Goal: Task Accomplishment & Management: Use online tool/utility

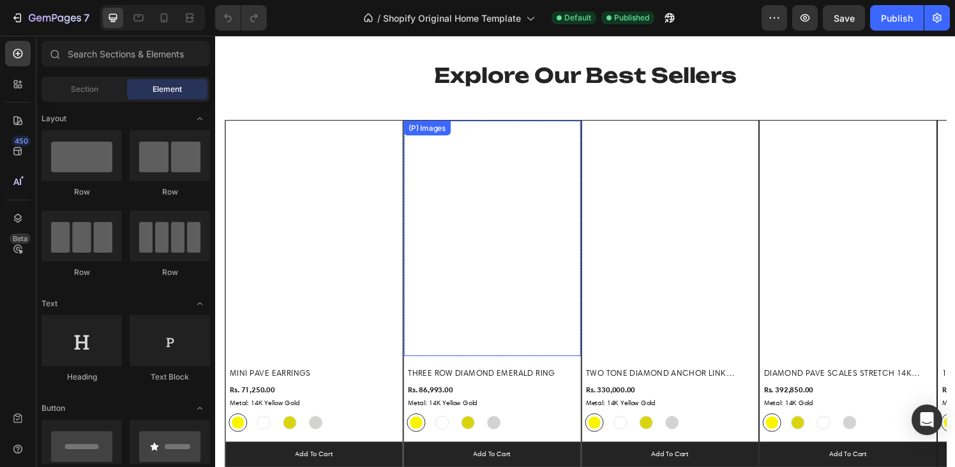
scroll to position [789, 0]
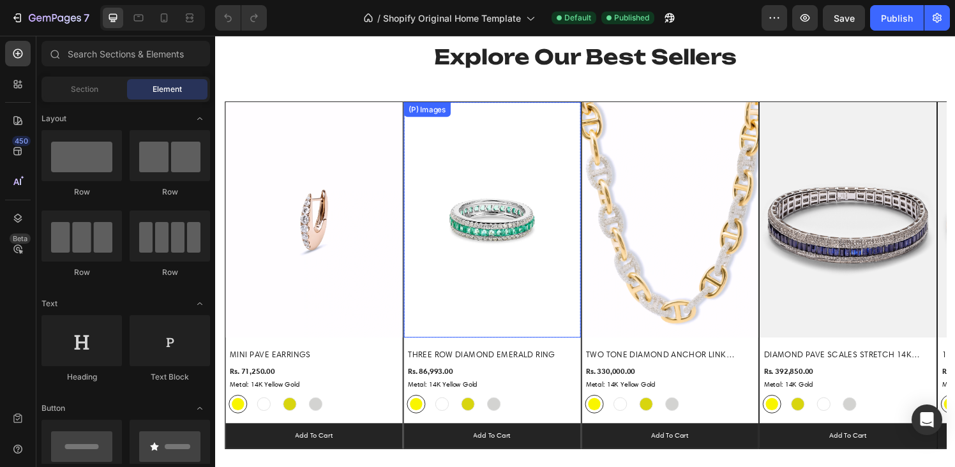
click at [528, 282] on img at bounding box center [501, 227] width 183 height 244
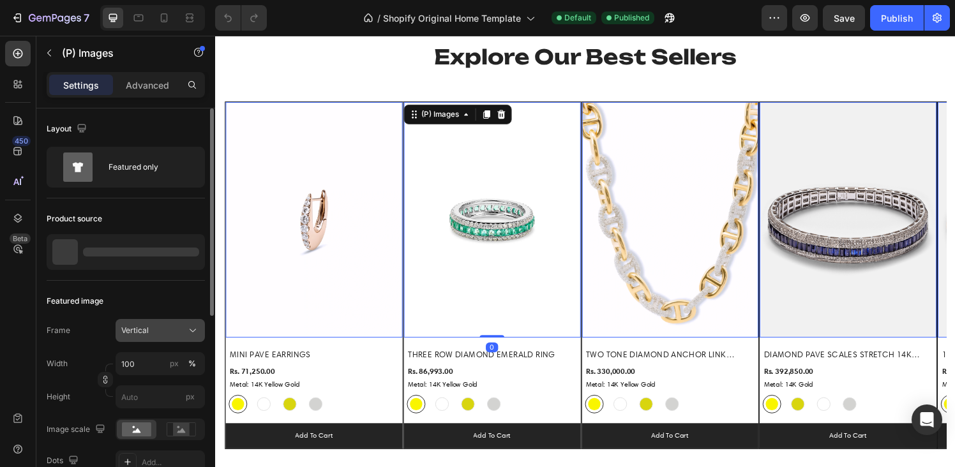
click at [156, 336] on div "Vertical" at bounding box center [152, 330] width 63 height 11
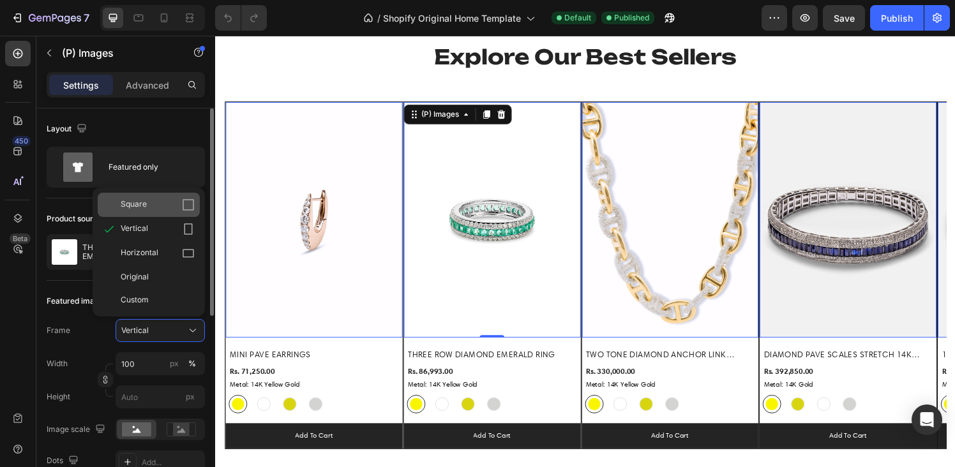
click at [155, 207] on div "Square" at bounding box center [158, 205] width 74 height 13
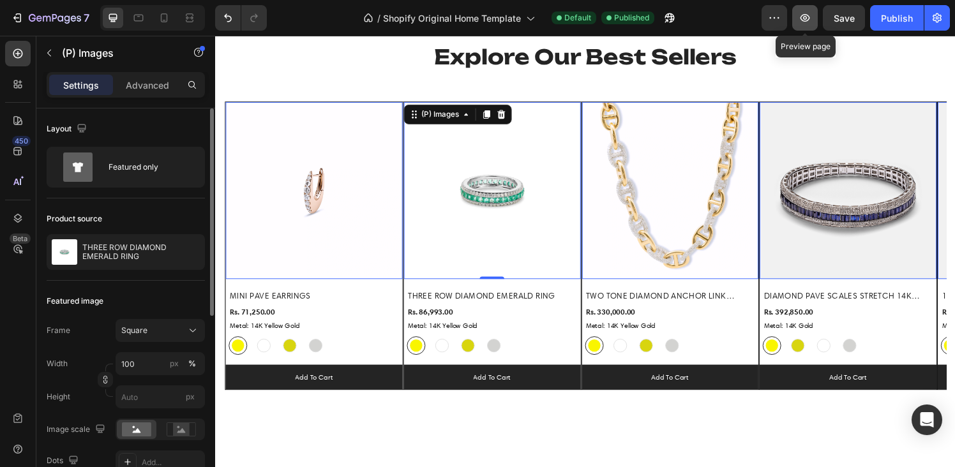
click at [810, 15] on icon "button" at bounding box center [805, 17] width 13 height 13
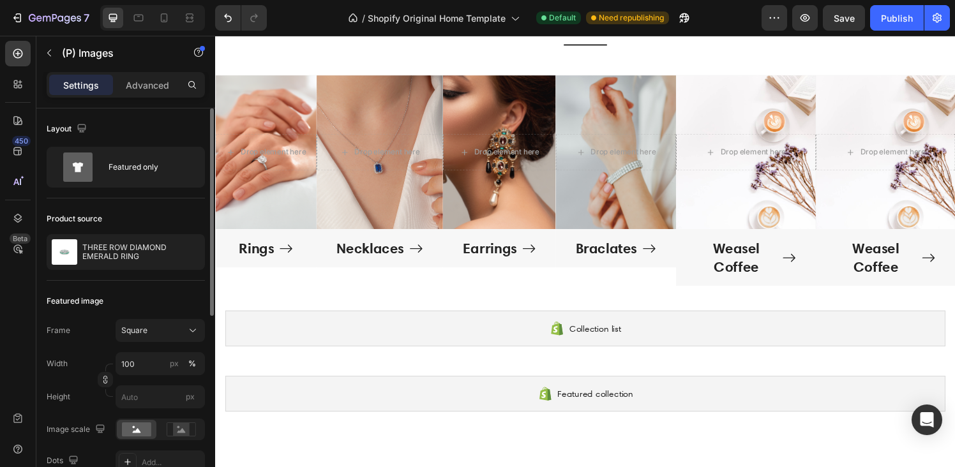
scroll to position [141, 0]
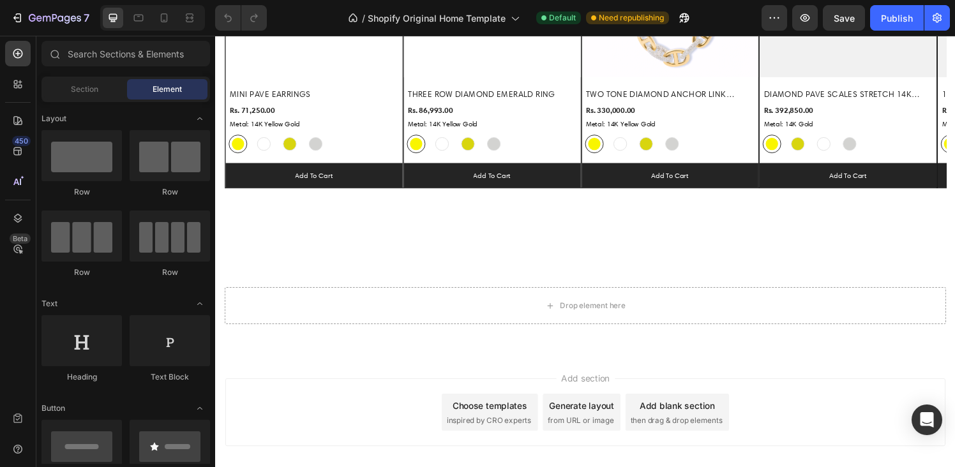
scroll to position [1033, 0]
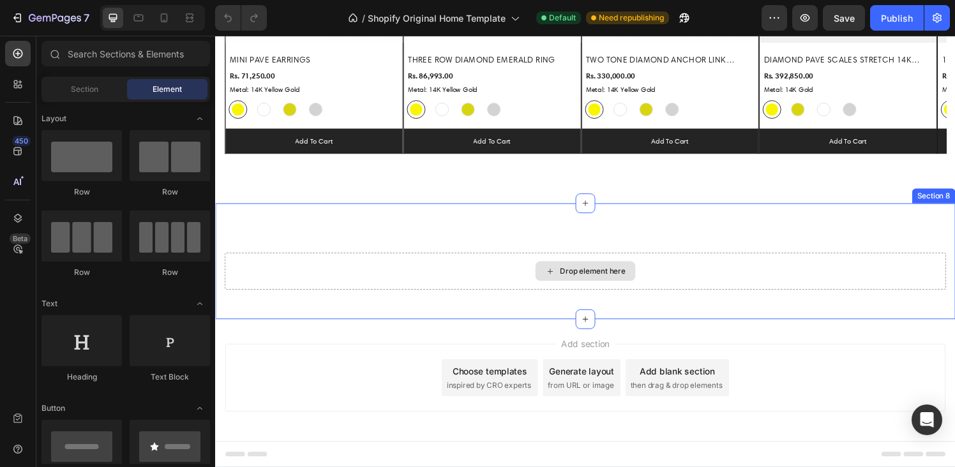
click at [572, 280] on div "Drop element here" at bounding box center [606, 280] width 68 height 10
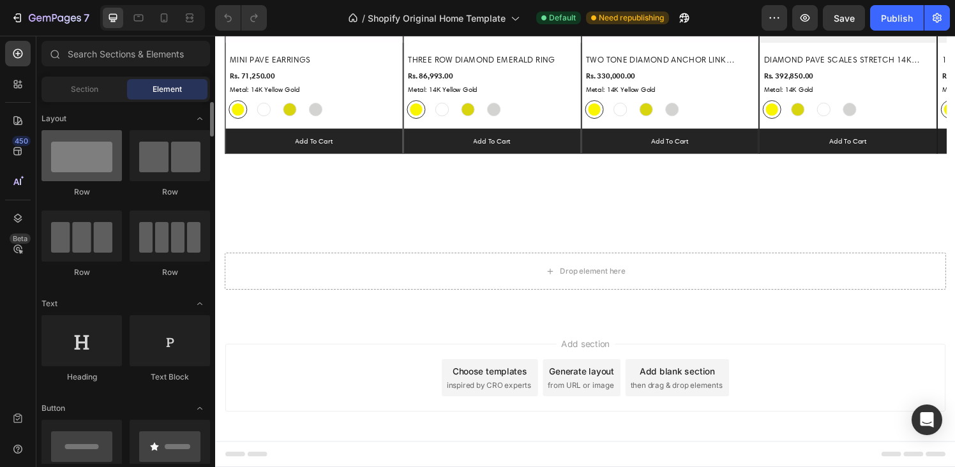
click at [100, 162] on div at bounding box center [82, 155] width 80 height 51
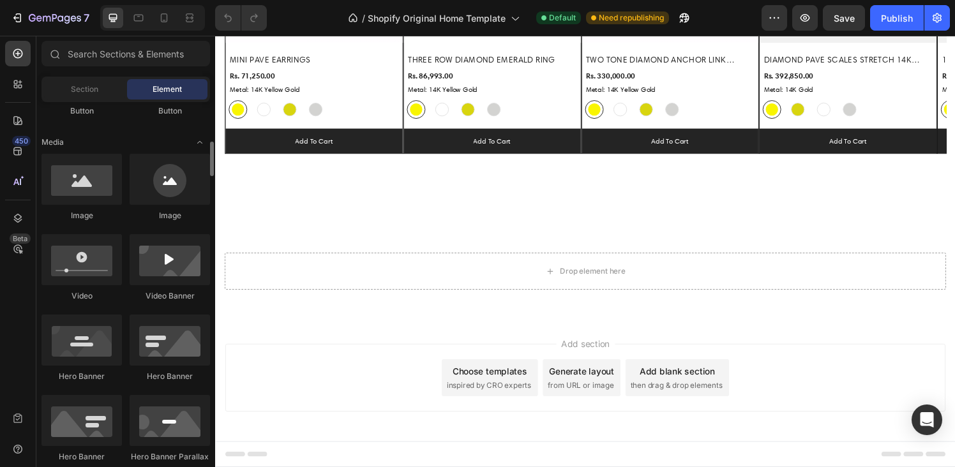
scroll to position [375, 0]
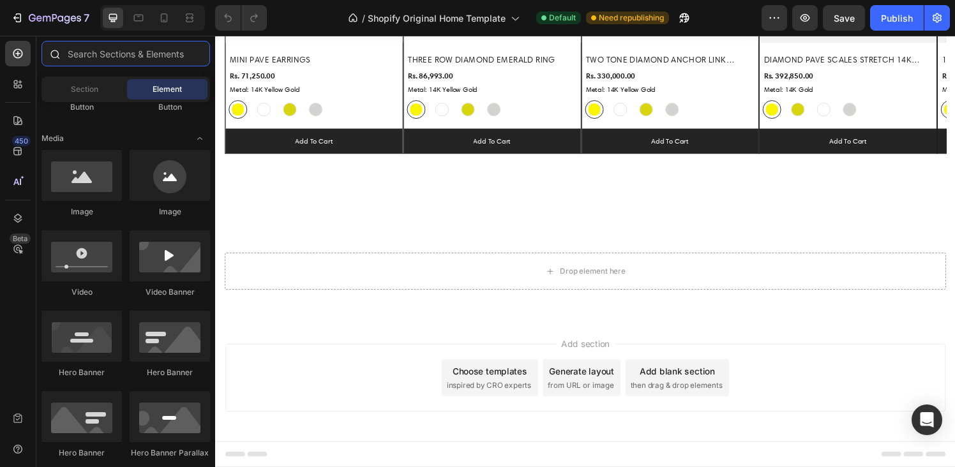
click at [94, 50] on input "text" at bounding box center [126, 54] width 169 height 26
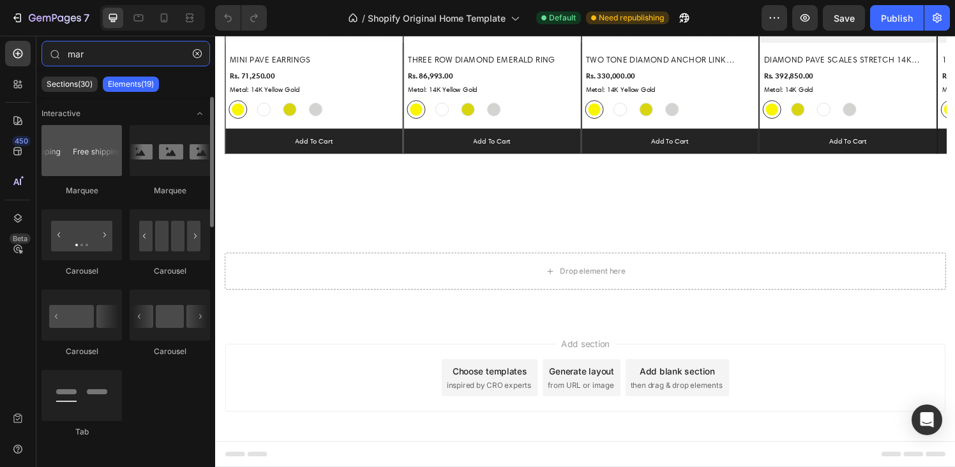
type input "mar"
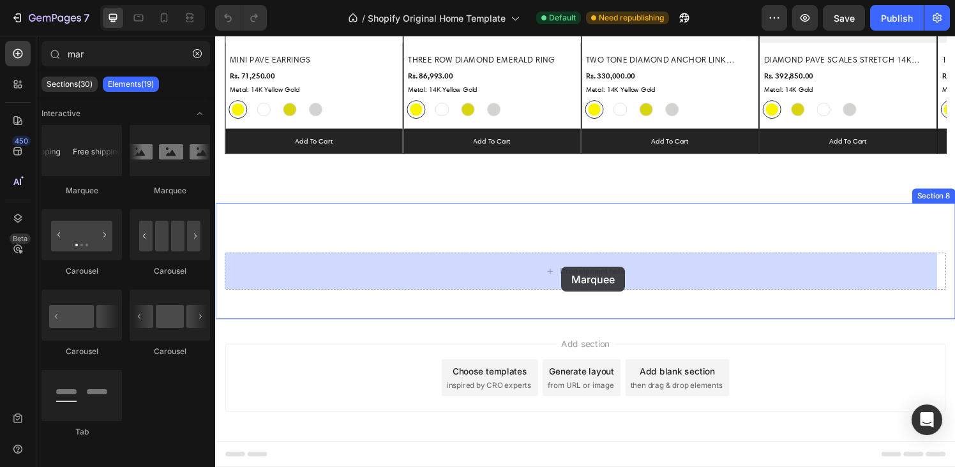
drag, startPoint x: 305, startPoint y: 201, endPoint x: 573, endPoint y: 275, distance: 278.9
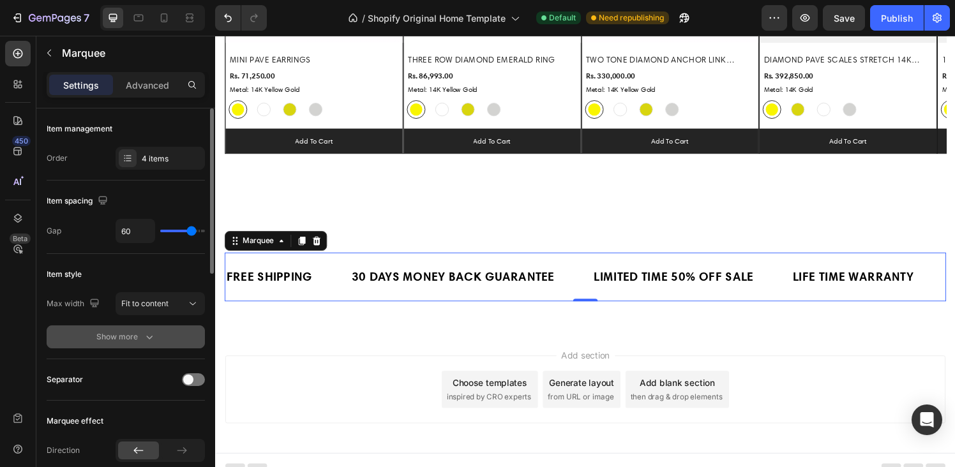
click at [152, 337] on icon "button" at bounding box center [149, 337] width 13 height 13
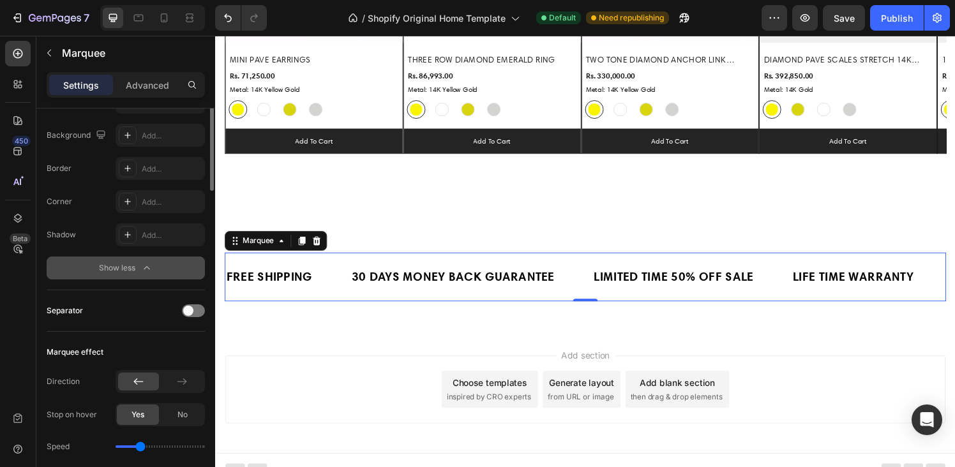
scroll to position [102, 0]
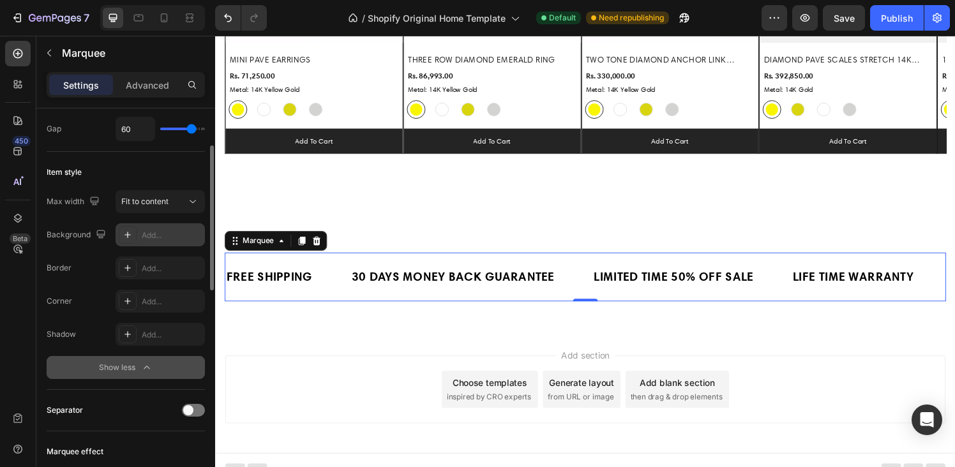
click at [124, 236] on icon at bounding box center [128, 235] width 10 height 10
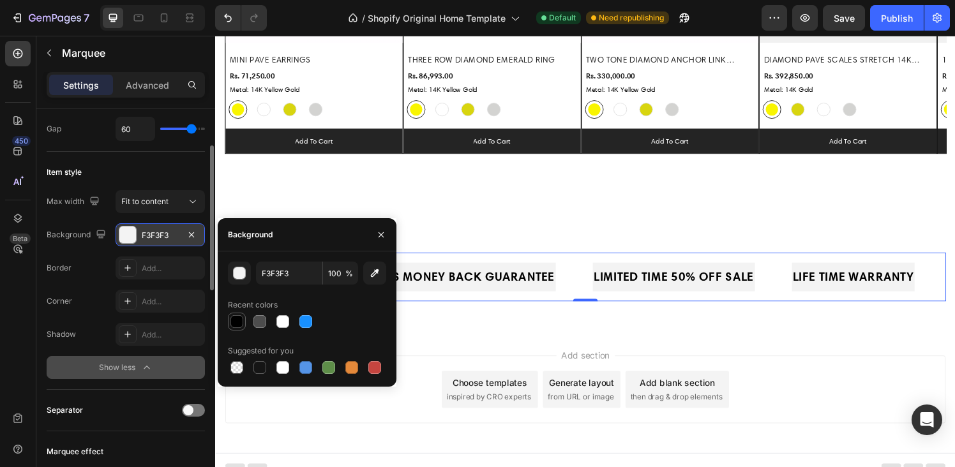
click at [241, 320] on div at bounding box center [237, 321] width 13 height 13
type input "000000"
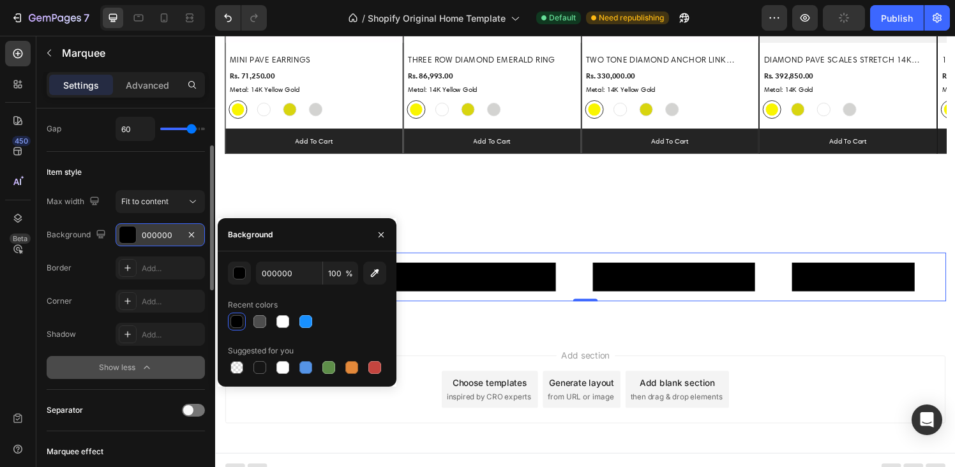
click at [128, 234] on div at bounding box center [127, 235] width 17 height 17
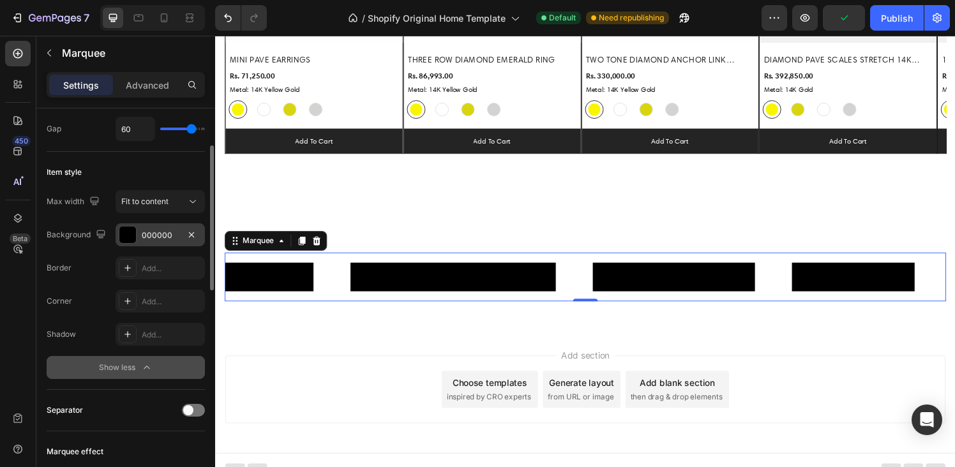
click at [130, 234] on div at bounding box center [127, 235] width 17 height 17
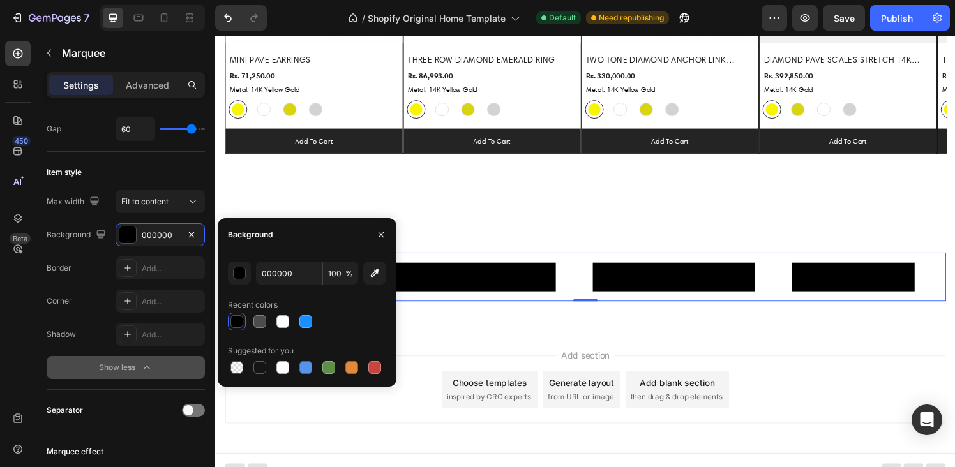
click at [231, 325] on div at bounding box center [237, 321] width 13 height 13
click at [236, 324] on div at bounding box center [237, 321] width 13 height 13
click at [192, 233] on icon "button" at bounding box center [191, 235] width 10 height 10
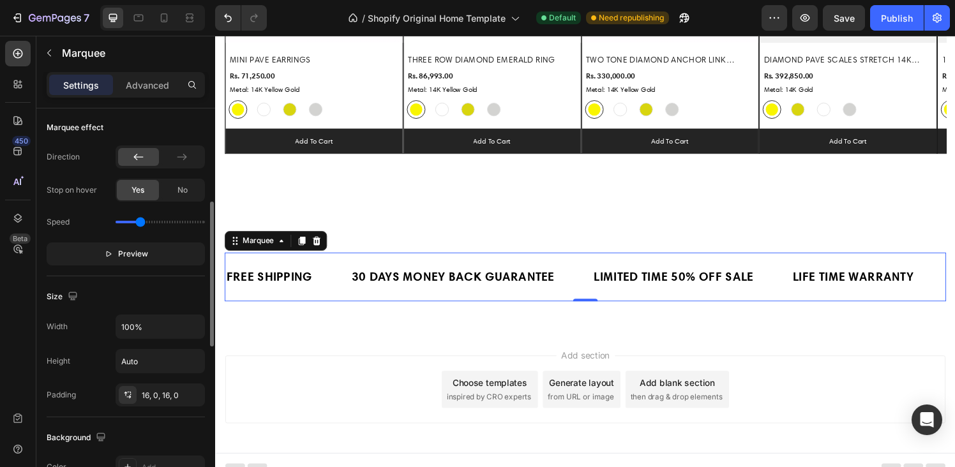
scroll to position [441, 0]
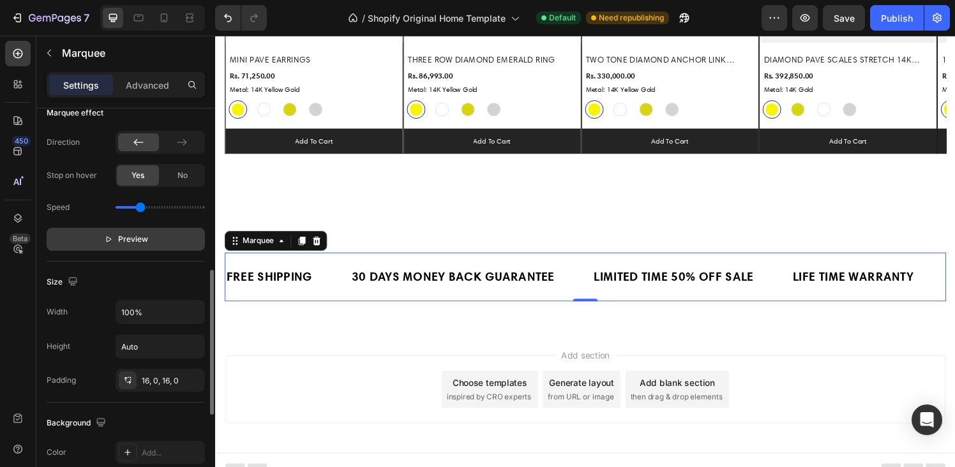
click at [123, 238] on span "Preview" at bounding box center [133, 239] width 30 height 13
click at [123, 238] on span "Pause" at bounding box center [133, 239] width 22 height 13
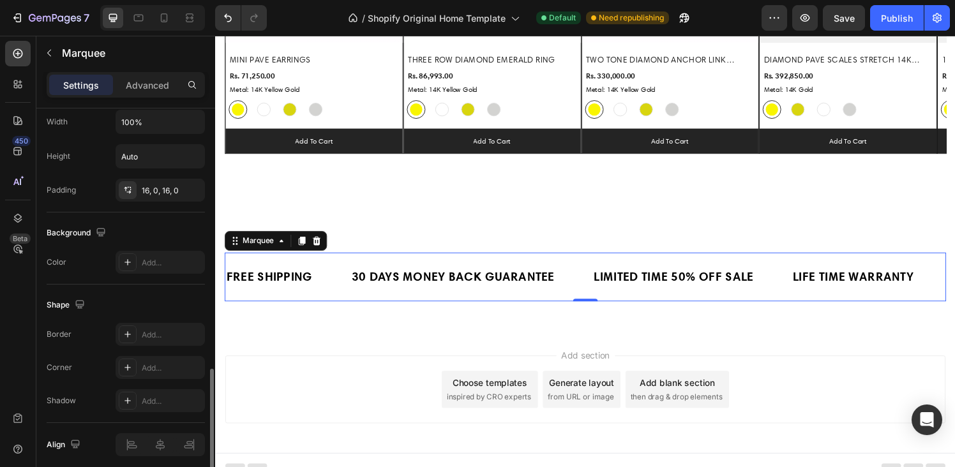
scroll to position [667, 0]
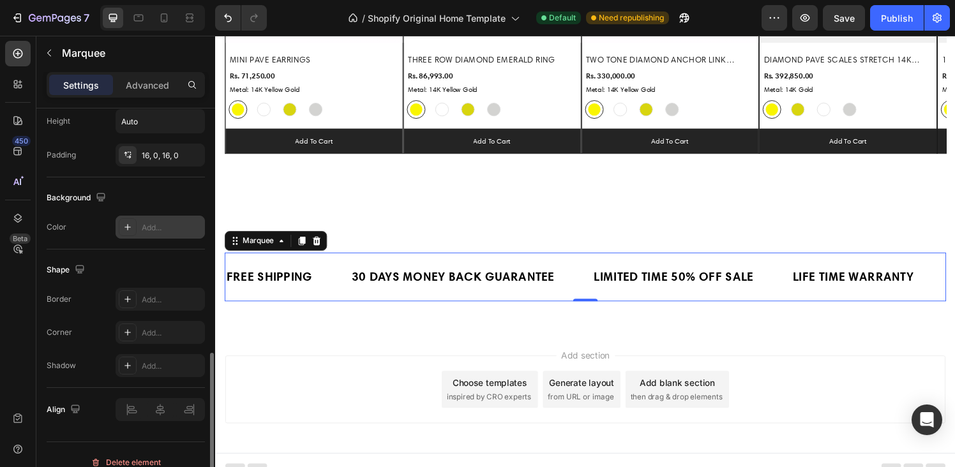
click at [130, 231] on icon at bounding box center [128, 227] width 10 height 10
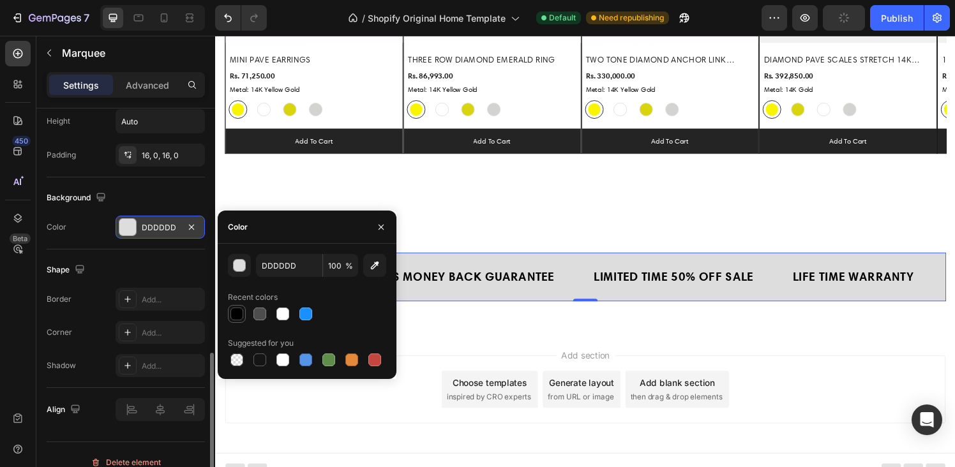
click at [234, 314] on div at bounding box center [237, 314] width 13 height 13
type input "000000"
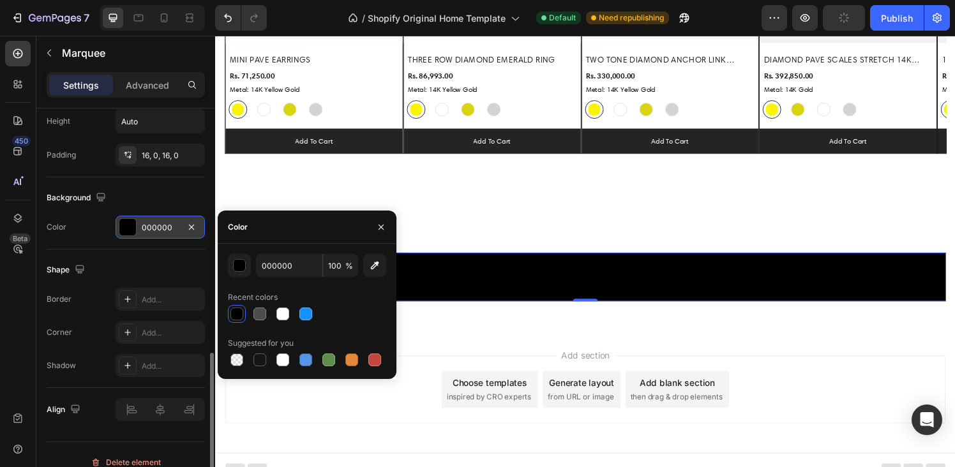
click at [137, 241] on div "Background Color 000000" at bounding box center [126, 214] width 158 height 72
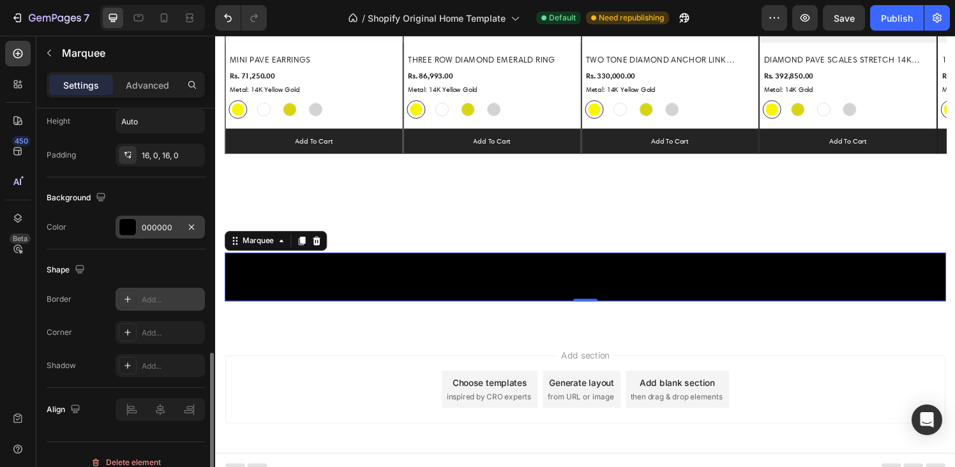
click at [131, 298] on icon at bounding box center [128, 299] width 10 height 10
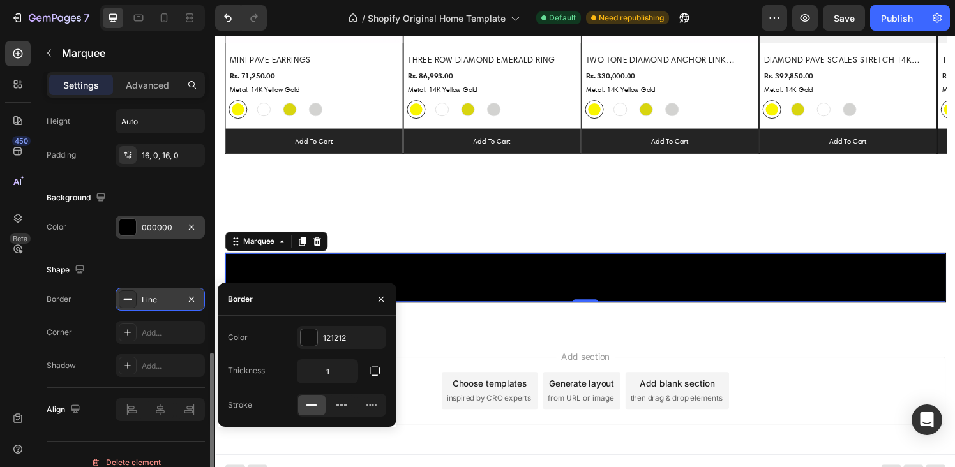
click at [131, 298] on icon at bounding box center [128, 299] width 10 height 10
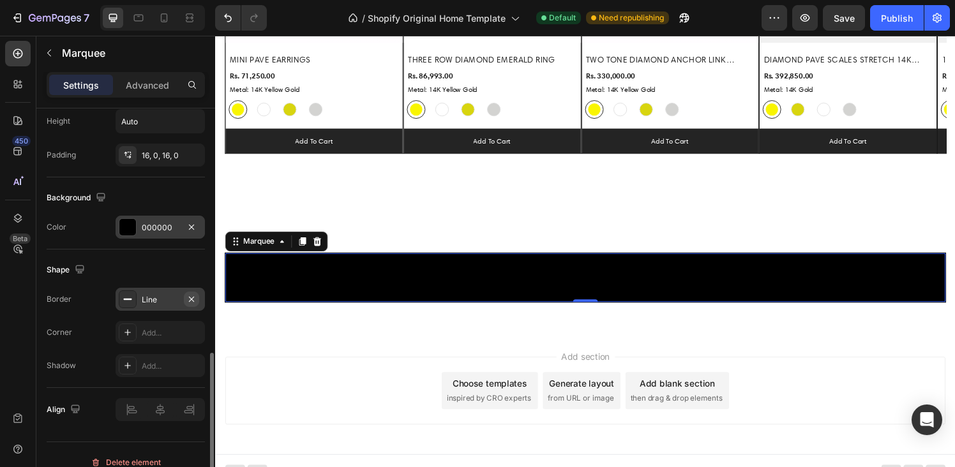
click at [191, 300] on icon "button" at bounding box center [191, 298] width 5 height 5
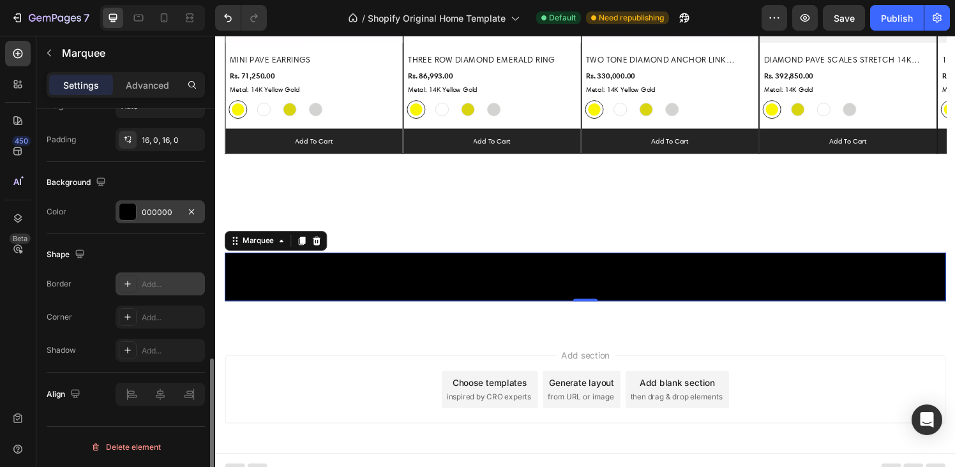
scroll to position [605, 0]
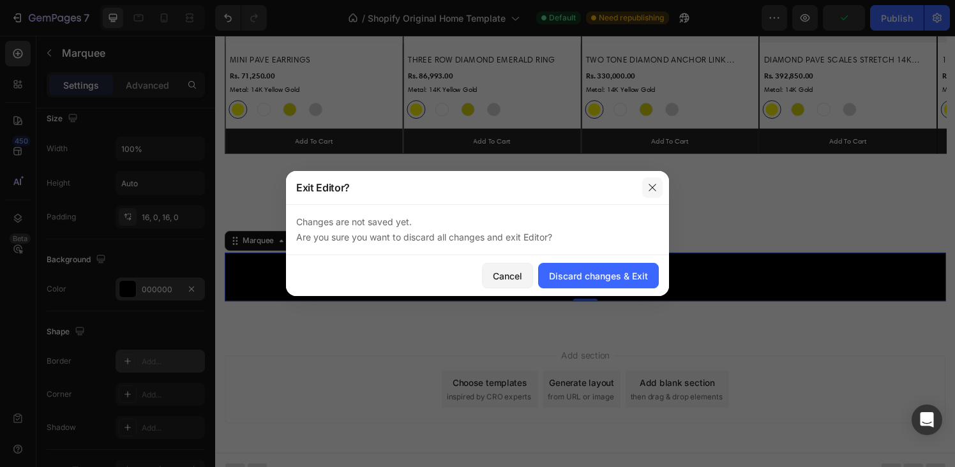
click at [652, 189] on icon "button" at bounding box center [653, 188] width 10 height 10
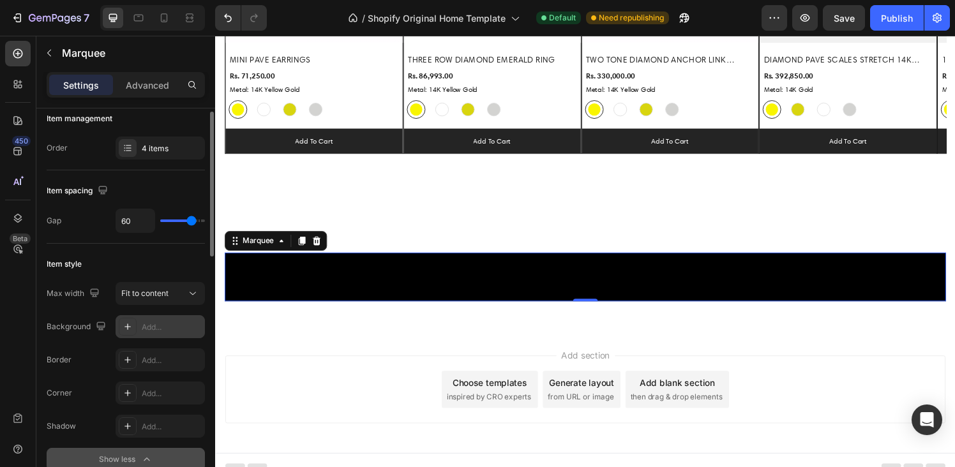
scroll to position [0, 0]
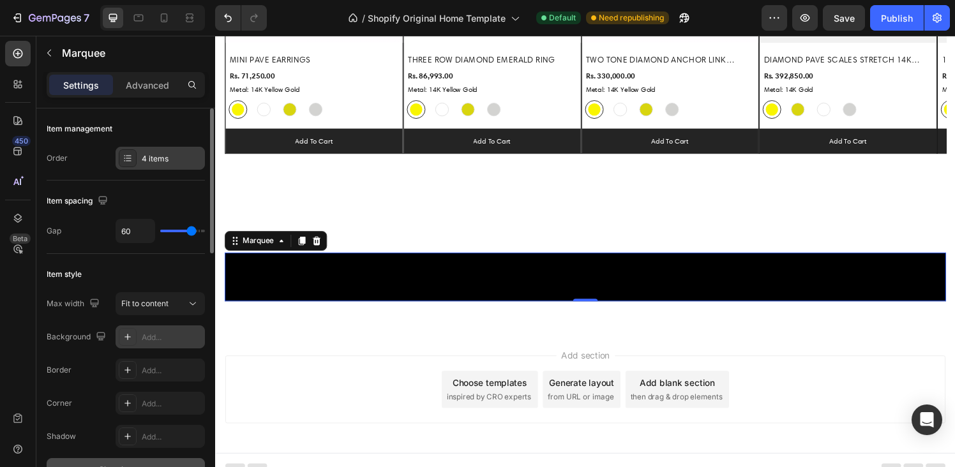
click at [127, 154] on icon at bounding box center [128, 158] width 10 height 10
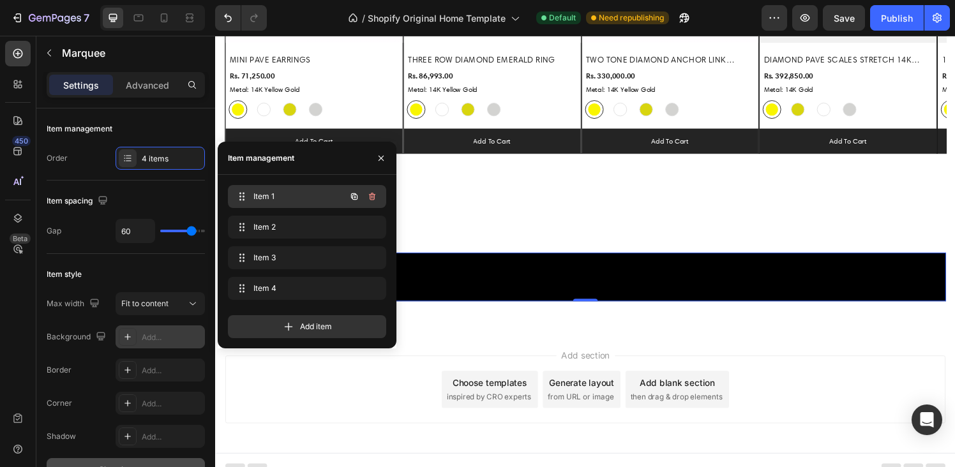
click at [256, 195] on span "Item 1" at bounding box center [290, 196] width 72 height 11
click at [299, 195] on span "Item 1" at bounding box center [290, 196] width 72 height 11
click at [240, 195] on icon at bounding box center [242, 197] width 10 height 10
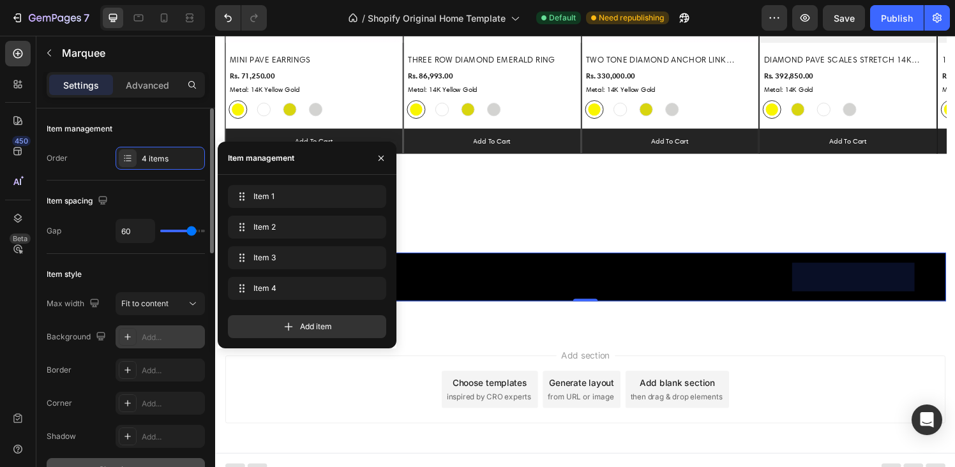
click at [153, 194] on div "Item spacing" at bounding box center [126, 201] width 158 height 20
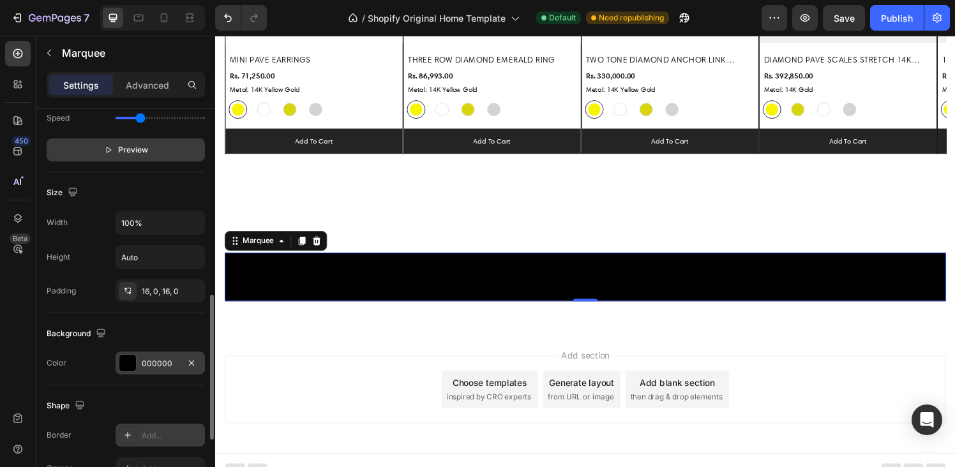
scroll to position [549, 0]
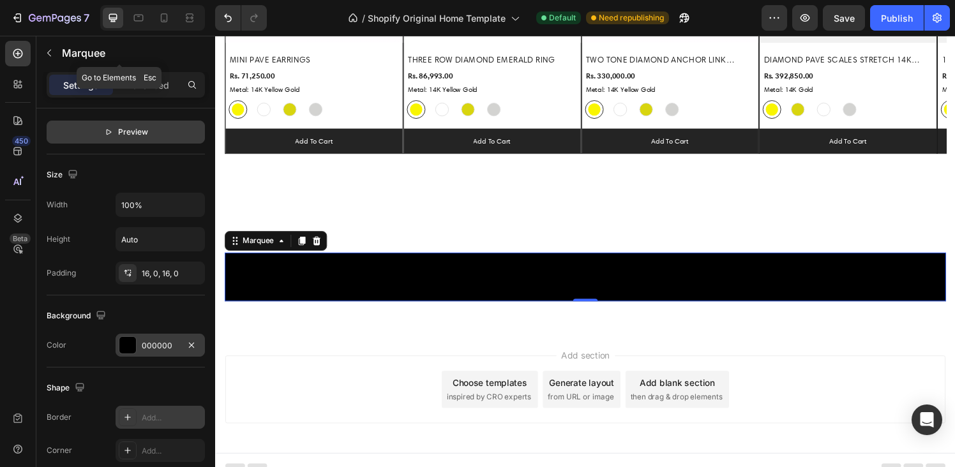
click at [46, 56] on icon "button" at bounding box center [49, 53] width 10 height 10
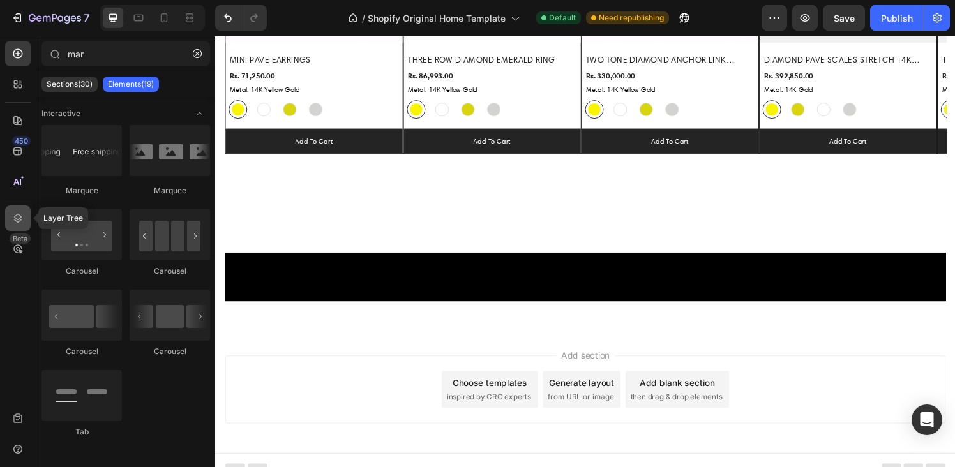
click at [18, 215] on icon at bounding box center [18, 218] width 8 height 9
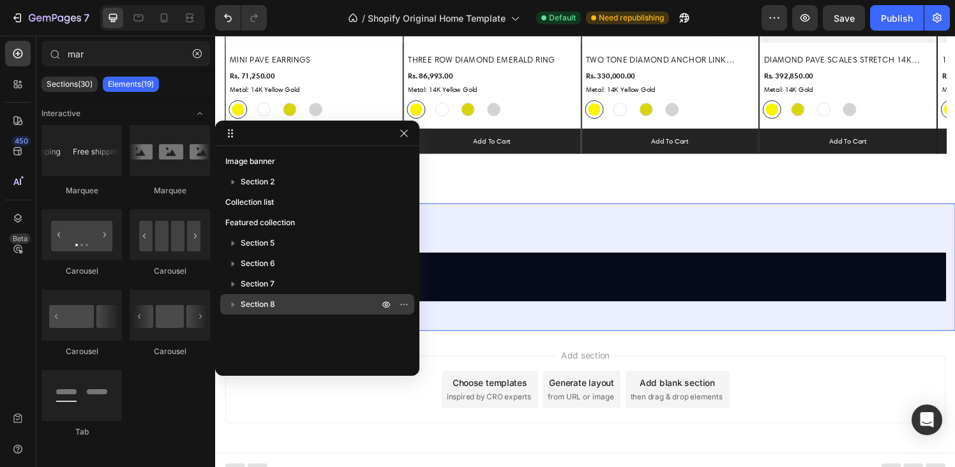
click at [238, 305] on icon "button" at bounding box center [233, 304] width 13 height 13
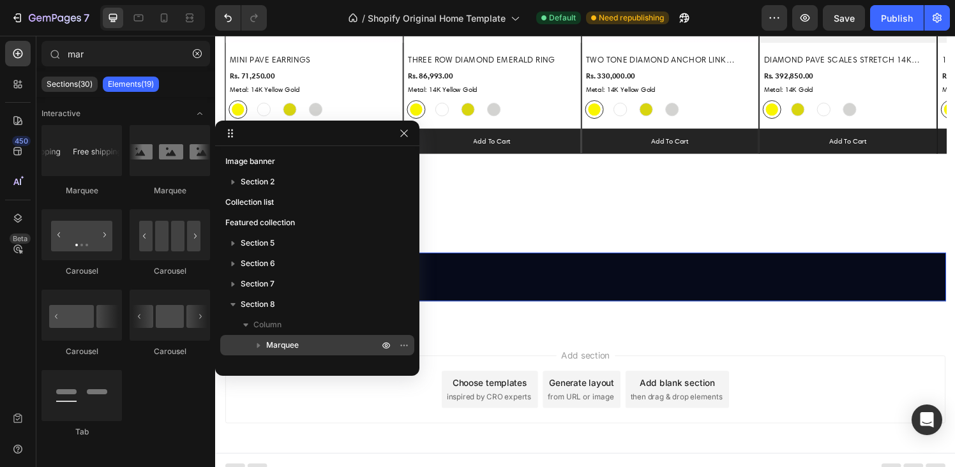
click at [272, 344] on span "Marquee" at bounding box center [282, 345] width 33 height 13
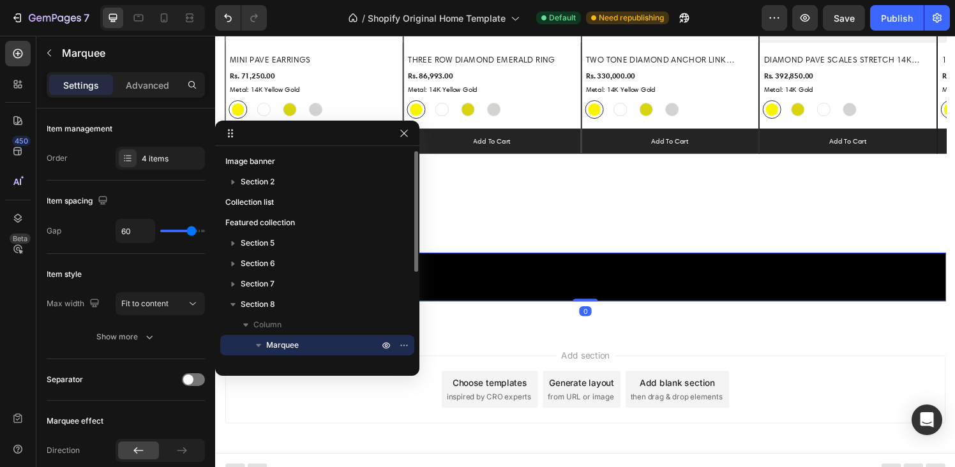
click at [258, 344] on icon "button" at bounding box center [258, 345] width 13 height 13
click at [261, 344] on icon "button" at bounding box center [258, 345] width 13 height 13
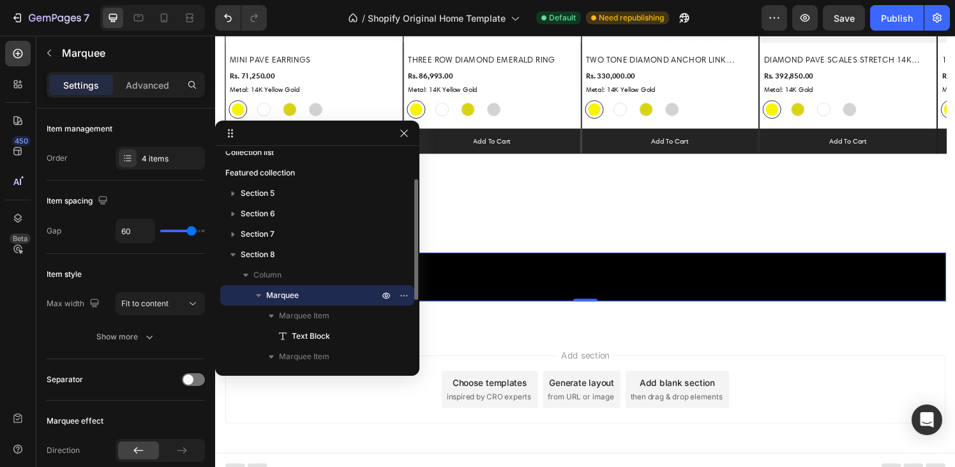
scroll to position [157, 0]
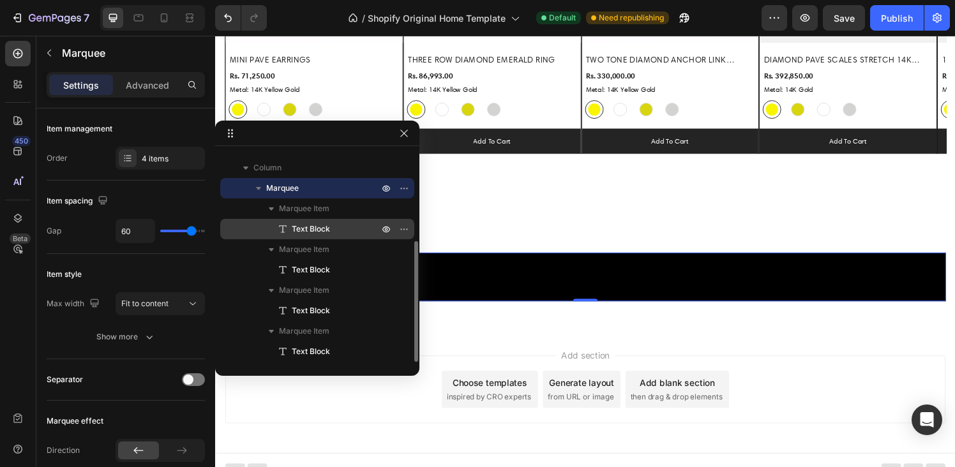
click at [309, 223] on span "Text Block" at bounding box center [311, 229] width 38 height 13
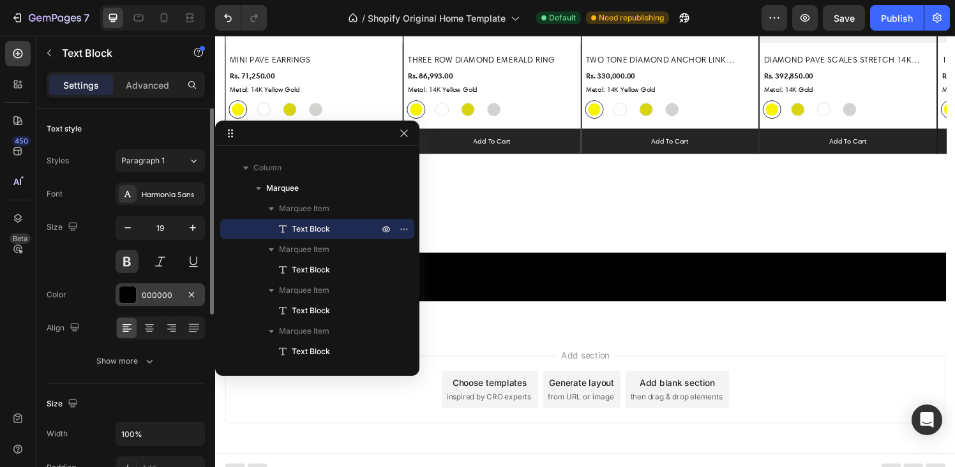
click at [125, 292] on div at bounding box center [127, 295] width 17 height 17
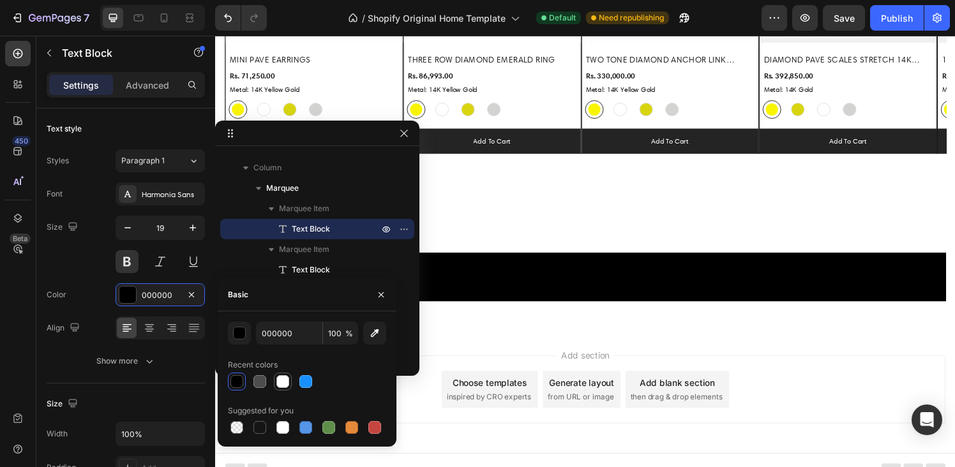
click at [281, 378] on div at bounding box center [283, 382] width 13 height 13
type input "FFFFFF"
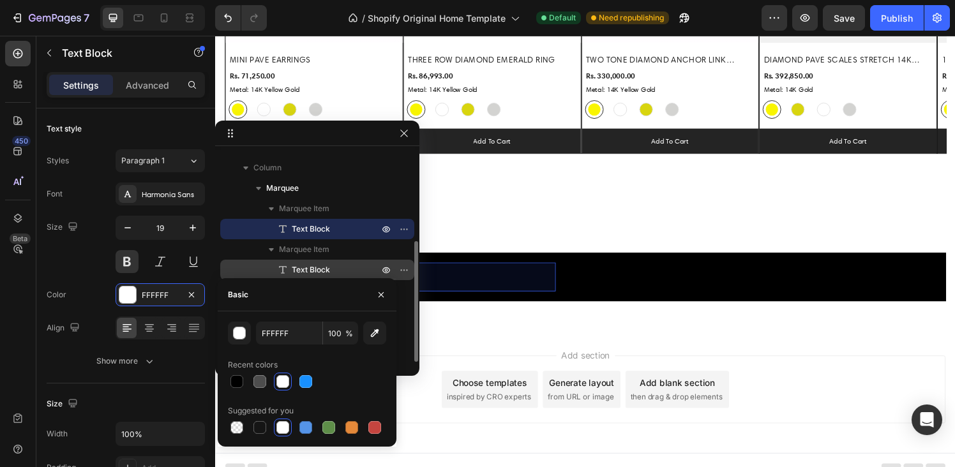
click at [304, 269] on span "Text Block" at bounding box center [311, 270] width 38 height 13
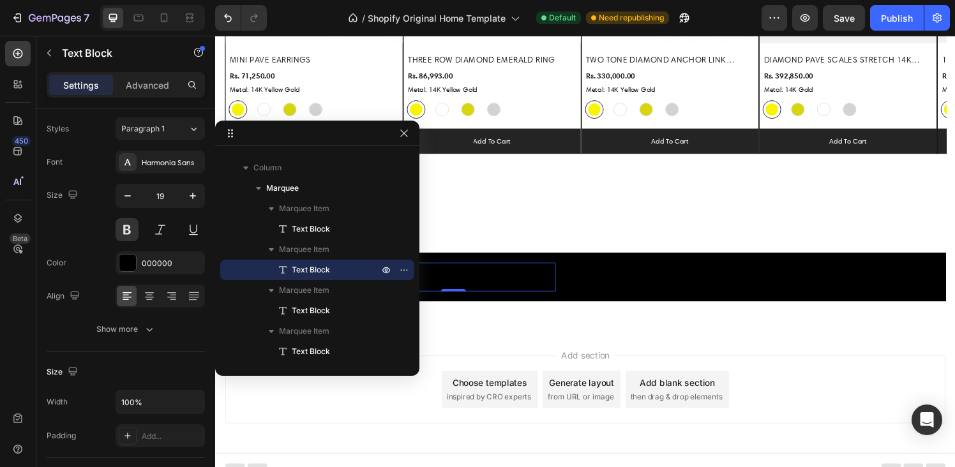
scroll to position [0, 0]
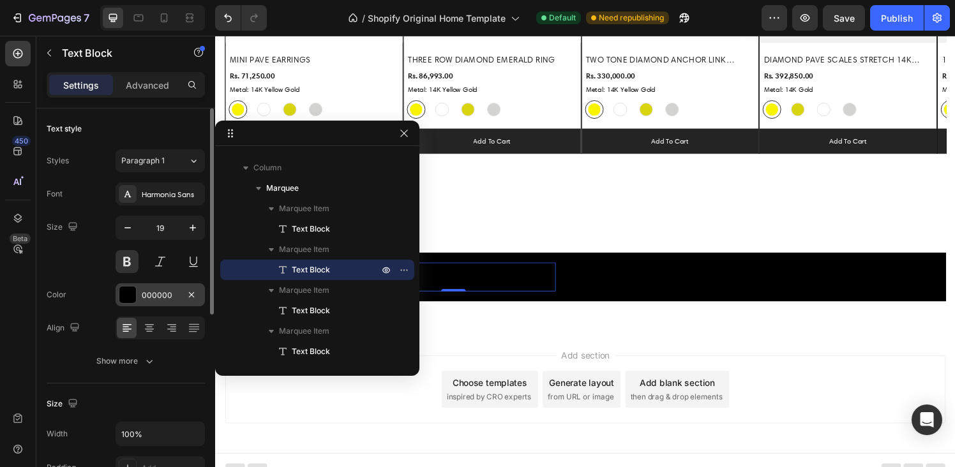
click at [132, 299] on div at bounding box center [127, 295] width 17 height 17
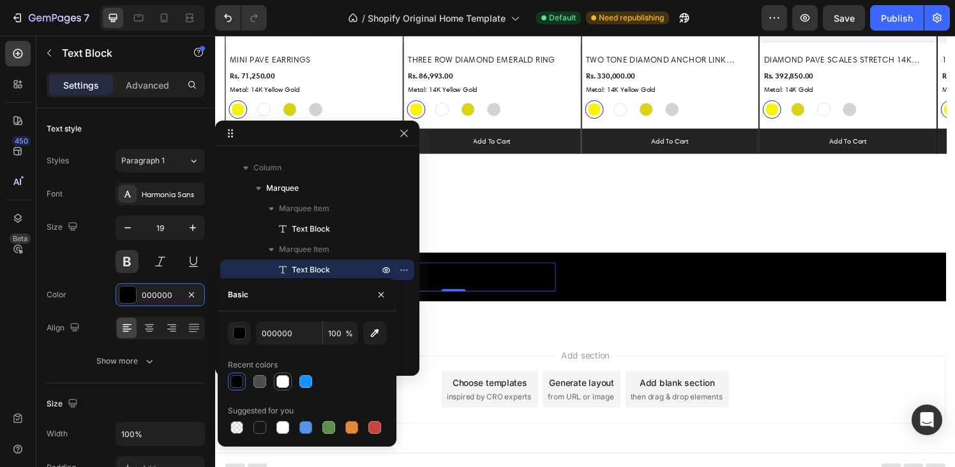
click at [284, 382] on div at bounding box center [283, 382] width 13 height 13
type input "FFFFFF"
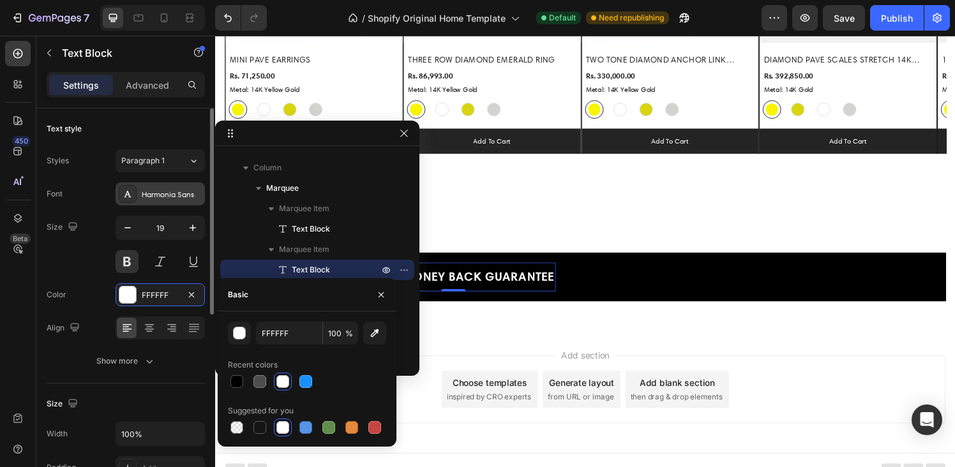
click at [155, 197] on div "Harmonia Sans" at bounding box center [172, 194] width 60 height 11
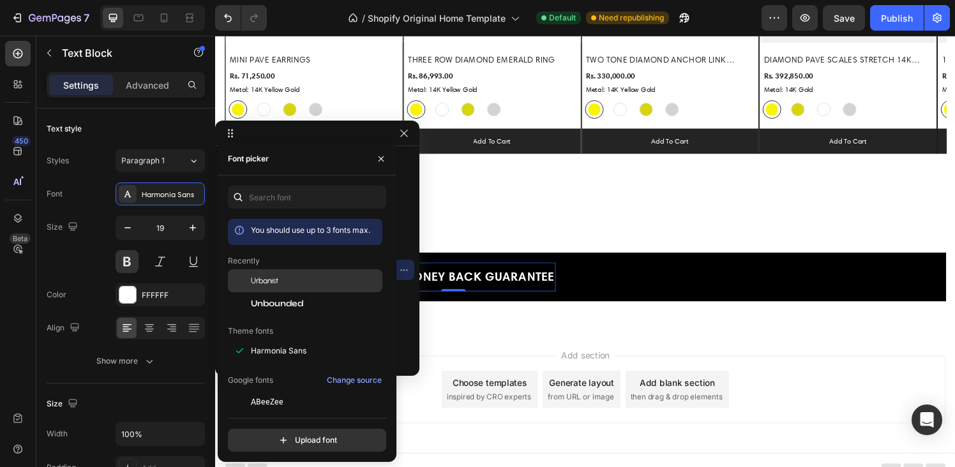
click at [263, 287] on div "Urbanist" at bounding box center [305, 280] width 155 height 23
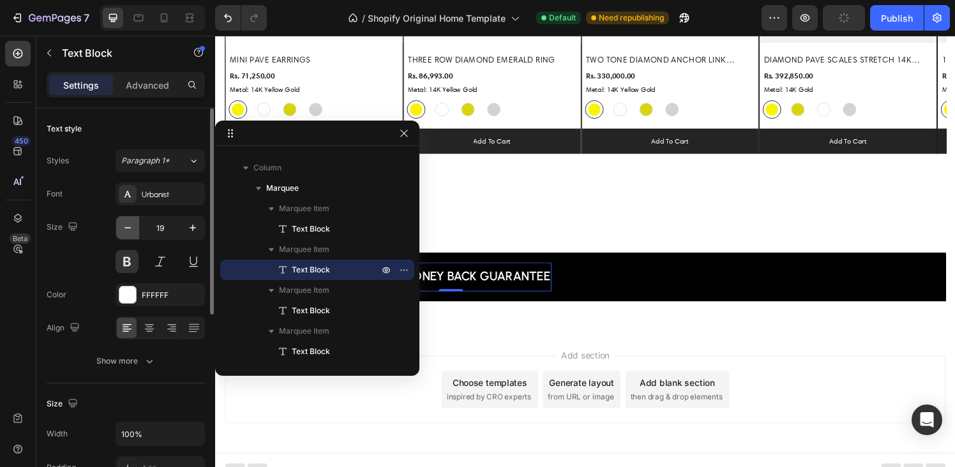
click at [126, 224] on icon "button" at bounding box center [127, 228] width 13 height 13
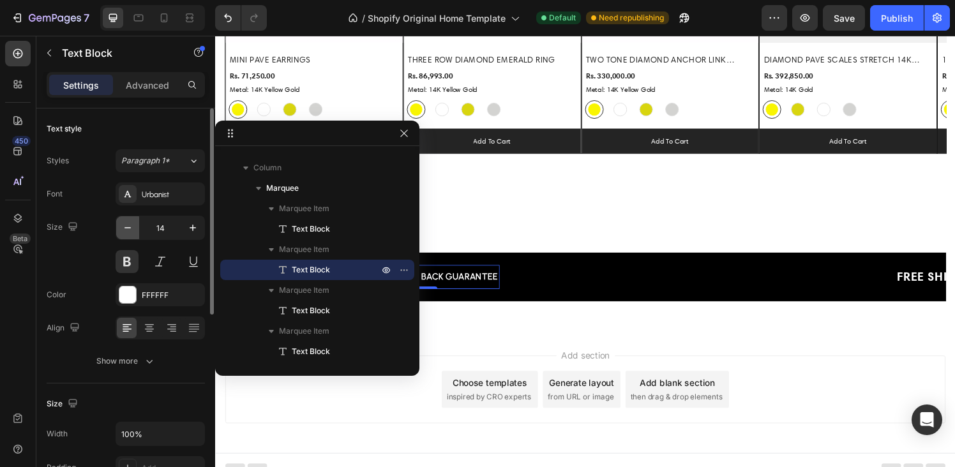
click at [126, 224] on icon "button" at bounding box center [127, 228] width 13 height 13
type input "10"
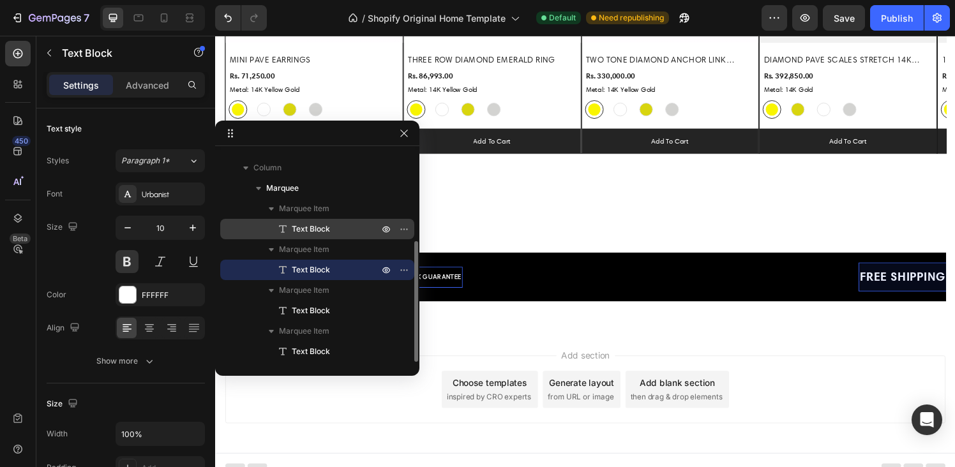
click at [301, 227] on span "Text Block" at bounding box center [311, 229] width 38 height 13
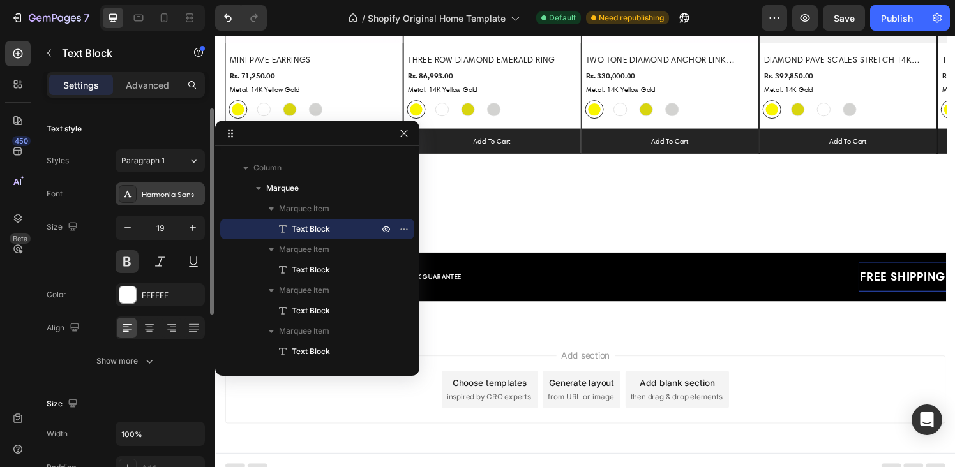
click at [140, 195] on div "Harmonia Sans" at bounding box center [160, 194] width 89 height 23
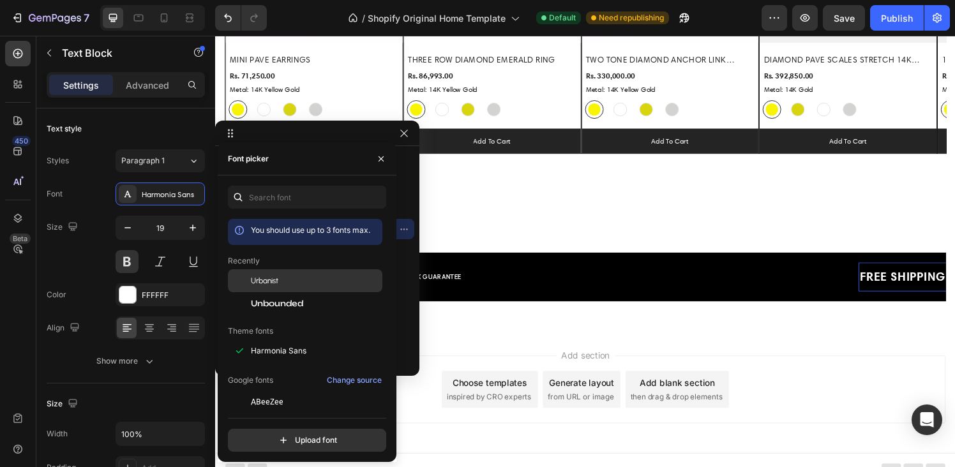
click at [264, 284] on span "Urbanist" at bounding box center [264, 280] width 27 height 11
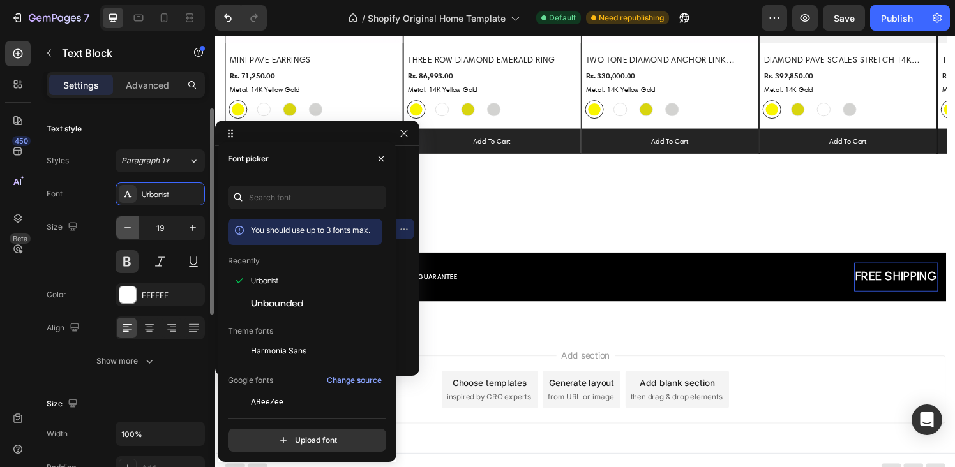
click at [128, 227] on icon "button" at bounding box center [127, 228] width 13 height 13
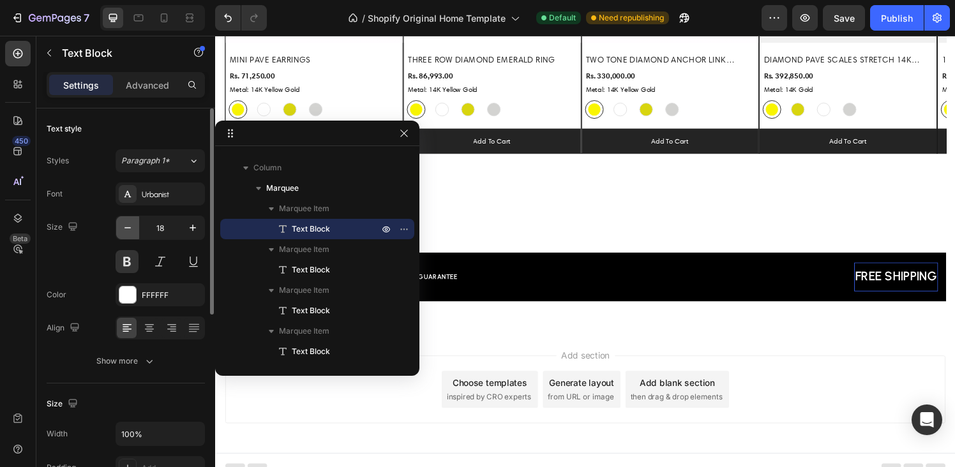
click at [128, 227] on icon "button" at bounding box center [128, 227] width 6 height 1
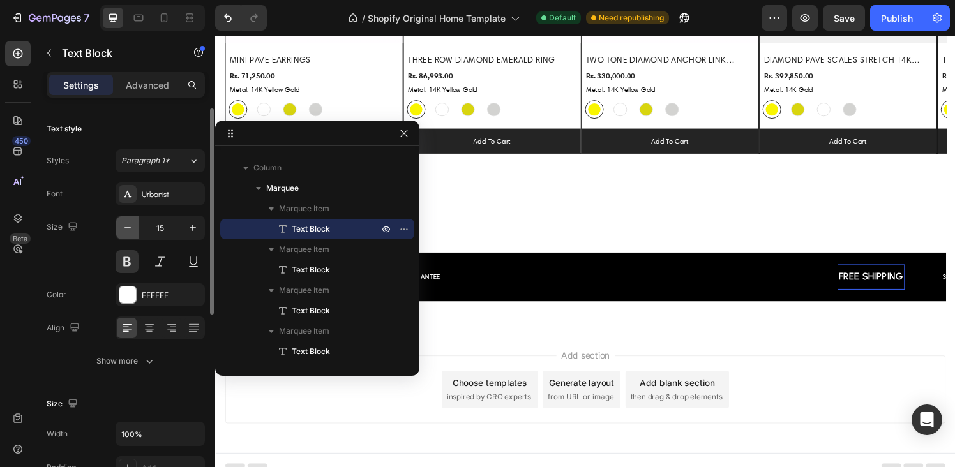
click at [128, 227] on icon "button" at bounding box center [128, 227] width 6 height 1
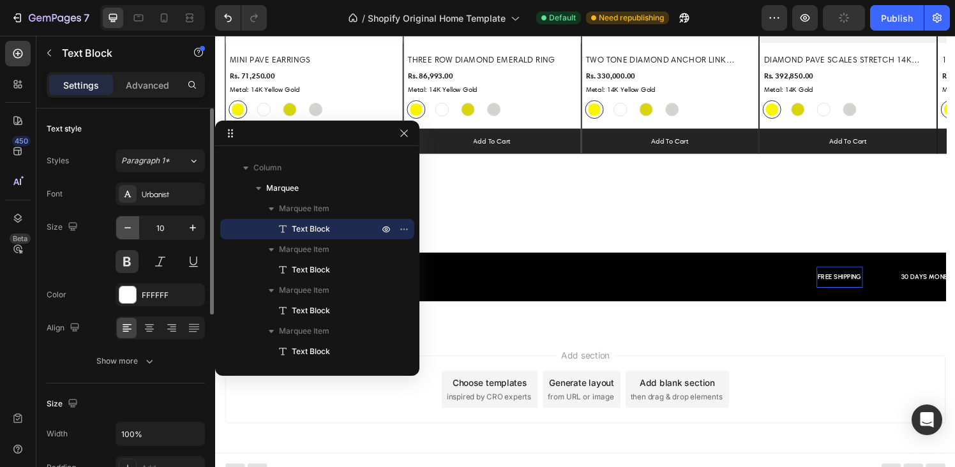
click at [128, 227] on icon "button" at bounding box center [128, 227] width 6 height 1
click at [190, 229] on icon "button" at bounding box center [192, 228] width 13 height 13
type input "10"
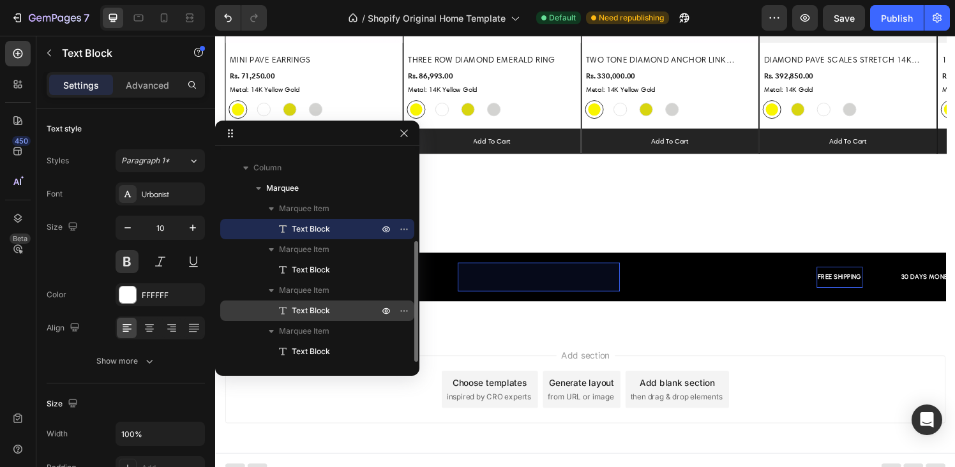
click at [298, 306] on span "Text Block" at bounding box center [311, 311] width 38 height 13
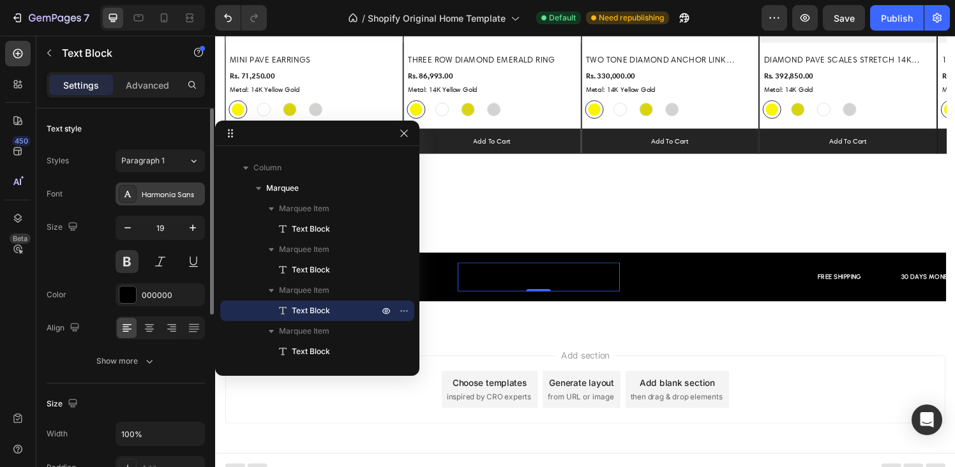
click at [173, 199] on div "Harmonia Sans" at bounding box center [172, 194] width 60 height 11
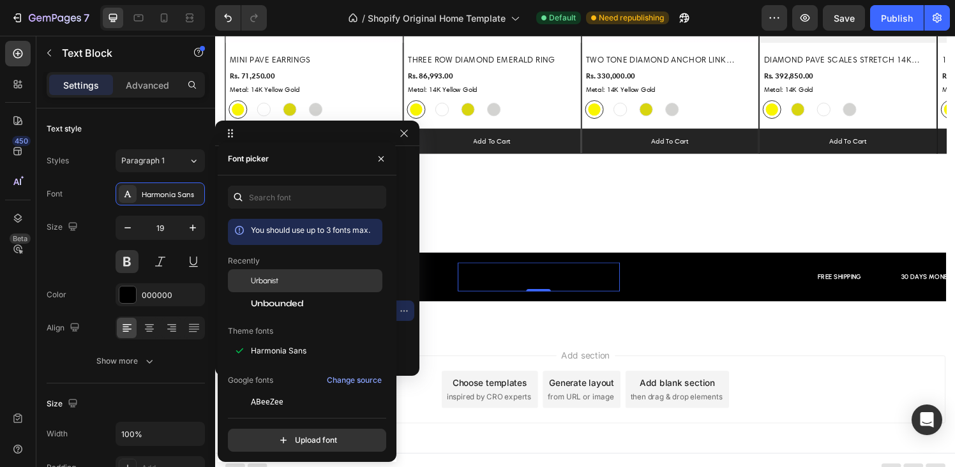
drag, startPoint x: 278, startPoint y: 284, endPoint x: 237, endPoint y: 275, distance: 42.0
click at [278, 284] on span "Urbanist" at bounding box center [264, 280] width 27 height 11
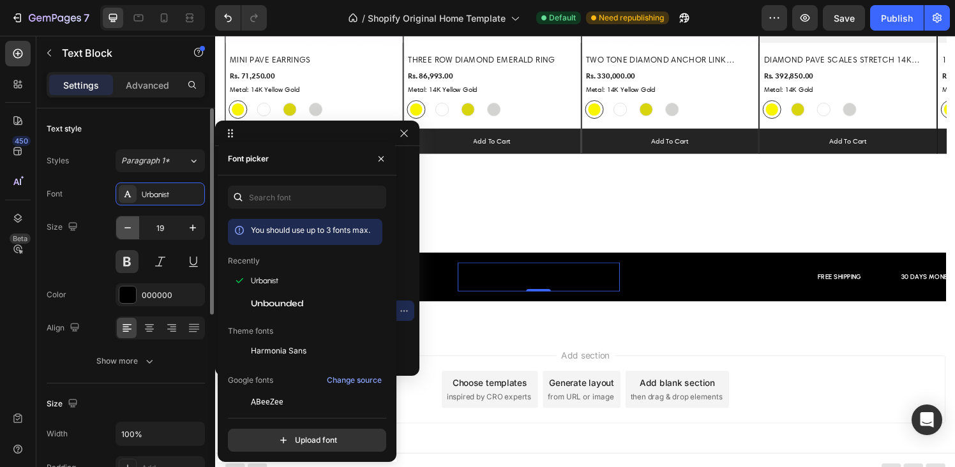
click at [131, 225] on icon "button" at bounding box center [127, 228] width 13 height 13
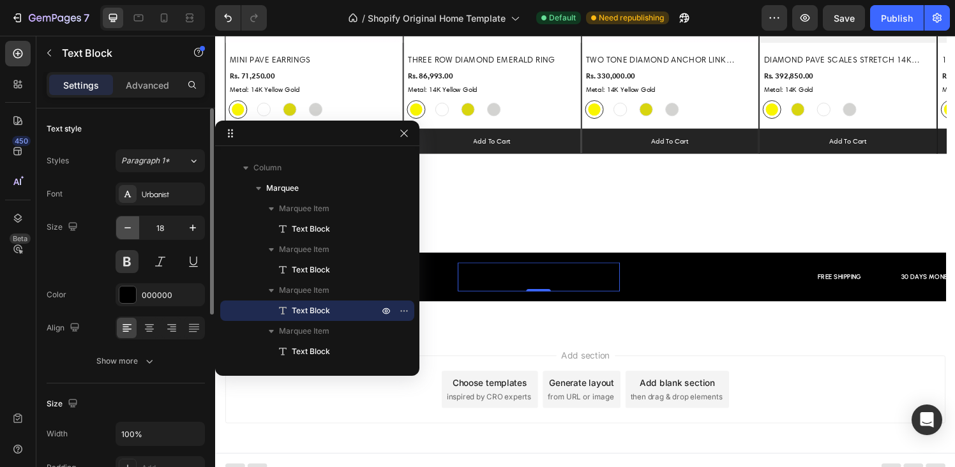
click at [131, 225] on icon "button" at bounding box center [127, 228] width 13 height 13
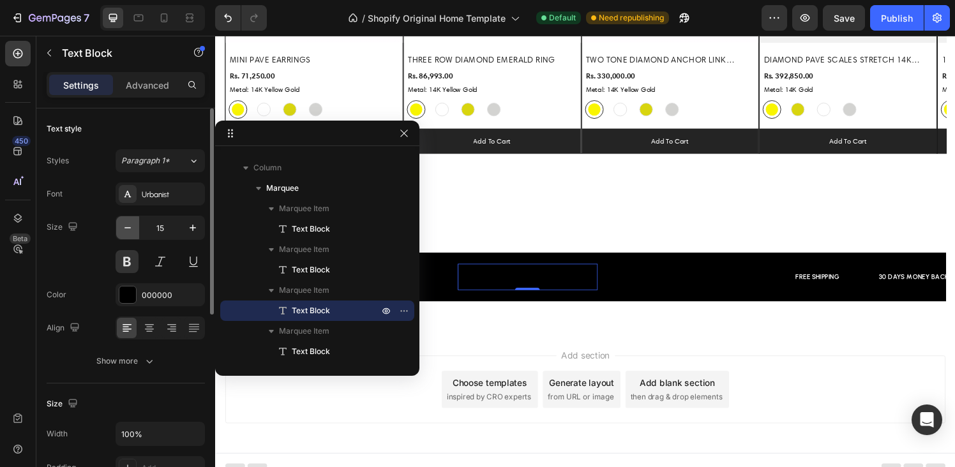
click at [131, 225] on icon "button" at bounding box center [127, 228] width 13 height 13
type input "10"
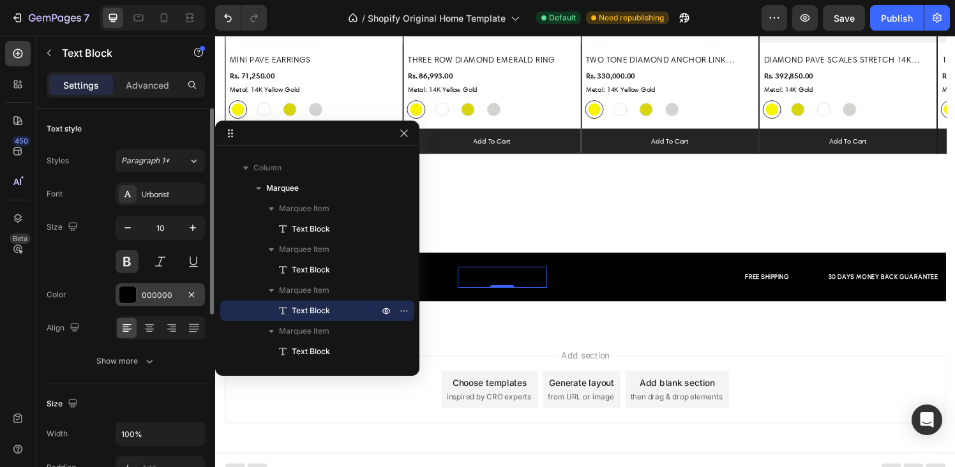
click at [132, 289] on div at bounding box center [127, 295] width 17 height 17
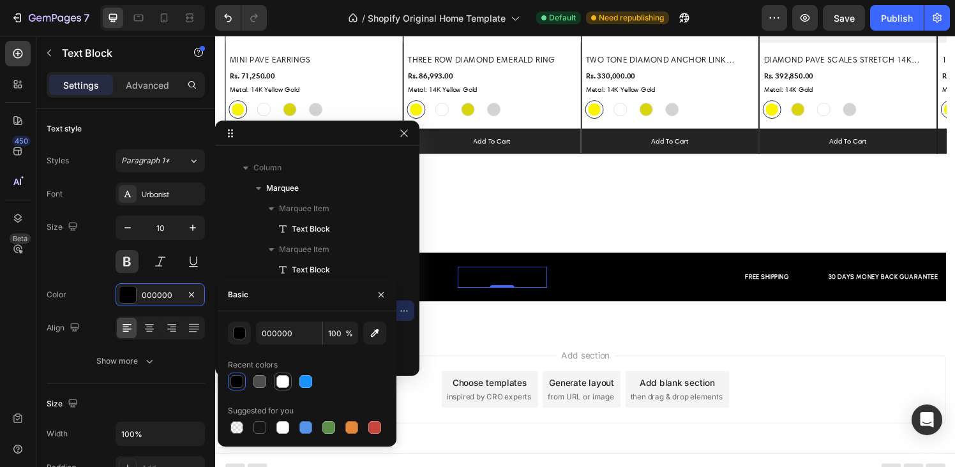
click at [282, 383] on div at bounding box center [283, 382] width 13 height 13
type input "FFFFFF"
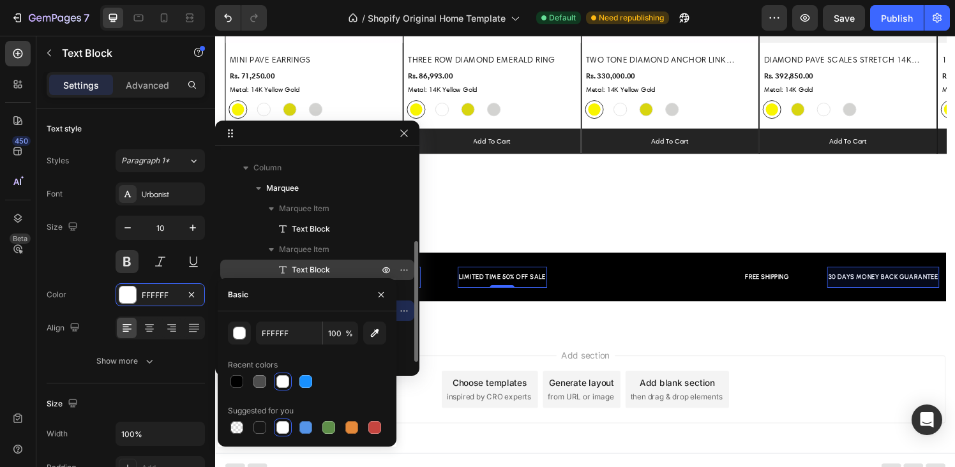
click at [315, 266] on span "Text Block" at bounding box center [311, 270] width 38 height 13
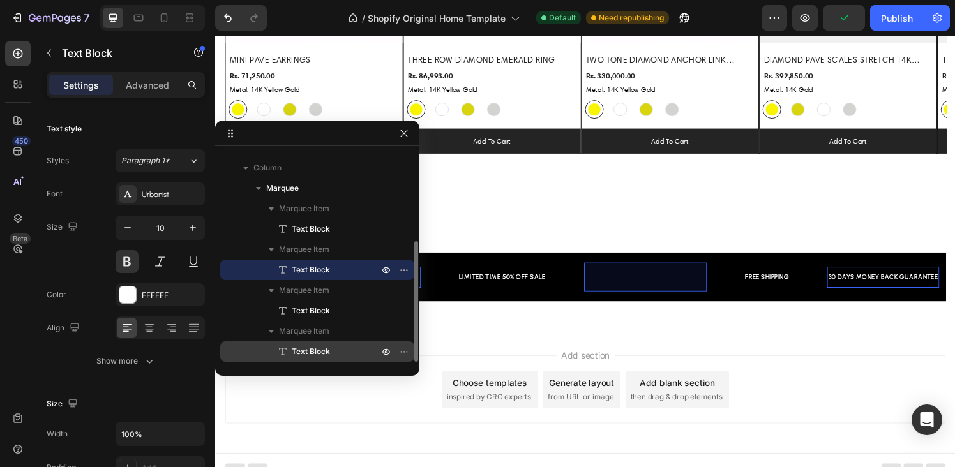
click at [304, 348] on span "Text Block" at bounding box center [311, 351] width 38 height 13
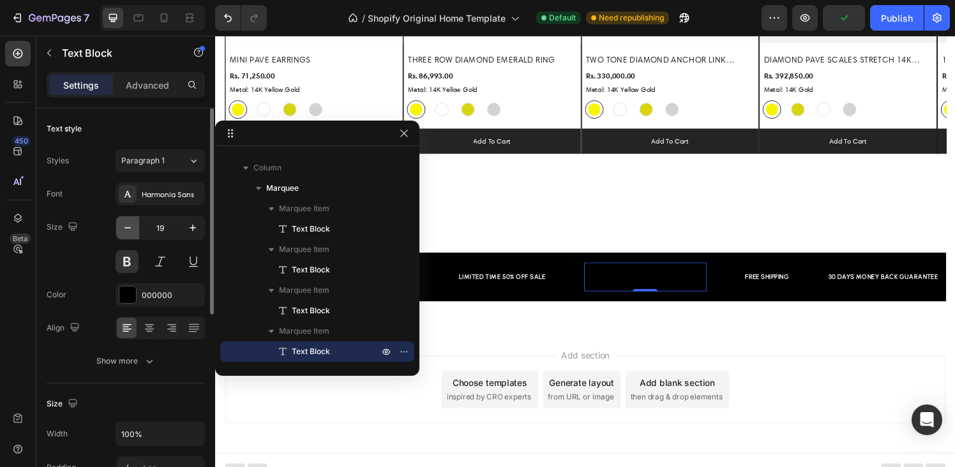
click at [130, 229] on icon "button" at bounding box center [127, 228] width 13 height 13
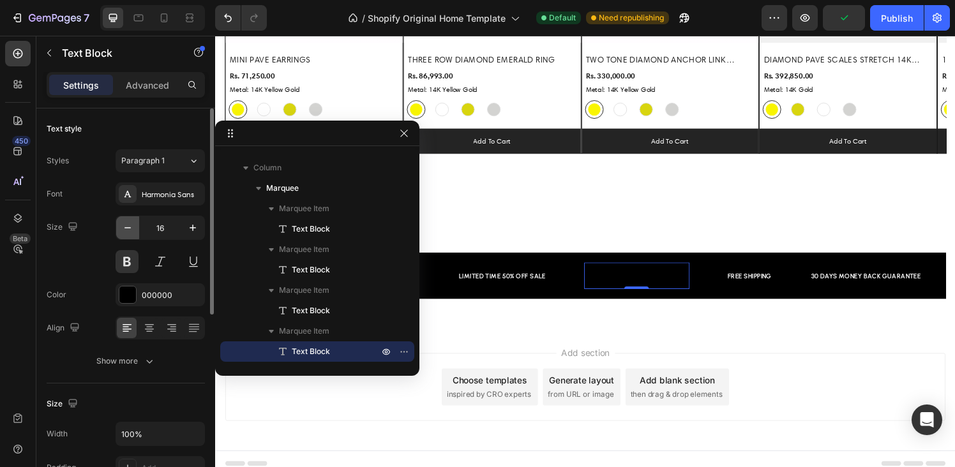
click at [130, 229] on icon "button" at bounding box center [127, 228] width 13 height 13
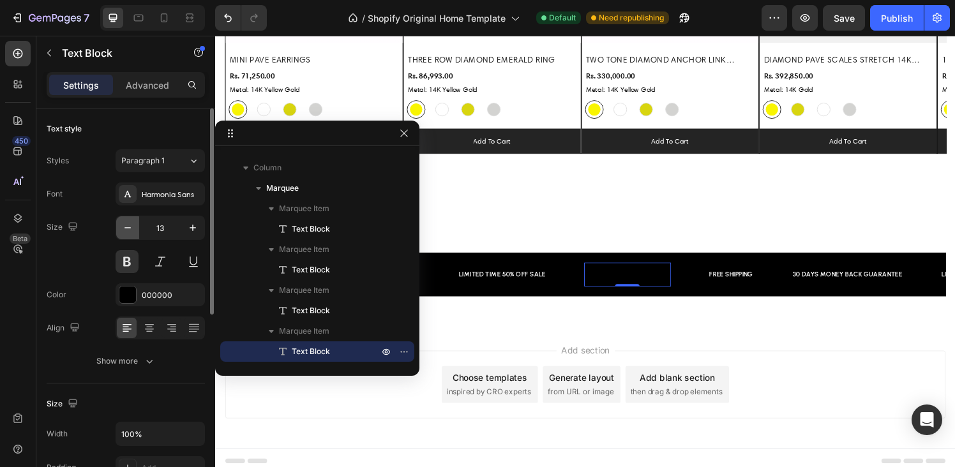
click at [130, 229] on icon "button" at bounding box center [127, 228] width 13 height 13
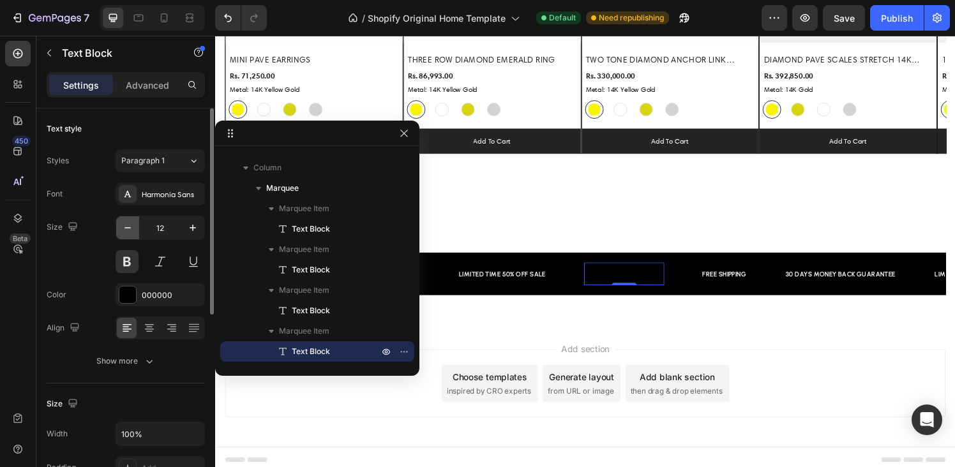
click at [130, 229] on icon "button" at bounding box center [127, 228] width 13 height 13
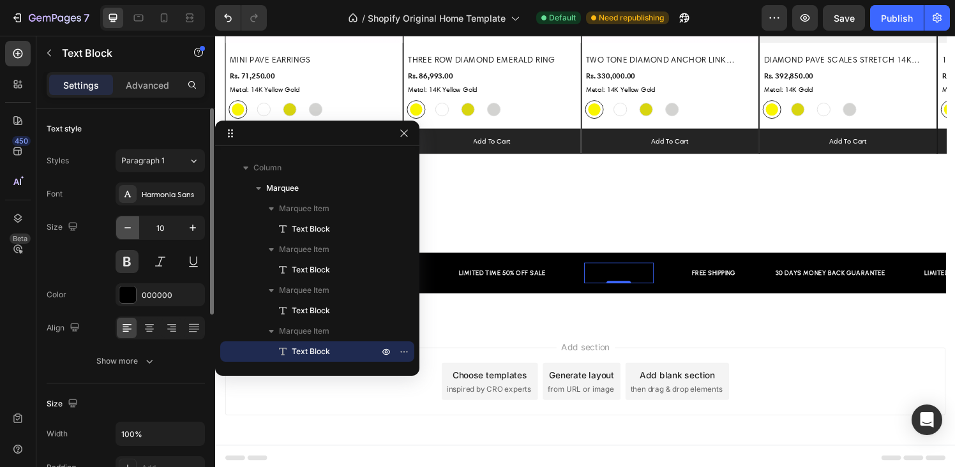
click at [130, 229] on icon "button" at bounding box center [127, 228] width 13 height 13
click at [191, 228] on icon "button" at bounding box center [193, 228] width 6 height 6
type input "10"
click at [138, 291] on div "000000" at bounding box center [160, 295] width 89 height 23
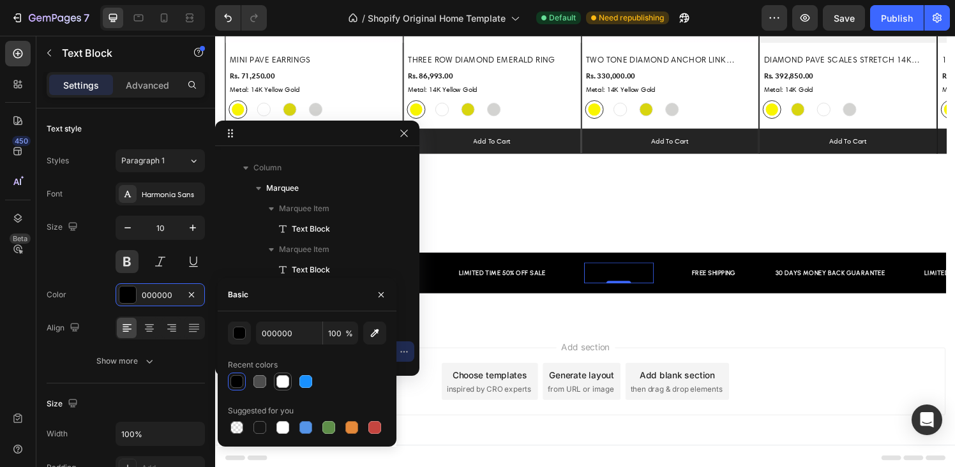
click at [285, 383] on div at bounding box center [283, 382] width 13 height 13
type input "FFFFFF"
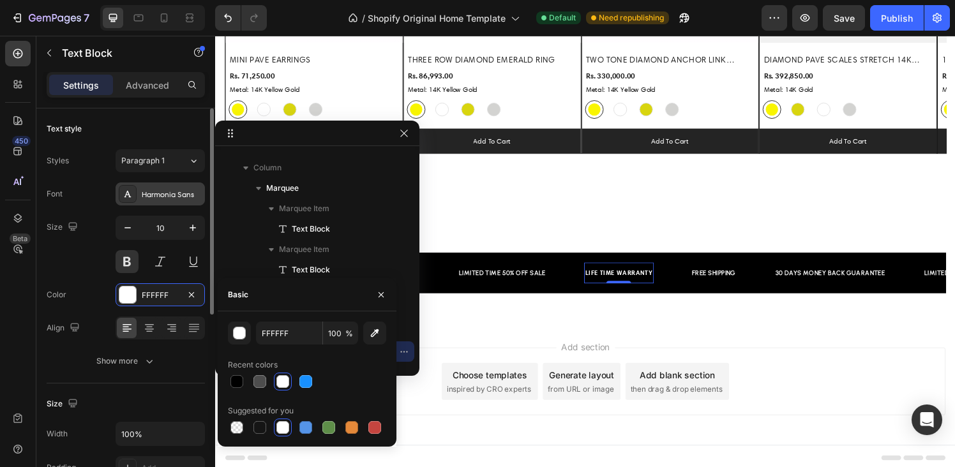
click at [132, 193] on icon at bounding box center [128, 194] width 10 height 10
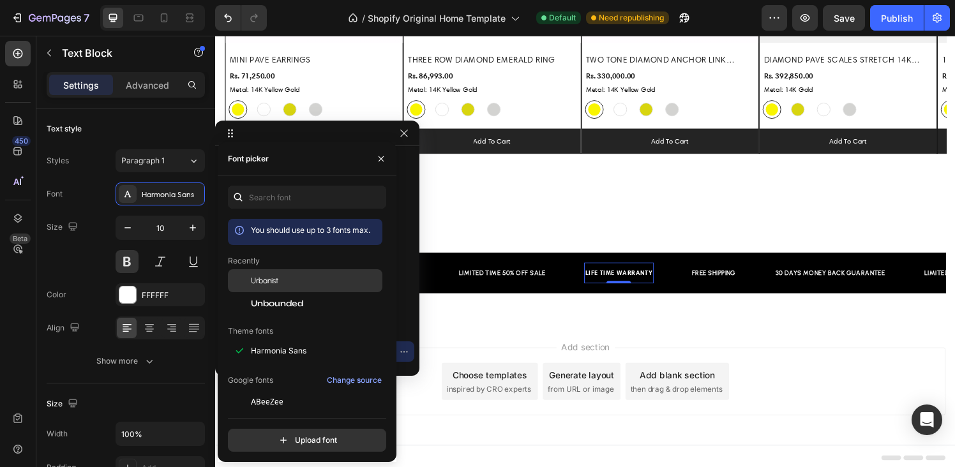
click at [262, 282] on span "Urbanist" at bounding box center [264, 280] width 27 height 11
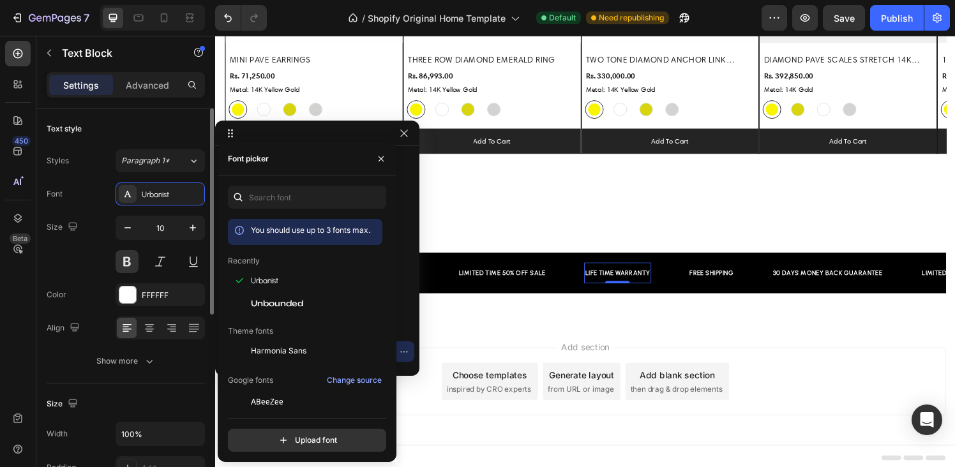
click at [92, 286] on div "Color FFFFFF" at bounding box center [126, 295] width 158 height 23
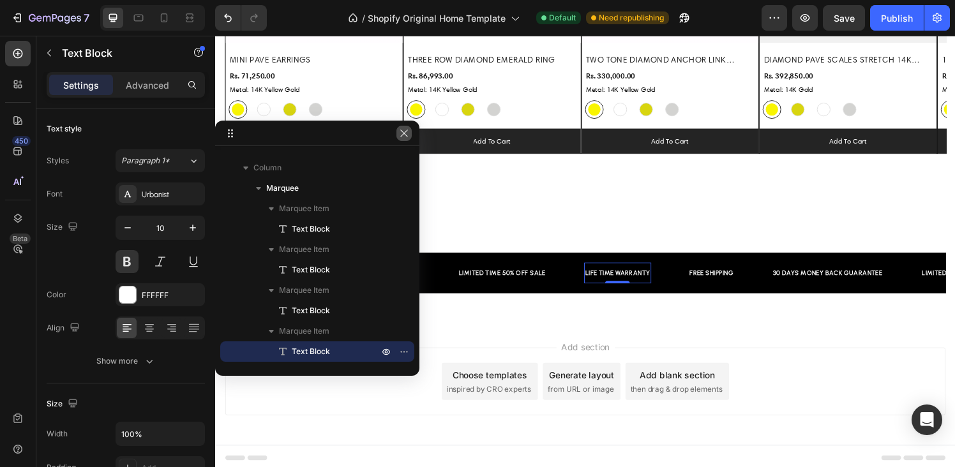
drag, startPoint x: 404, startPoint y: 132, endPoint x: 37, endPoint y: 192, distance: 371.6
click at [404, 132] on icon "button" at bounding box center [404, 133] width 10 height 10
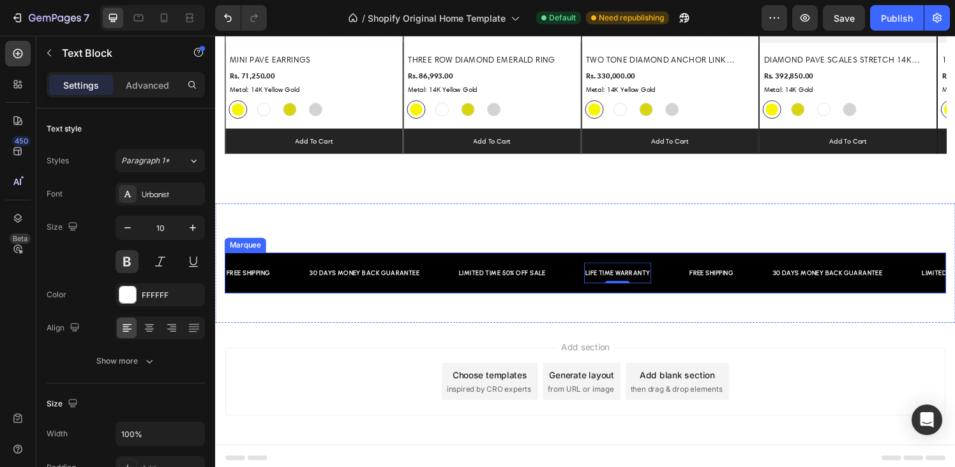
click at [323, 269] on div "FREE SHIPPING Text Block 30 DAYS MONEY BACK GUARANTEE Text Block LIMITED TIME 5…" at bounding box center [598, 282] width 747 height 42
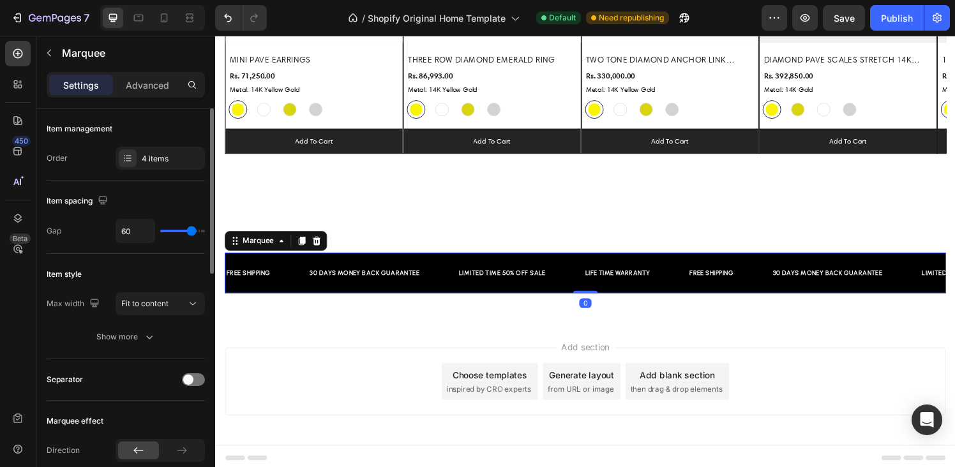
type input "64"
type input "43"
type input "41"
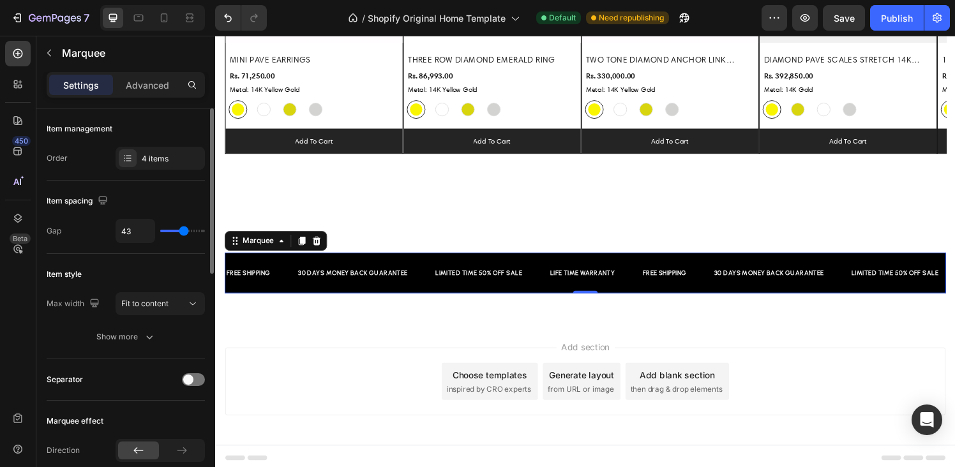
type input "41"
type input "38"
type input "37"
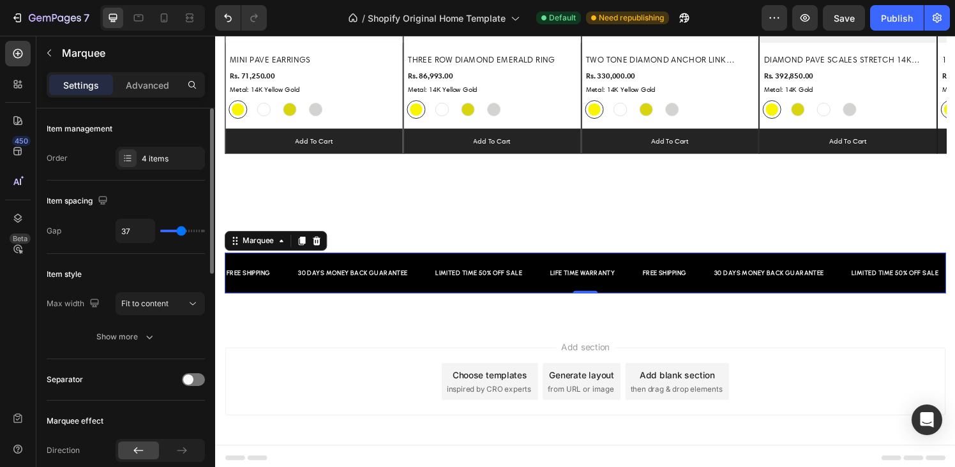
type input "35"
type input "34"
type input "33"
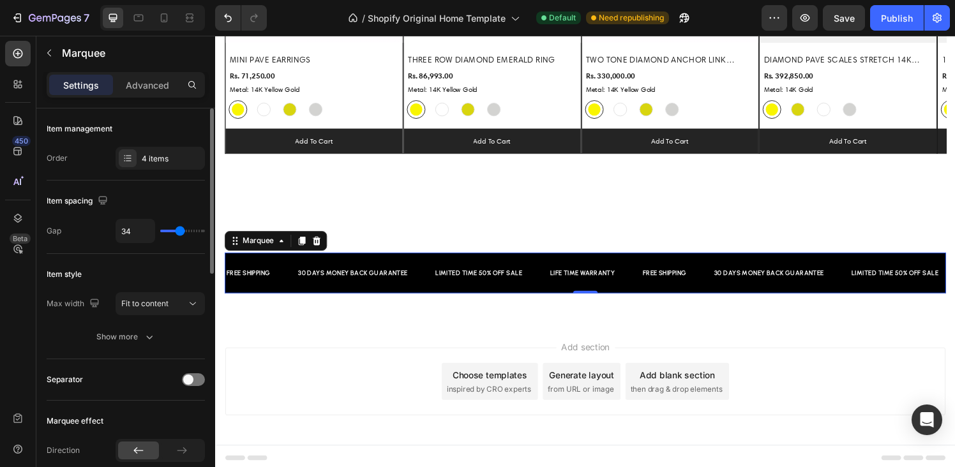
type input "33"
type input "42"
type input "50"
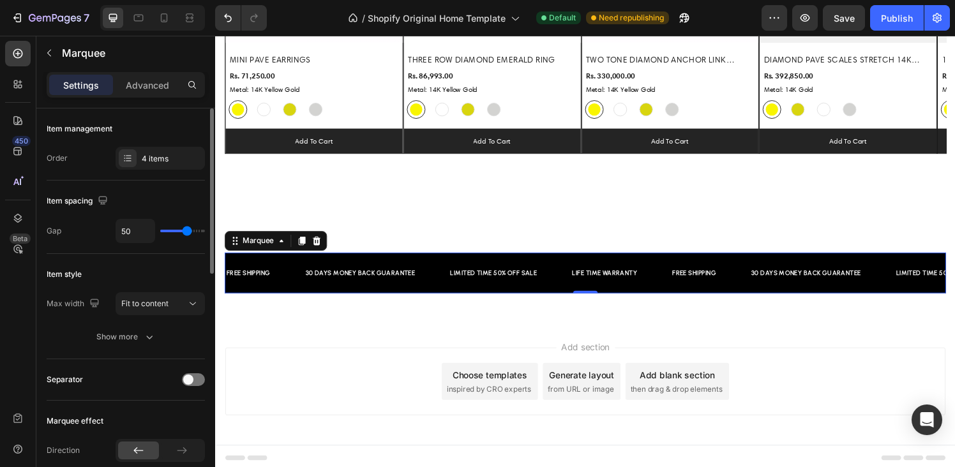
type input "53"
type input "54"
type input "55"
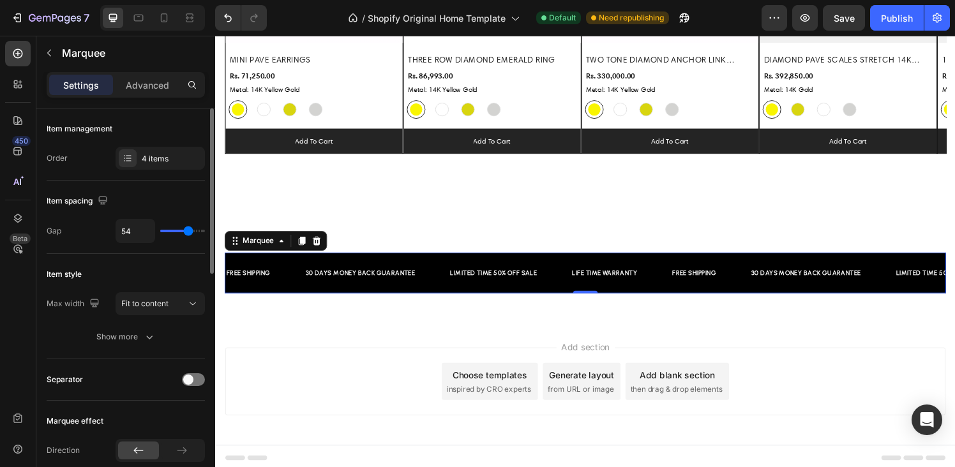
type input "55"
type input "56"
type input "57"
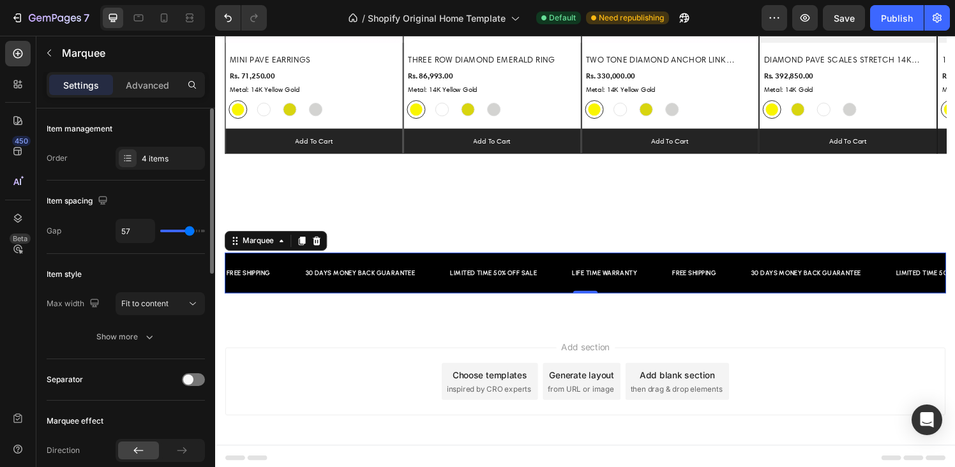
type input "58"
type input "60"
type input "62"
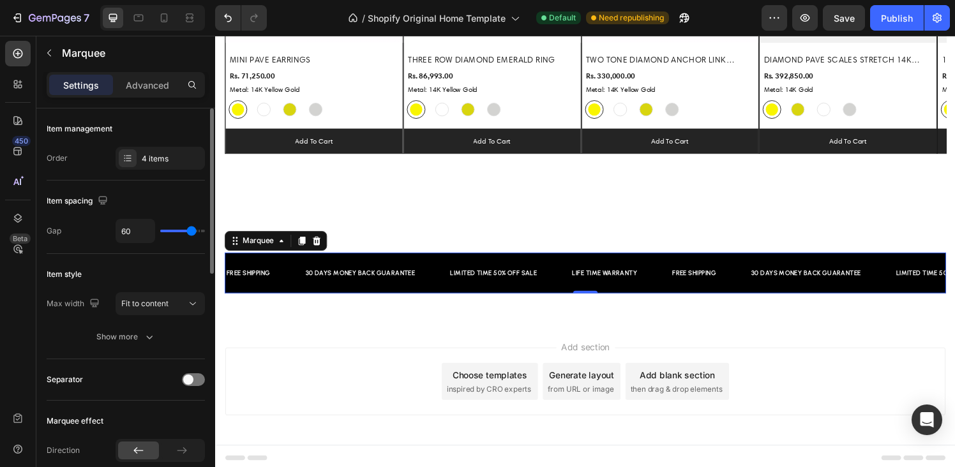
type input "62"
type input "67"
type input "70"
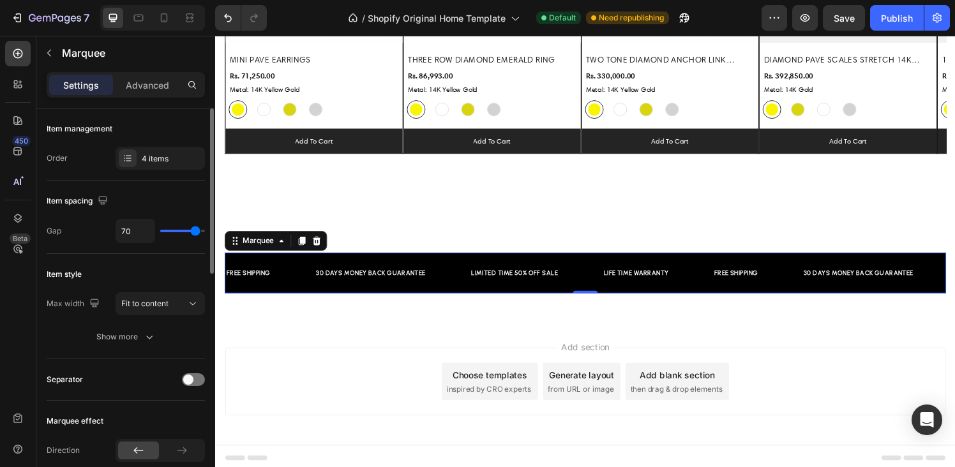
type input "74"
type input "76"
type input "78"
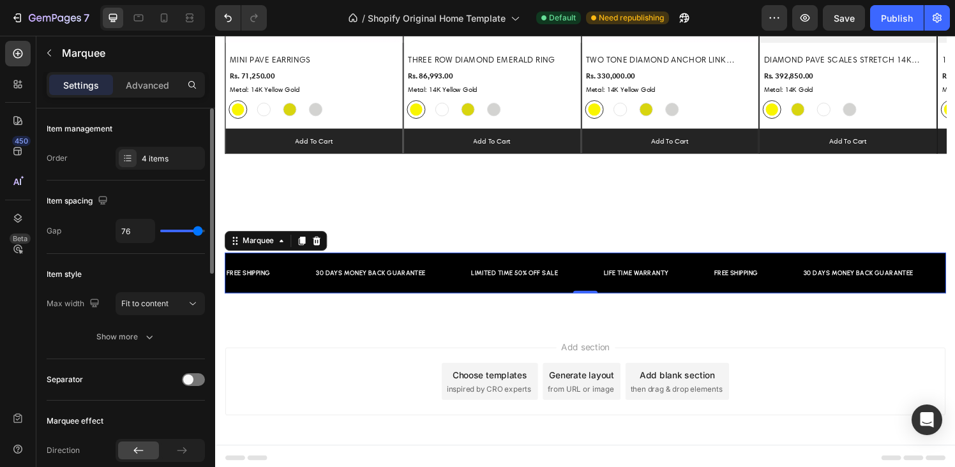
type input "78"
type input "79"
type input "80"
drag, startPoint x: 193, startPoint y: 234, endPoint x: 217, endPoint y: 237, distance: 24.5
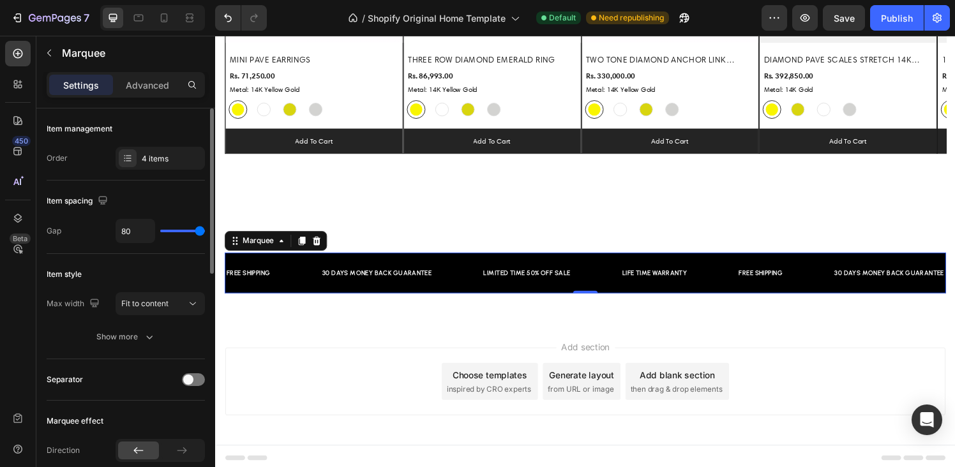
type input "80"
click at [205, 232] on input "range" at bounding box center [182, 231] width 45 height 3
click at [173, 294] on button "Fit to content" at bounding box center [160, 303] width 89 height 23
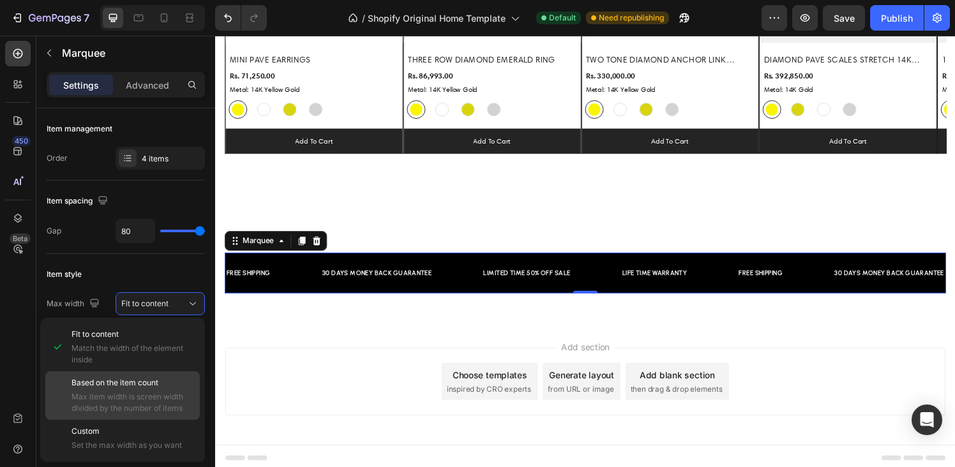
click at [128, 389] on div "Based on the item count Max item width is screen width divided by the number of…" at bounding box center [133, 395] width 123 height 37
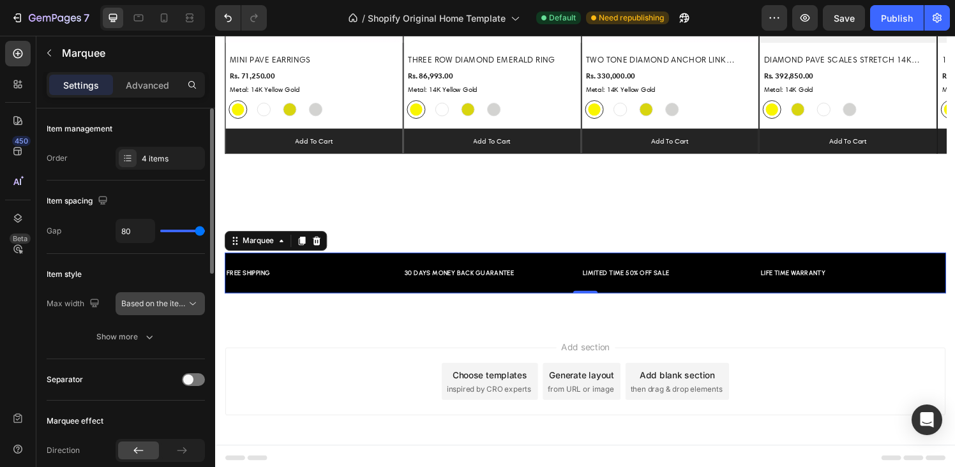
click at [147, 308] on span "Based on the item count" at bounding box center [164, 304] width 87 height 10
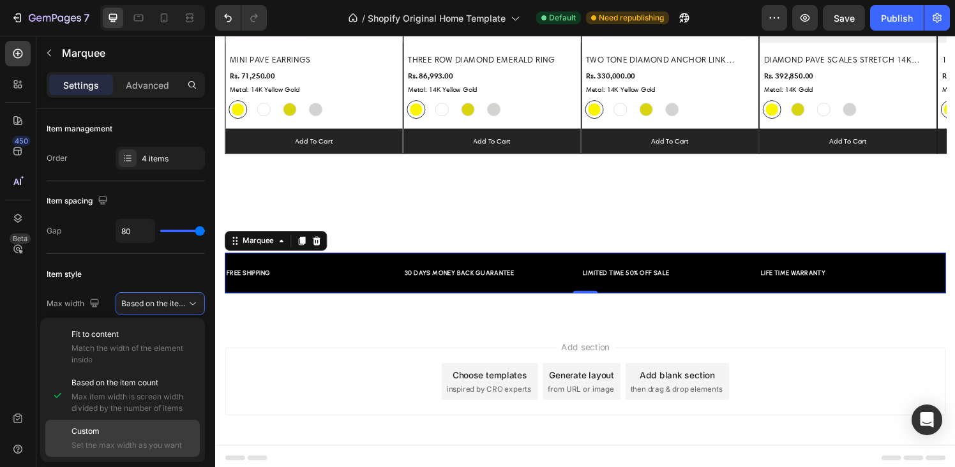
click at [130, 424] on div "Custom Set the max width as you want" at bounding box center [122, 438] width 155 height 37
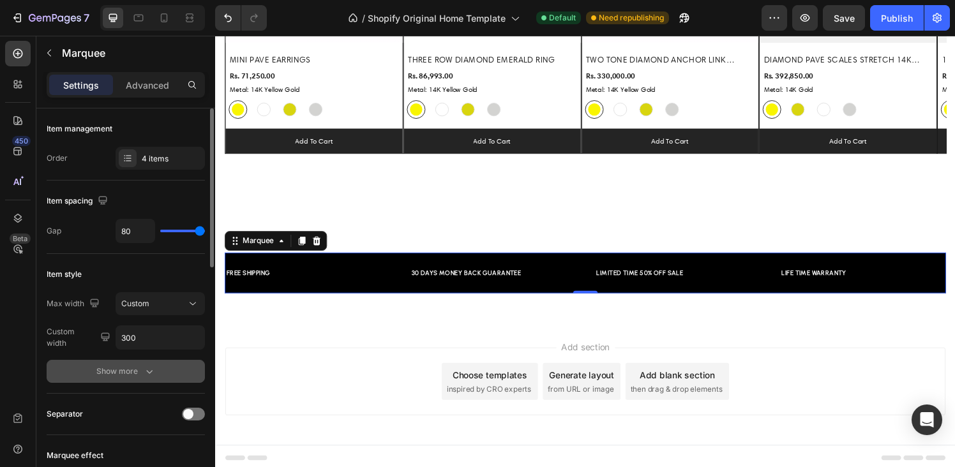
click at [143, 366] on icon "button" at bounding box center [149, 371] width 13 height 13
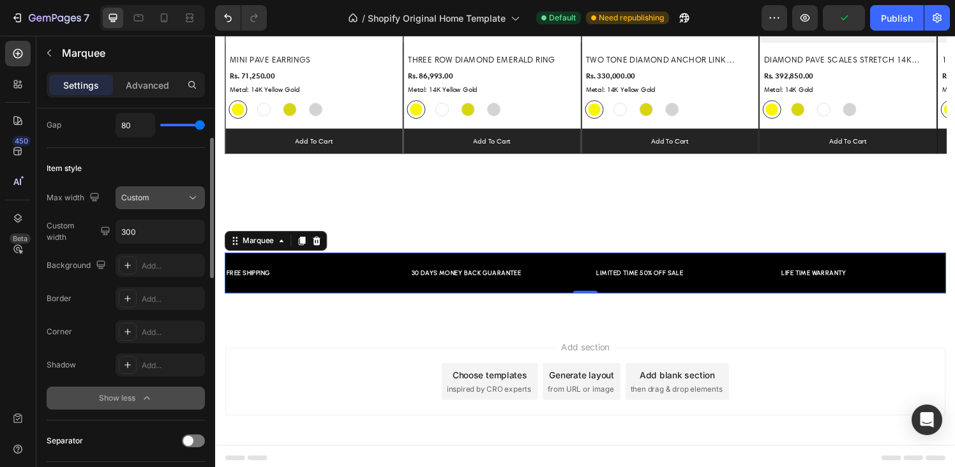
scroll to position [89, 0]
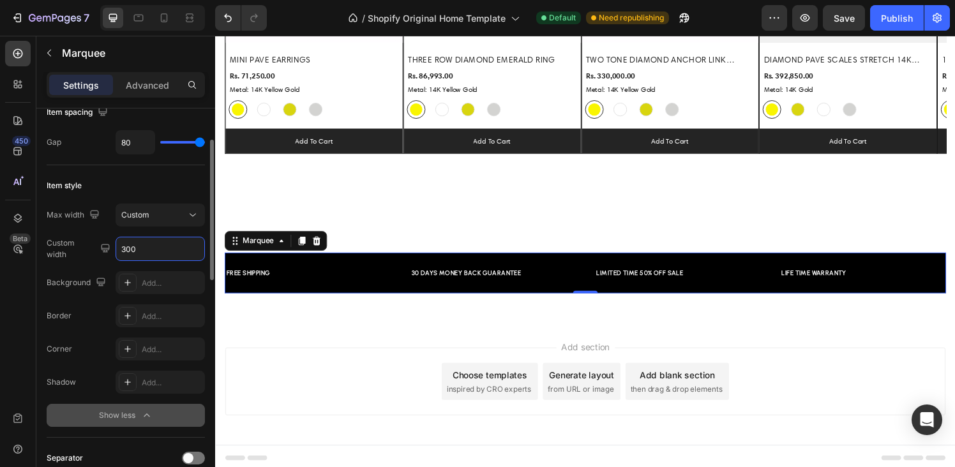
click at [156, 250] on input "300" at bounding box center [160, 249] width 88 height 23
type input "274"
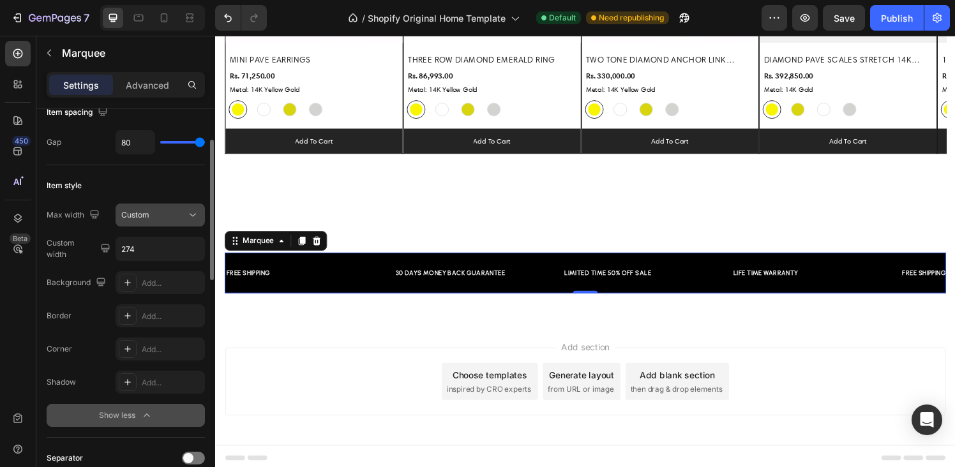
click at [138, 215] on span "Custom" at bounding box center [135, 215] width 28 height 10
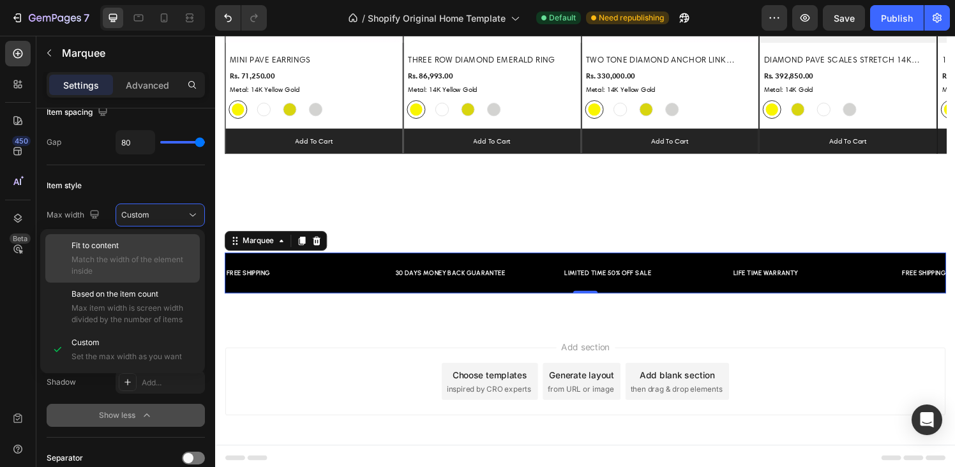
click at [116, 250] on span "Fit to content" at bounding box center [95, 245] width 47 height 11
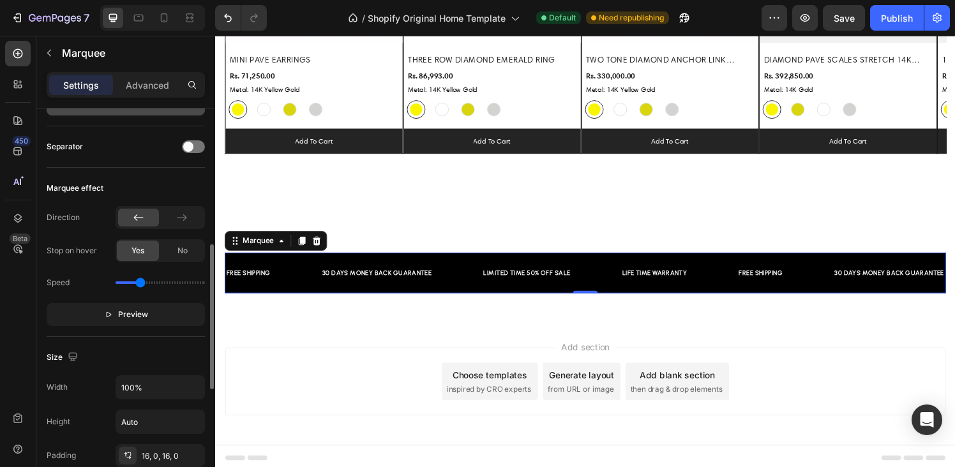
scroll to position [367, 0]
click at [123, 316] on span "Preview" at bounding box center [133, 313] width 30 height 13
click at [123, 316] on span "Pause" at bounding box center [133, 313] width 22 height 13
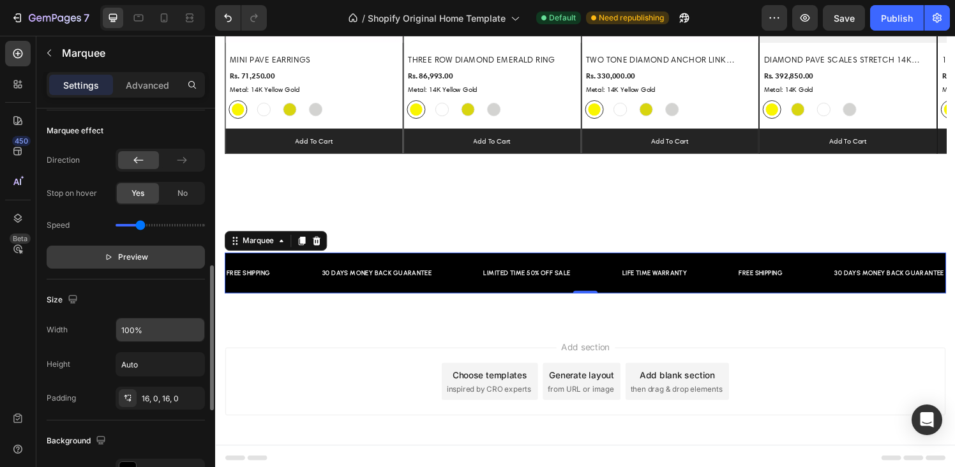
scroll to position [425, 0]
click at [133, 367] on input "Auto" at bounding box center [160, 363] width 88 height 23
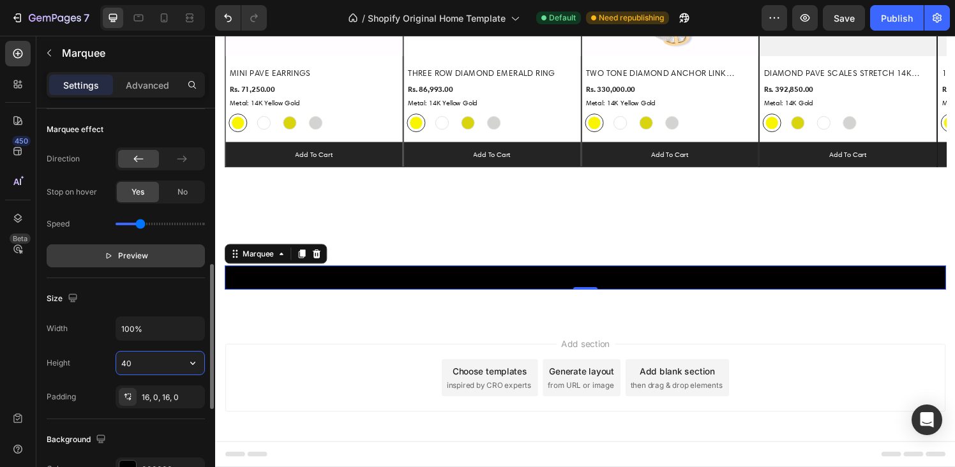
scroll to position [1021, 0]
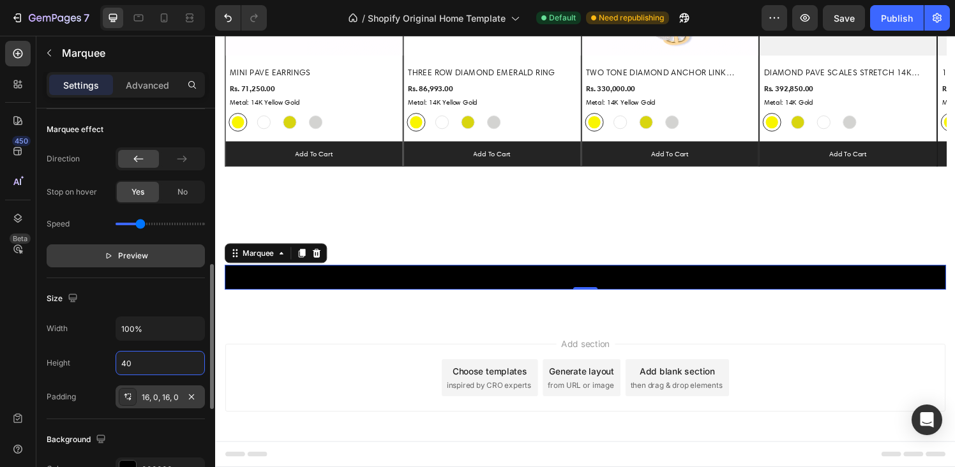
type input "40"
click at [128, 401] on icon at bounding box center [128, 397] width 10 height 10
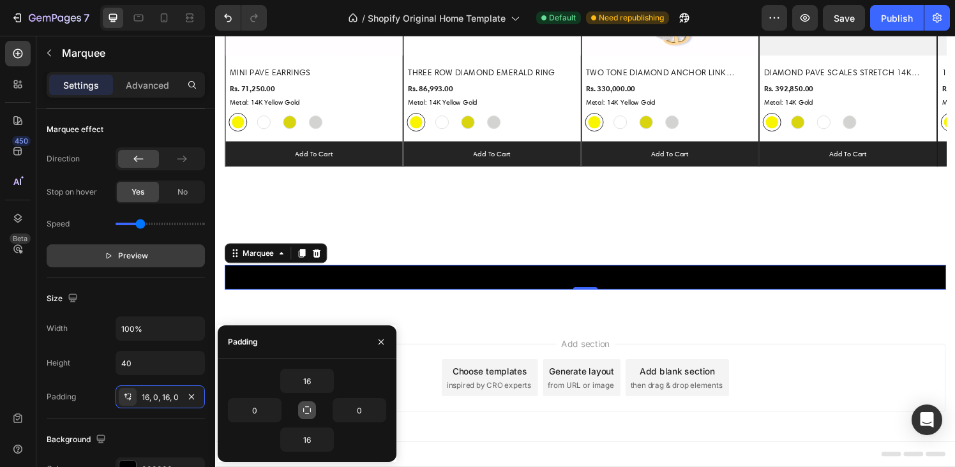
click at [309, 412] on icon "button" at bounding box center [307, 411] width 10 height 10
type input "16"
click at [310, 379] on input "16" at bounding box center [307, 381] width 52 height 23
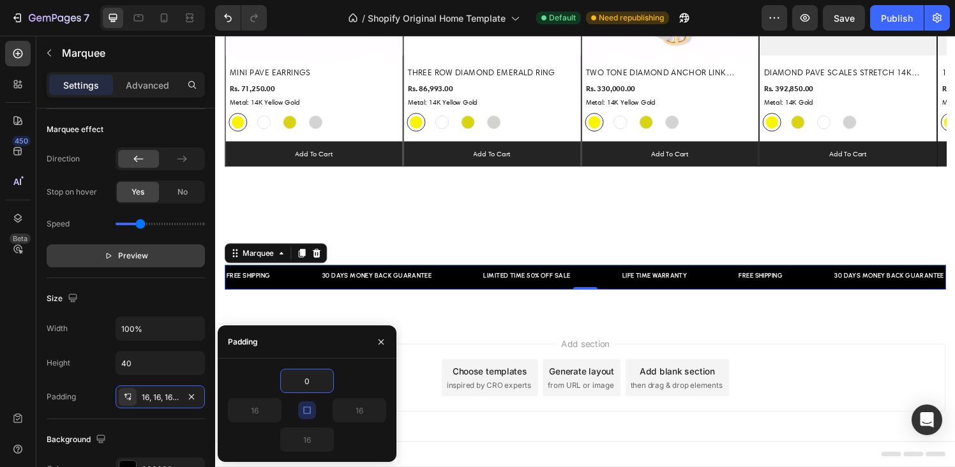
type input "0"
click at [95, 349] on div "Width 100% Height 40 Padding Add..." at bounding box center [126, 363] width 158 height 92
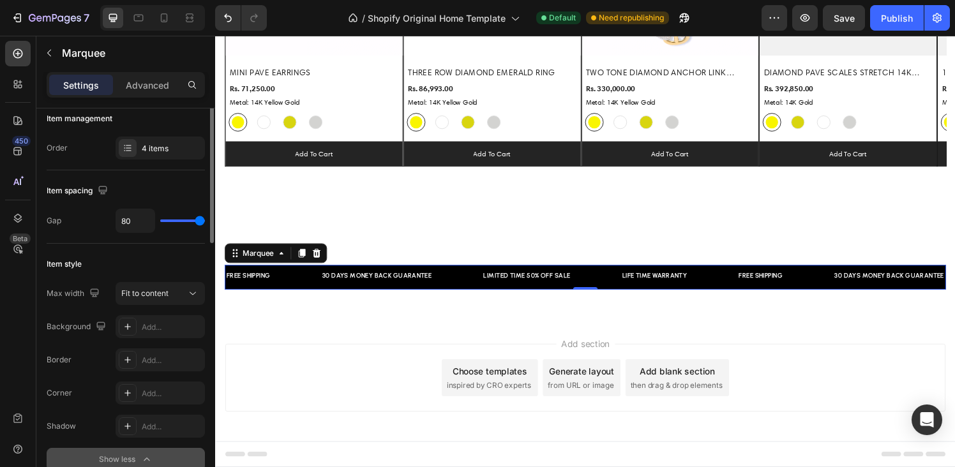
scroll to position [0, 0]
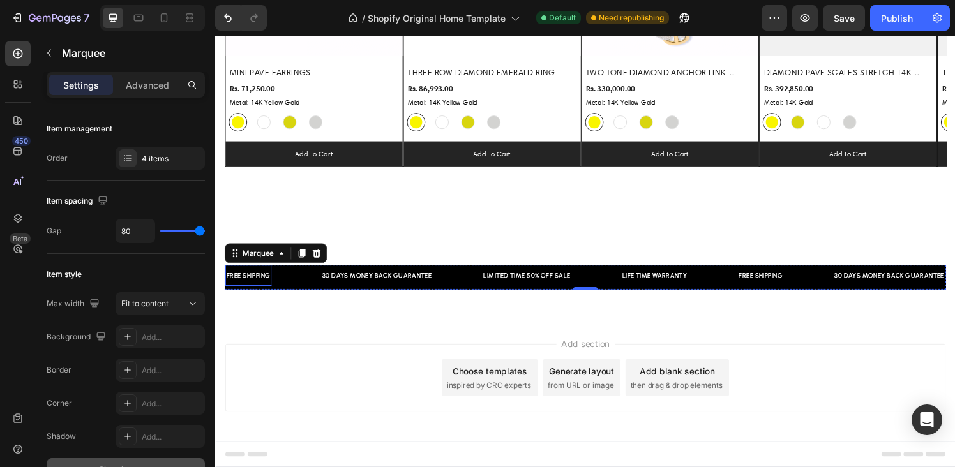
click at [132, 287] on div "FREE SHIPPING" at bounding box center [108, 283] width 48 height 11
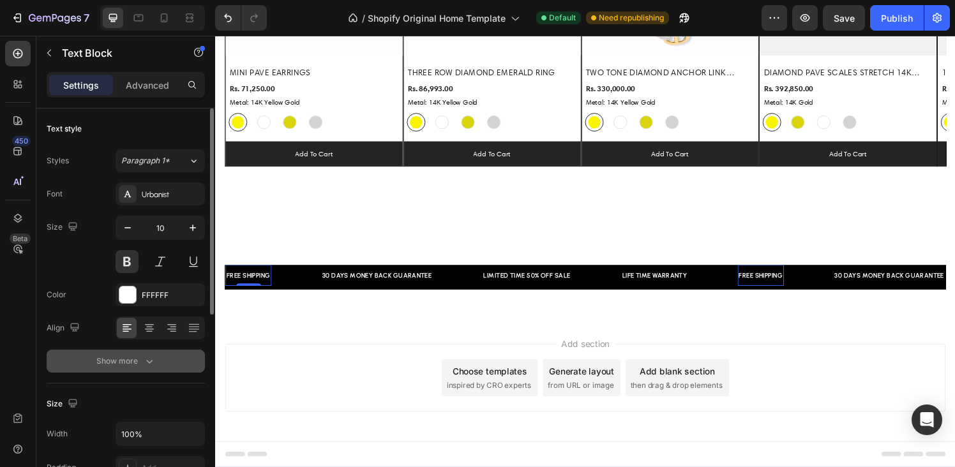
click at [125, 356] on div "Show more" at bounding box center [125, 361] width 59 height 13
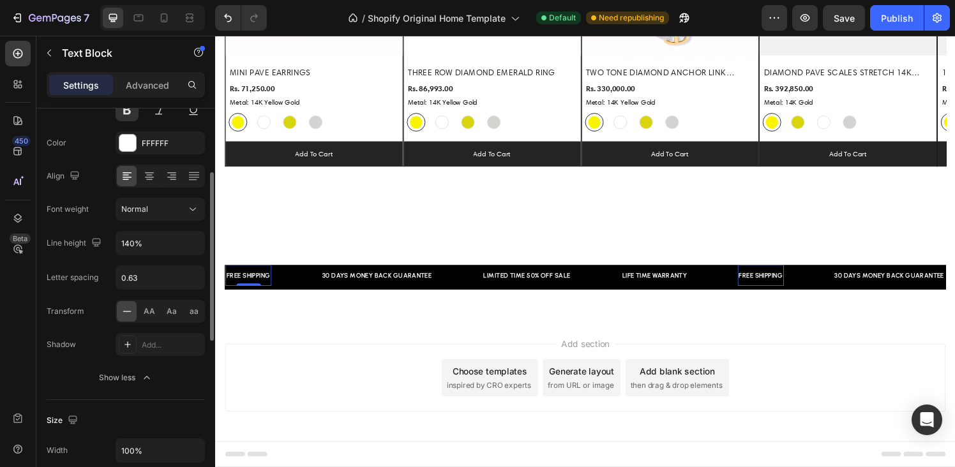
scroll to position [151, 0]
click at [149, 314] on span "AA" at bounding box center [149, 312] width 11 height 11
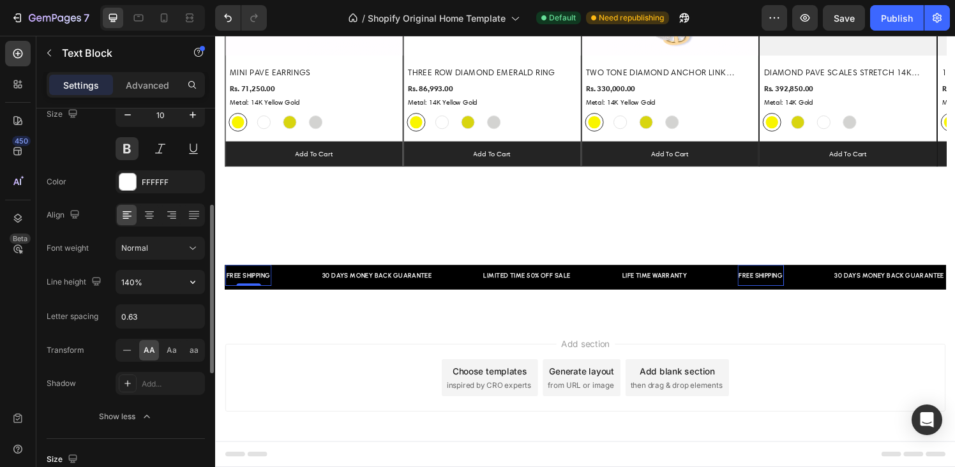
scroll to position [109, 0]
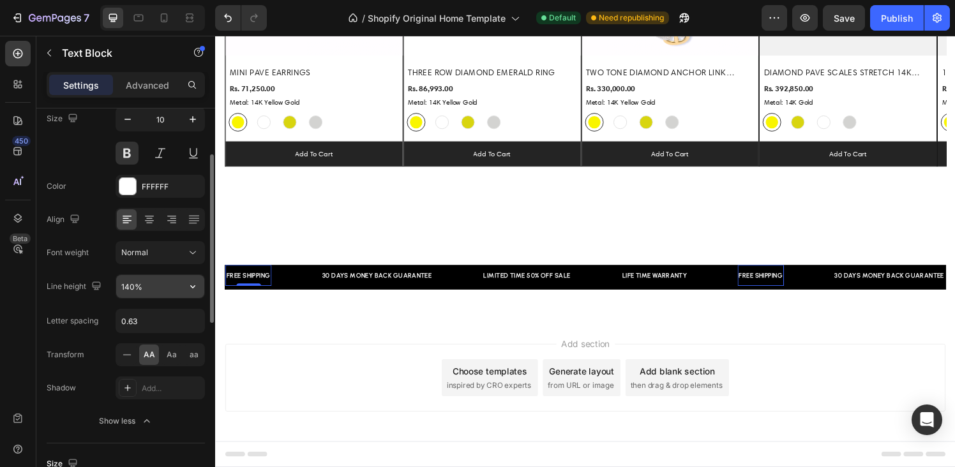
click at [150, 285] on input "140%" at bounding box center [160, 286] width 88 height 23
type input "100%"
click at [232, 283] on div "30 DAYS MONEY BACK GUARANTEE" at bounding box center [174, 283] width 116 height 11
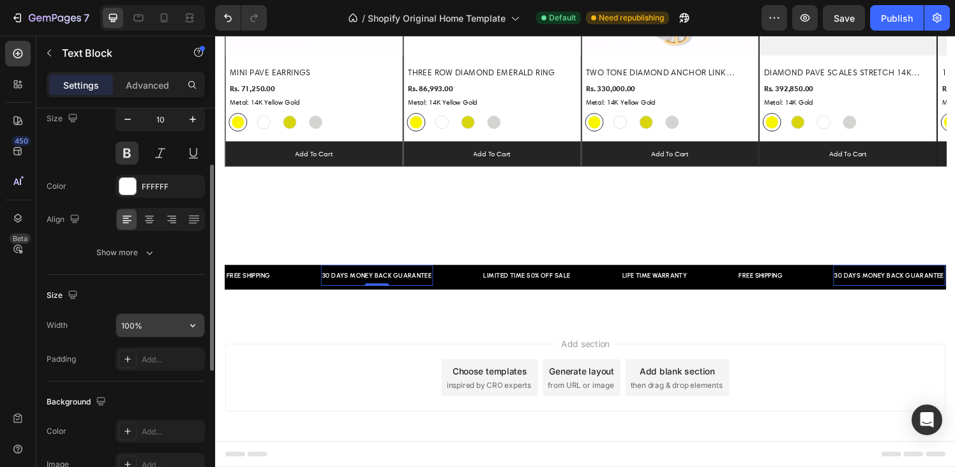
click at [148, 325] on input "100%" at bounding box center [160, 325] width 88 height 23
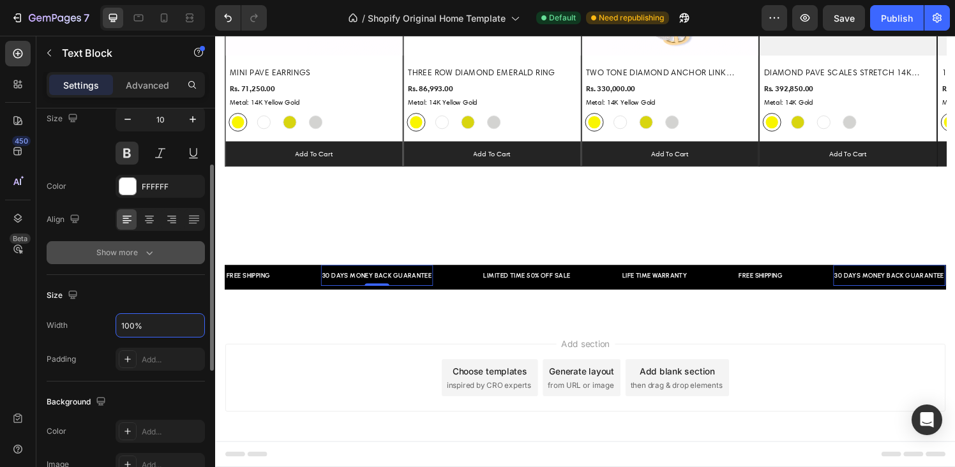
click at [144, 247] on icon "button" at bounding box center [149, 253] width 13 height 13
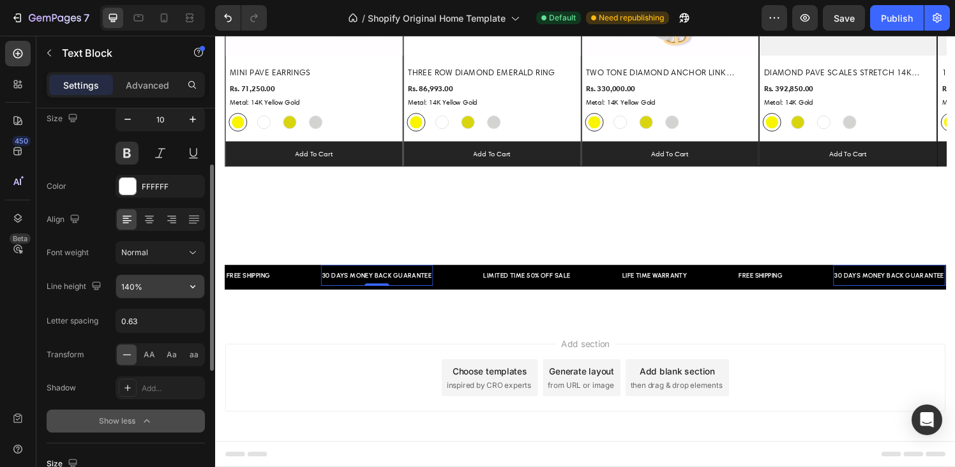
click at [147, 287] on input "140%" at bounding box center [160, 286] width 88 height 23
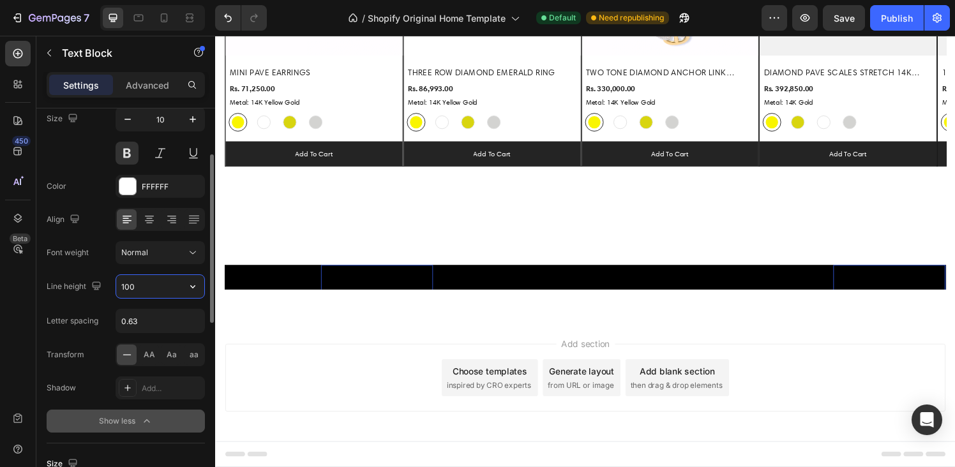
type input "140%"
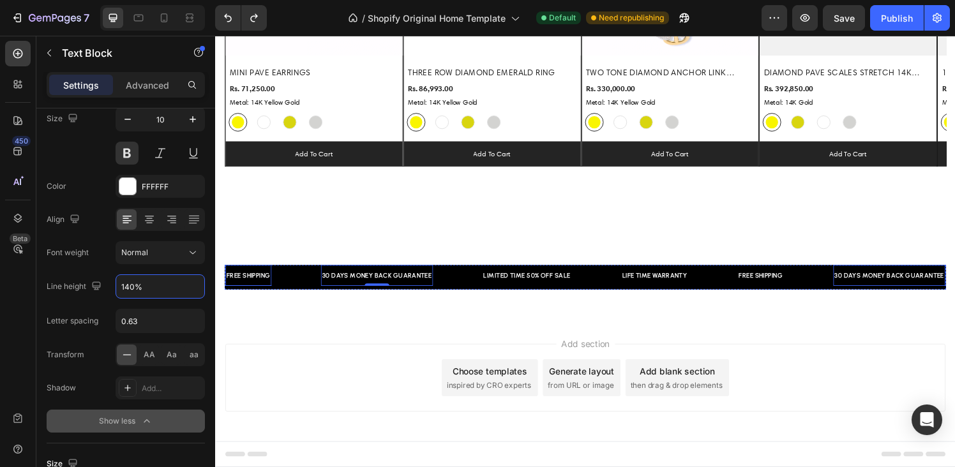
click at [95, 282] on div "FREE SHIPPING" at bounding box center [71, 283] width 48 height 11
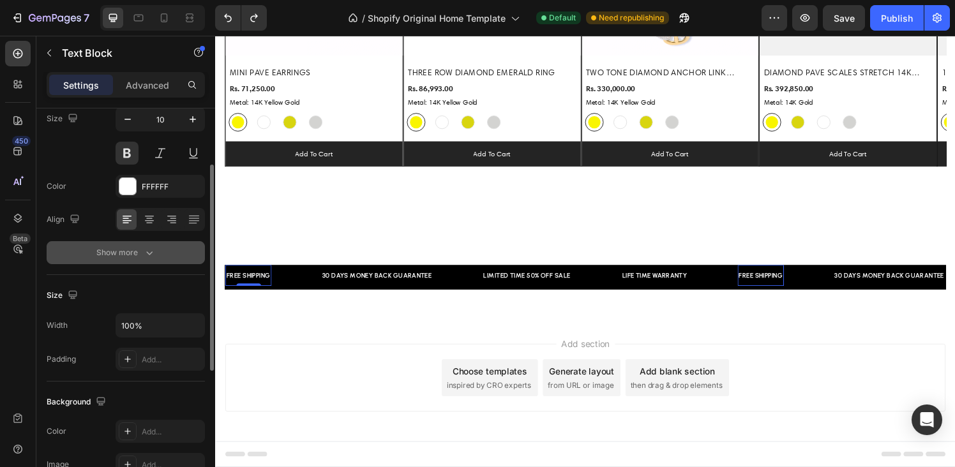
click at [142, 249] on div "Show more" at bounding box center [125, 253] width 59 height 13
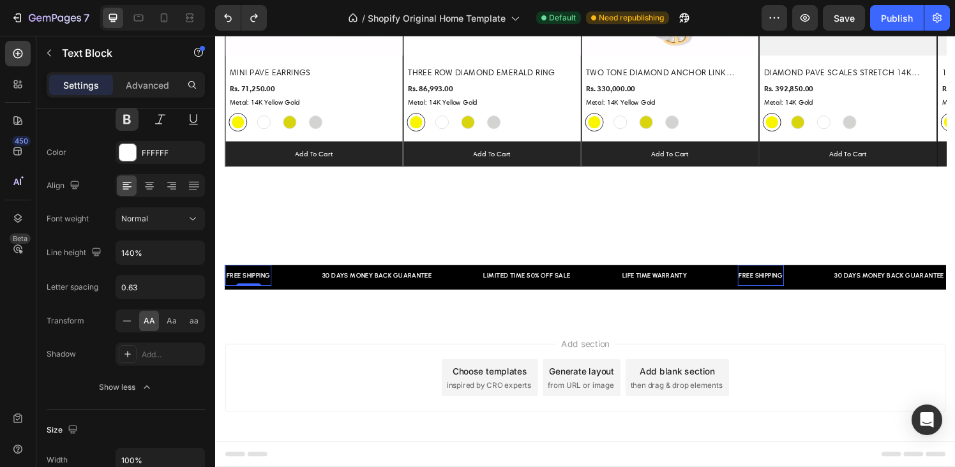
scroll to position [0, 0]
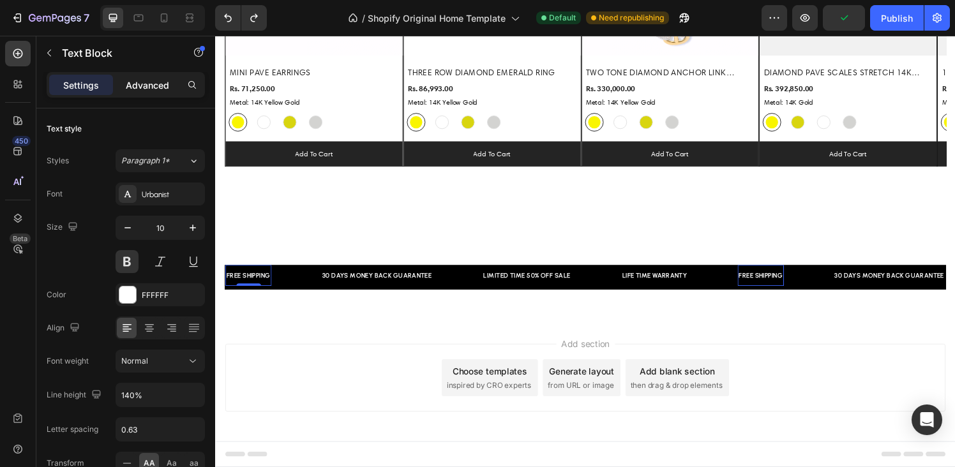
click at [156, 79] on p "Advanced" at bounding box center [147, 85] width 43 height 13
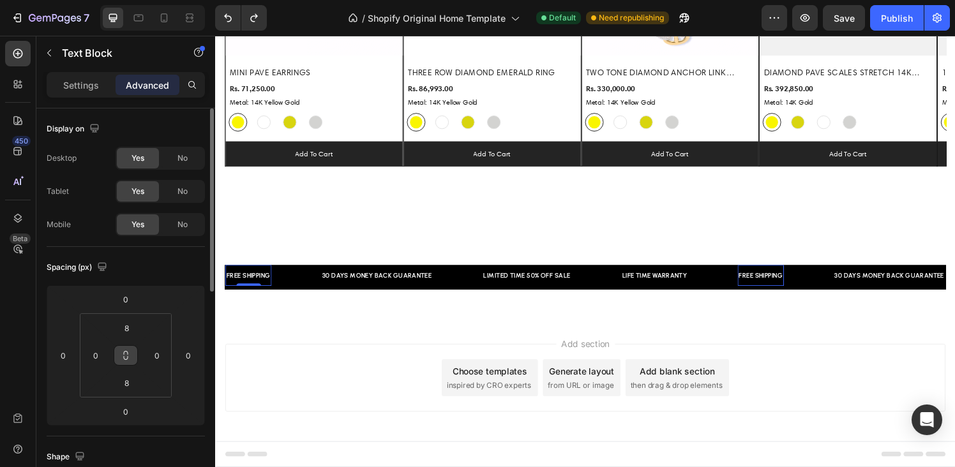
click at [127, 358] on icon at bounding box center [126, 356] width 10 height 10
click at [126, 327] on input "8" at bounding box center [127, 328] width 26 height 19
type input "0"
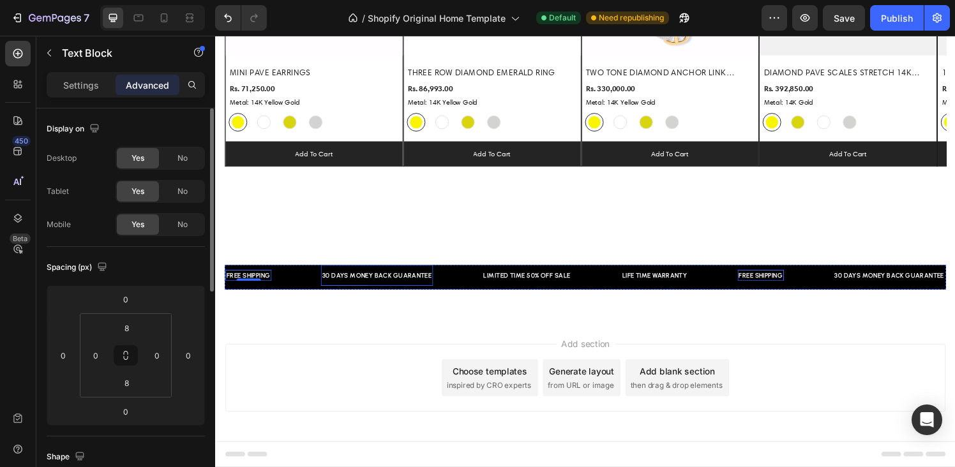
click at [164, 282] on div "30 DAYS MONEY BACK GUARANTEE" at bounding box center [106, 283] width 116 height 11
click at [132, 331] on input "8" at bounding box center [127, 328] width 26 height 19
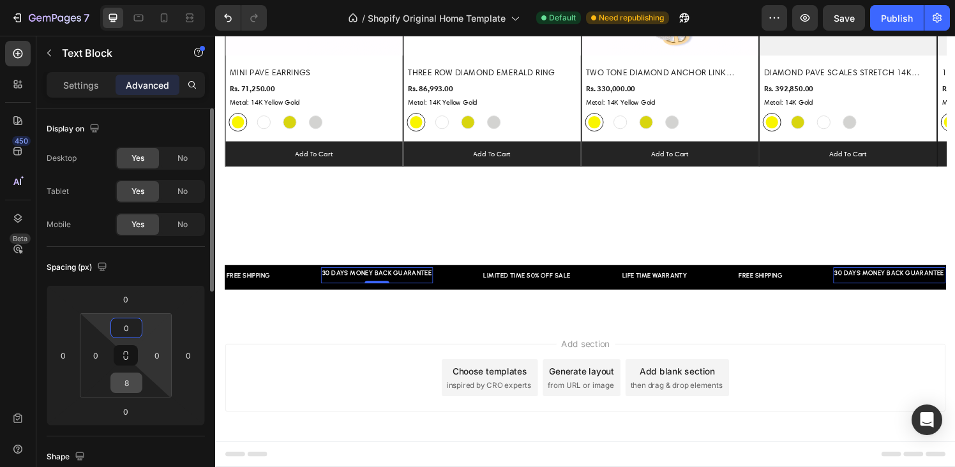
type input "0"
click at [132, 383] on input "8" at bounding box center [127, 383] width 26 height 19
type input "0"
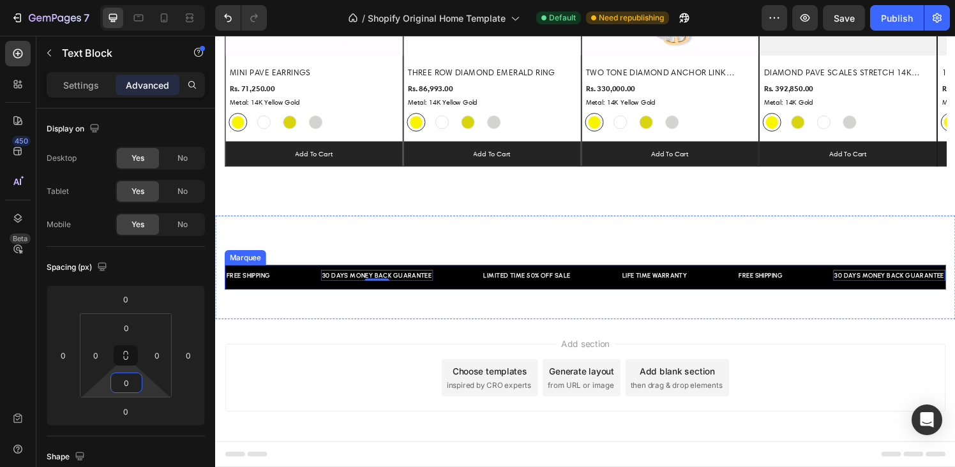
click at [510, 282] on div "LIMITED TIME 50% OFF SALE" at bounding box center [464, 283] width 93 height 11
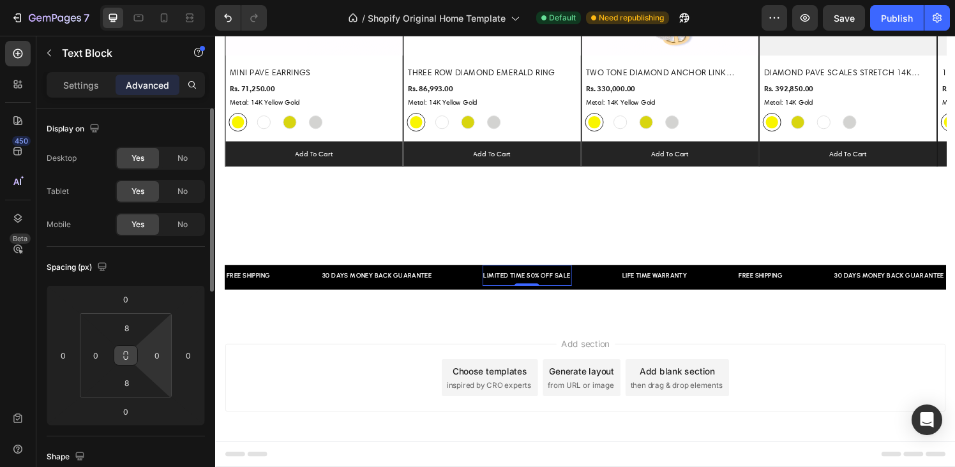
click at [133, 360] on button at bounding box center [126, 355] width 24 height 20
click at [133, 330] on input "8" at bounding box center [127, 328] width 26 height 19
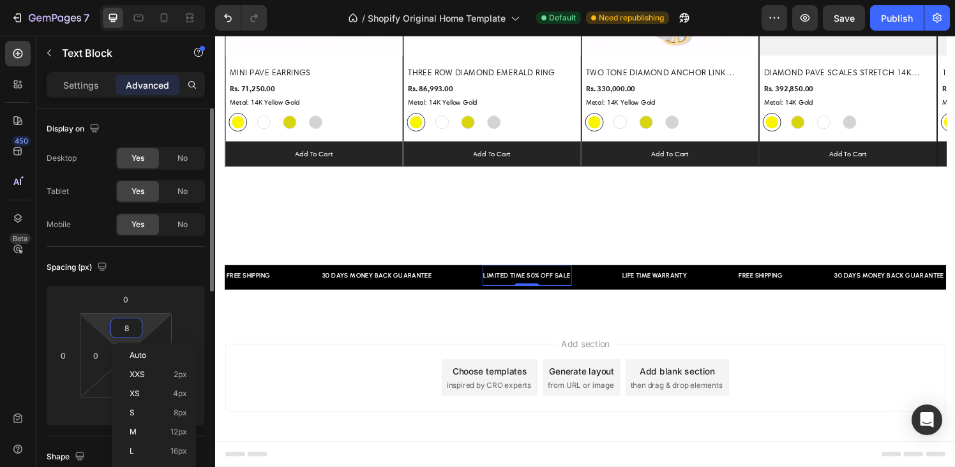
type input "0"
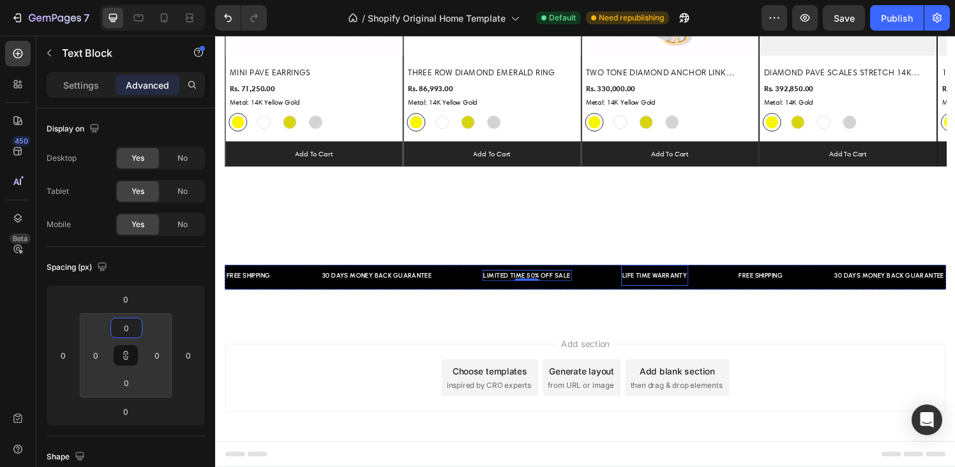
click at [657, 284] on div "LIFE TIME WARRANTY" at bounding box center [647, 283] width 70 height 11
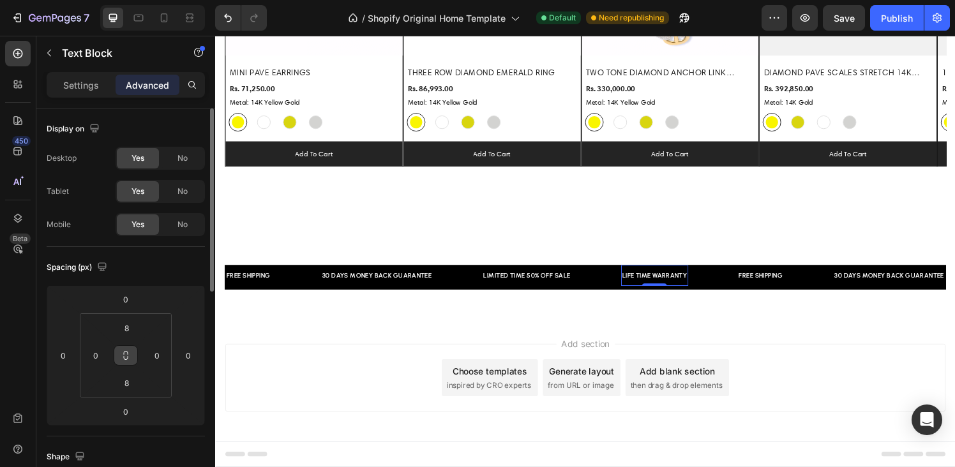
click at [132, 356] on button at bounding box center [126, 355] width 24 height 20
click at [128, 327] on input "8" at bounding box center [127, 328] width 26 height 19
type input "0"
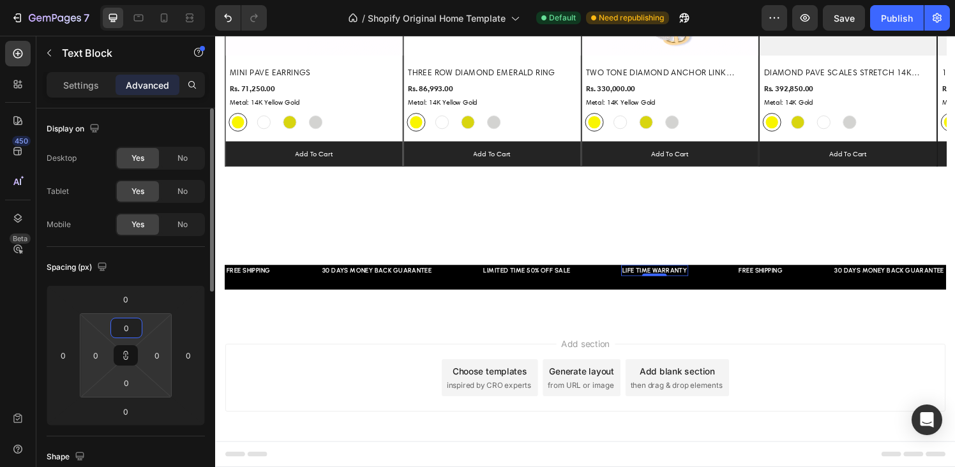
click at [136, 323] on input "0" at bounding box center [127, 328] width 26 height 19
click at [137, 0] on html "7 / Shopify Original Home Template Default Need republishing Preview Save Publi…" at bounding box center [477, 0] width 955 height 0
click at [136, 330] on input "0" at bounding box center [127, 328] width 26 height 19
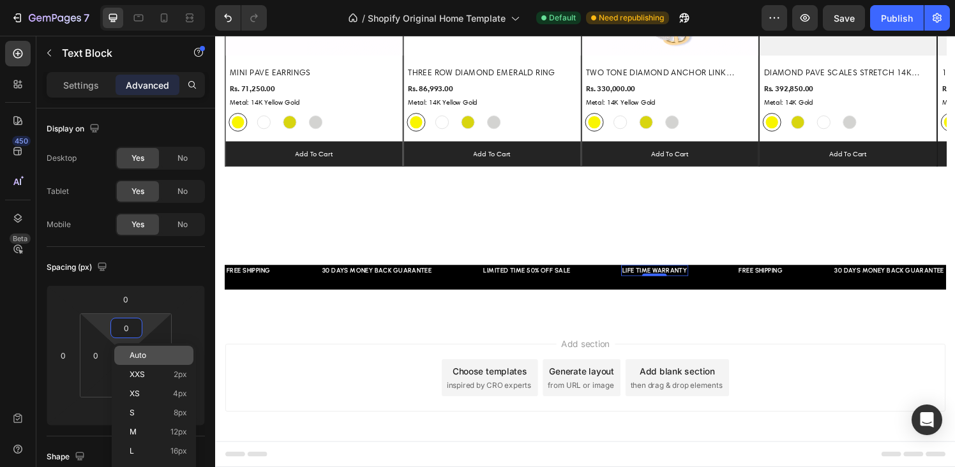
click at [140, 354] on span "Auto" at bounding box center [138, 355] width 17 height 9
type input "Auto"
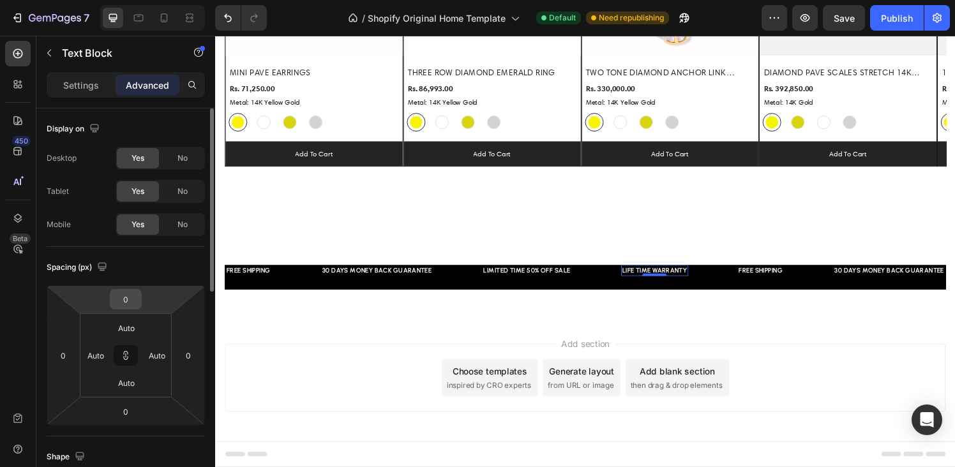
click at [123, 301] on input "0" at bounding box center [126, 299] width 26 height 19
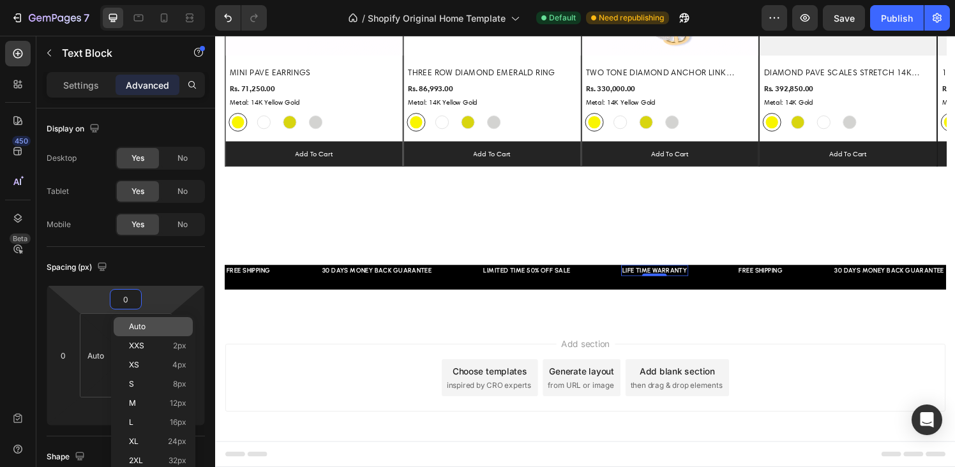
click at [135, 330] on span "Auto" at bounding box center [137, 327] width 17 height 9
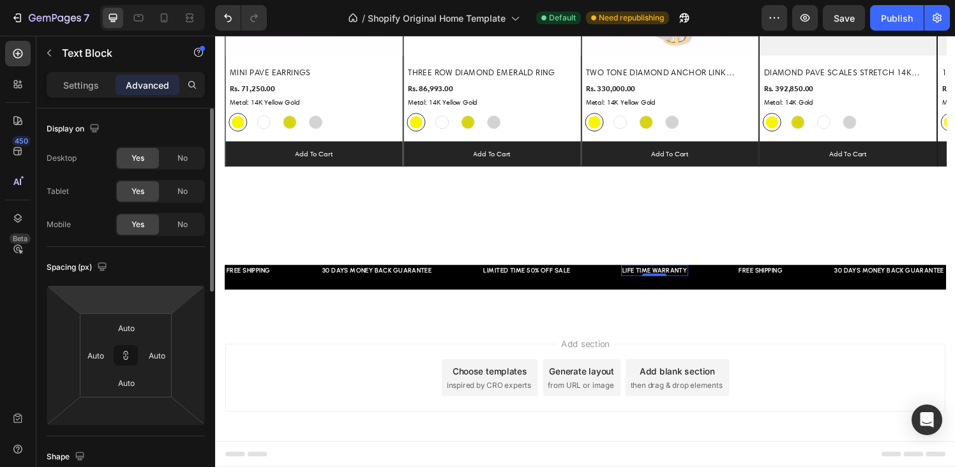
type input "0"
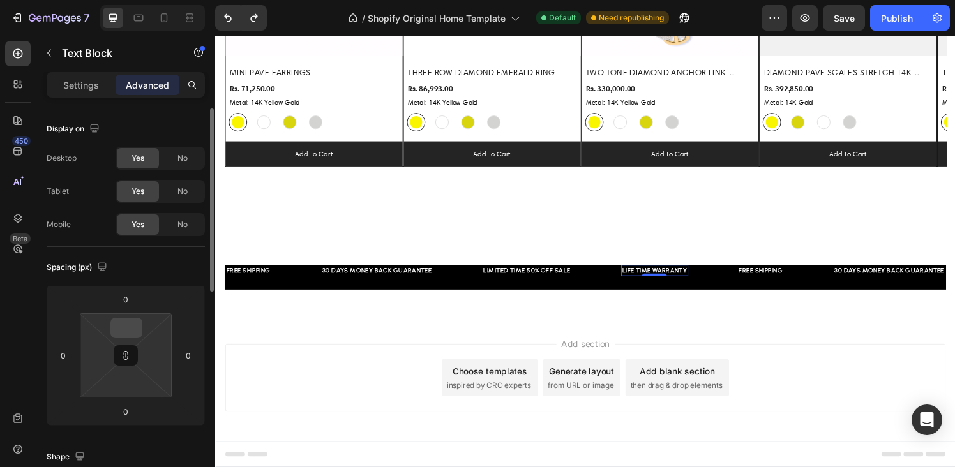
click at [135, 331] on input at bounding box center [127, 328] width 26 height 19
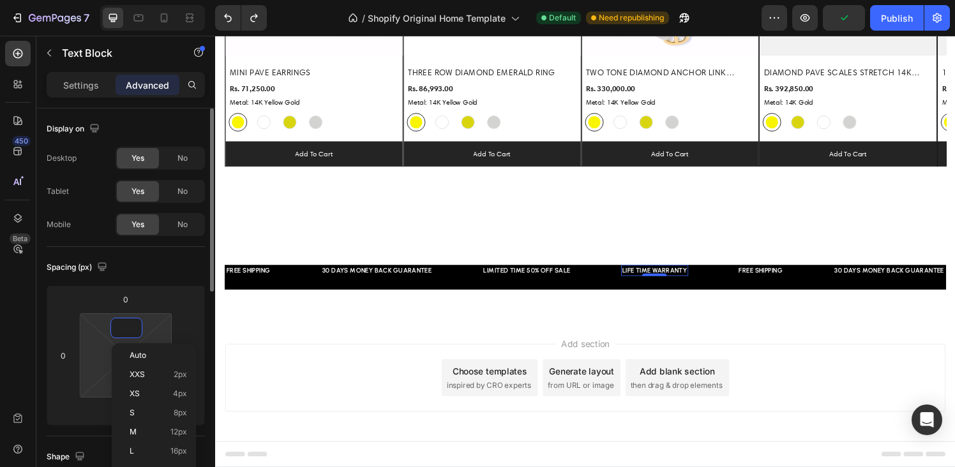
type input "0"
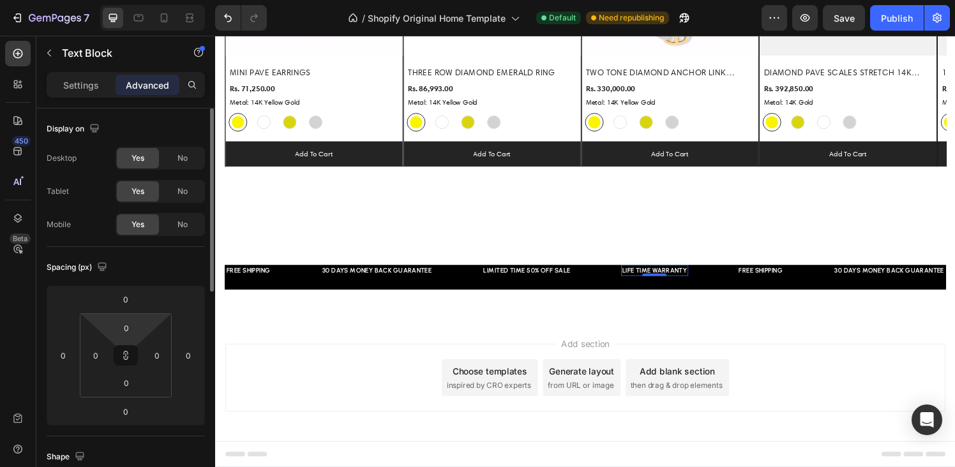
click at [0, 0] on div "Spacing (px) 0 0 0 0 0 0 0 0" at bounding box center [0, 0] width 0 height 0
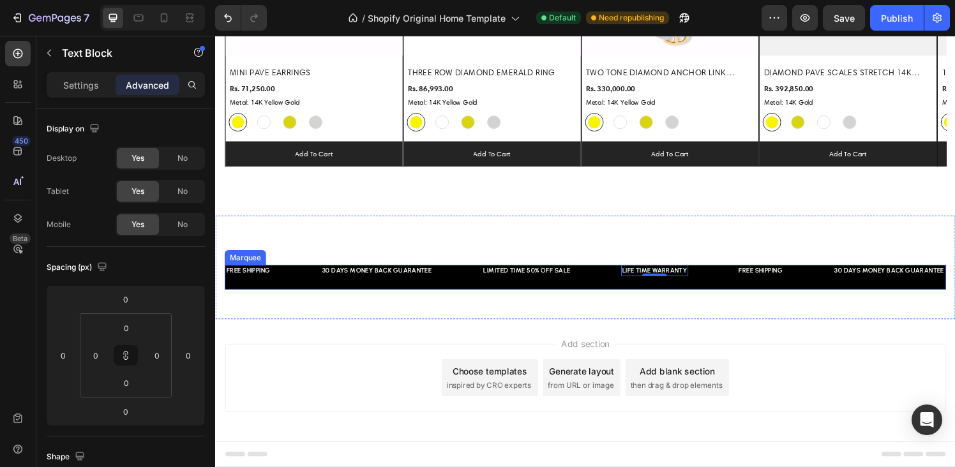
click at [273, 283] on div "FREE SHIPPING Text Block" at bounding box center [223, 278] width 99 height 11
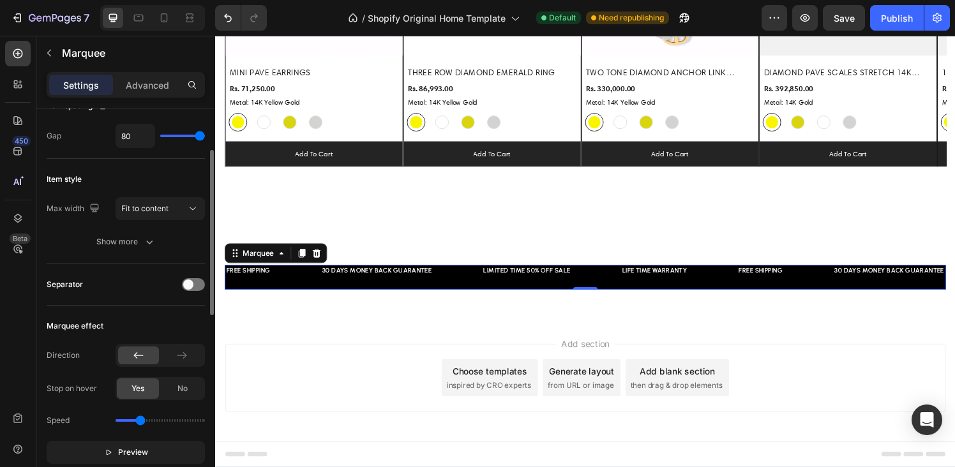
scroll to position [96, 0]
click at [144, 241] on icon "button" at bounding box center [149, 240] width 13 height 13
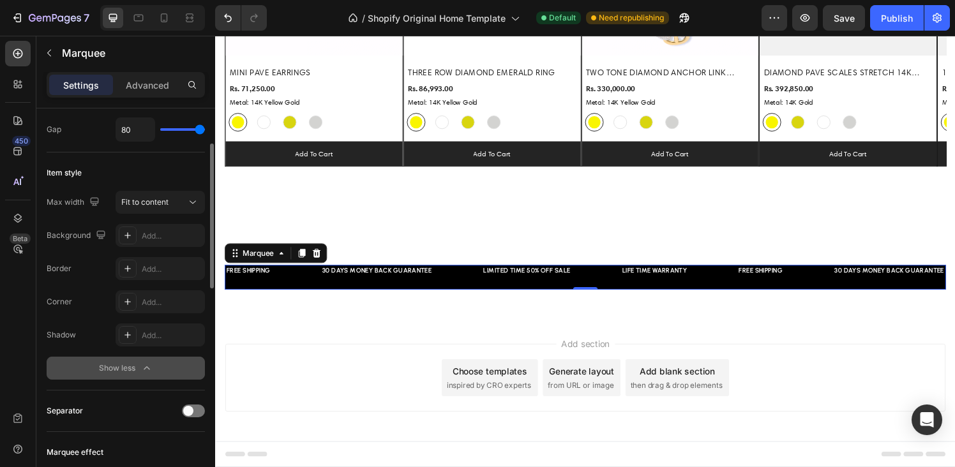
scroll to position [35, 0]
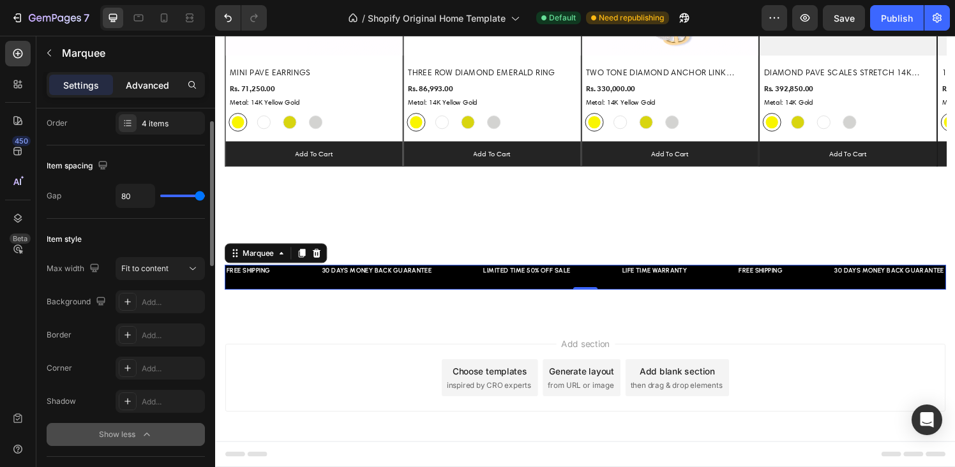
click at [148, 84] on p "Advanced" at bounding box center [147, 85] width 43 height 13
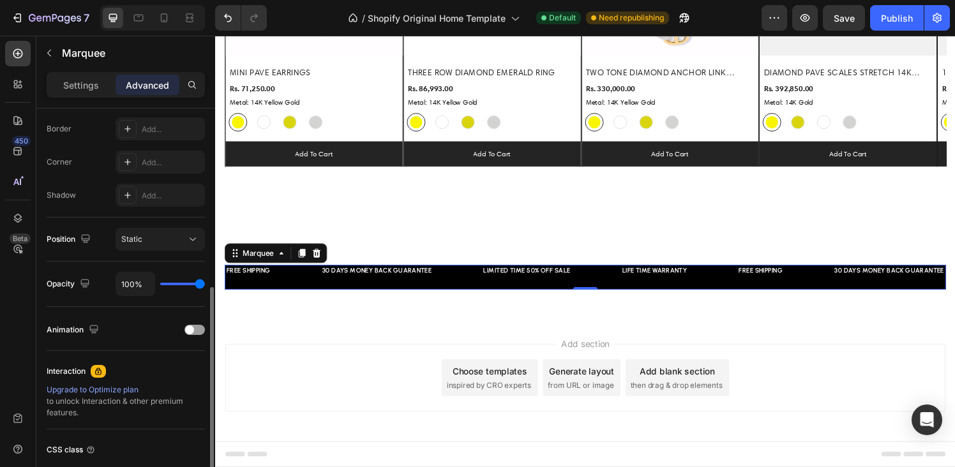
scroll to position [369, 0]
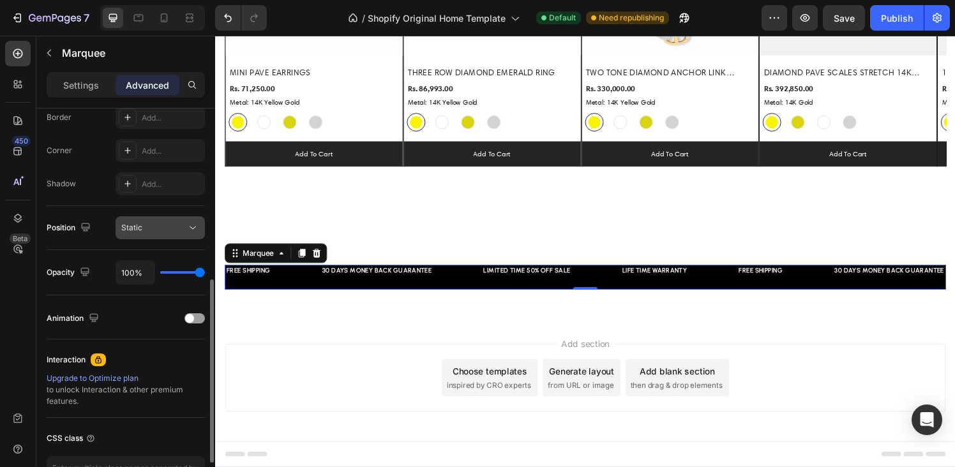
click at [160, 231] on div "Static" at bounding box center [153, 227] width 65 height 11
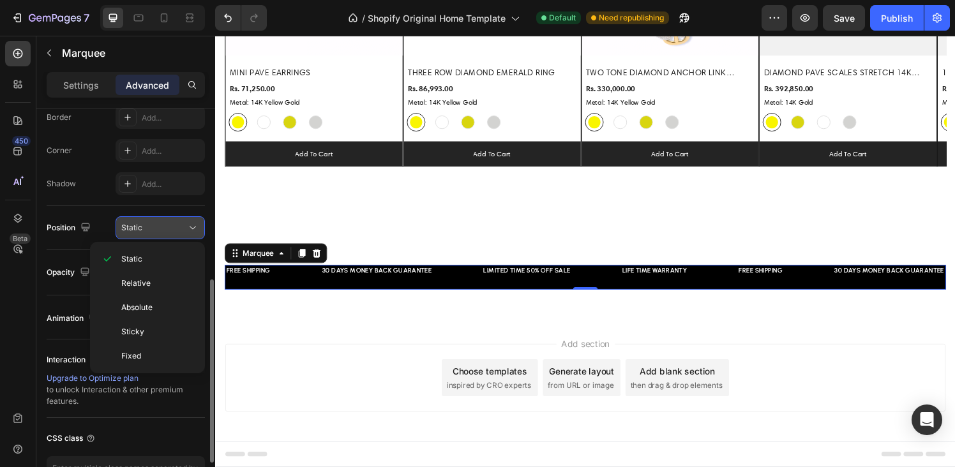
click at [160, 231] on div "Static" at bounding box center [153, 227] width 65 height 11
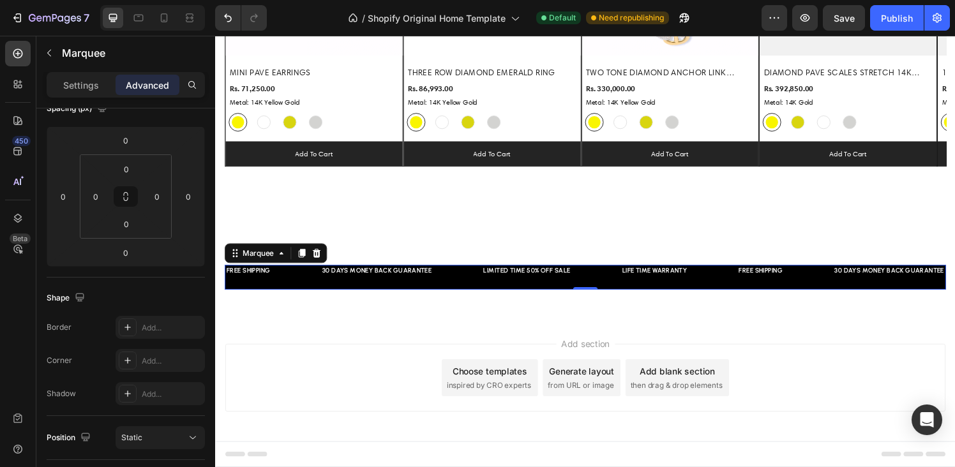
scroll to position [0, 0]
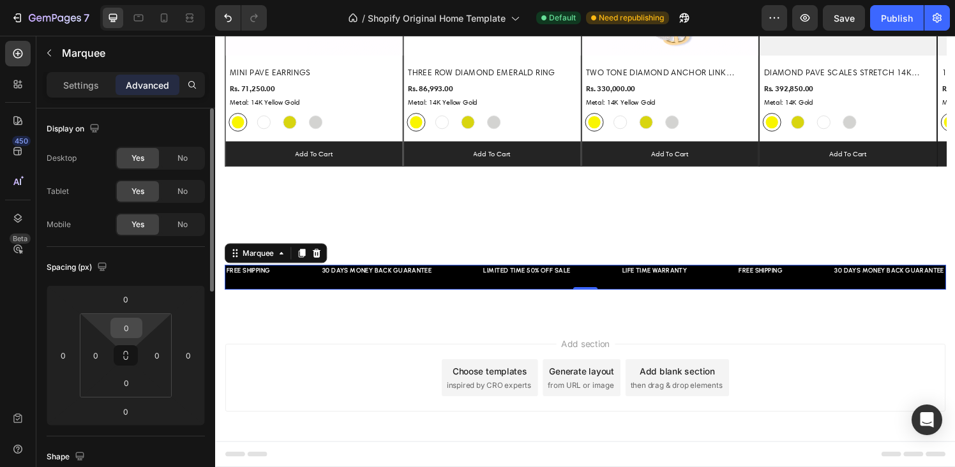
click at [127, 324] on input "0" at bounding box center [127, 328] width 26 height 19
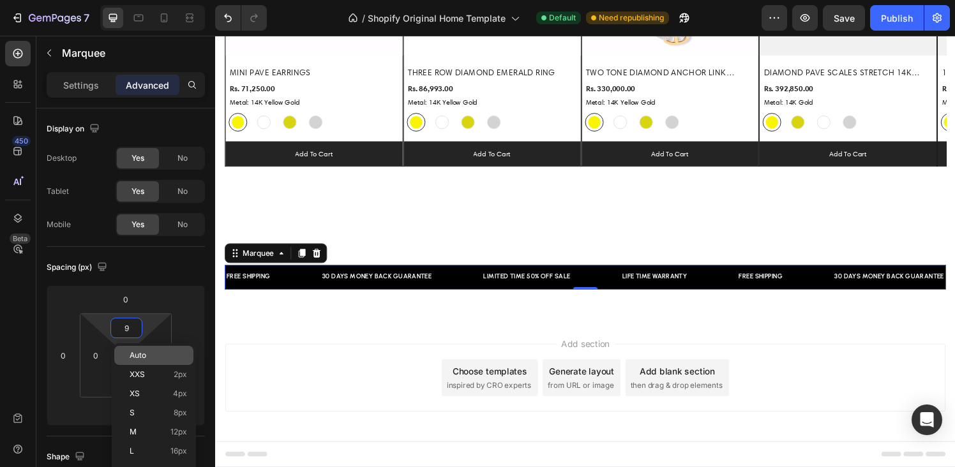
click at [133, 359] on span "Auto" at bounding box center [138, 355] width 17 height 9
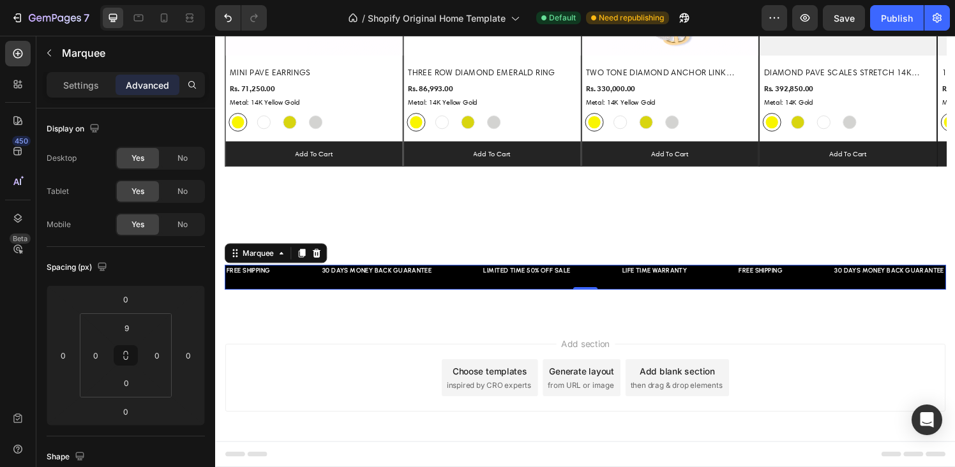
type input "Auto"
click at [130, 335] on input "Auto" at bounding box center [127, 328] width 26 height 19
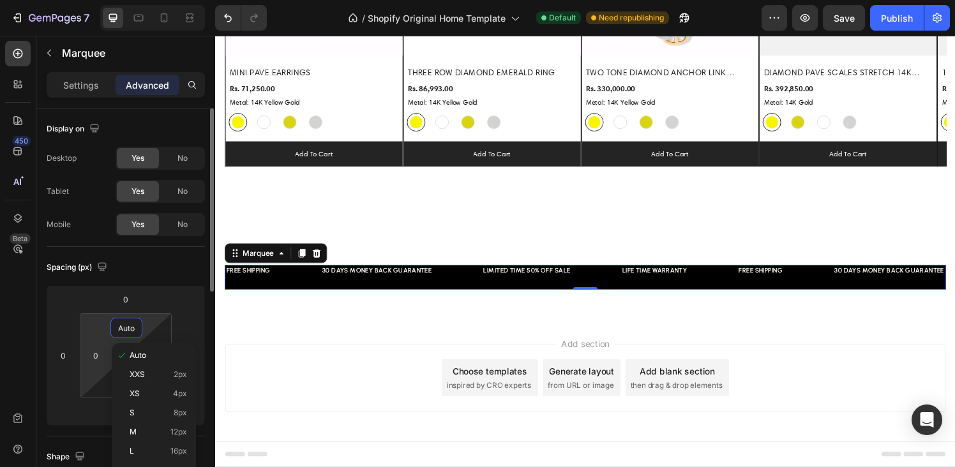
click at [91, 0] on html "7 / Shopify Original Home Template Default Need republishing Preview Save Publi…" at bounding box center [477, 0] width 955 height 0
click at [124, 354] on icon at bounding box center [126, 356] width 10 height 10
click at [124, 324] on input "Auto" at bounding box center [127, 328] width 26 height 19
type input "1"
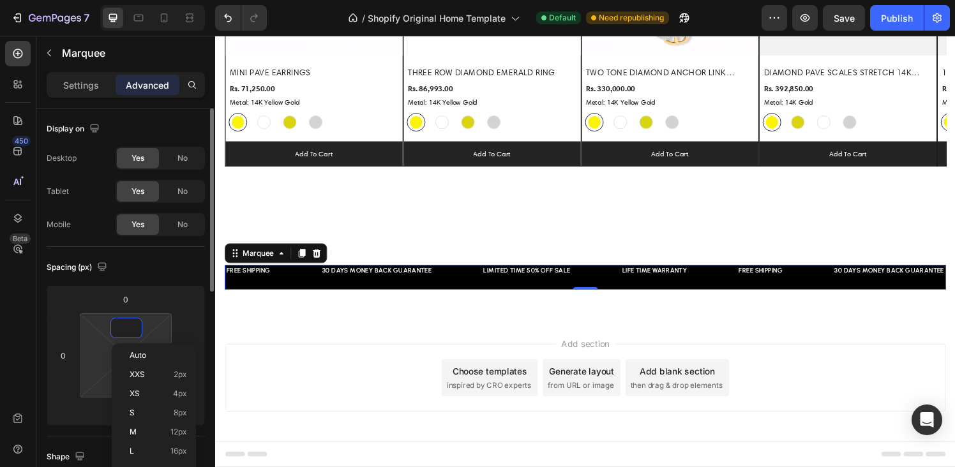
type input "1"
type input "2"
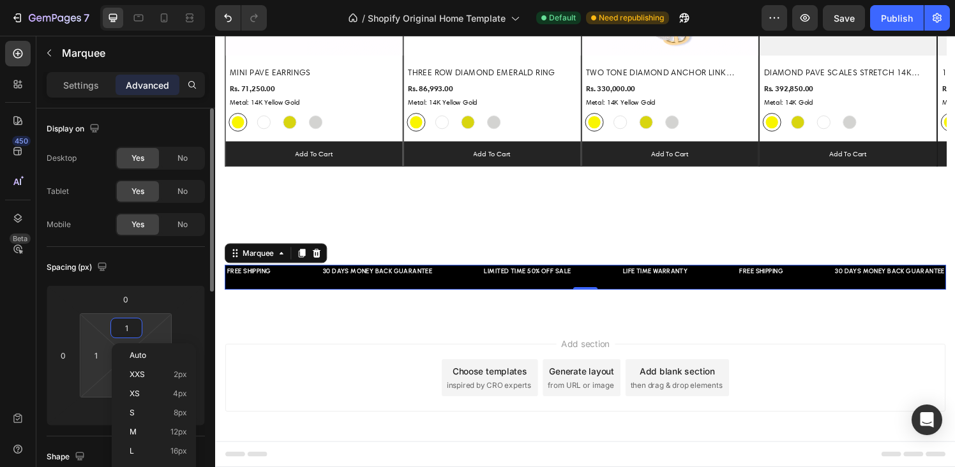
type input "2"
type input "3"
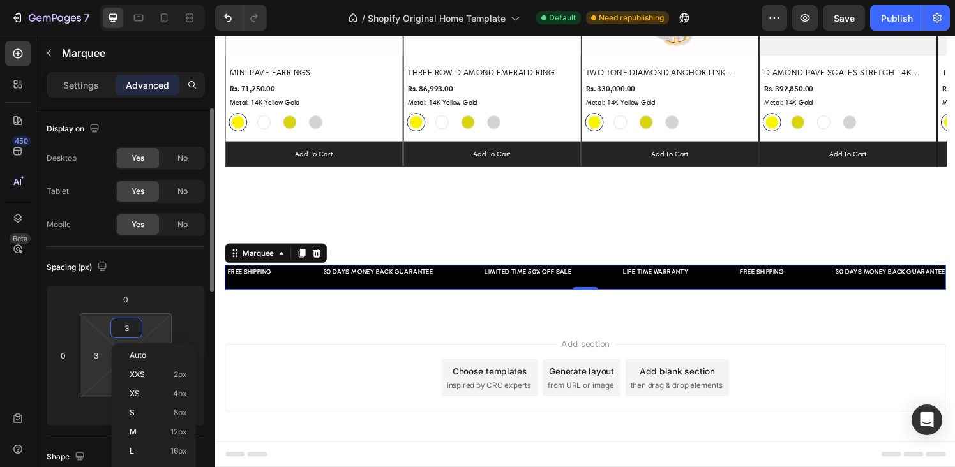
type input "4"
type input "5"
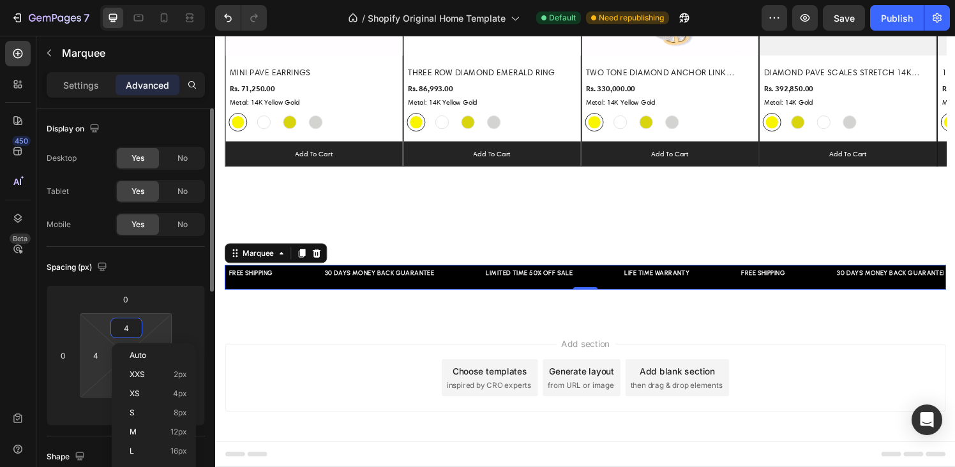
type input "5"
type input "6"
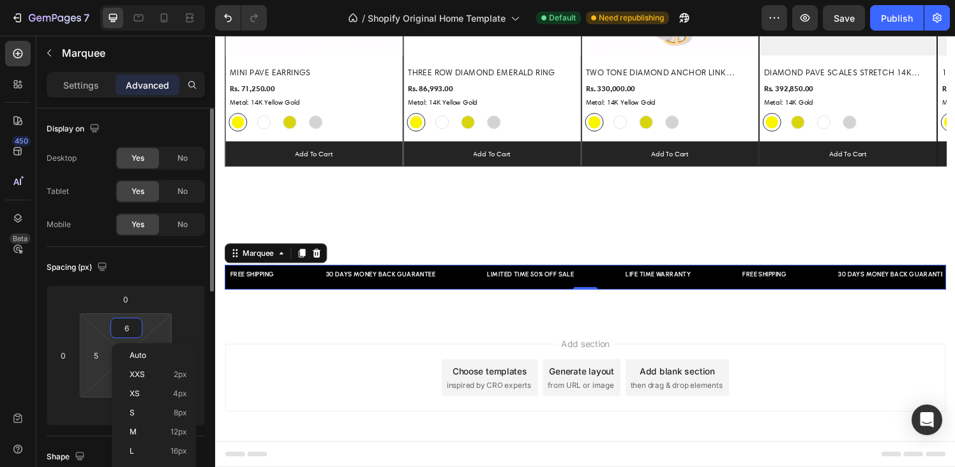
type input "6"
type input "7"
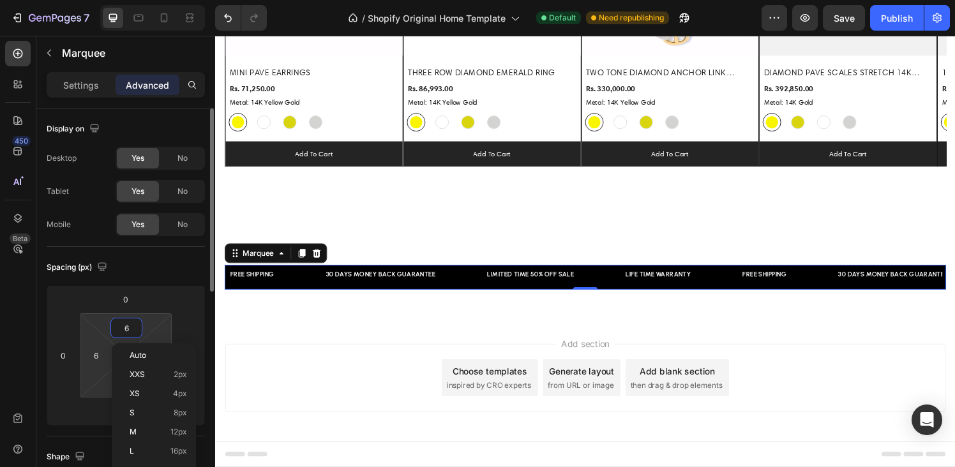
type input "7"
type input "8"
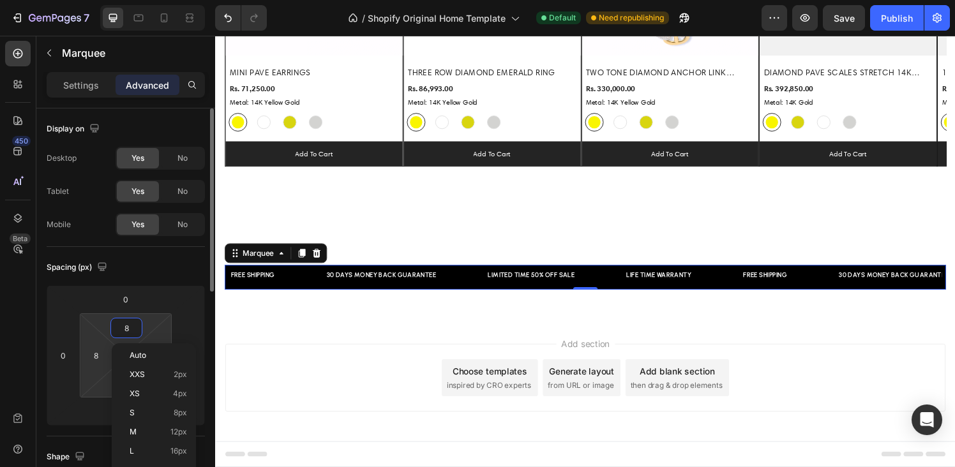
type input "9"
type input "10"
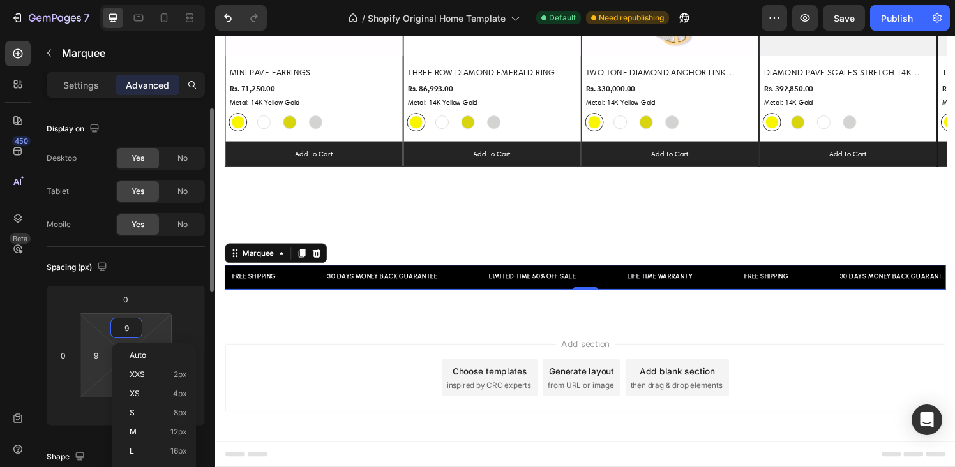
type input "10"
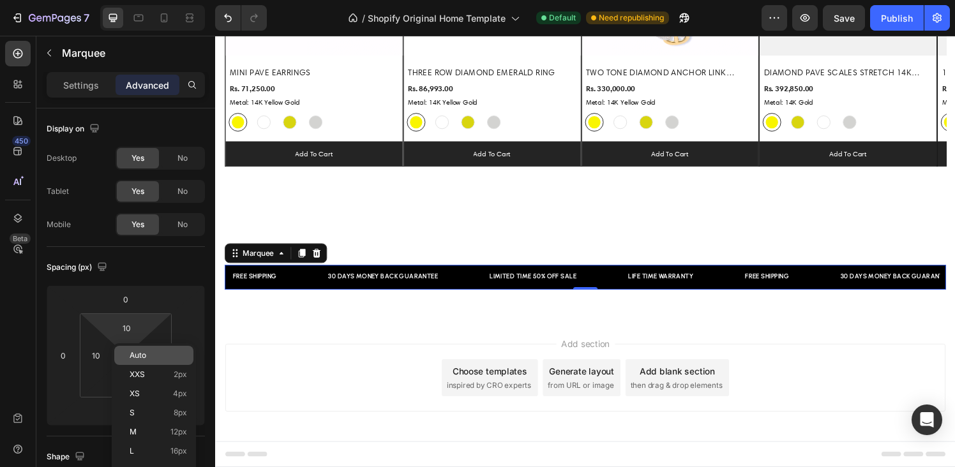
click at [131, 352] on span "Auto" at bounding box center [138, 355] width 17 height 9
type input "Auto"
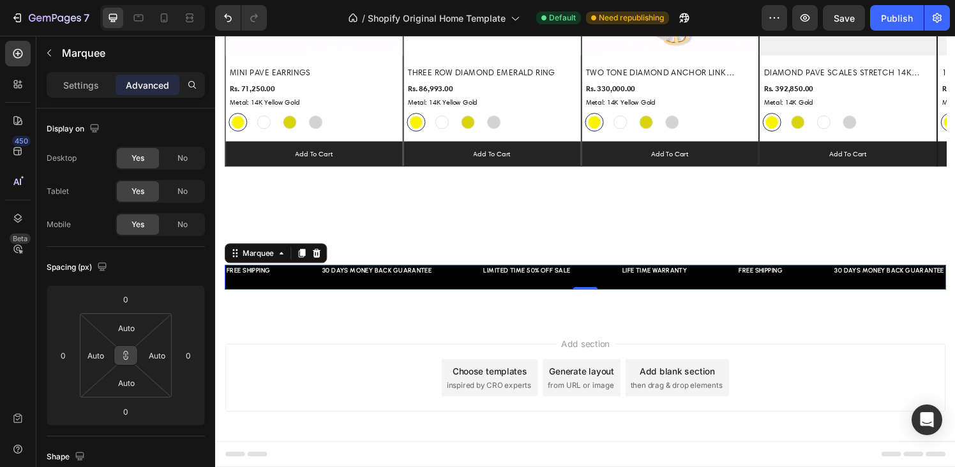
click at [127, 356] on icon at bounding box center [126, 356] width 10 height 10
click at [127, 334] on input "Auto" at bounding box center [127, 328] width 26 height 19
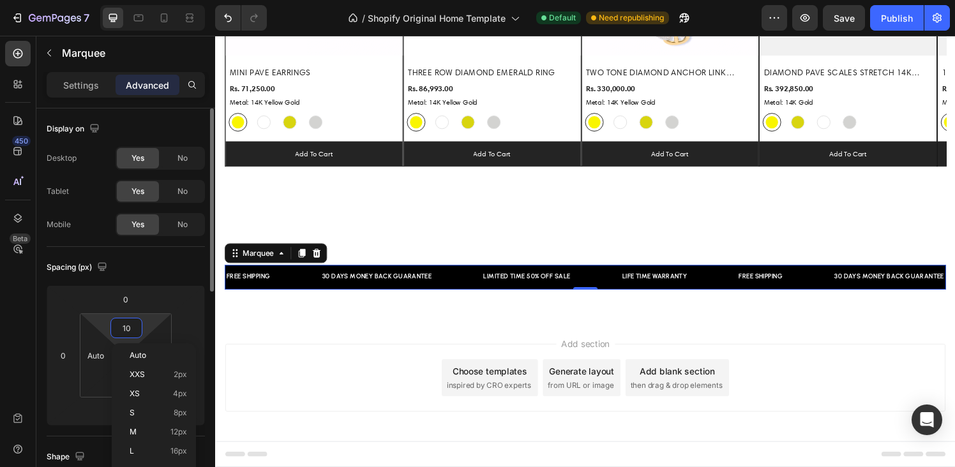
type input "9"
click at [149, 271] on div "Spacing (px)" at bounding box center [126, 267] width 158 height 20
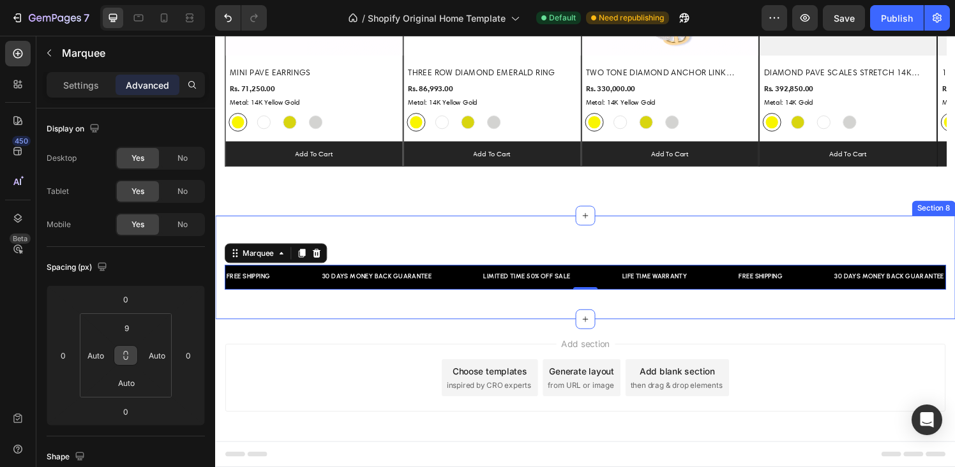
click at [560, 226] on div "FREE SHIPPING Text Block 30 DAYS MONEY BACK GUARANTEE Text Block LIMITED TIME 5…" at bounding box center [598, 275] width 766 height 107
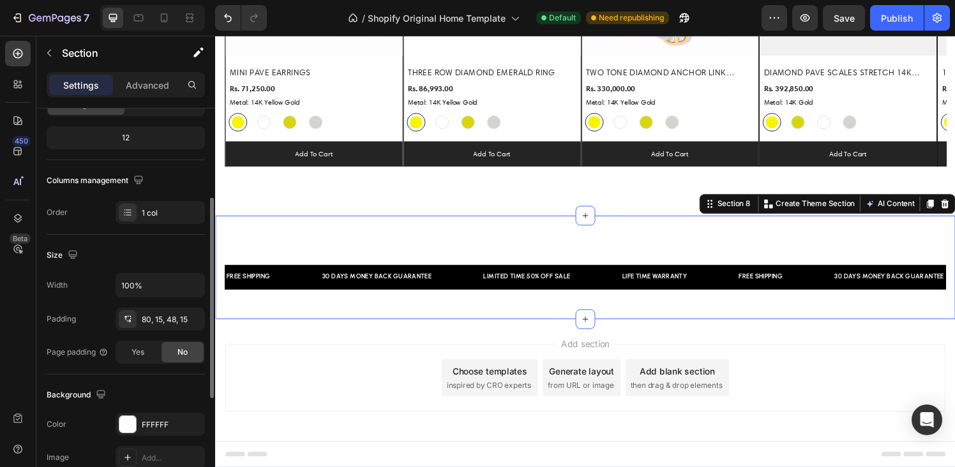
scroll to position [158, 0]
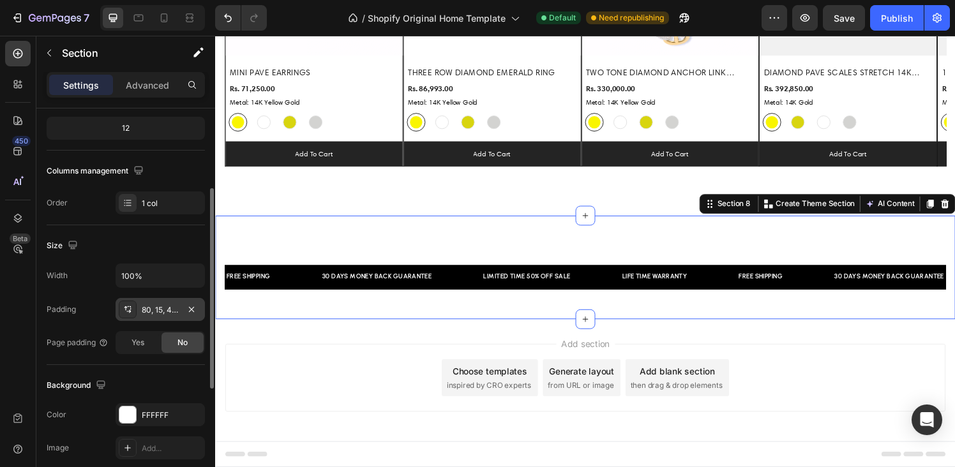
click at [128, 313] on icon at bounding box center [128, 310] width 10 height 10
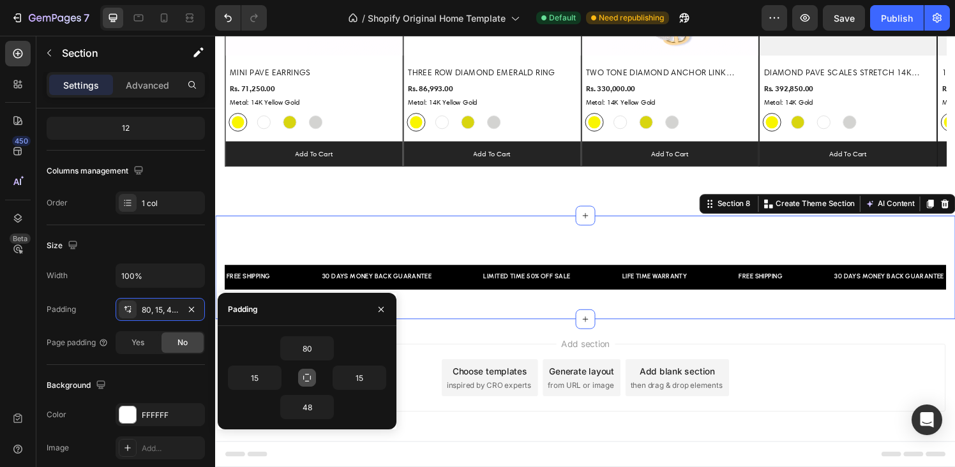
click at [310, 381] on icon "button" at bounding box center [307, 378] width 10 height 10
type input "80"
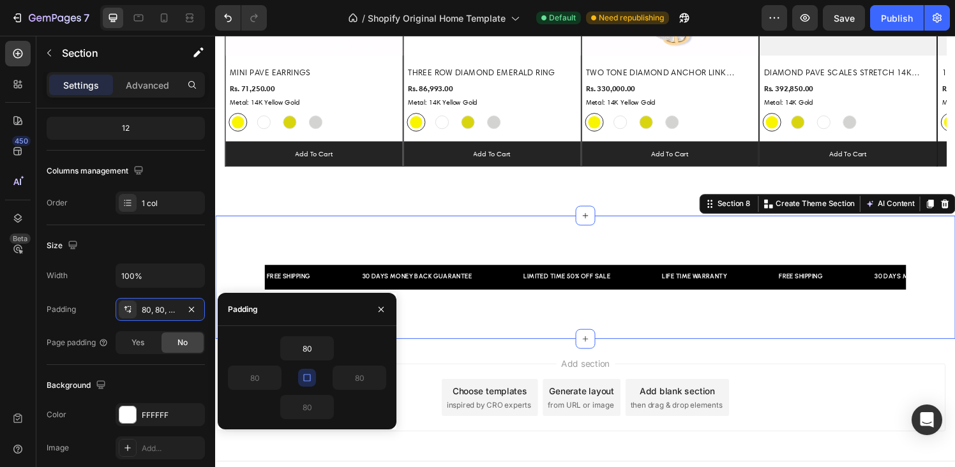
scroll to position [1033, 0]
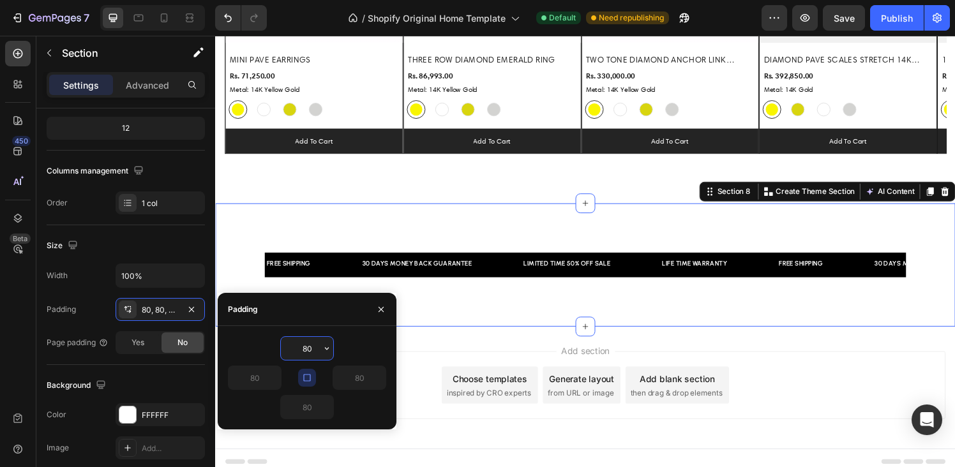
click at [303, 347] on input "80" at bounding box center [307, 348] width 52 height 23
type input "0"
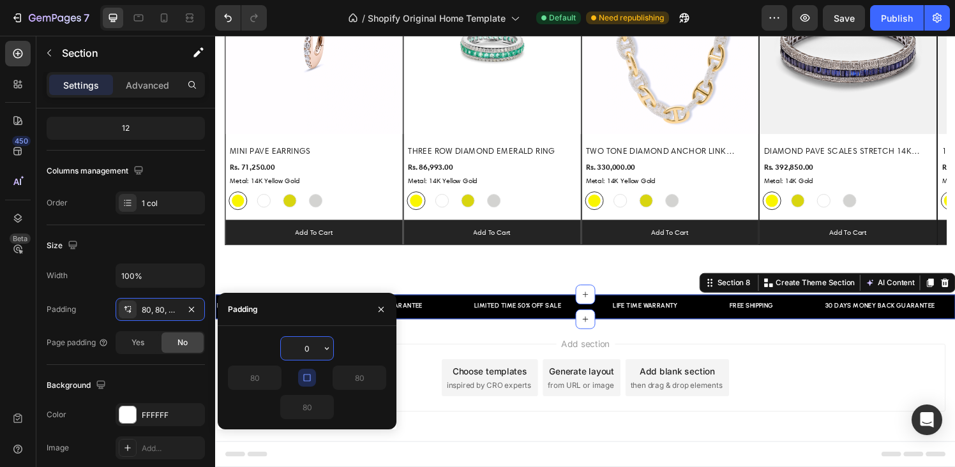
scroll to position [939, 0]
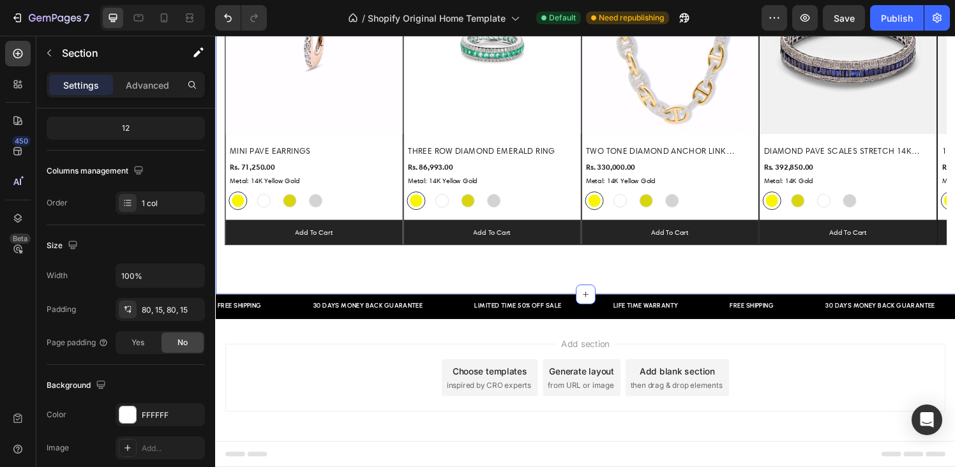
click at [572, 271] on div "Explore Our Best Sellers Heading Row (P) Images Row MINI PAVE EARRINGS (P) Titl…" at bounding box center [598, 73] width 766 height 462
click at [575, 276] on div "Explore Our Best Sellers Heading Row (P) Images Row MINI PAVE EARRINGS (P) Titl…" at bounding box center [598, 73] width 766 height 462
click at [131, 308] on icon at bounding box center [128, 310] width 10 height 10
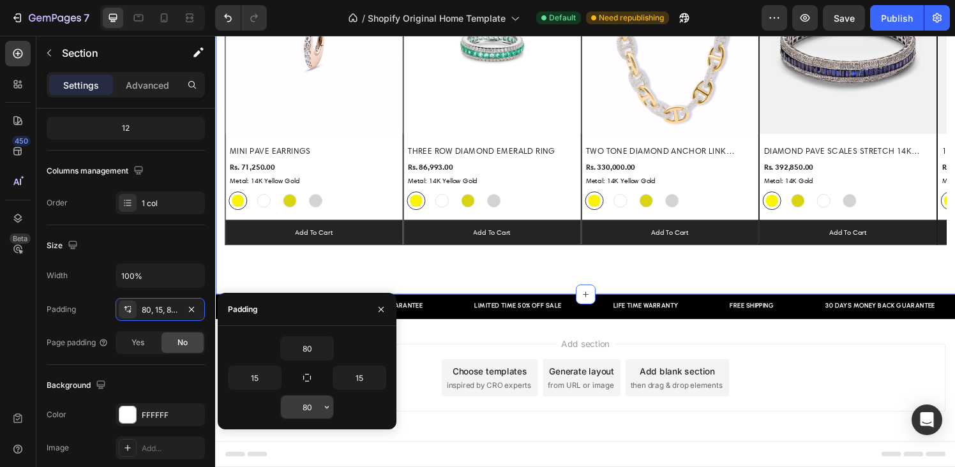
click at [310, 407] on input "80" at bounding box center [307, 407] width 52 height 23
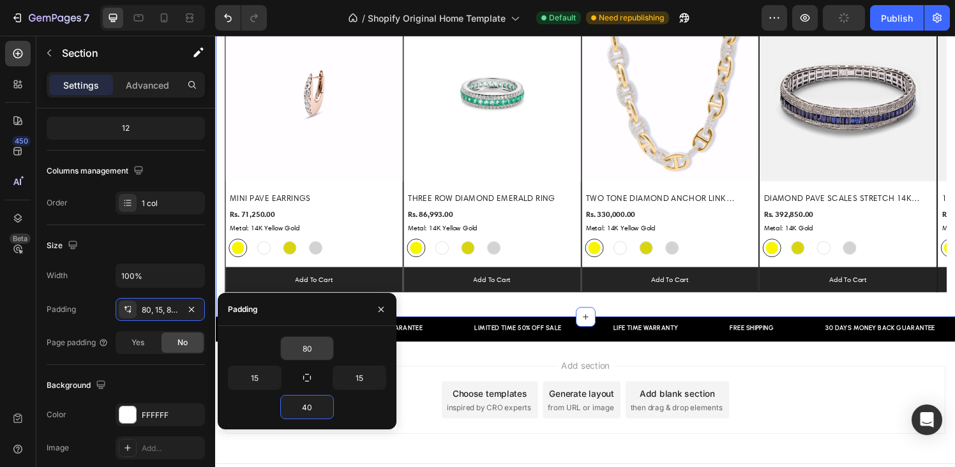
type input "40"
click at [305, 343] on input "80" at bounding box center [307, 348] width 52 height 23
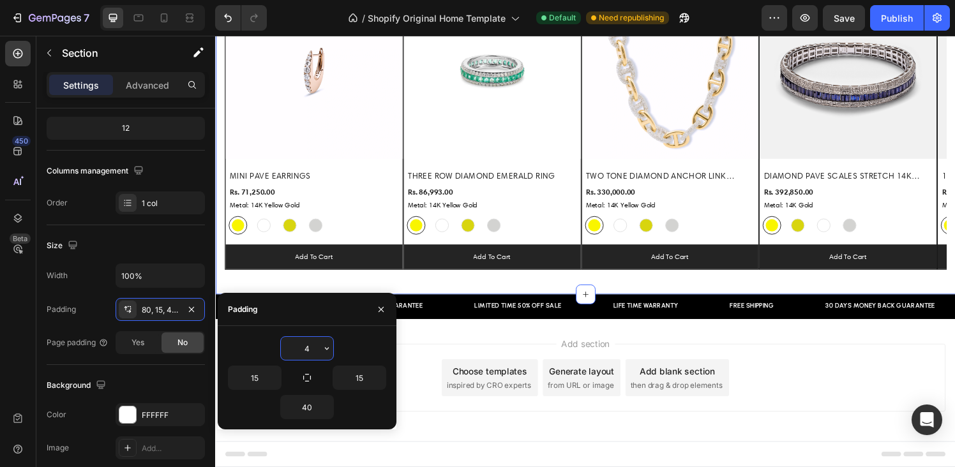
scroll to position [865, 0]
type input "40"
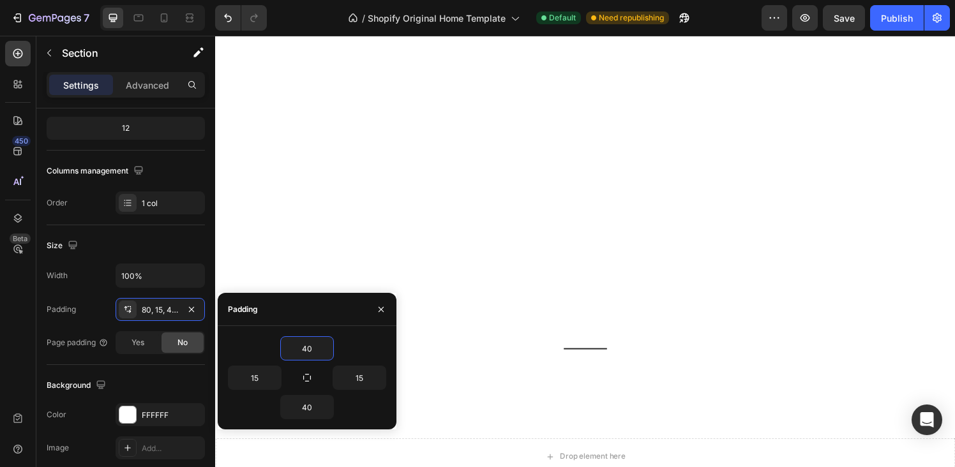
scroll to position [563, 0]
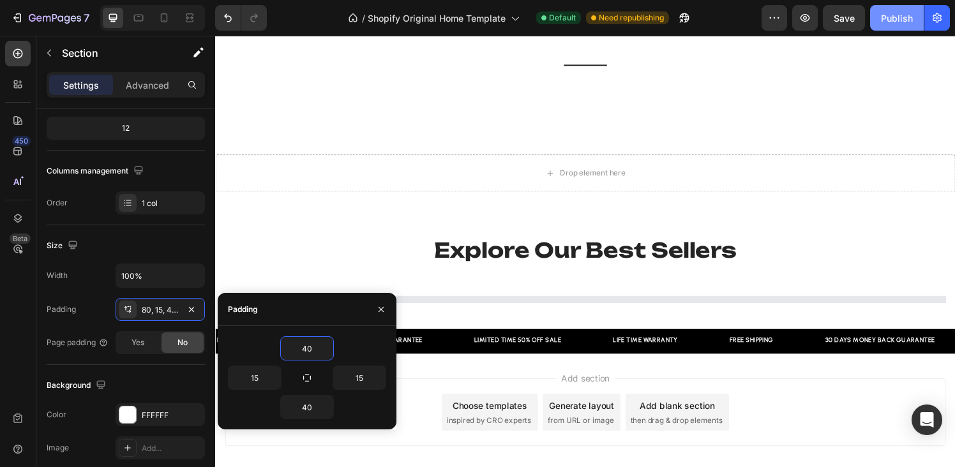
click at [899, 18] on div "Publish" at bounding box center [897, 17] width 32 height 13
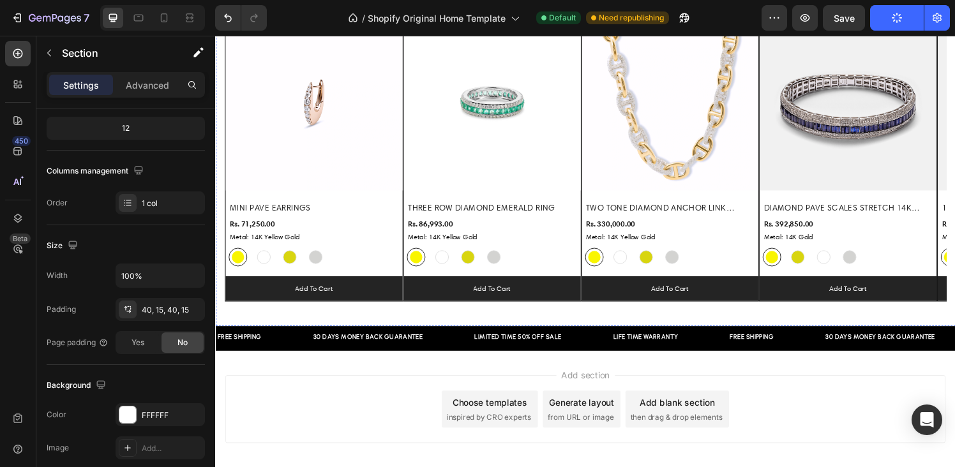
scroll to position [888, 0]
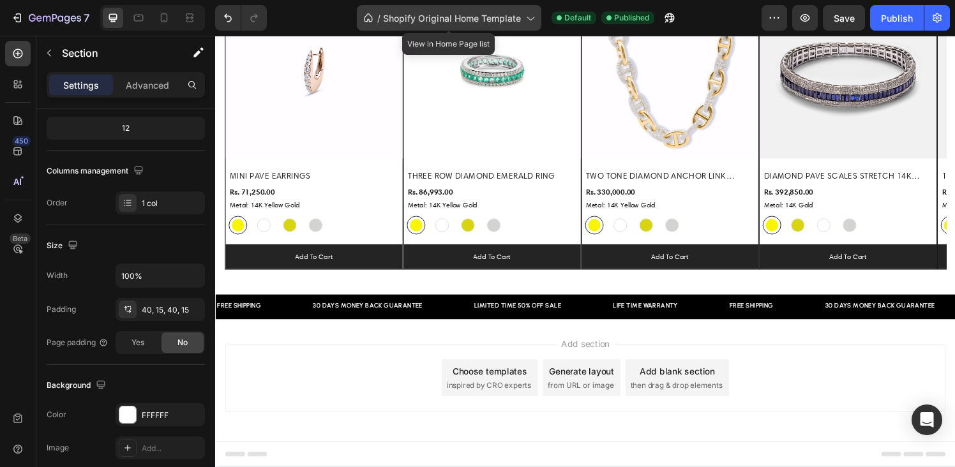
click at [411, 18] on span "Shopify Original Home Template" at bounding box center [452, 17] width 138 height 13
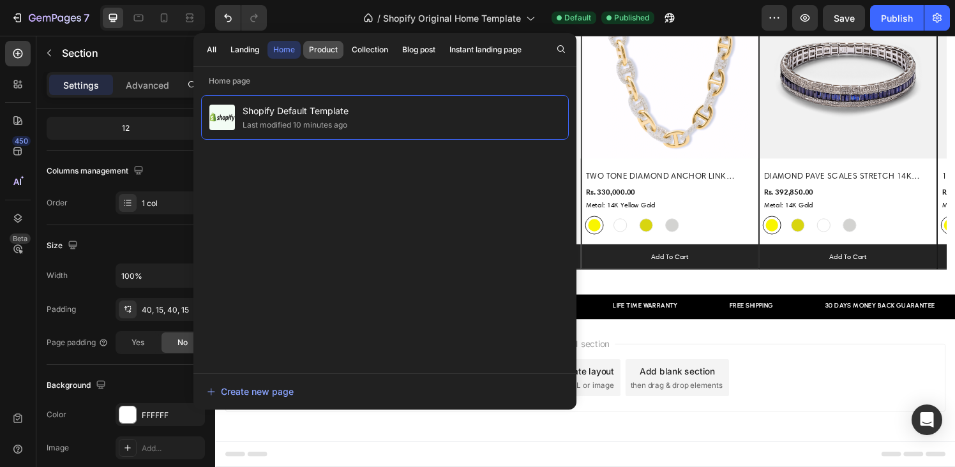
click at [319, 52] on div "Product" at bounding box center [323, 49] width 29 height 11
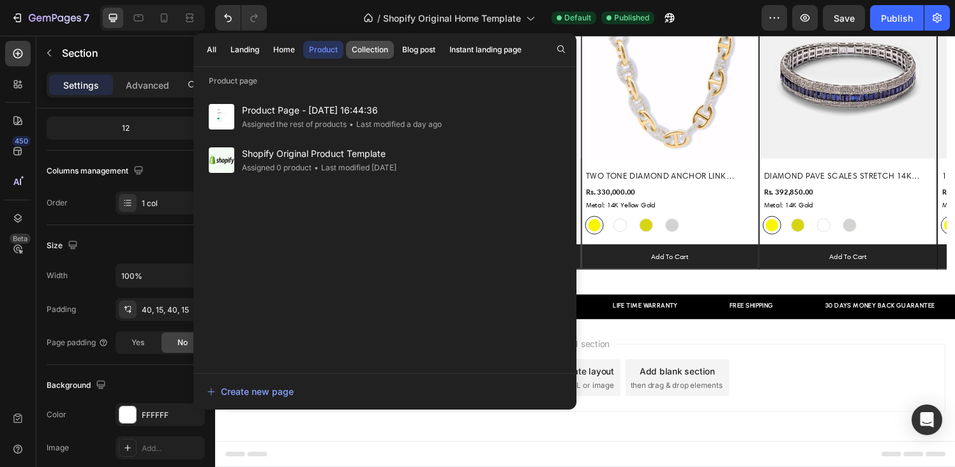
click at [367, 54] on div "Collection" at bounding box center [370, 49] width 36 height 11
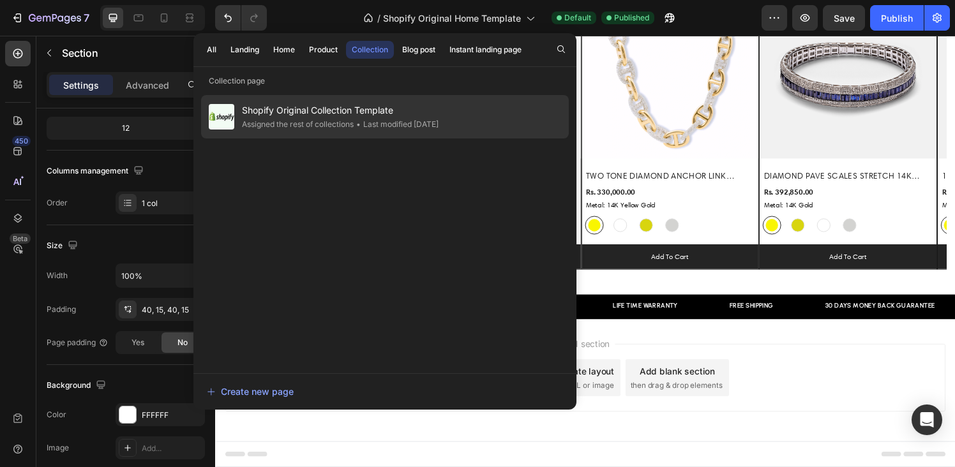
click at [343, 115] on span "Shopify Original Collection Template" at bounding box center [340, 110] width 197 height 15
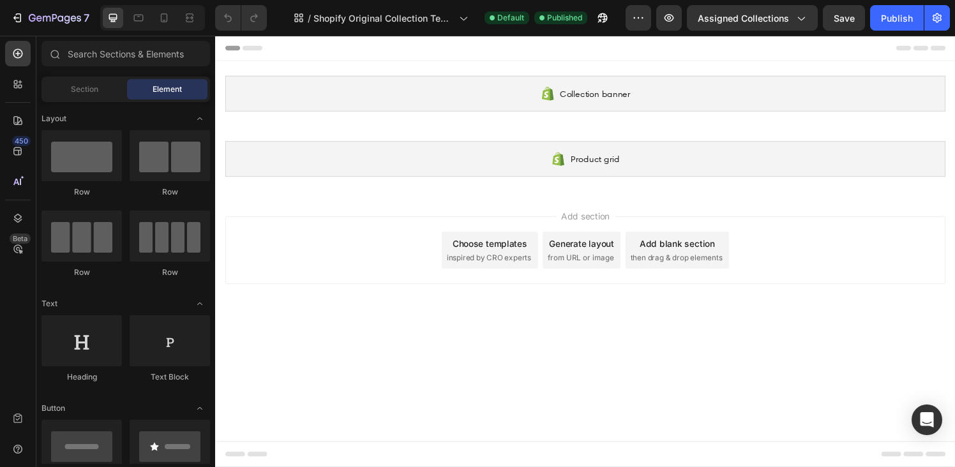
click at [493, 250] on div "Choose templates" at bounding box center [499, 251] width 77 height 13
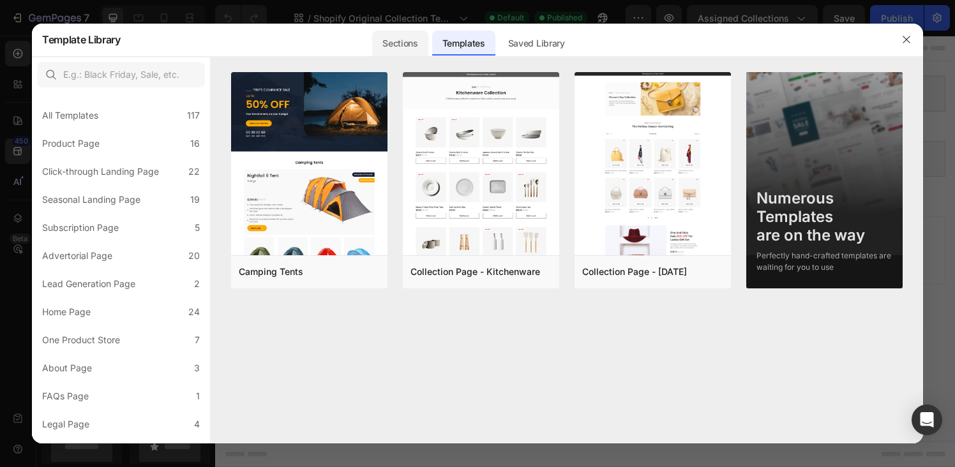
click at [395, 48] on div "Sections" at bounding box center [400, 44] width 56 height 26
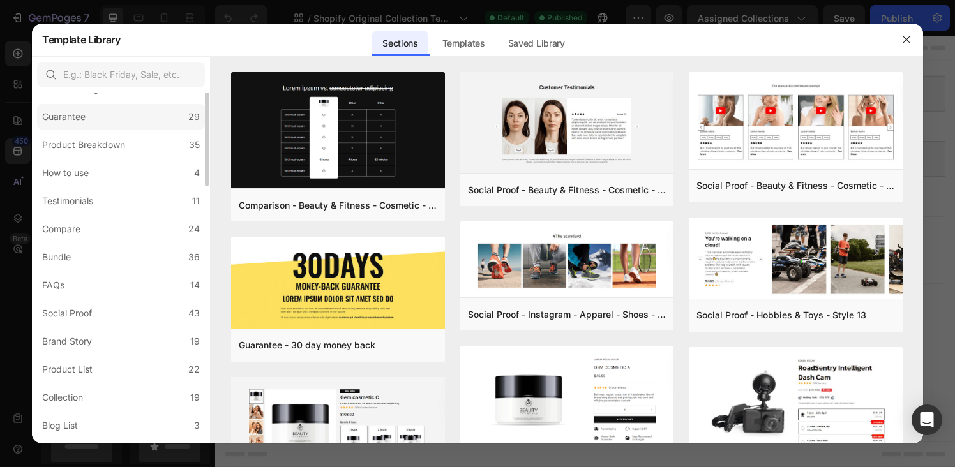
scroll to position [274, 0]
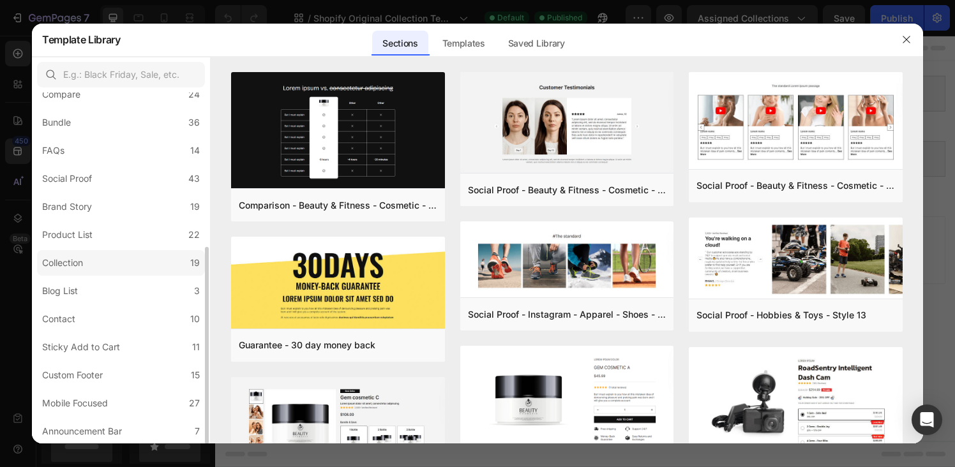
click at [105, 262] on label "Collection 19" at bounding box center [121, 263] width 168 height 26
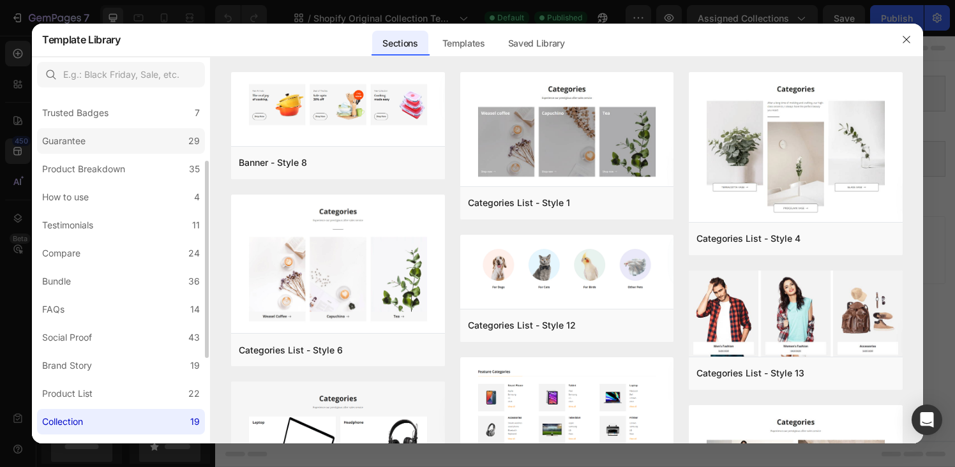
scroll to position [118, 0]
click at [105, 164] on div "Product Breakdown" at bounding box center [83, 166] width 83 height 15
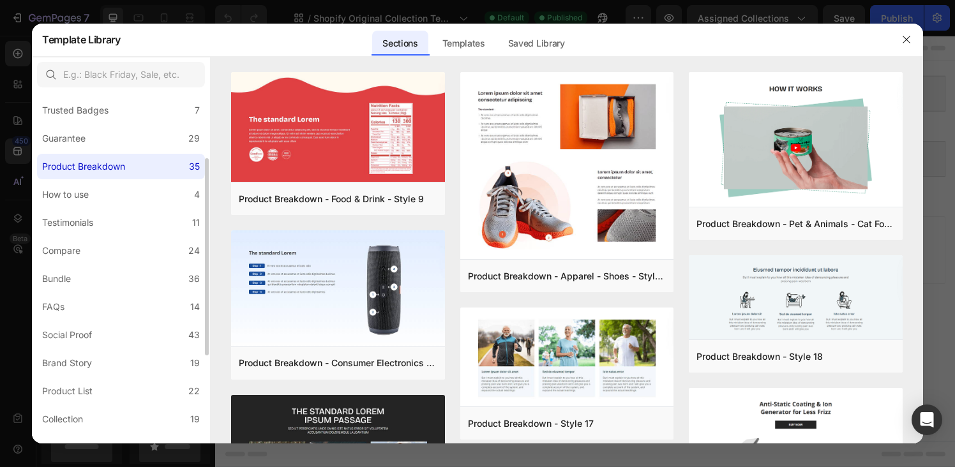
scroll to position [0, 0]
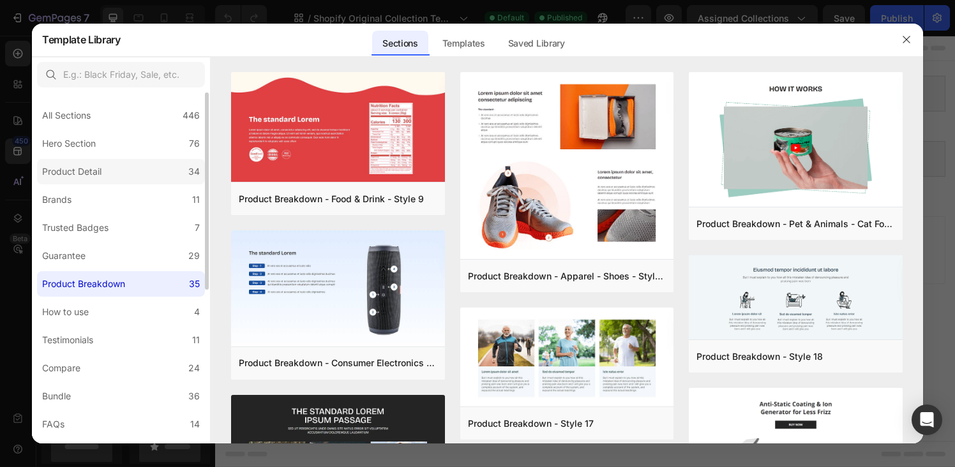
click at [116, 167] on label "Product Detail 34" at bounding box center [121, 172] width 168 height 26
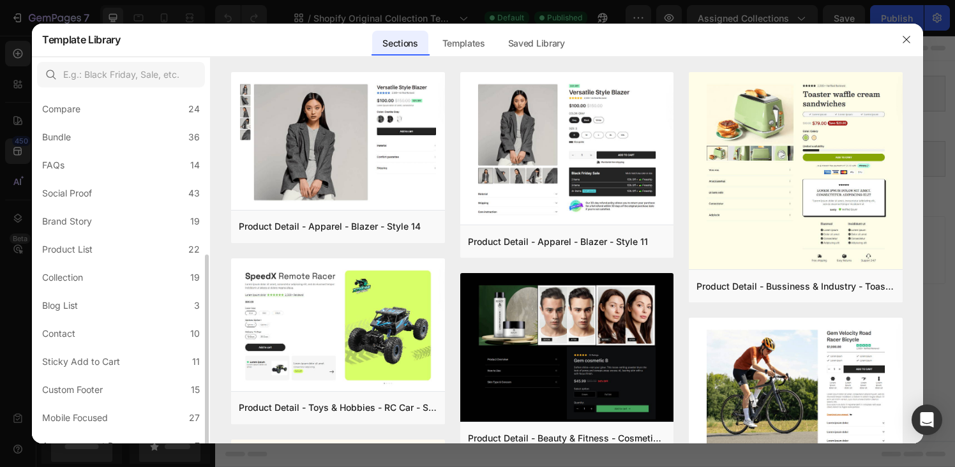
scroll to position [274, 0]
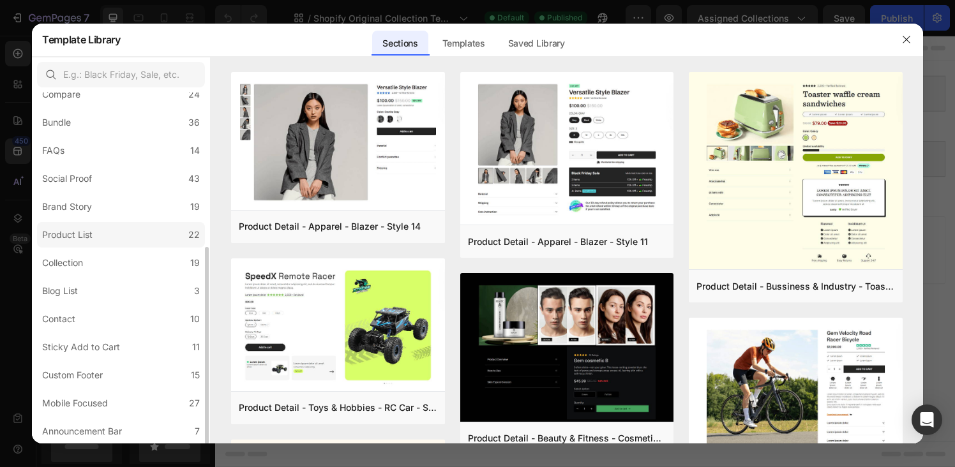
click at [125, 232] on label "Product List 22" at bounding box center [121, 235] width 168 height 26
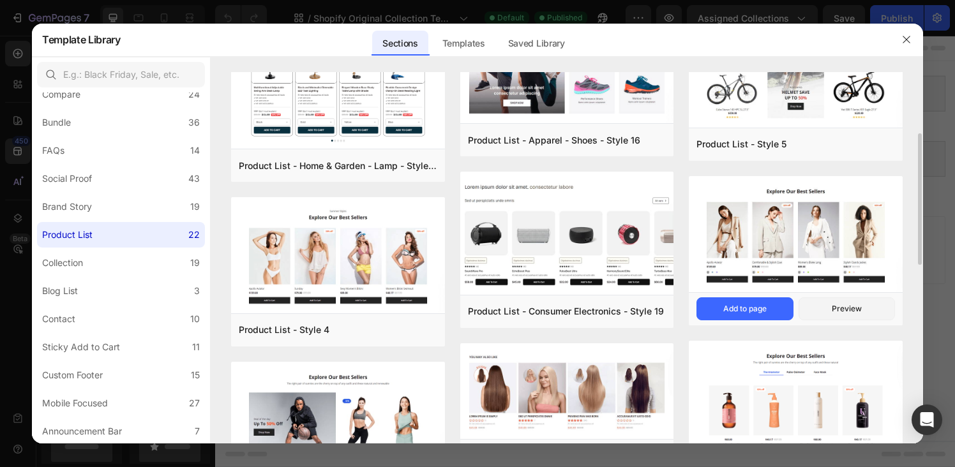
scroll to position [139, 0]
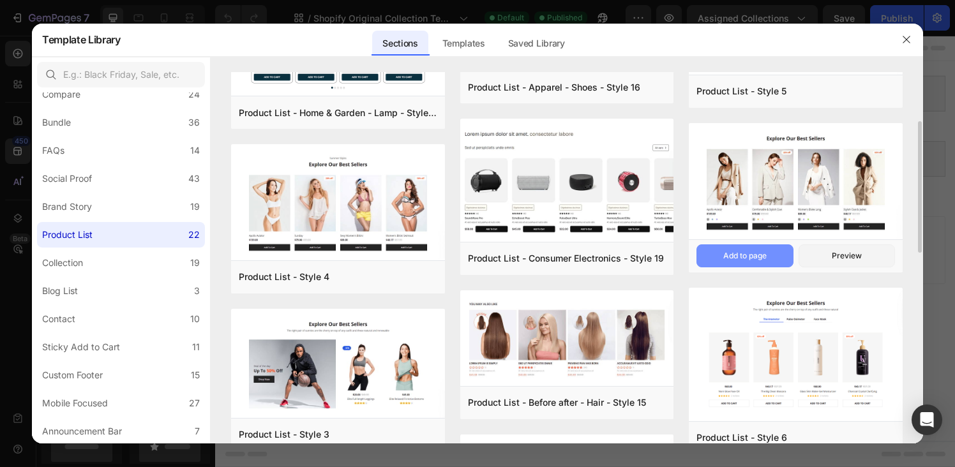
click at [752, 258] on div "Add to page" at bounding box center [745, 255] width 43 height 11
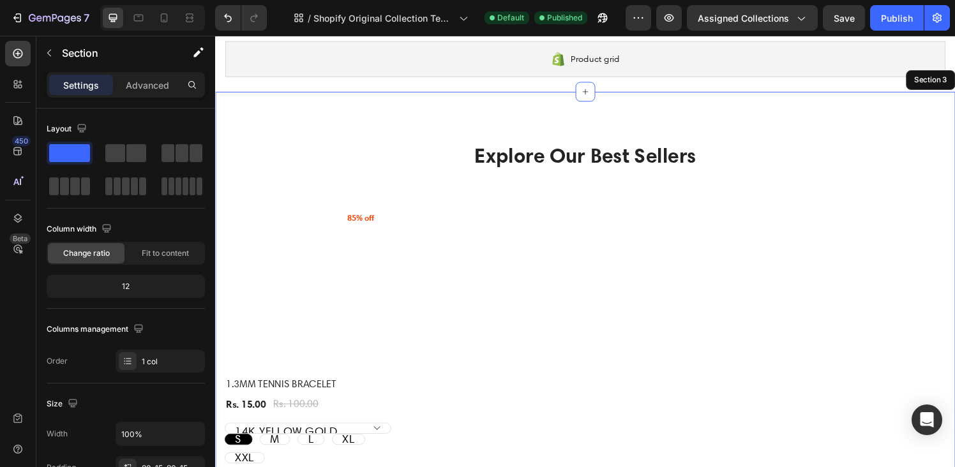
scroll to position [128, 0]
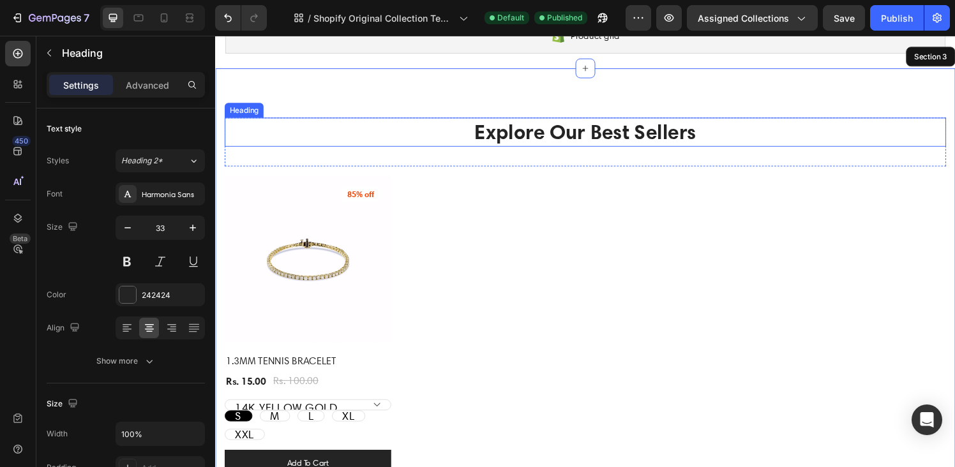
click at [587, 137] on p "Explore Our Best Sellers" at bounding box center [598, 135] width 745 height 27
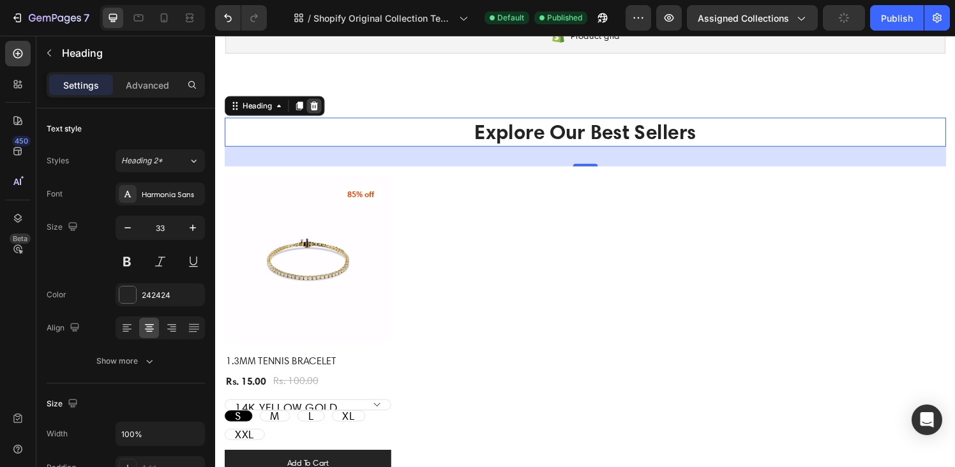
click at [315, 108] on icon at bounding box center [318, 108] width 8 height 9
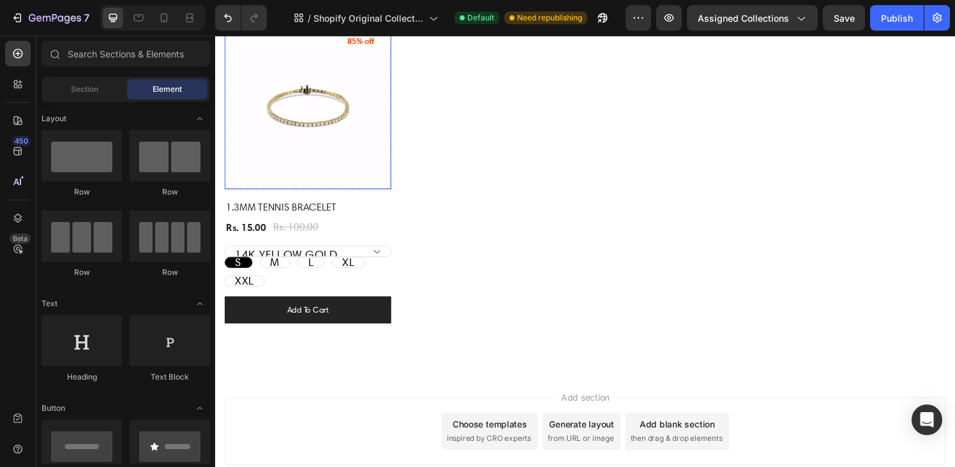
scroll to position [275, 0]
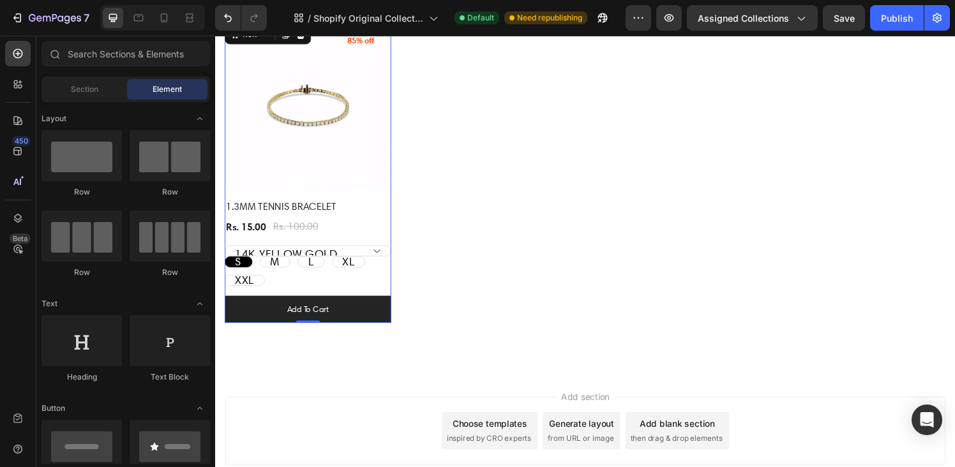
click at [368, 243] on div "(P) Images 85% off Product Badge Row 1.3MM TENNIS BRACELET (P) Title Rs. 15.00 …" at bounding box center [311, 178] width 172 height 312
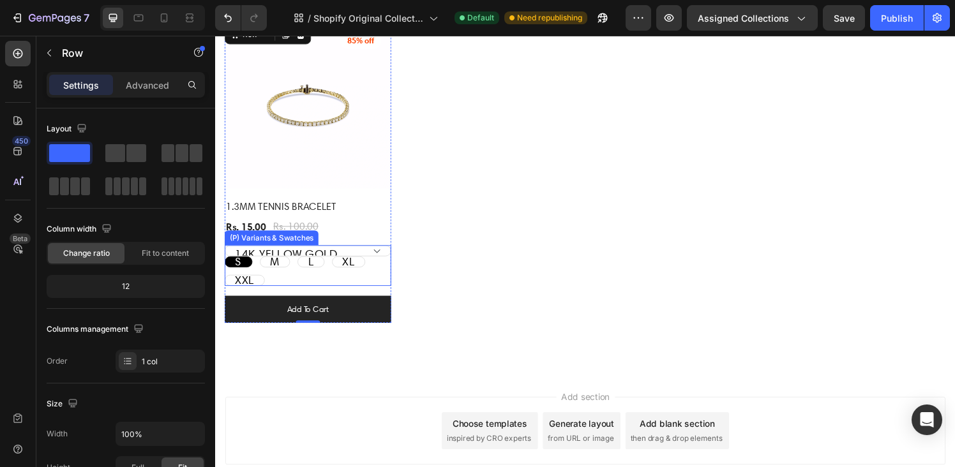
click at [316, 284] on div "S S S M M M L L L XL XL XL XXL XXL XXL" at bounding box center [311, 279] width 172 height 31
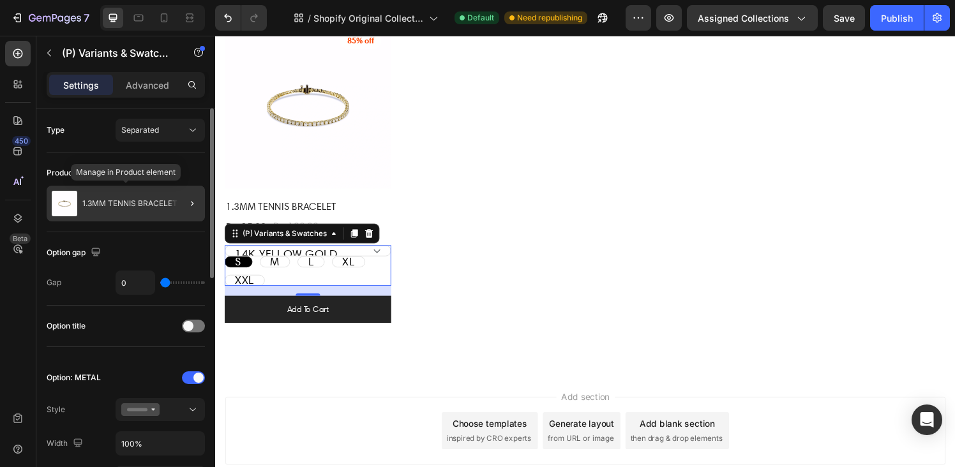
click at [133, 197] on div "1.3MM TENNIS BRACELET" at bounding box center [126, 204] width 158 height 36
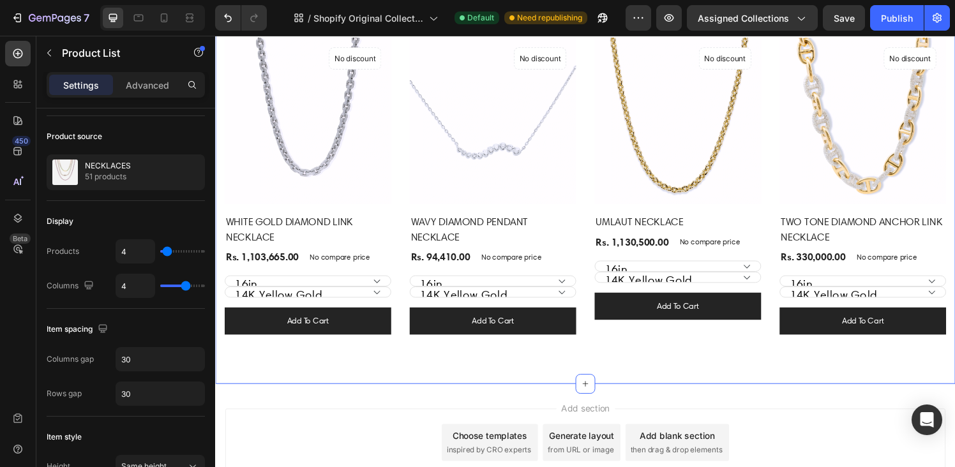
scroll to position [261, 0]
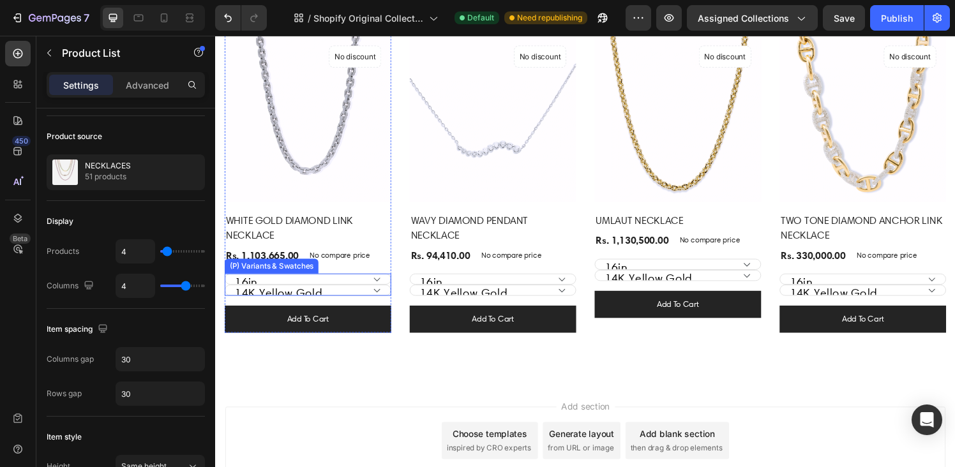
click at [330, 284] on select "16in 18in 20in 22in" at bounding box center [311, 287] width 172 height 11
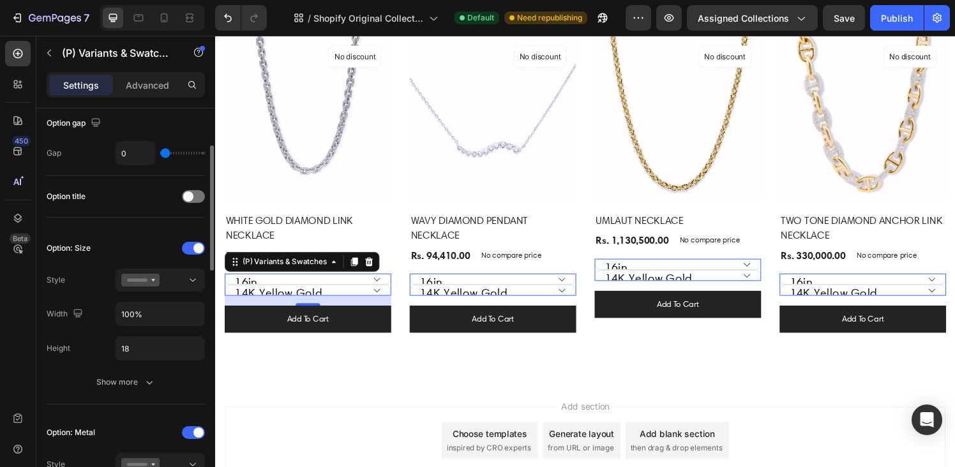
scroll to position [135, 0]
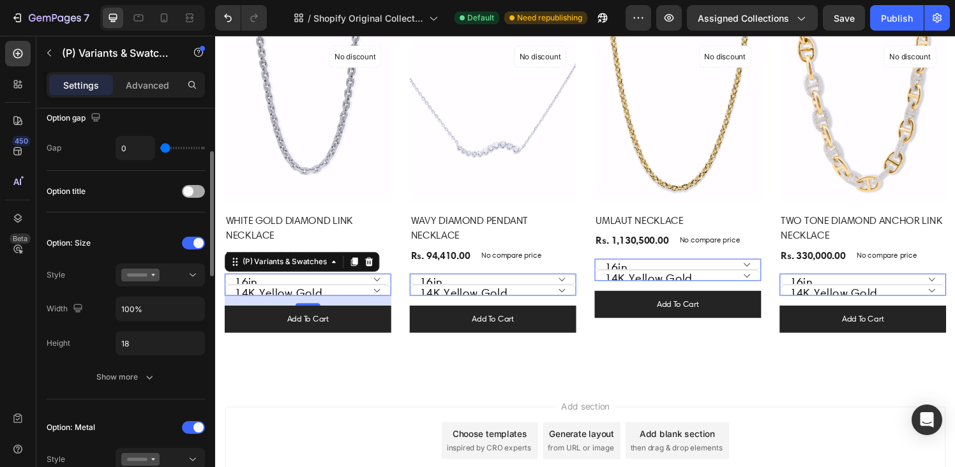
click at [188, 190] on span at bounding box center [188, 191] width 10 height 10
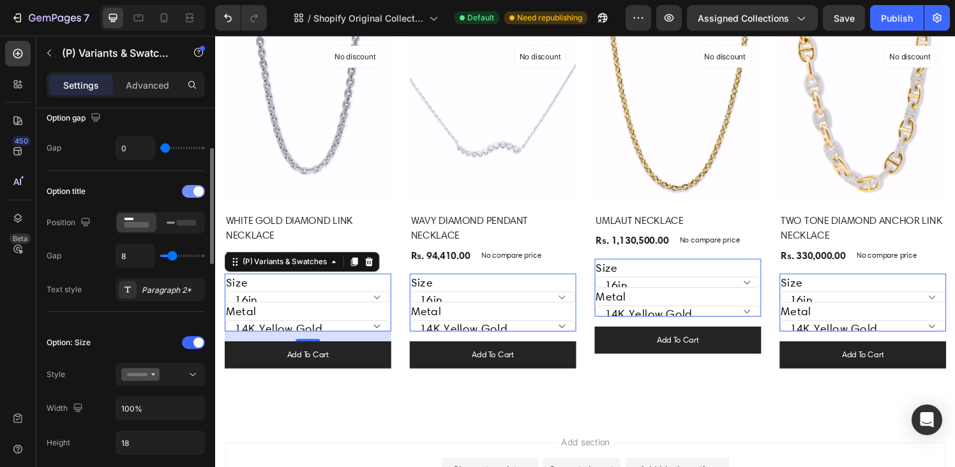
click at [192, 191] on div at bounding box center [193, 191] width 23 height 13
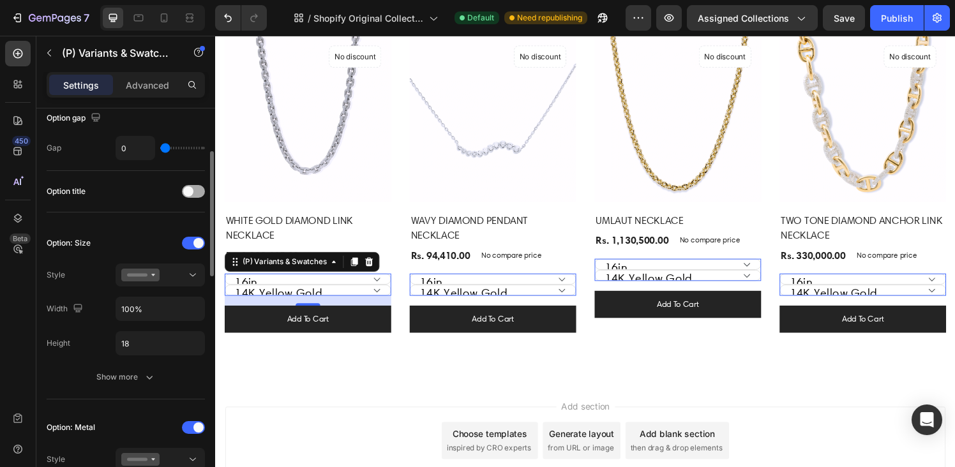
click at [192, 191] on span at bounding box center [188, 191] width 10 height 10
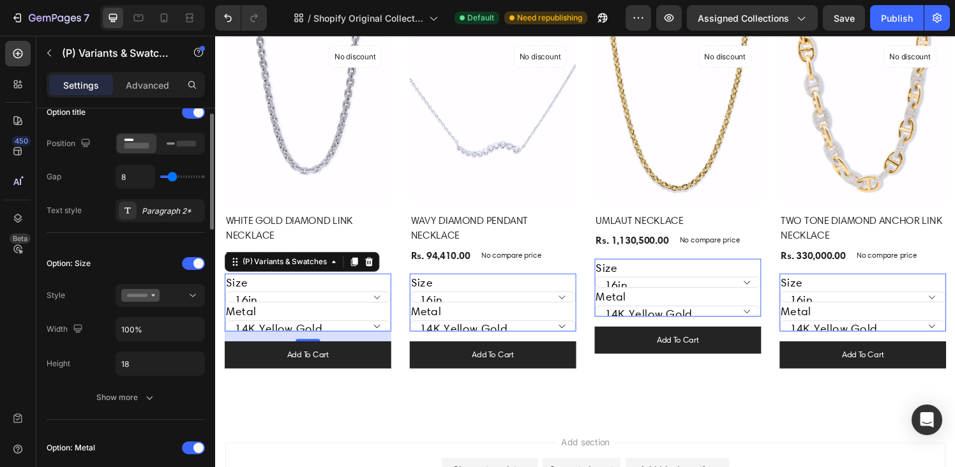
scroll to position [246, 0]
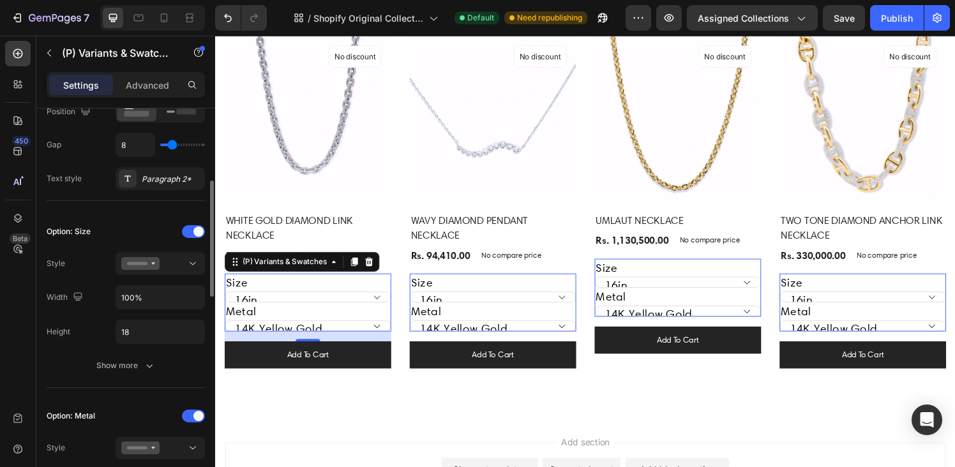
click at [178, 275] on div "Option: Size Style Width 100% Height 18 Show more" at bounding box center [126, 300] width 158 height 156
click at [176, 262] on div at bounding box center [160, 263] width 78 height 13
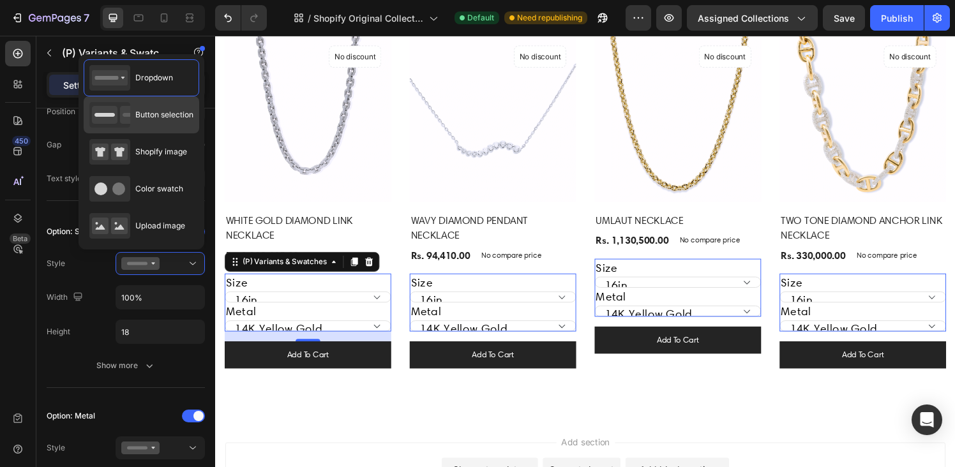
click at [153, 117] on span "Button selection" at bounding box center [164, 114] width 58 height 11
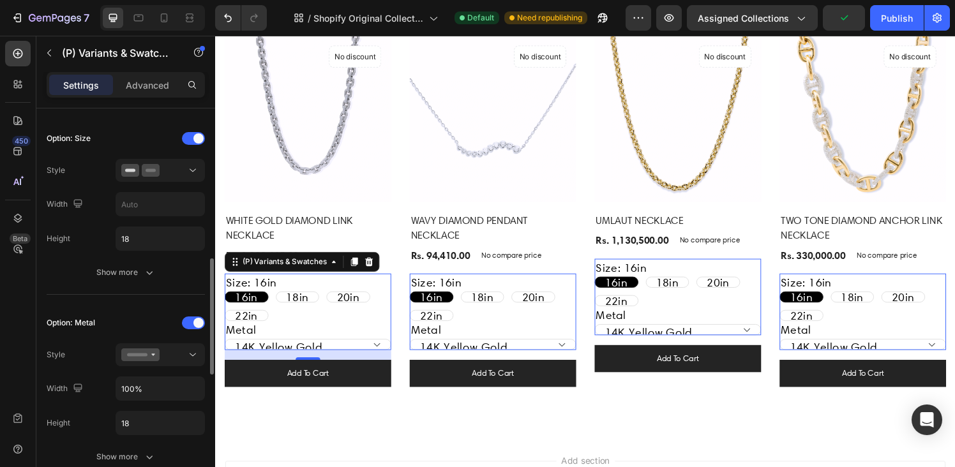
scroll to position [331, 0]
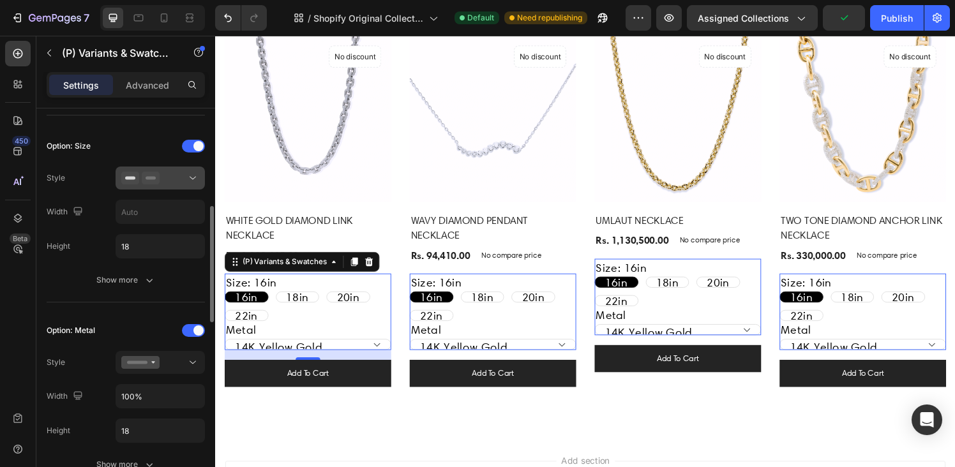
click at [169, 178] on div at bounding box center [160, 178] width 78 height 13
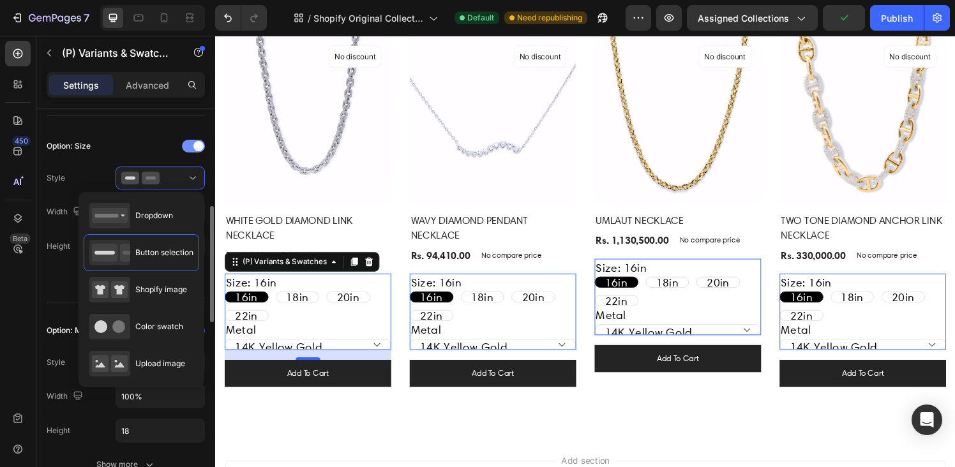
click at [190, 148] on div at bounding box center [193, 146] width 23 height 13
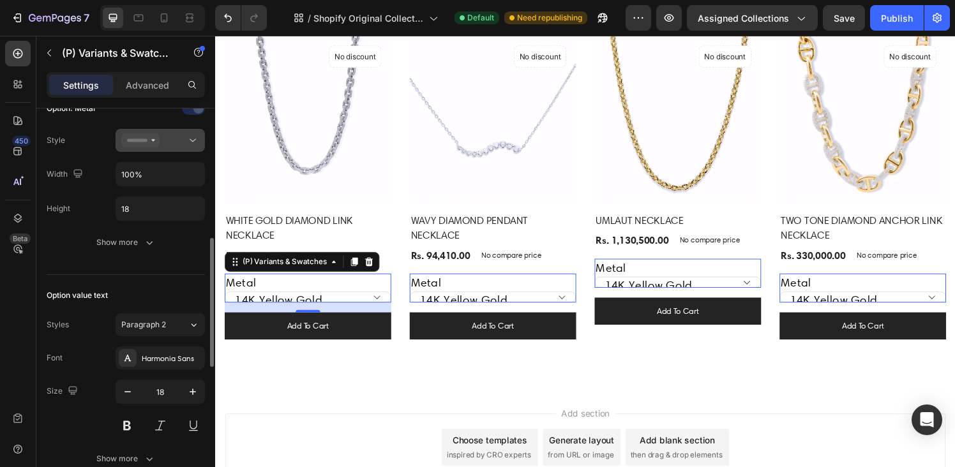
scroll to position [427, 0]
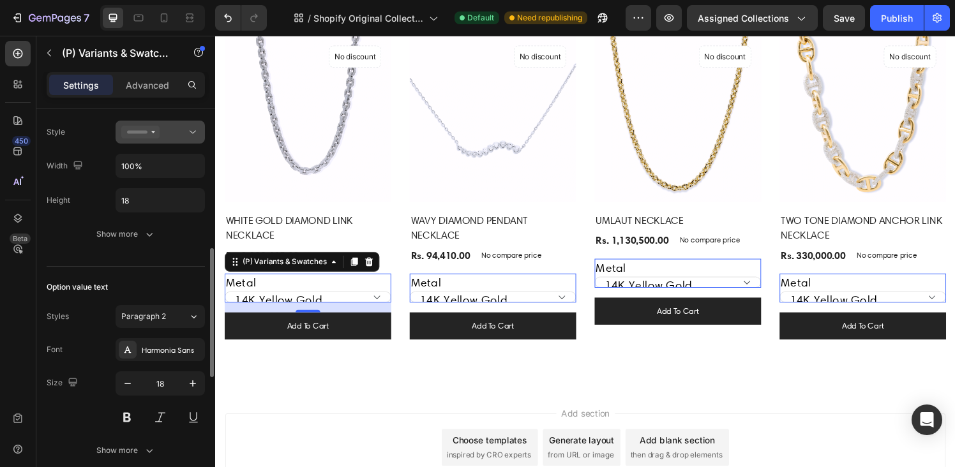
click at [165, 135] on div at bounding box center [160, 132] width 78 height 13
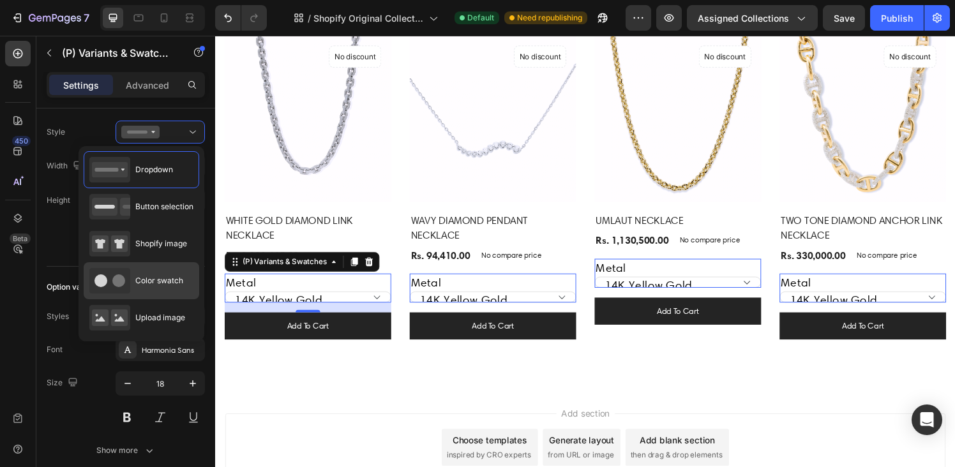
click at [148, 273] on div "Color swatch" at bounding box center [136, 281] width 94 height 26
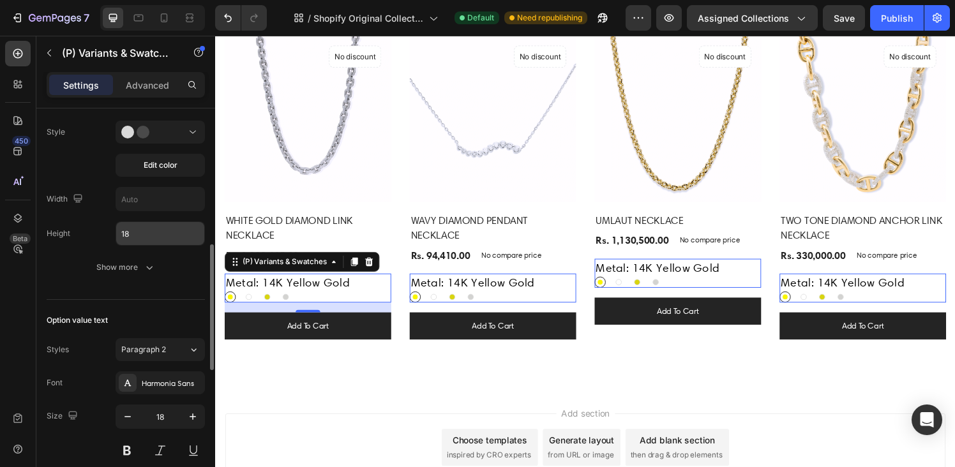
click at [139, 238] on input "18" at bounding box center [160, 233] width 88 height 23
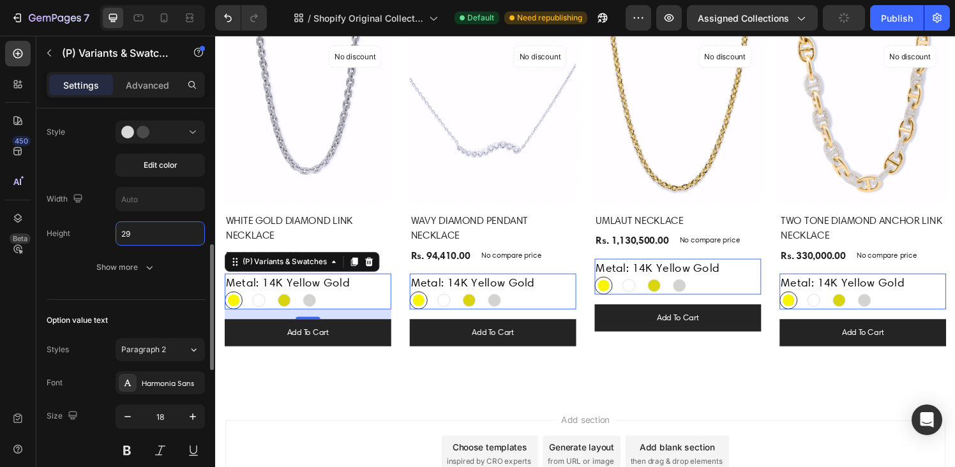
type input "30"
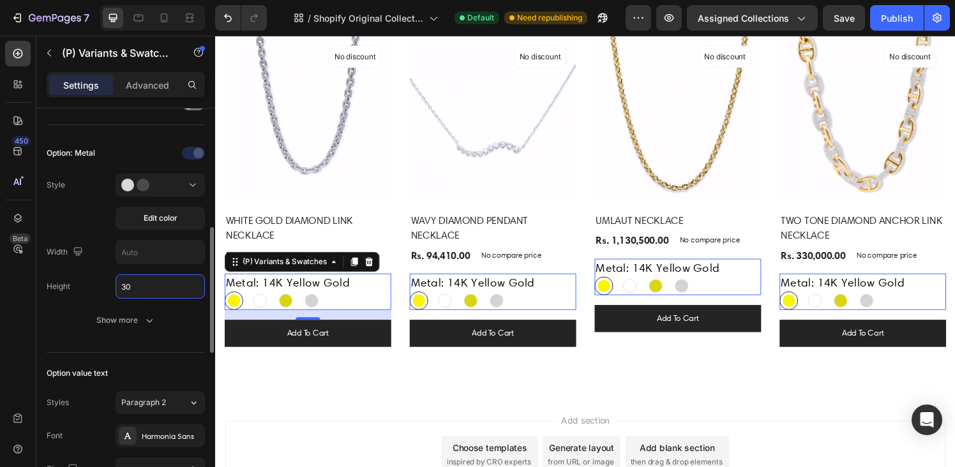
scroll to position [383, 0]
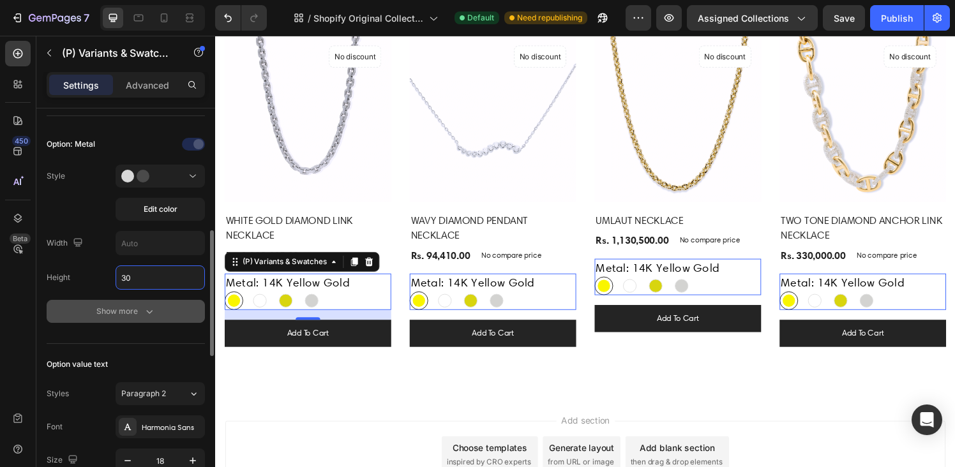
click at [124, 314] on div "Show more" at bounding box center [125, 311] width 59 height 13
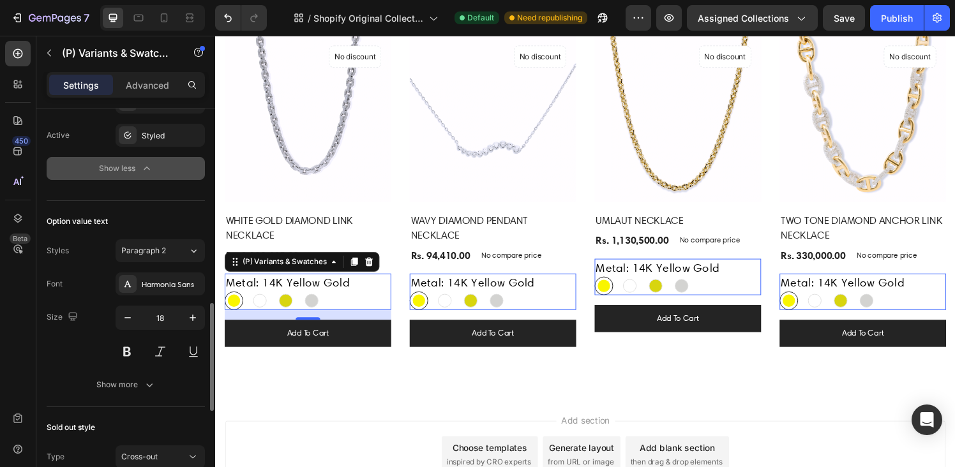
scroll to position [732, 0]
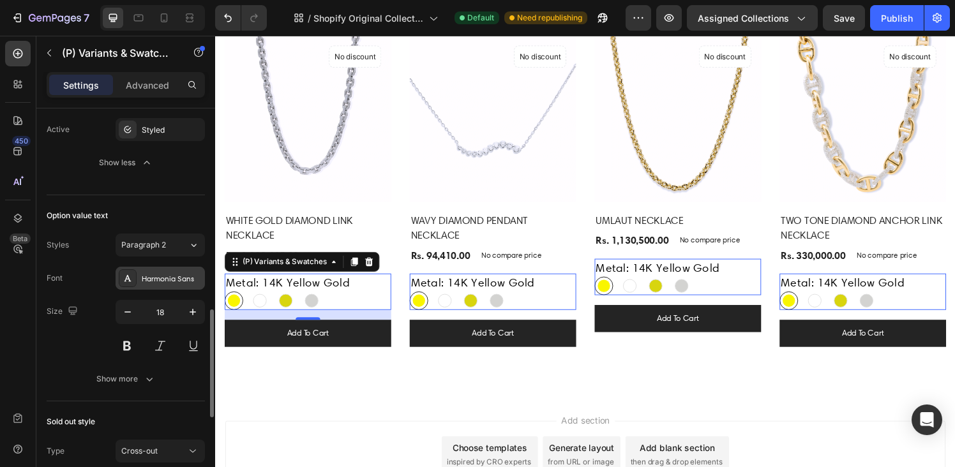
click at [146, 278] on div "Harmonia Sans" at bounding box center [172, 278] width 60 height 11
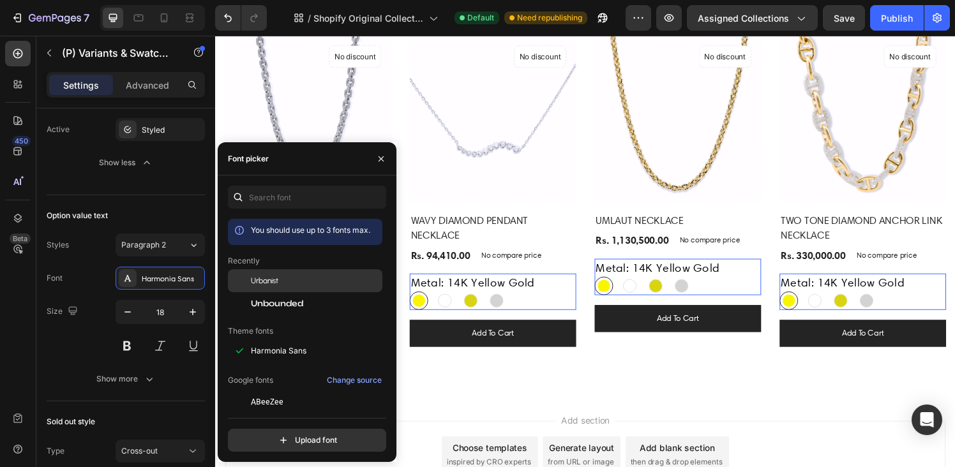
click at [262, 279] on span "Urbanist" at bounding box center [264, 280] width 27 height 11
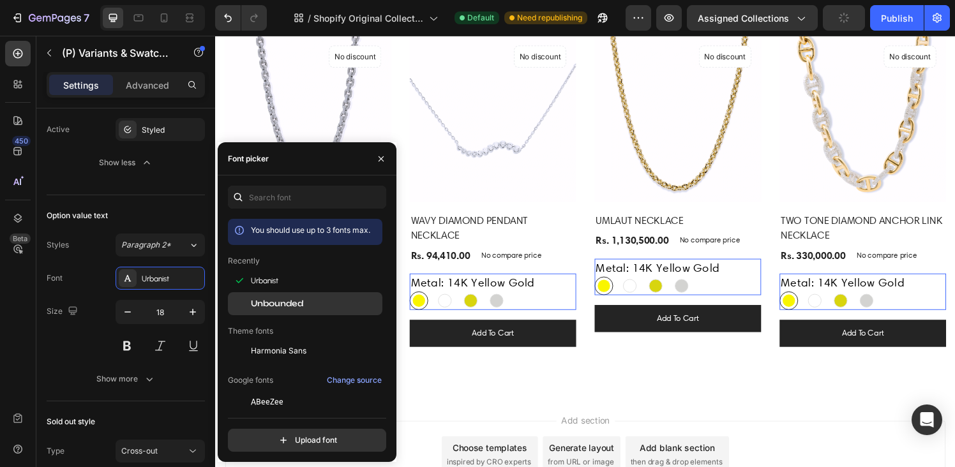
click at [268, 301] on span "Unbounded" at bounding box center [277, 303] width 52 height 11
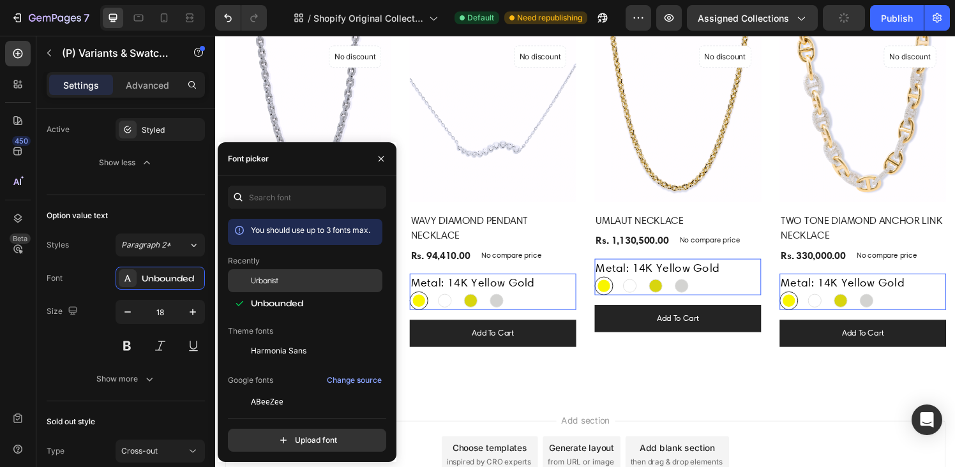
click at [266, 280] on span "Urbanist" at bounding box center [264, 280] width 27 height 11
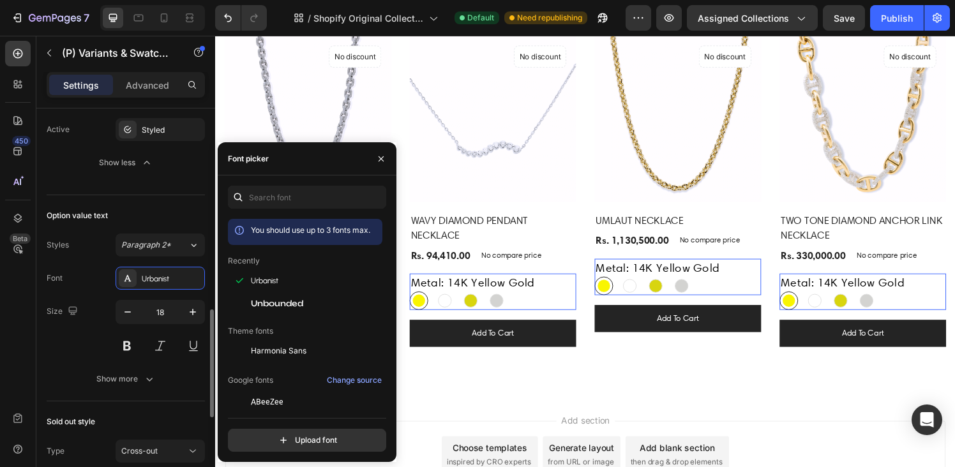
click at [95, 271] on div "Font Urbanist" at bounding box center [126, 278] width 158 height 23
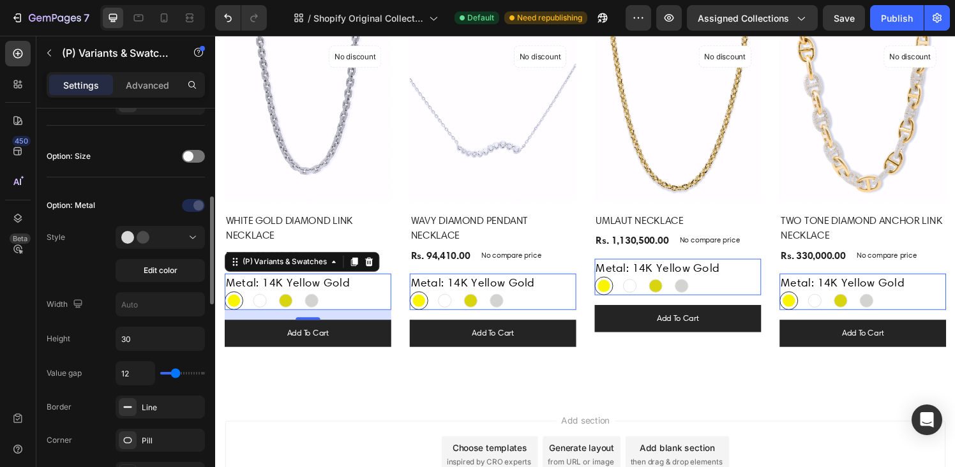
scroll to position [334, 0]
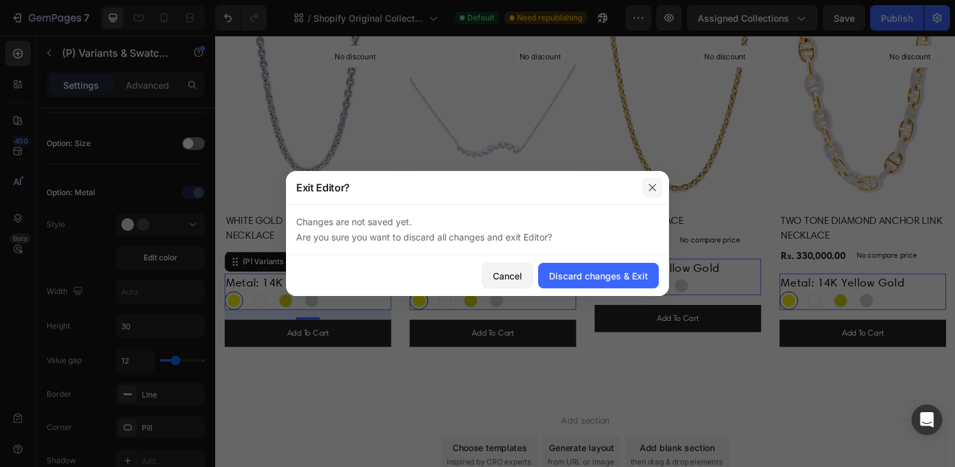
click at [660, 187] on button "button" at bounding box center [652, 188] width 20 height 20
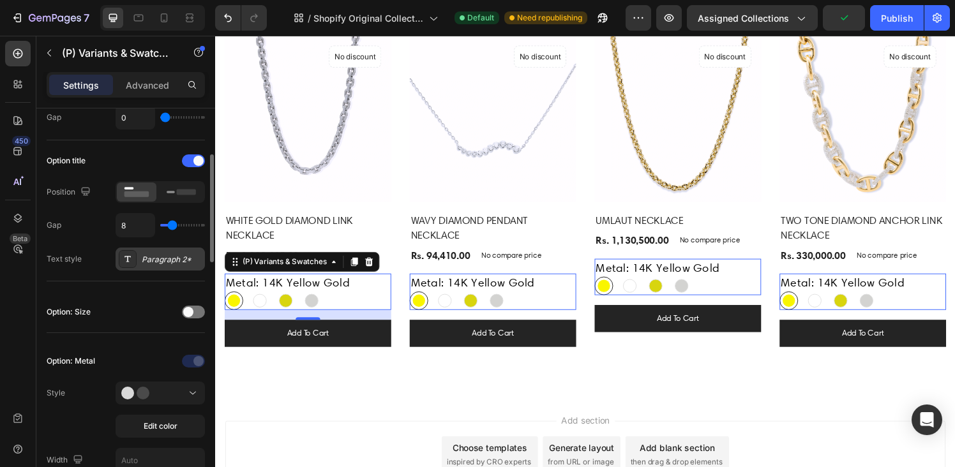
scroll to position [166, 0]
click at [170, 261] on div "Paragraph 2*" at bounding box center [172, 259] width 60 height 11
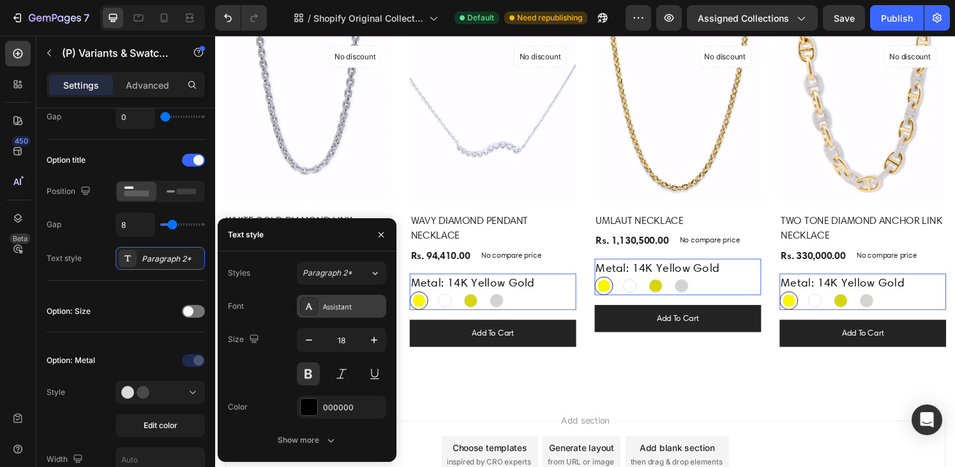
click at [335, 307] on div "Assistant" at bounding box center [353, 306] width 60 height 11
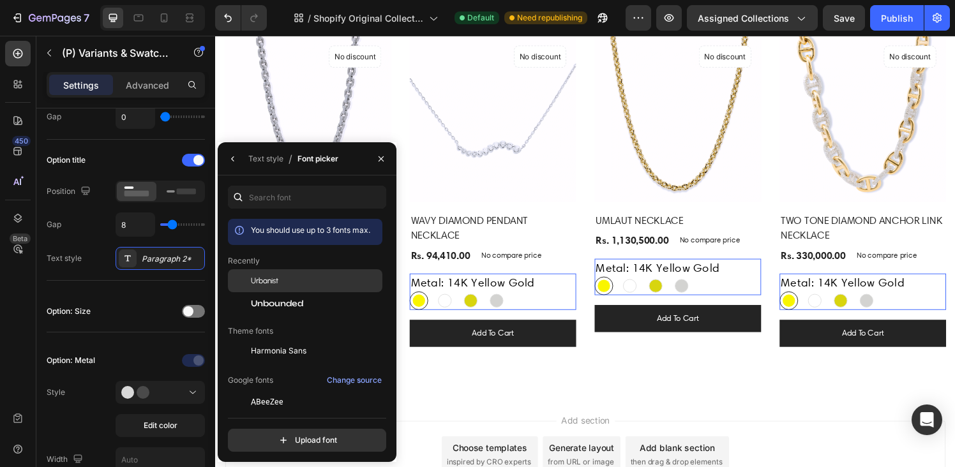
click at [0, 0] on span "Urbanist" at bounding box center [0, 0] width 0 height 0
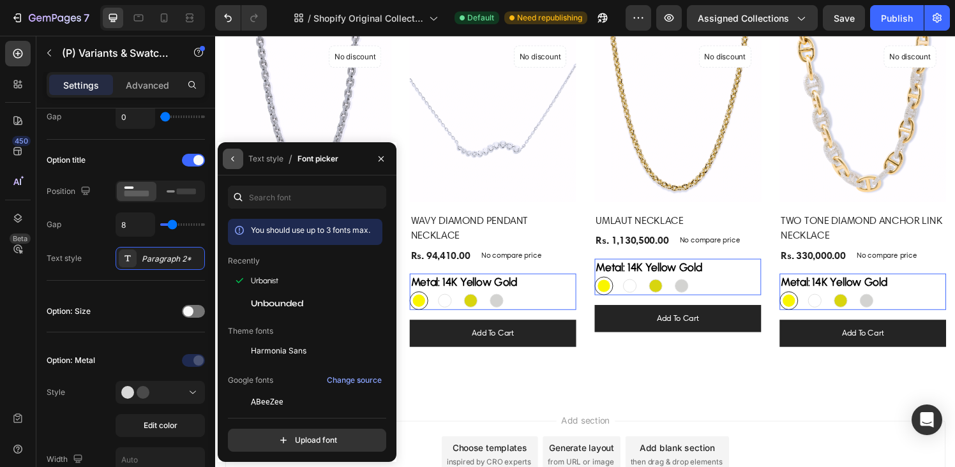
drag, startPoint x: 234, startPoint y: 156, endPoint x: 35, endPoint y: 179, distance: 200.5
click at [234, 156] on icon "button" at bounding box center [233, 159] width 10 height 10
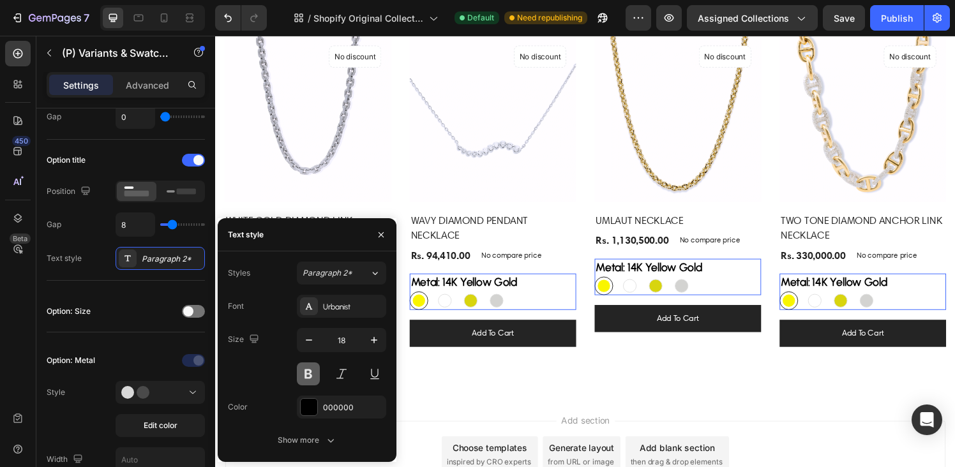
click at [313, 368] on button at bounding box center [308, 374] width 23 height 23
click at [313, 342] on icon "button" at bounding box center [309, 340] width 13 height 13
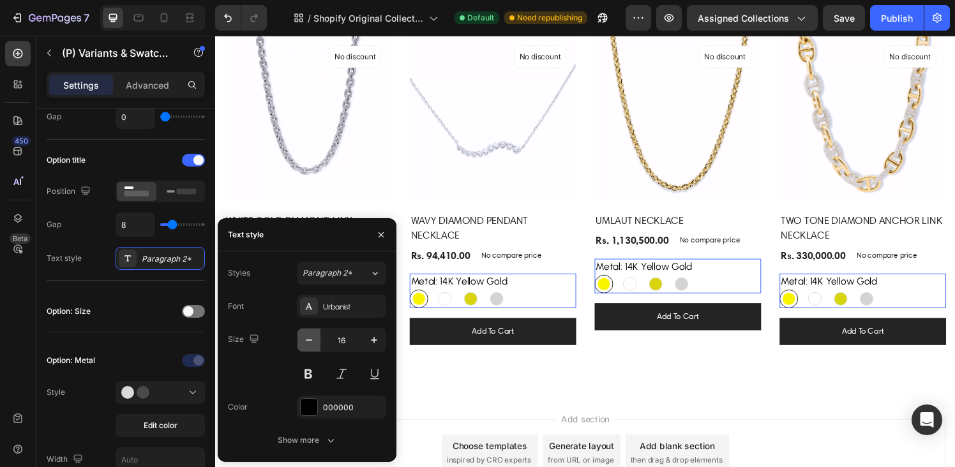
click at [313, 342] on icon "button" at bounding box center [309, 340] width 13 height 13
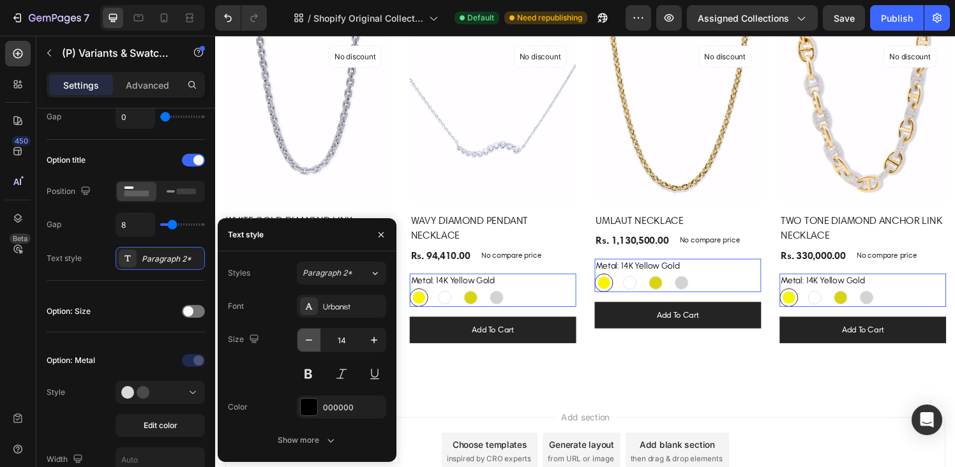
type input "13"
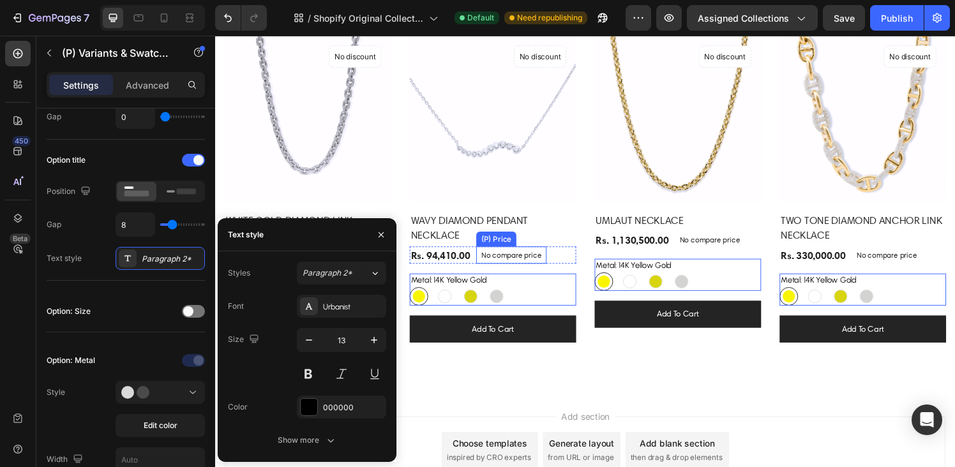
click at [376, 264] on p "No compare price" at bounding box center [344, 263] width 63 height 8
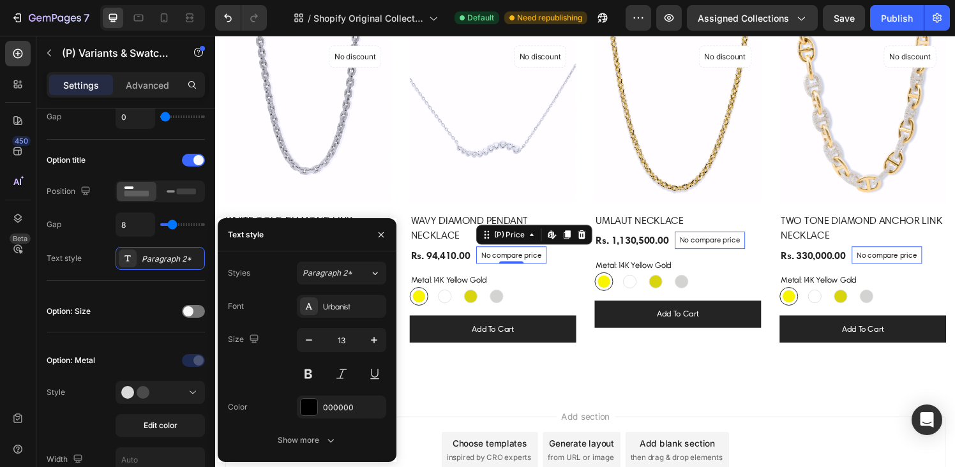
scroll to position [0, 0]
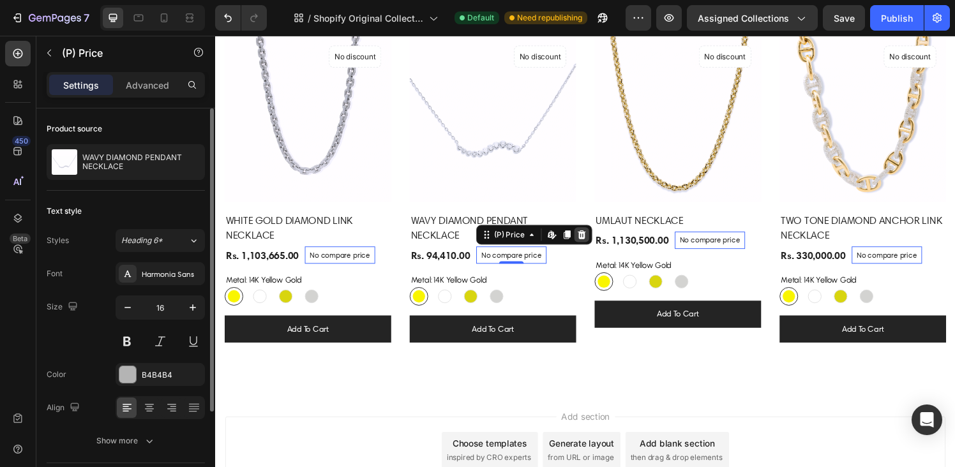
click at [215, 36] on div at bounding box center [215, 36] width 0 height 0
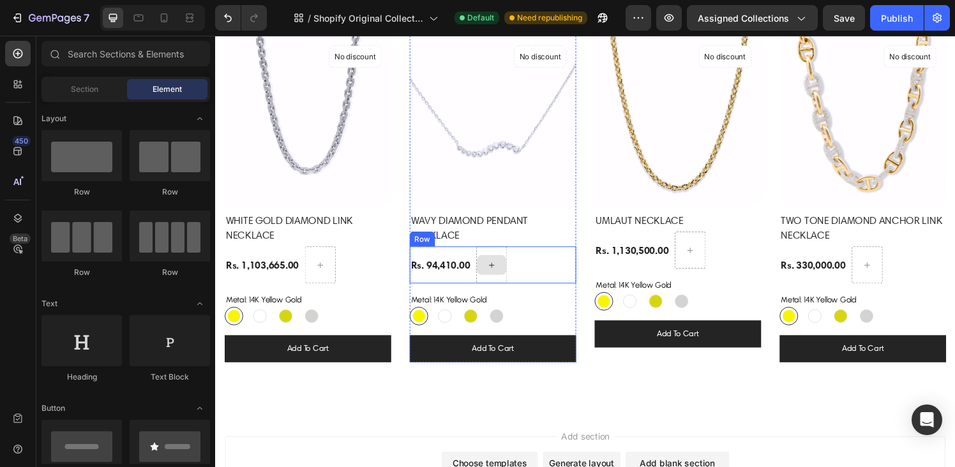
click at [496, 268] on icon at bounding box center [501, 273] width 10 height 11
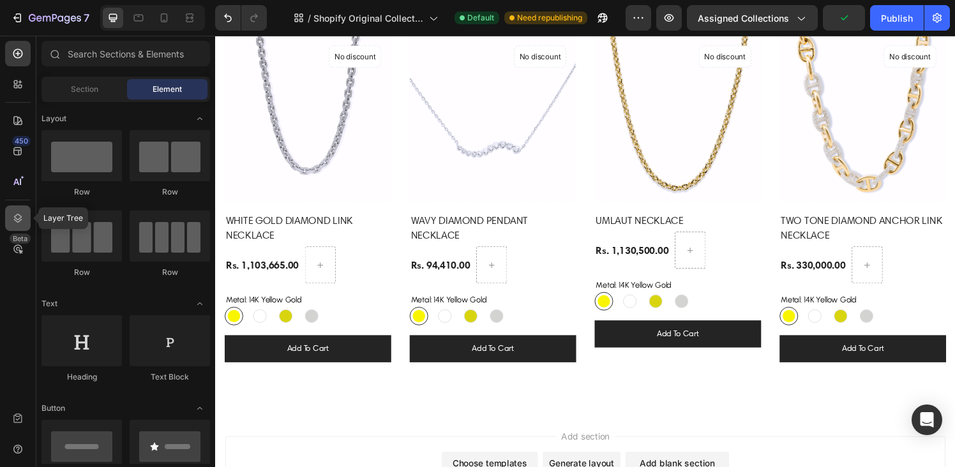
click at [16, 212] on icon at bounding box center [17, 218] width 13 height 13
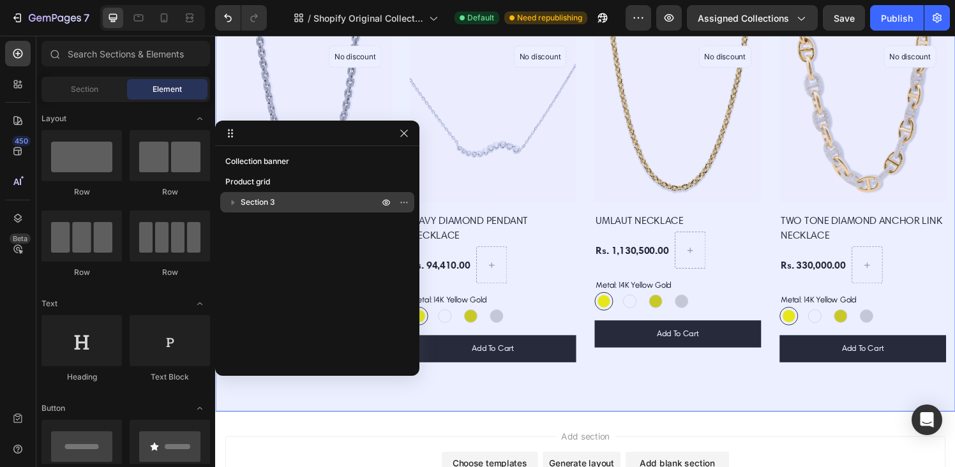
click at [234, 204] on icon "button" at bounding box center [233, 202] width 13 height 13
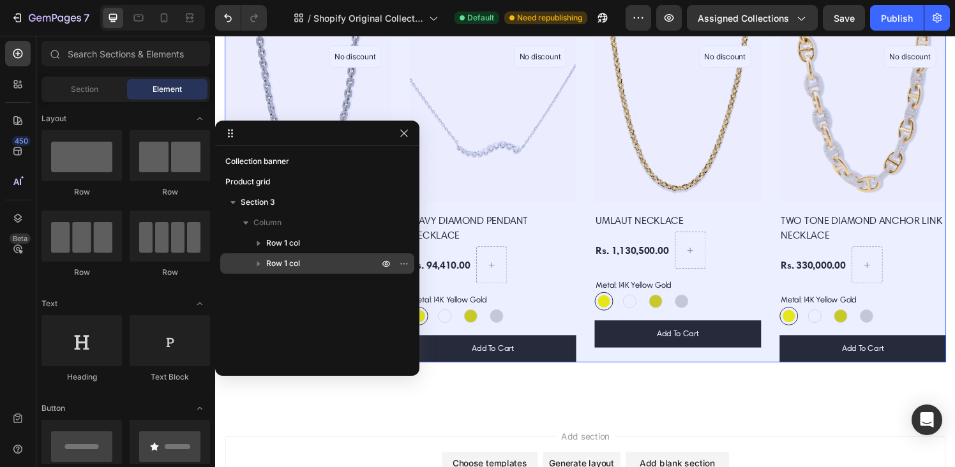
click at [260, 259] on icon "button" at bounding box center [258, 263] width 13 height 13
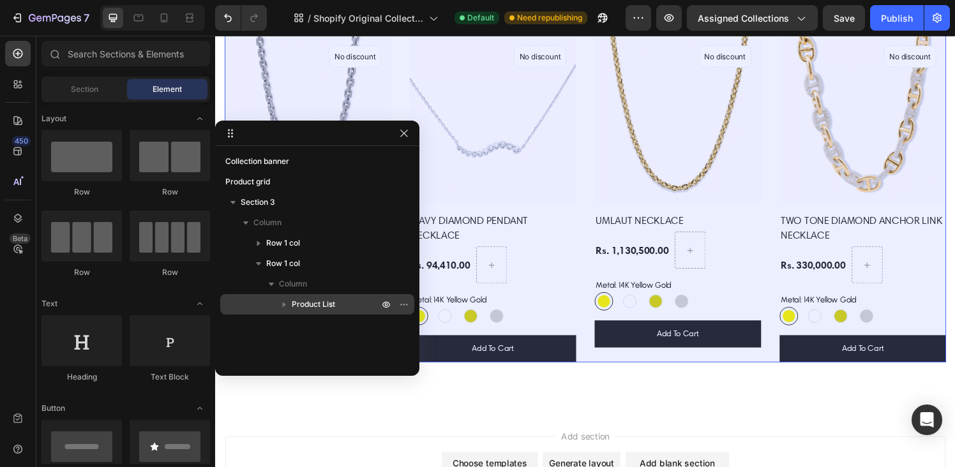
click at [284, 307] on icon "button" at bounding box center [284, 304] width 13 height 13
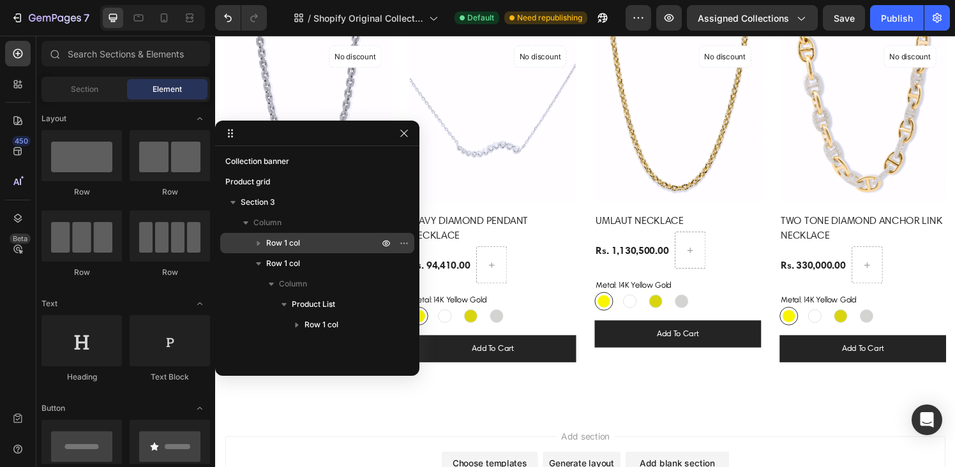
click at [271, 240] on span "Row 1 col" at bounding box center [283, 243] width 34 height 13
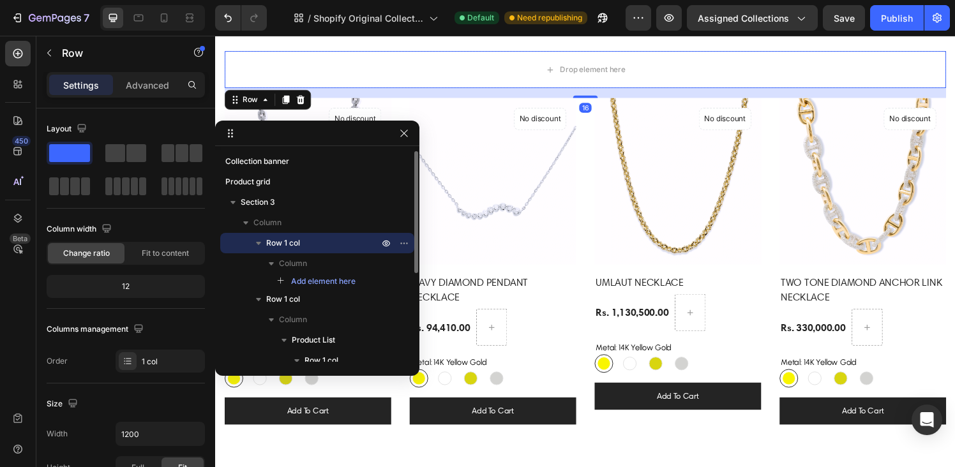
scroll to position [168, 0]
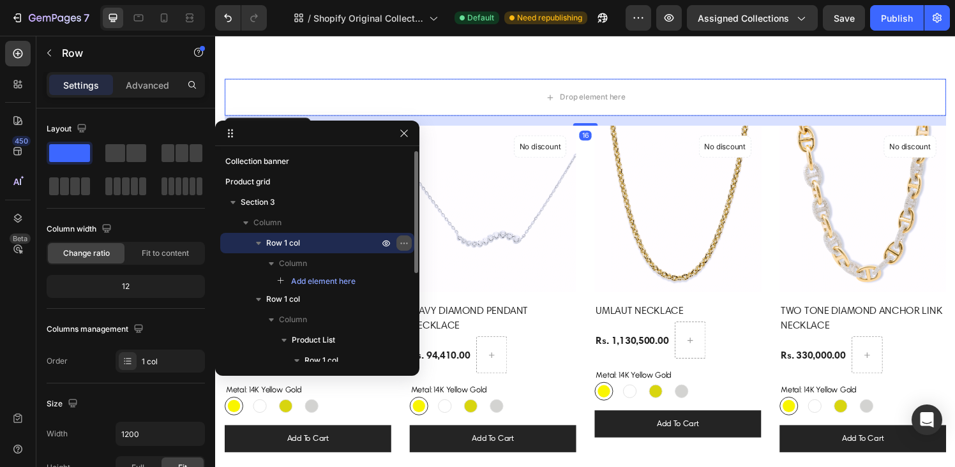
click at [400, 241] on icon "button" at bounding box center [404, 243] width 10 height 10
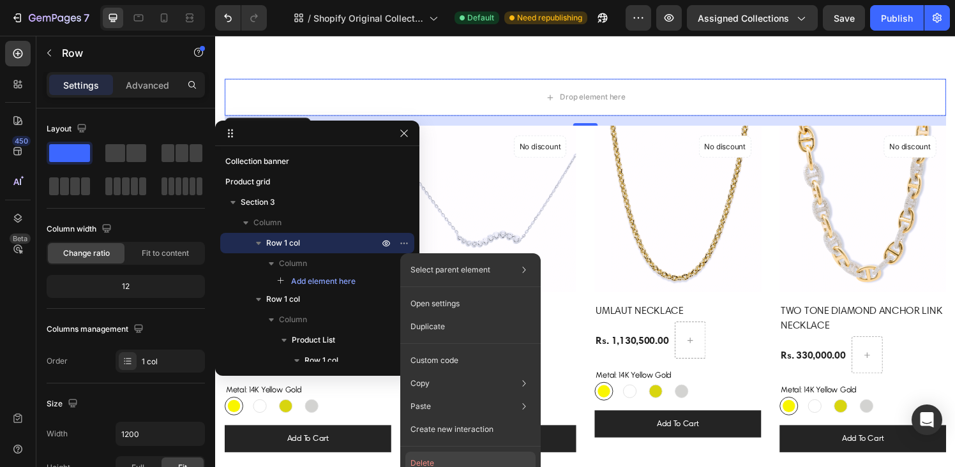
click at [434, 458] on button "Delete" at bounding box center [471, 463] width 130 height 23
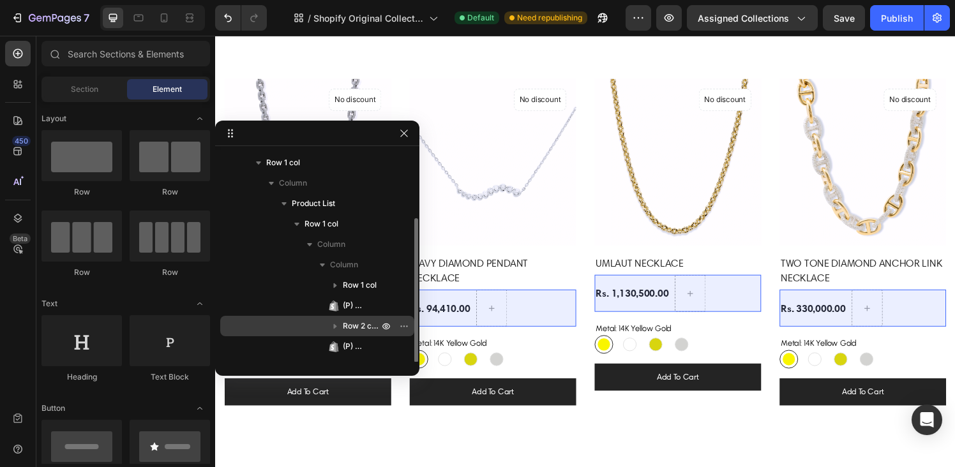
scroll to position [96, 0]
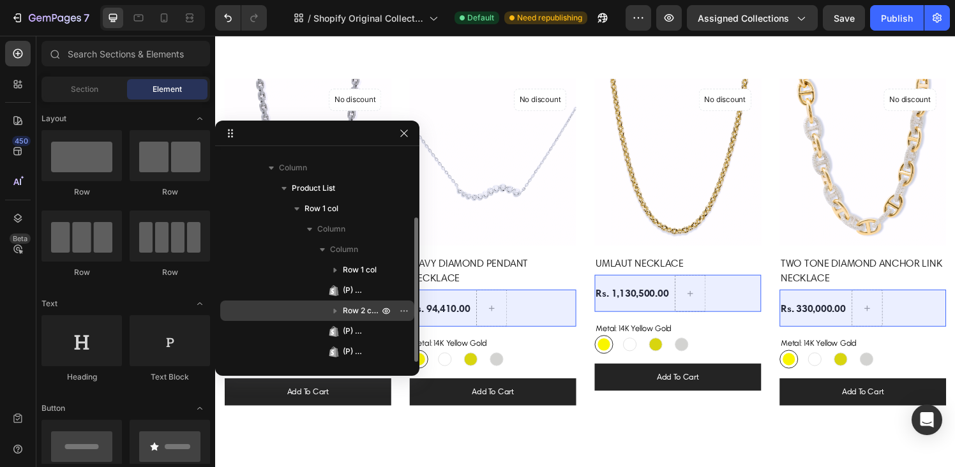
click at [337, 310] on icon "button" at bounding box center [335, 311] width 13 height 13
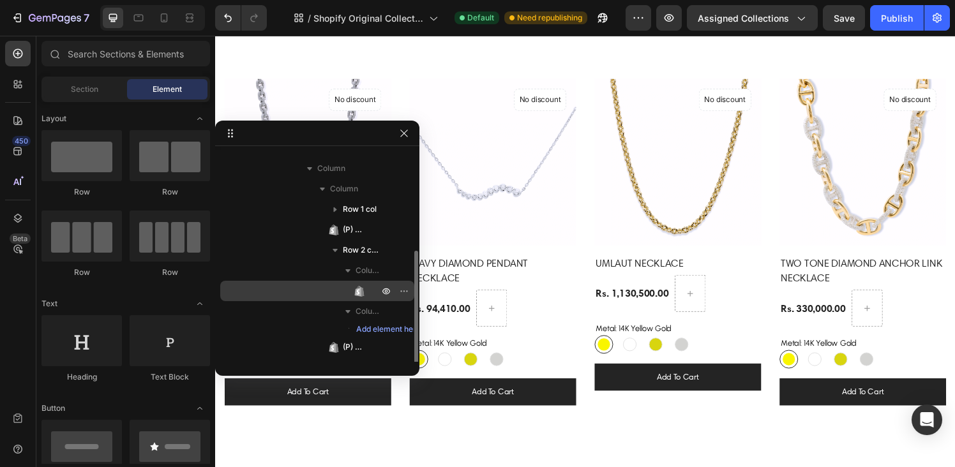
scroll to position [172, 0]
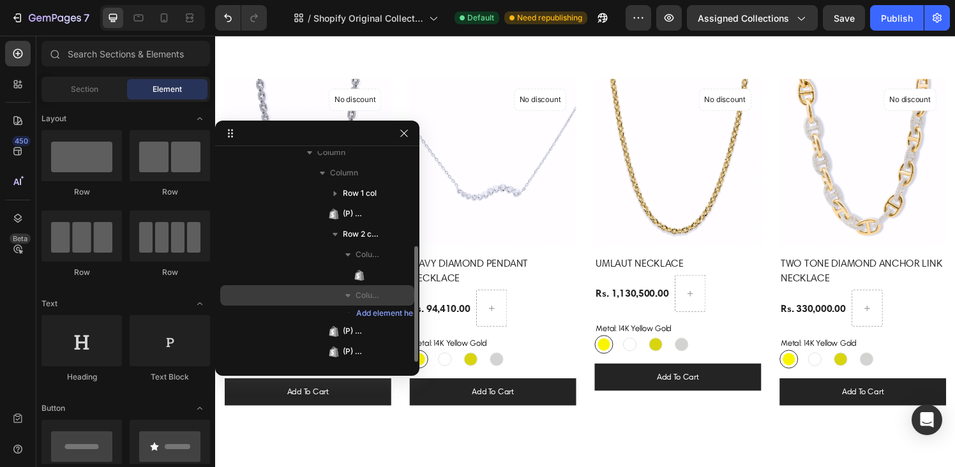
click at [365, 297] on span "Column 2" at bounding box center [369, 295] width 26 height 13
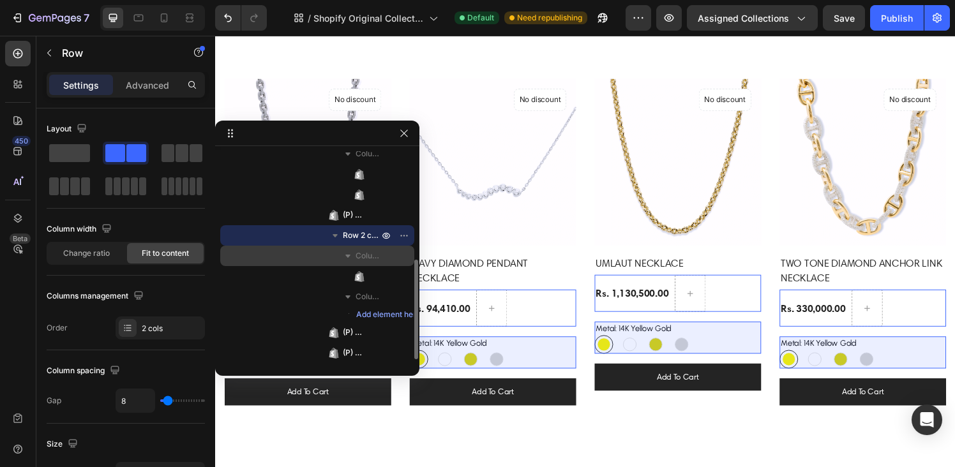
scroll to position [234, 0]
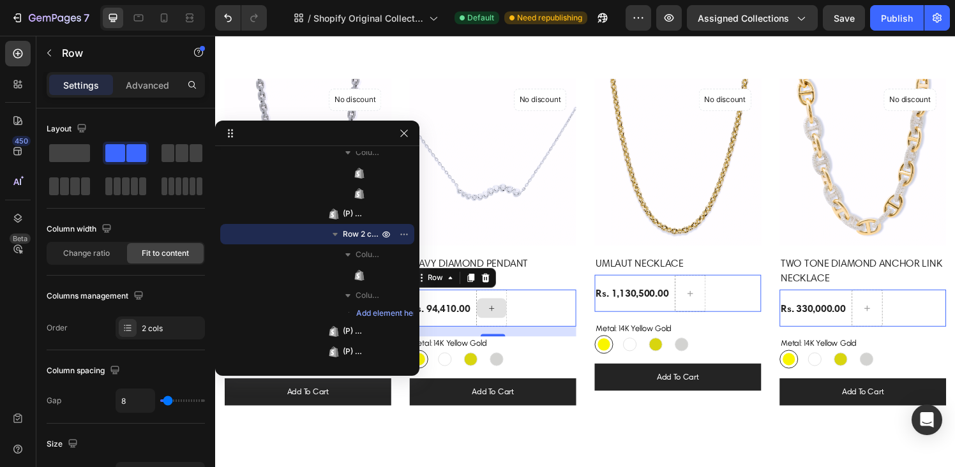
click at [506, 302] on div at bounding box center [501, 318] width 32 height 38
click at [215, 36] on icon at bounding box center [215, 36] width 0 height 0
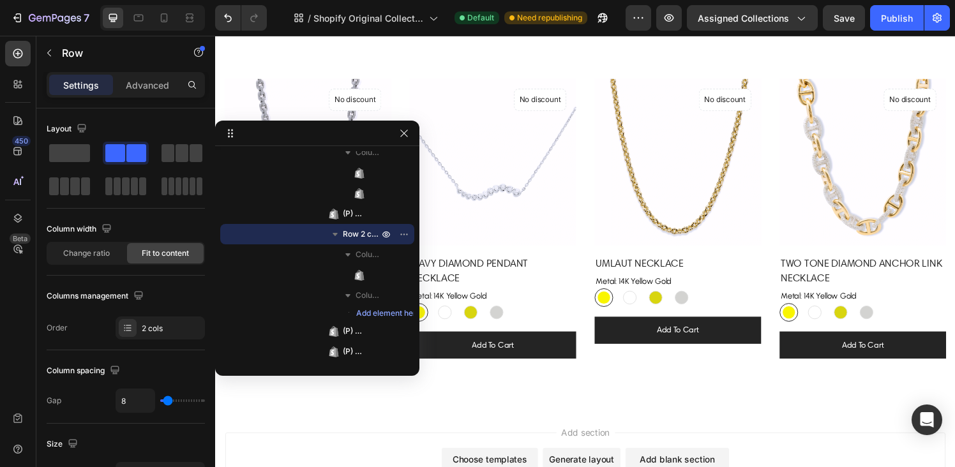
scroll to position [137, 0]
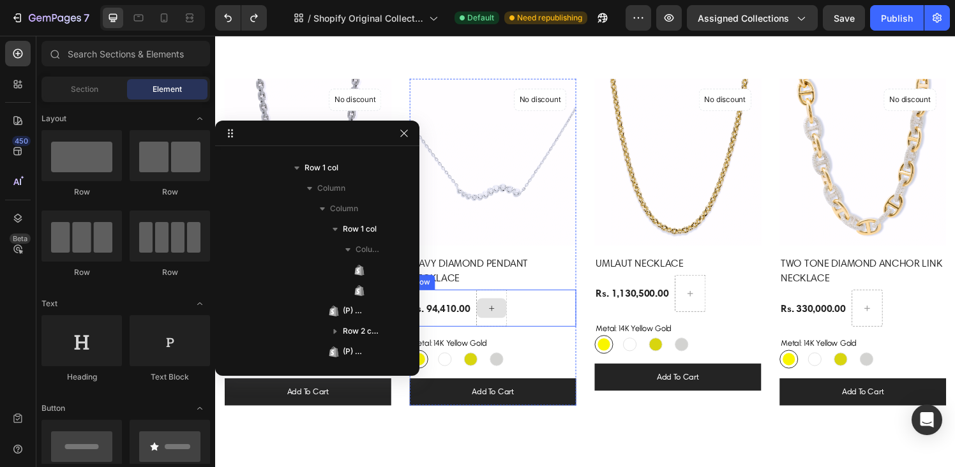
click at [510, 301] on div at bounding box center [501, 318] width 32 height 38
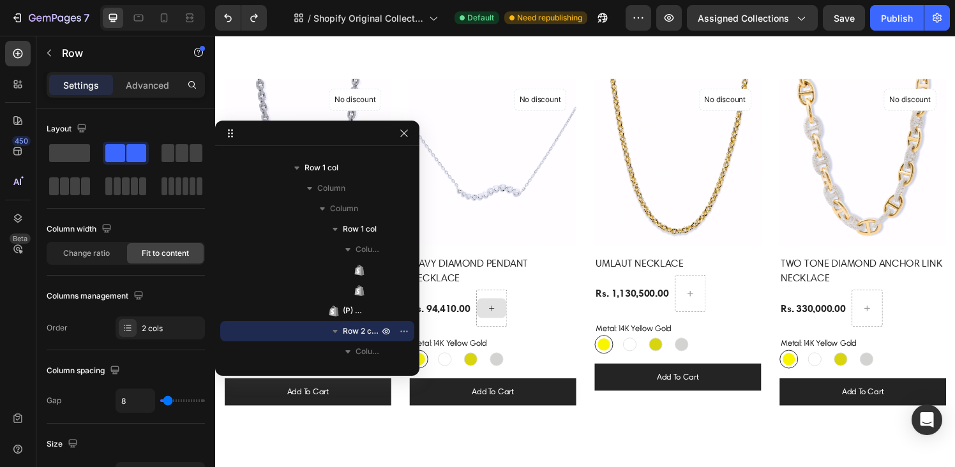
click at [512, 319] on div at bounding box center [501, 318] width 31 height 20
click at [506, 330] on div at bounding box center [501, 318] width 32 height 38
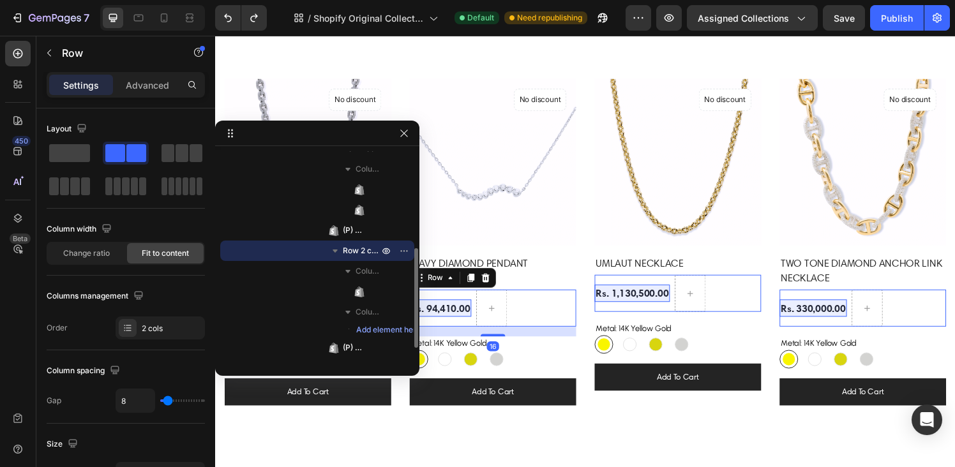
scroll to position [220, 0]
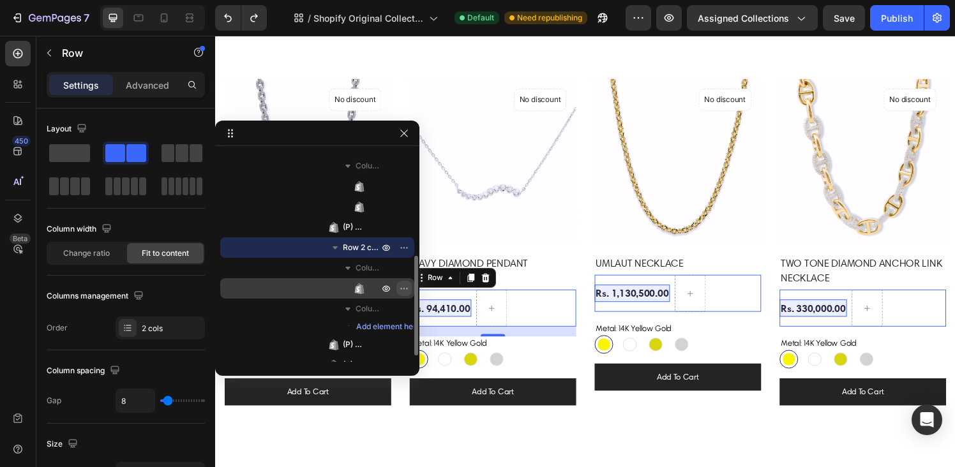
click at [406, 288] on icon "button" at bounding box center [406, 288] width 1 height 1
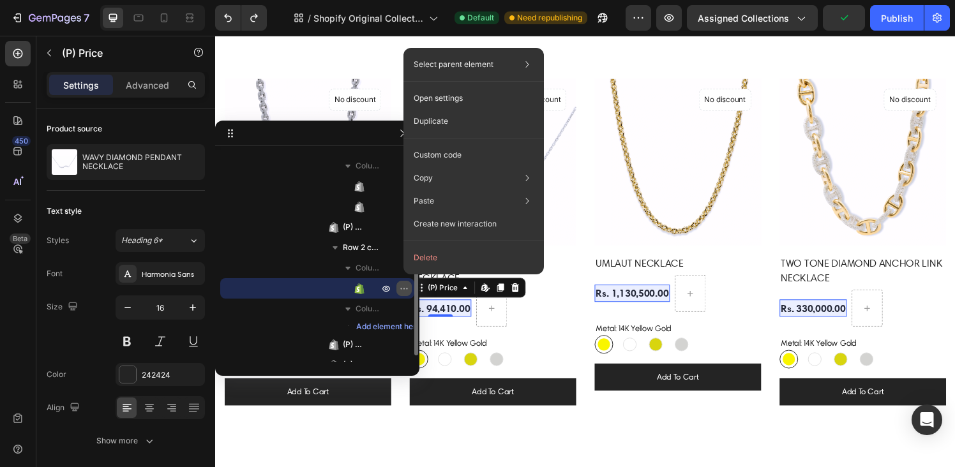
click at [406, 288] on icon "button" at bounding box center [406, 288] width 1 height 1
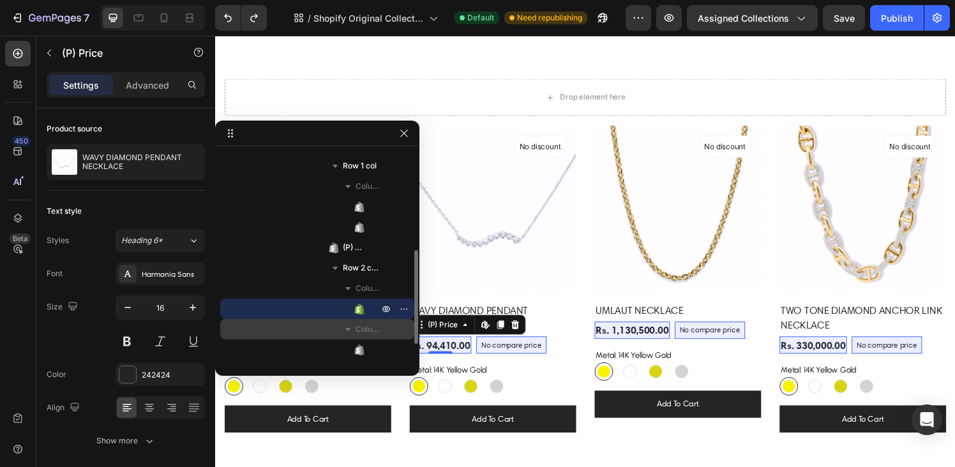
scroll to position [259, 0]
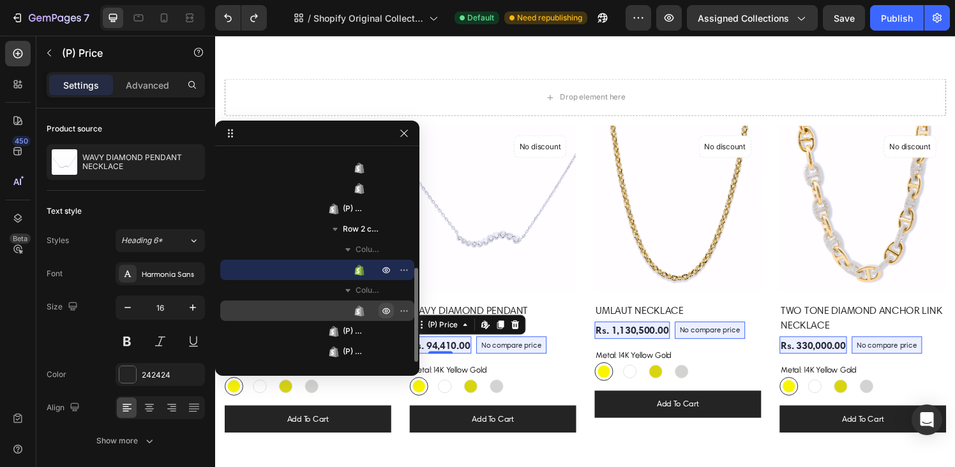
click at [388, 311] on icon "button" at bounding box center [386, 311] width 3 height 3
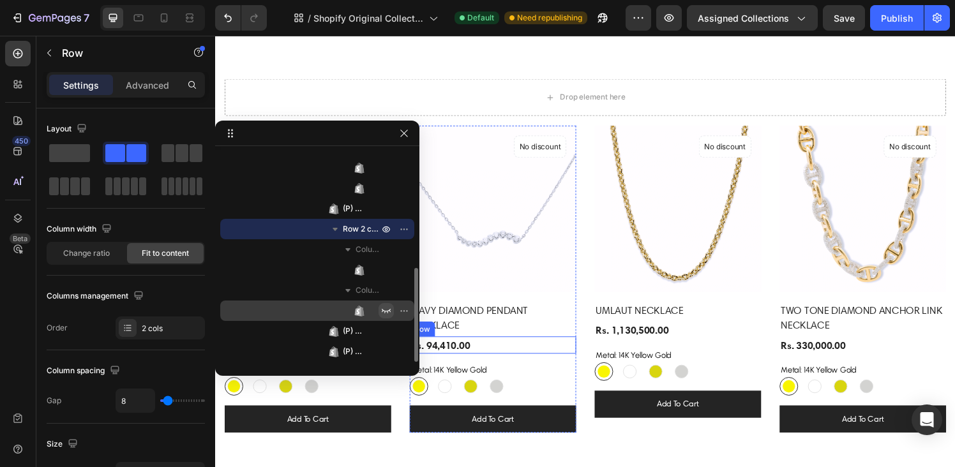
click at [397, 349] on div "Rs. 94,410.00 (P) Price (P) Price No compare price (P) Price Edit content in Sh…" at bounding box center [311, 356] width 172 height 18
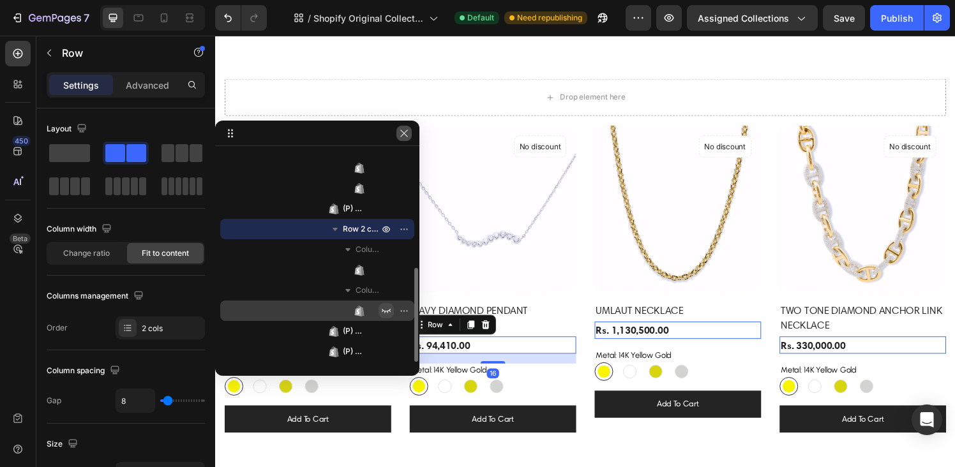
click at [403, 140] on button "button" at bounding box center [404, 133] width 15 height 15
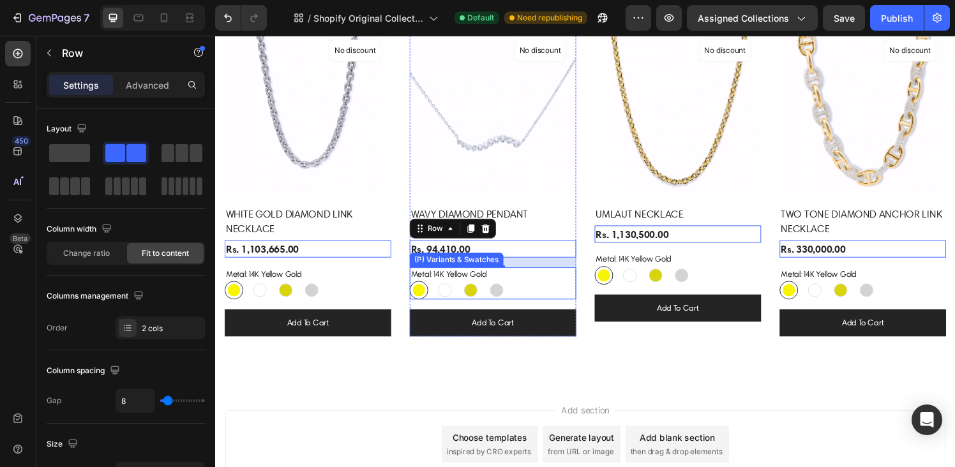
scroll to position [278, 0]
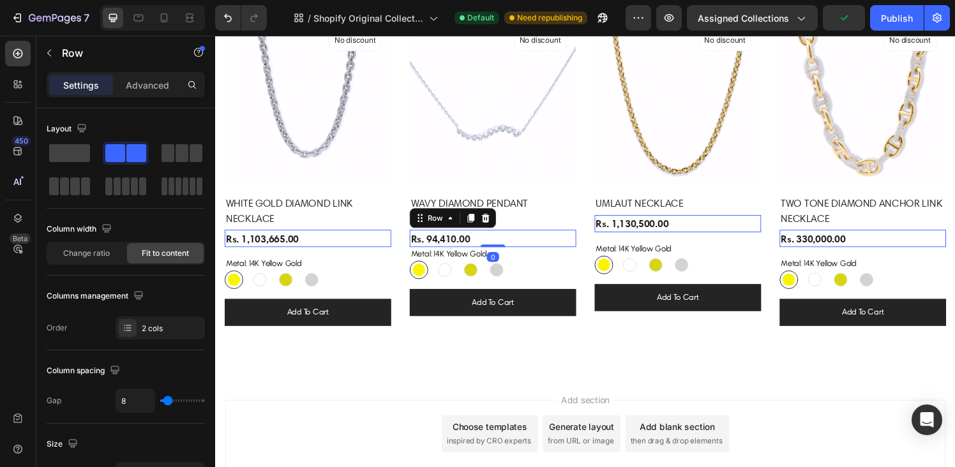
drag, startPoint x: 495, startPoint y: 261, endPoint x: 495, endPoint y: 245, distance: 15.3
click at [397, 245] on div "Rs. 94,410.00 (P) Price (P) Price No compare price (P) Price Row 0" at bounding box center [311, 246] width 172 height 18
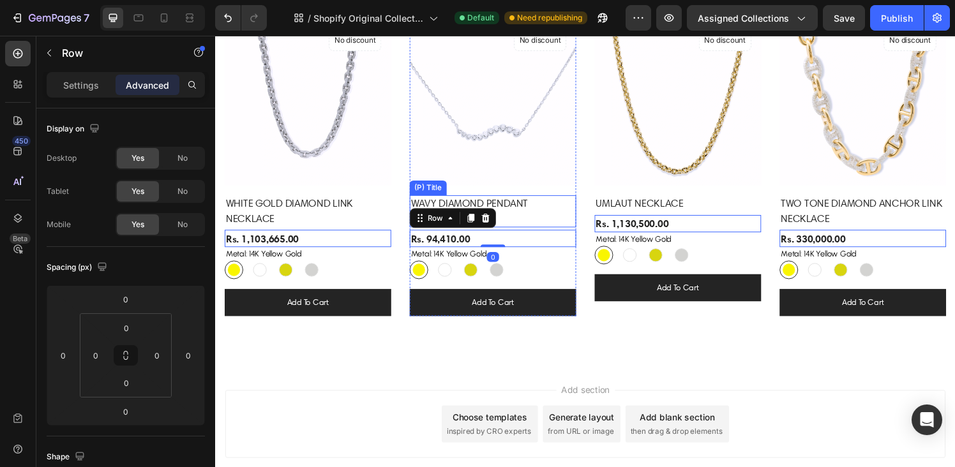
click at [519, 211] on h2 "WAVY DIAMOND PENDANT NECKLACE" at bounding box center [502, 217] width 172 height 33
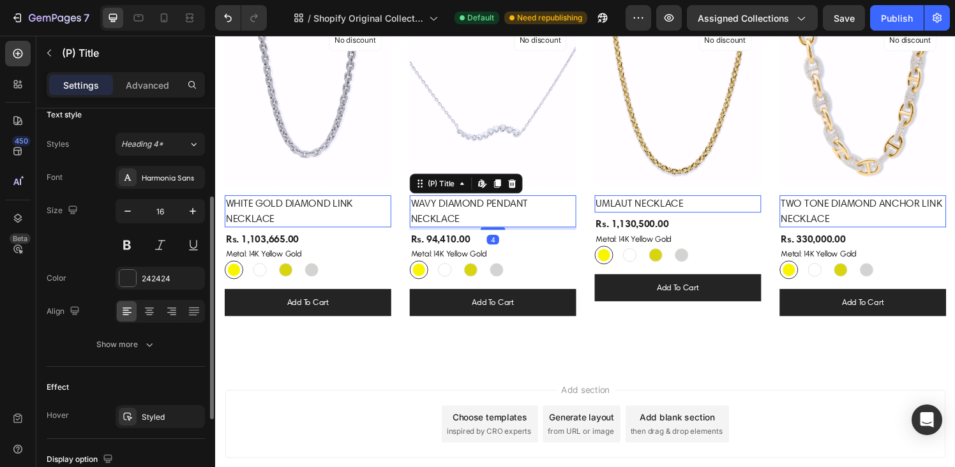
scroll to position [305, 0]
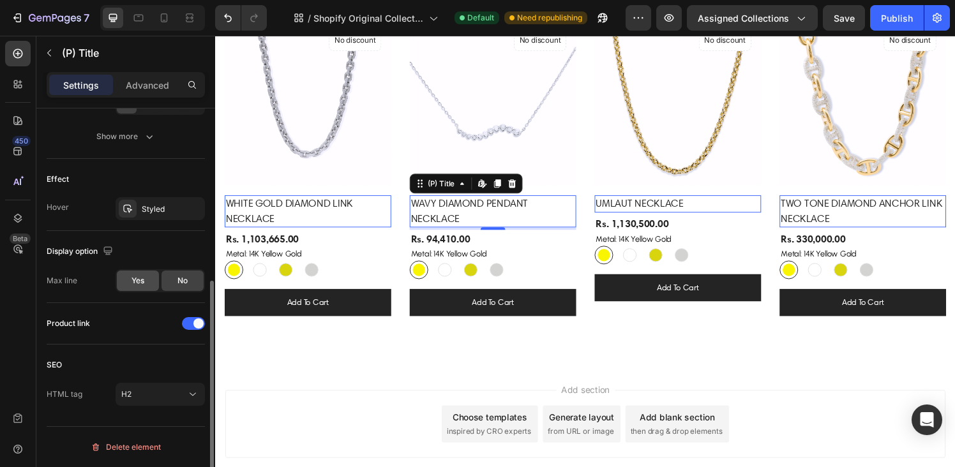
click at [139, 283] on span "Yes" at bounding box center [138, 280] width 13 height 11
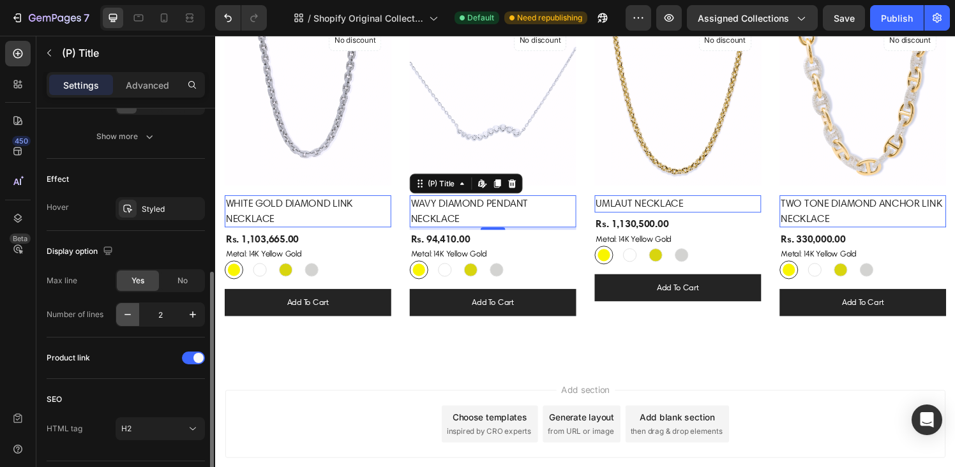
click at [128, 315] on icon "button" at bounding box center [127, 314] width 13 height 13
type input "1"
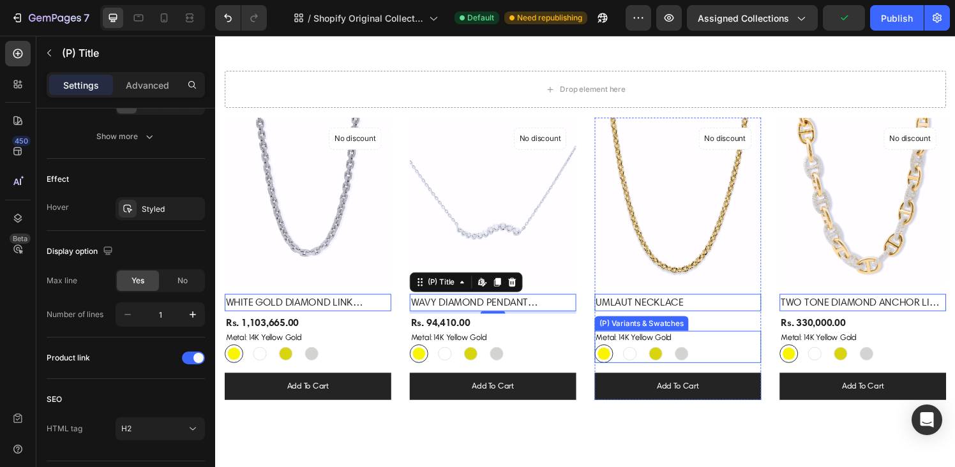
scroll to position [204, 0]
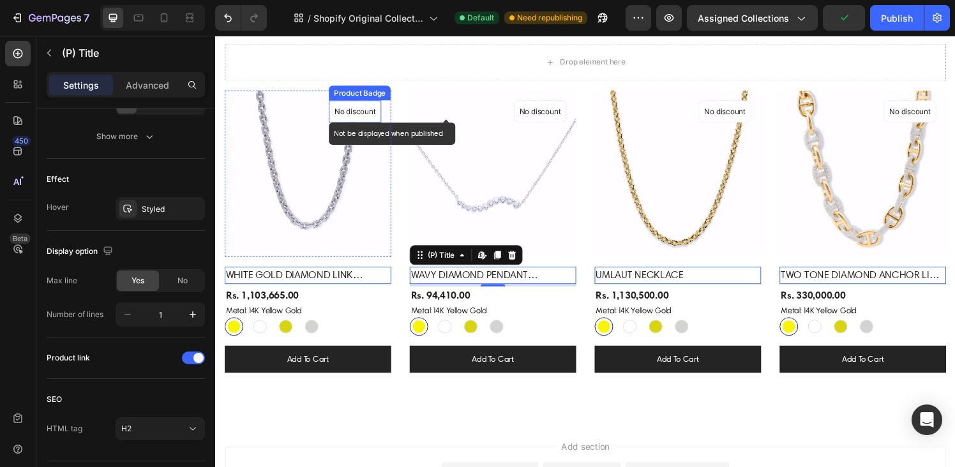
click at [368, 110] on p "No discount" at bounding box center [359, 114] width 43 height 11
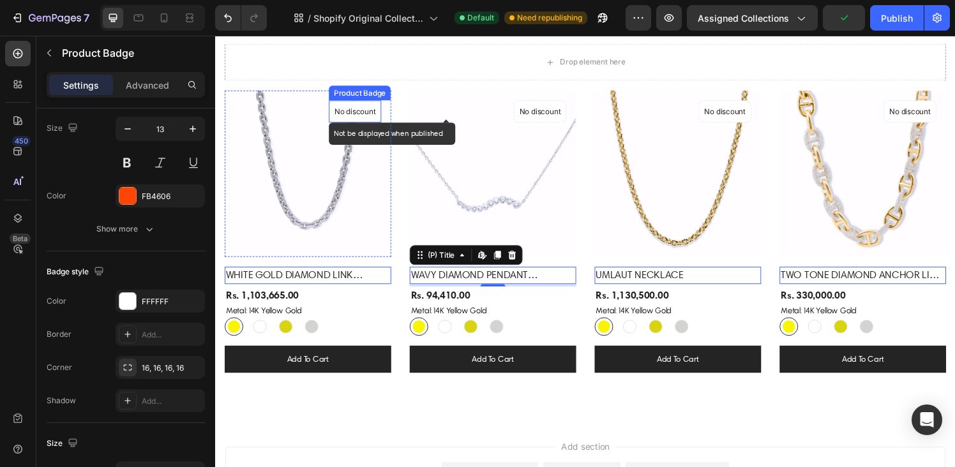
scroll to position [0, 0]
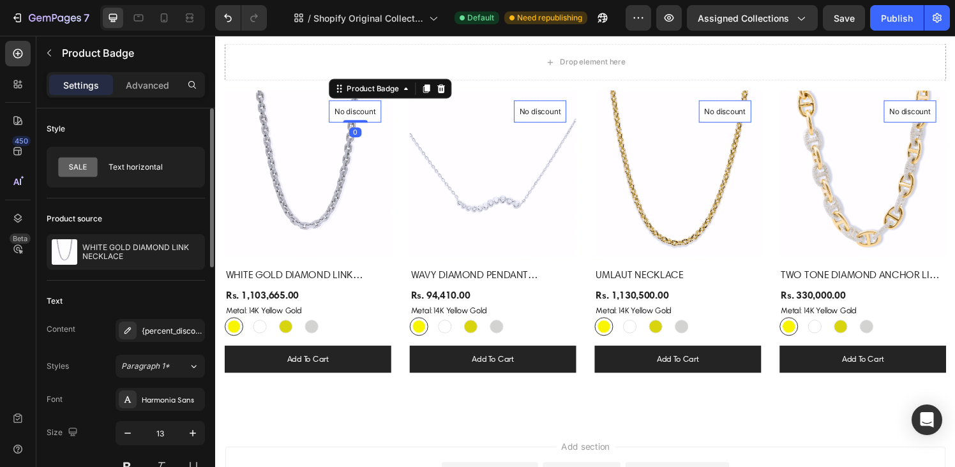
click at [446, 88] on icon at bounding box center [449, 90] width 8 height 9
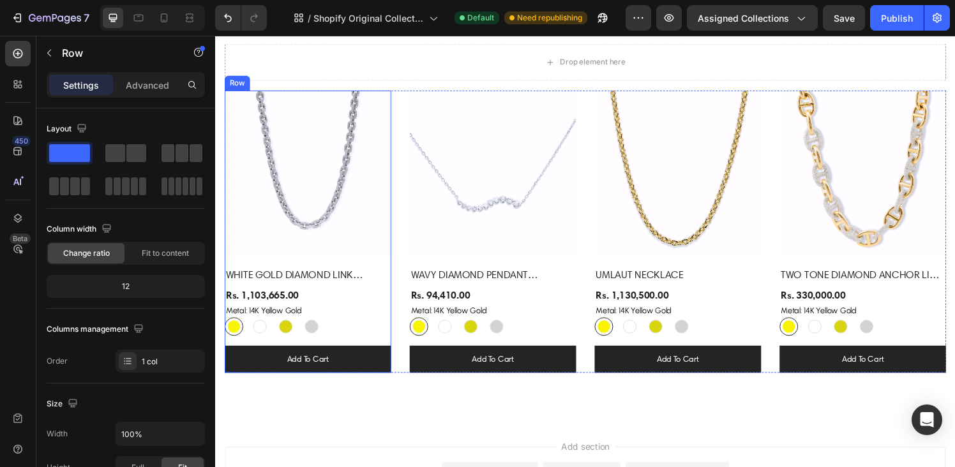
click at [392, 271] on div "(P) Images Row WHITE GOLD DIAMOND LINK NECKLACE (P) Title Rs. 1,103,665.00 (P) …" at bounding box center [311, 239] width 172 height 292
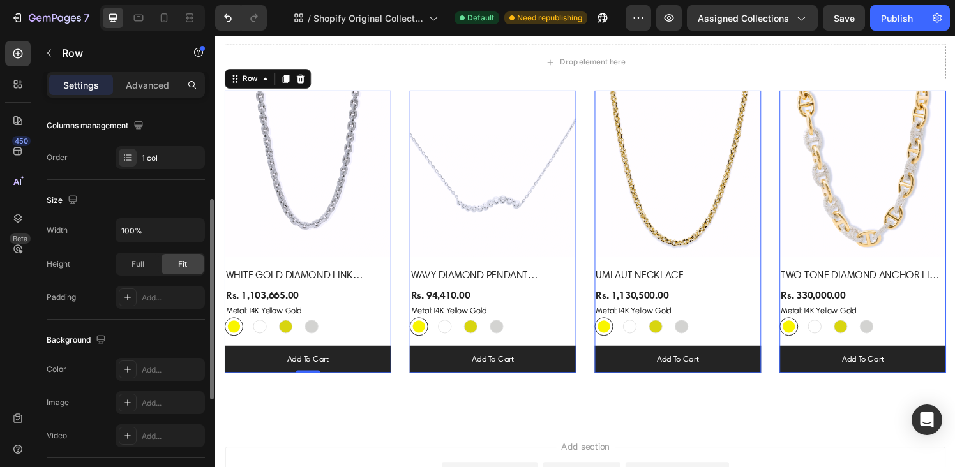
scroll to position [209, 0]
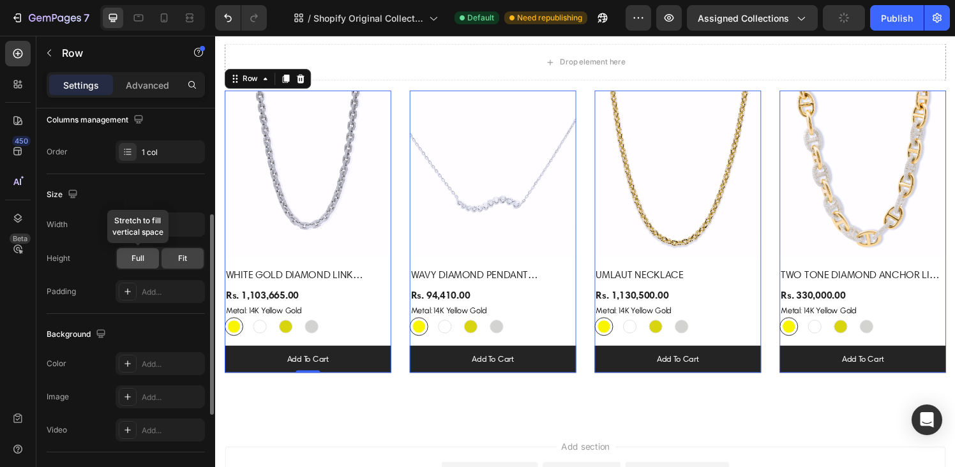
click at [141, 264] on span "Full" at bounding box center [138, 258] width 13 height 11
click at [175, 262] on div "Fit" at bounding box center [183, 258] width 42 height 20
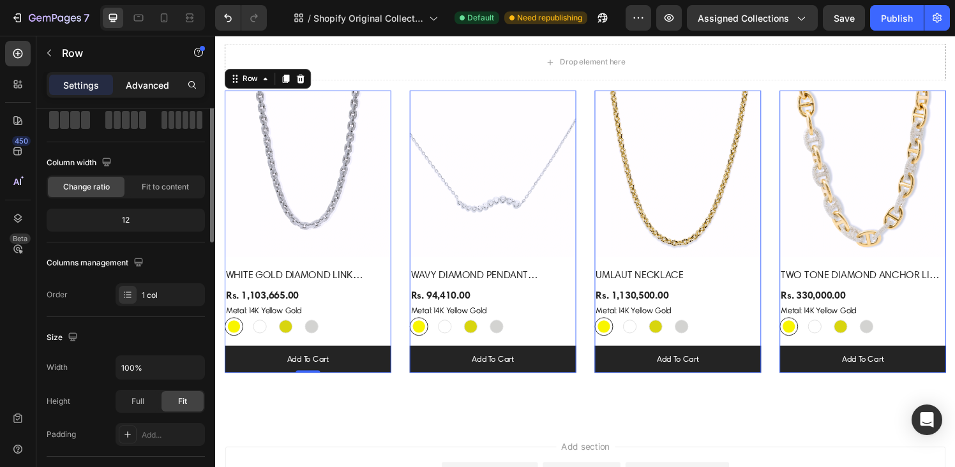
scroll to position [0, 0]
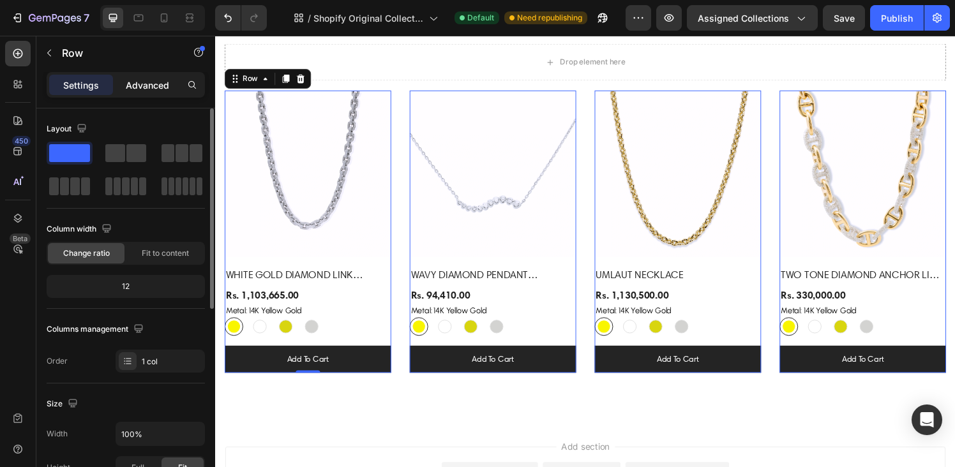
click at [140, 82] on p "Advanced" at bounding box center [147, 85] width 43 height 13
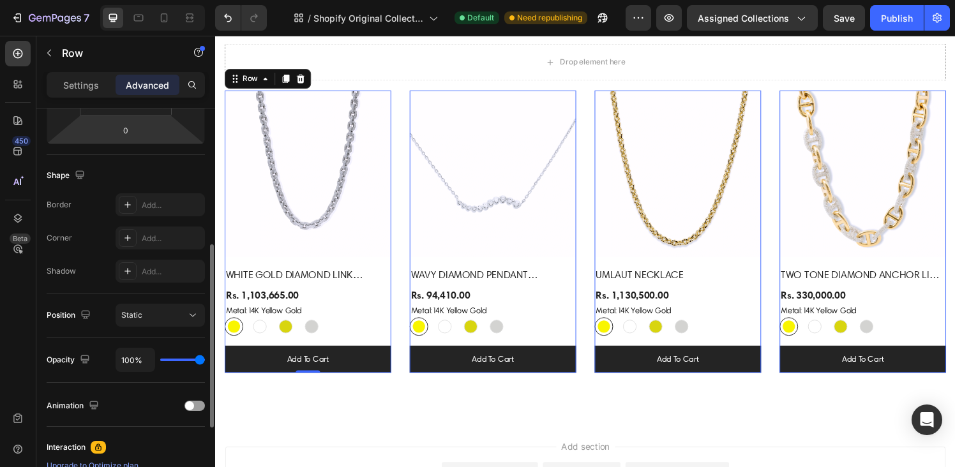
scroll to position [287, 0]
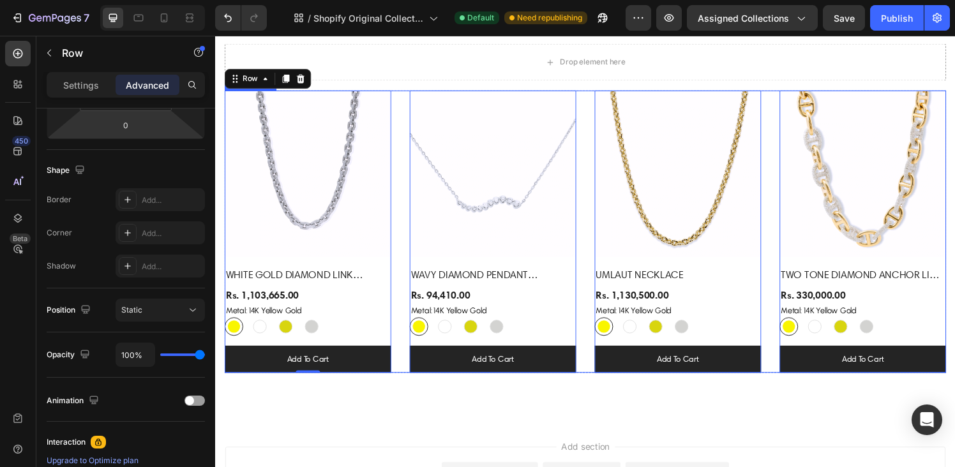
click at [397, 211] on div "(P) Images Row WHITE GOLD DIAMOND LINK NECKLACE (P) Title Rs. 1,103,665.00 (P) …" at bounding box center [598, 239] width 747 height 292
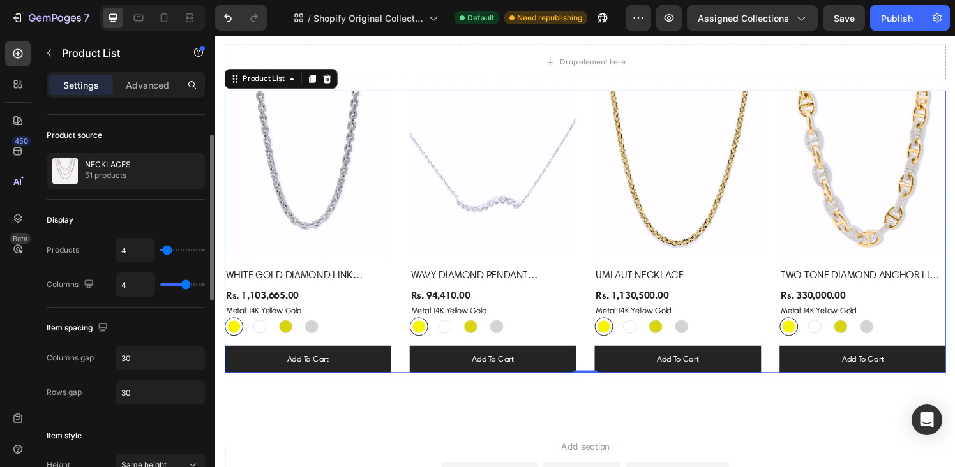
scroll to position [123, 0]
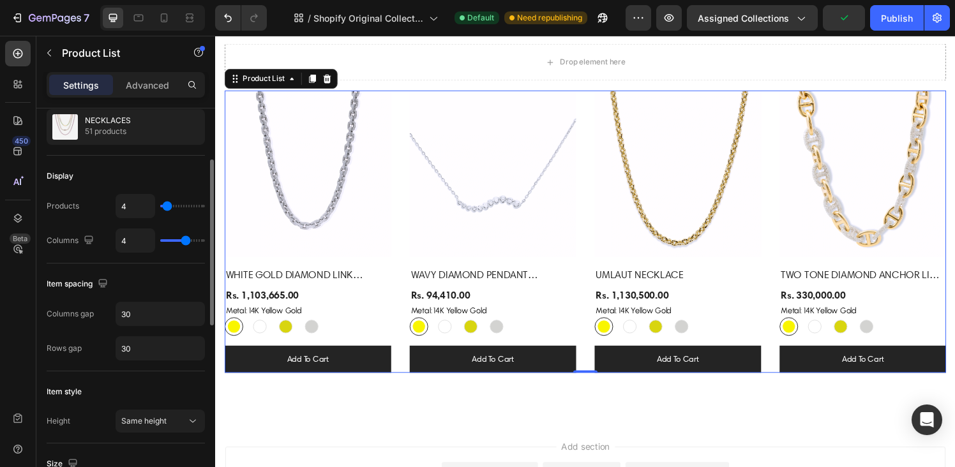
type input "12"
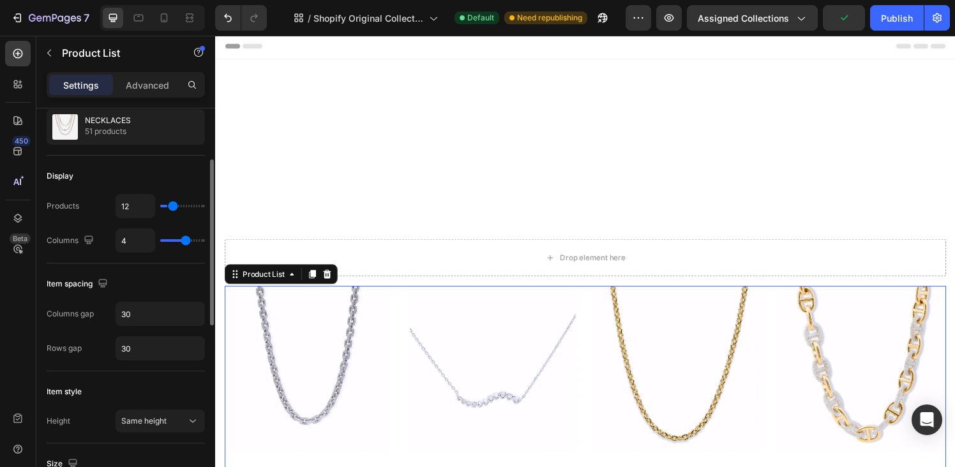
type input "14"
type input "22"
type input "24"
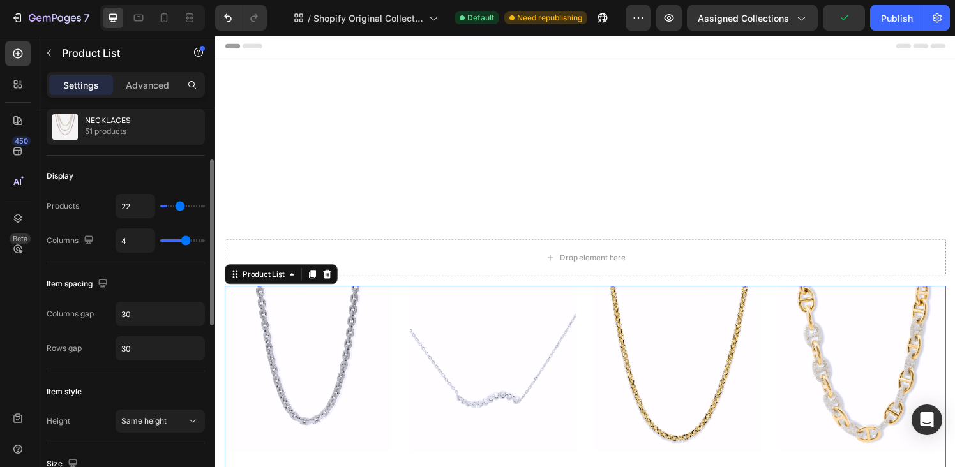
type input "24"
type input "26"
type input "29"
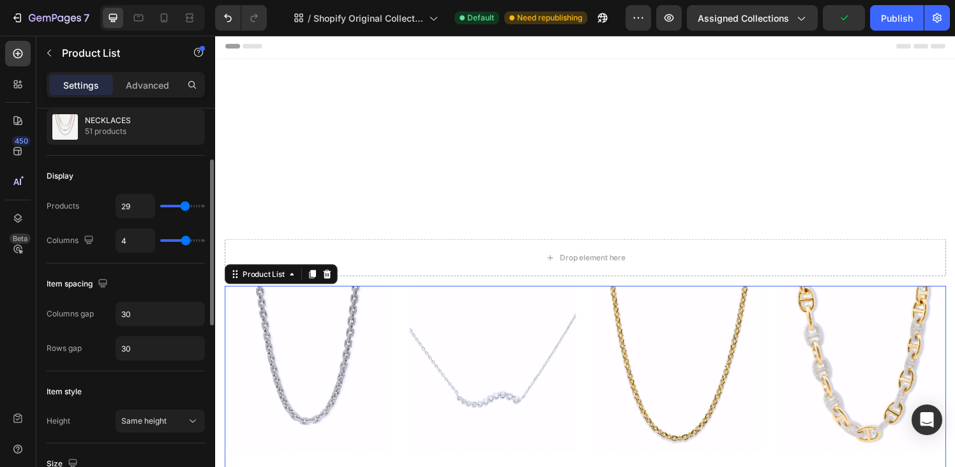
type input "31"
type input "33"
type input "49"
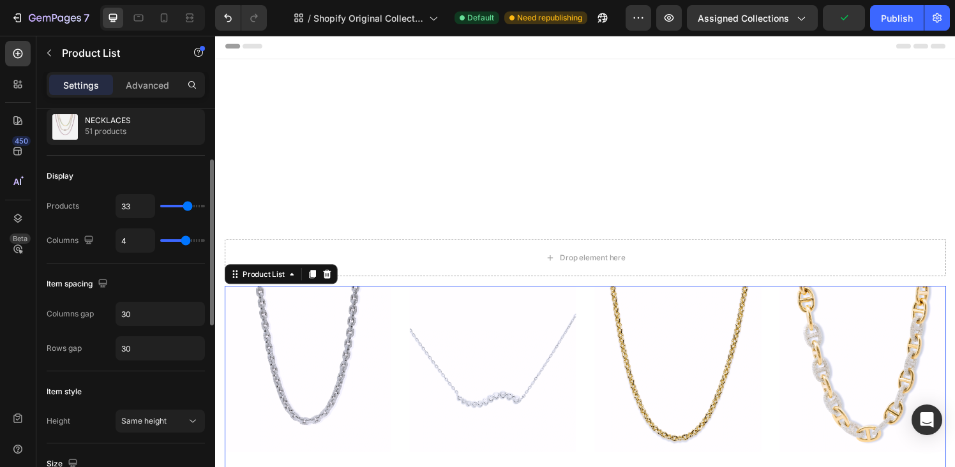
type input "49"
type input "50"
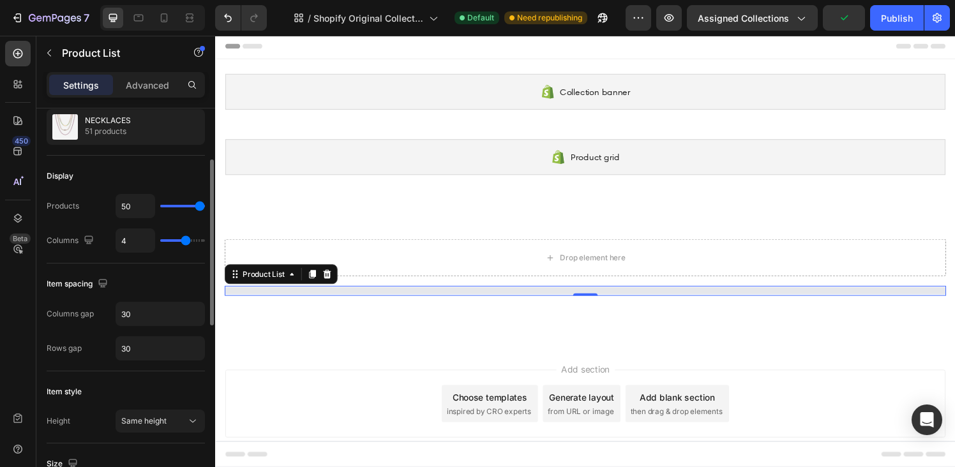
drag, startPoint x: 168, startPoint y: 209, endPoint x: 209, endPoint y: 208, distance: 41.5
type input "50"
click at [205, 208] on input "range" at bounding box center [182, 206] width 45 height 3
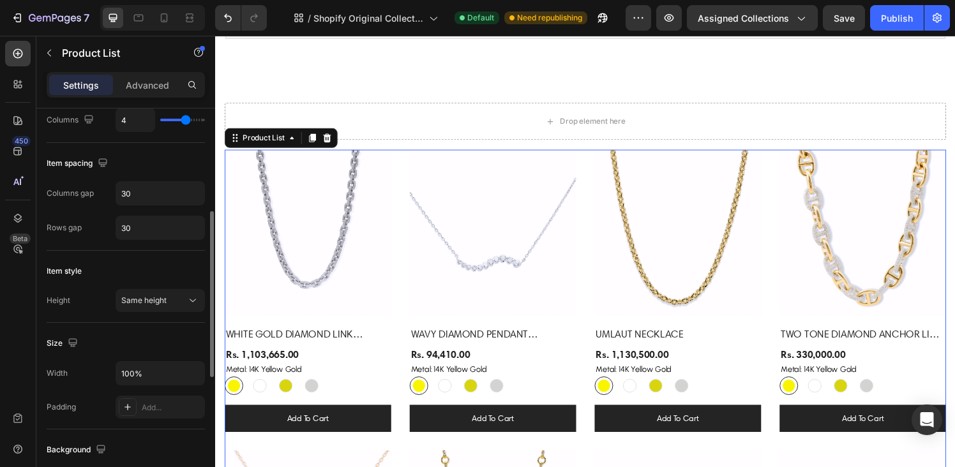
scroll to position [244, 0]
click at [160, 191] on input "30" at bounding box center [160, 192] width 88 height 23
type input "0"
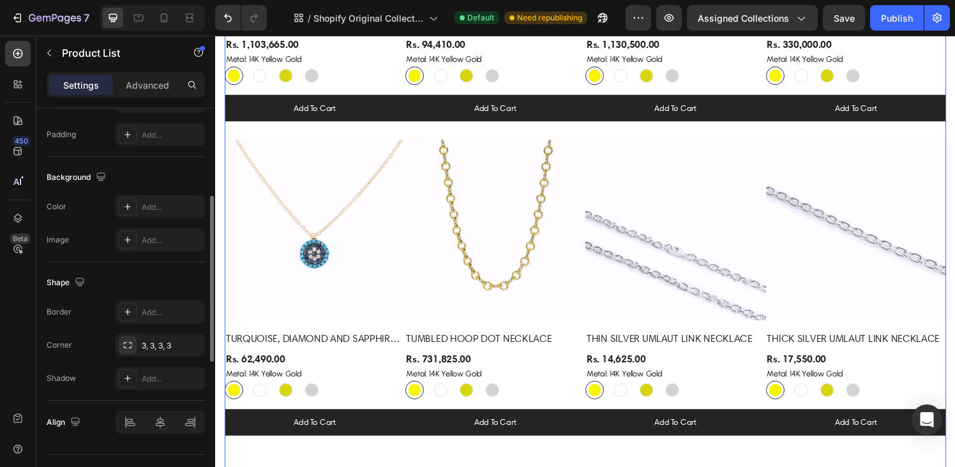
scroll to position [544, 0]
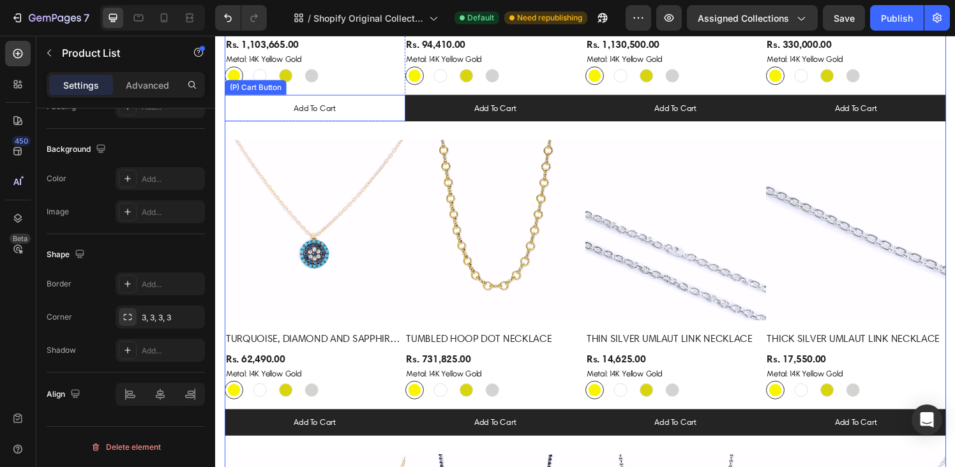
click at [254, 108] on button "Add to cart" at bounding box center [318, 111] width 187 height 28
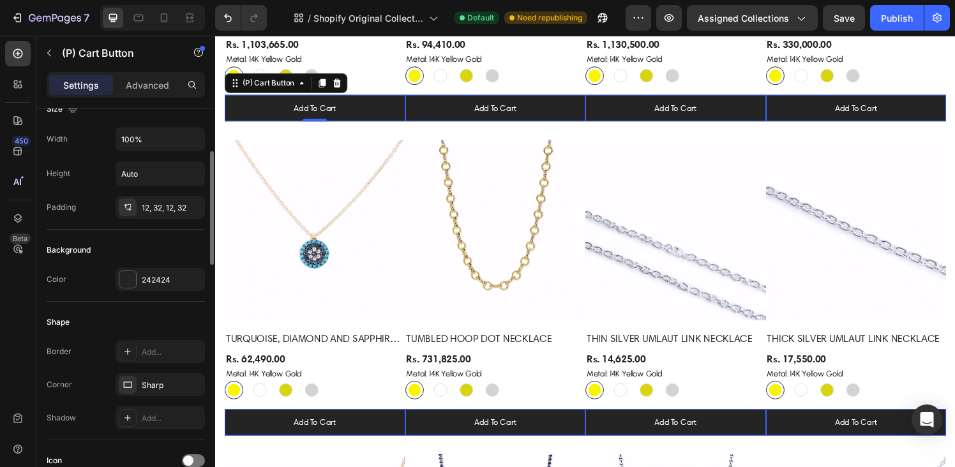
scroll to position [209, 0]
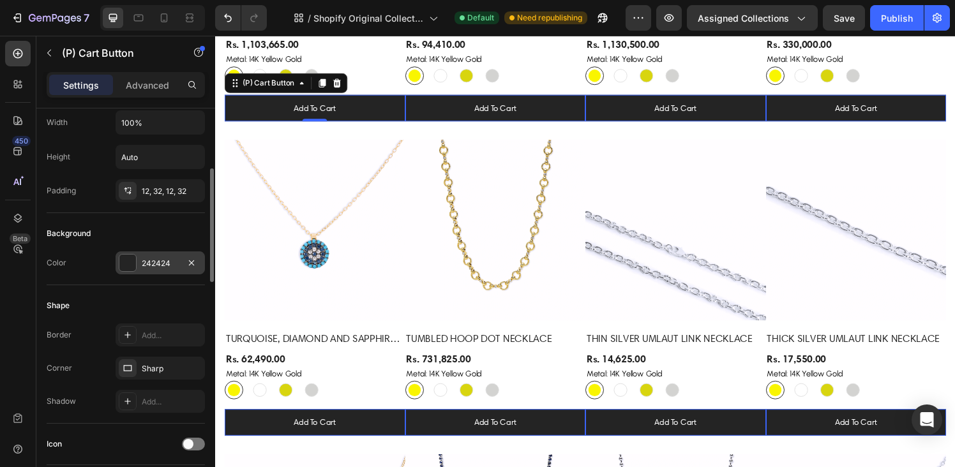
click at [125, 265] on div at bounding box center [127, 263] width 17 height 17
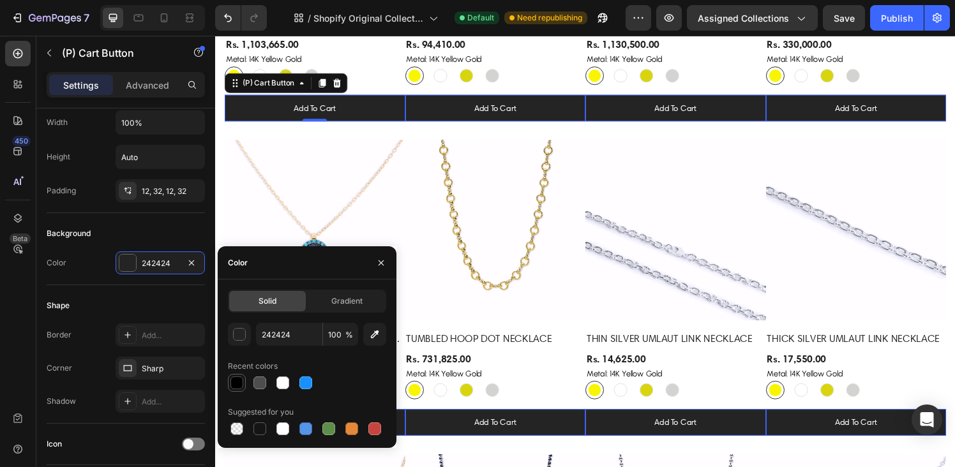
click at [232, 381] on div at bounding box center [237, 383] width 13 height 13
type input "000000"
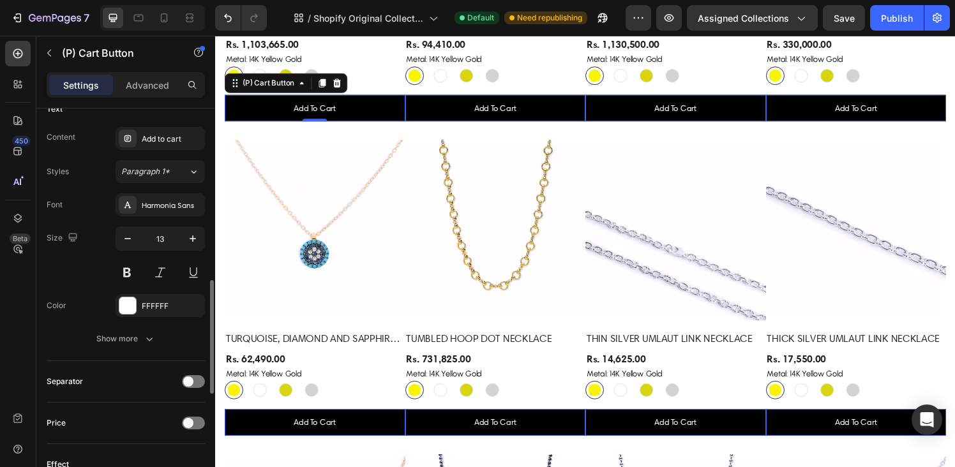
scroll to position [580, 0]
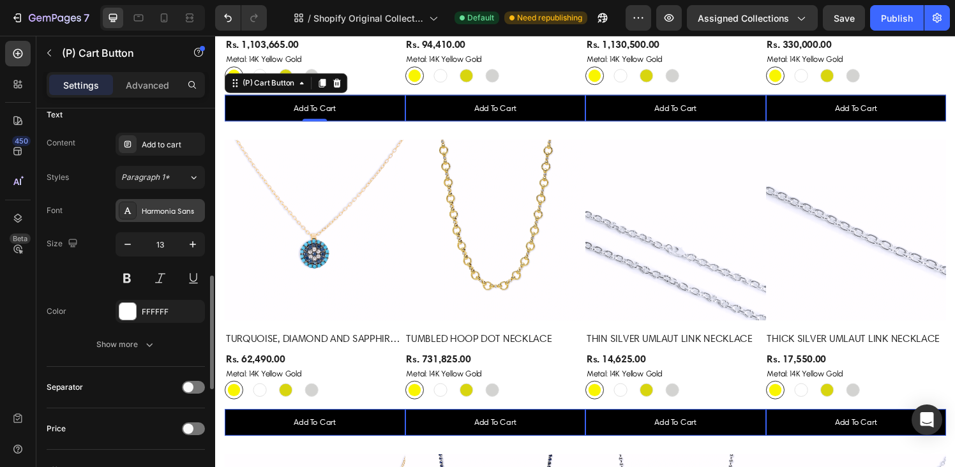
click at [155, 216] on div "Harmonia Sans" at bounding box center [172, 211] width 60 height 11
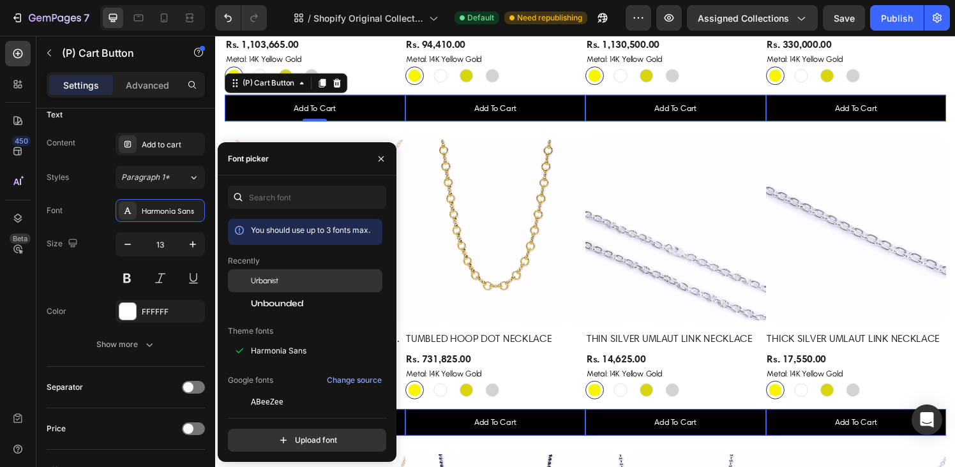
click at [268, 282] on span "Urbanist" at bounding box center [264, 280] width 27 height 11
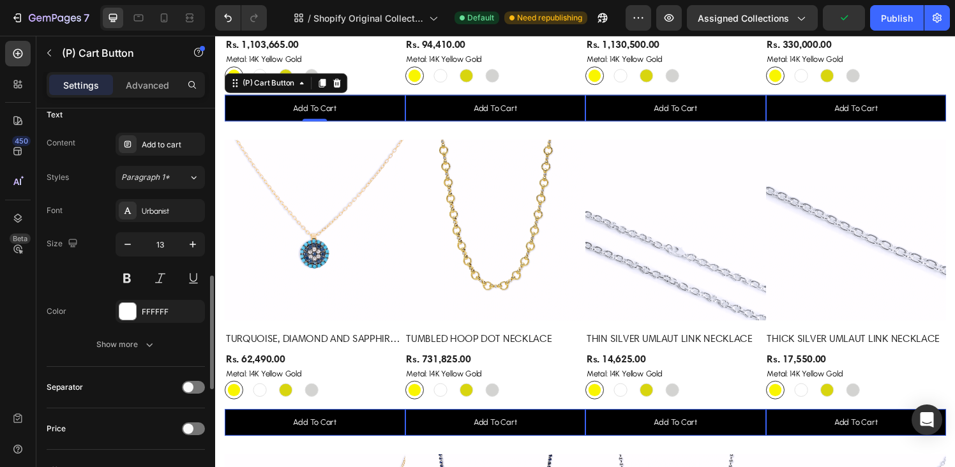
click at [99, 221] on div "Font Urbanist" at bounding box center [126, 210] width 158 height 23
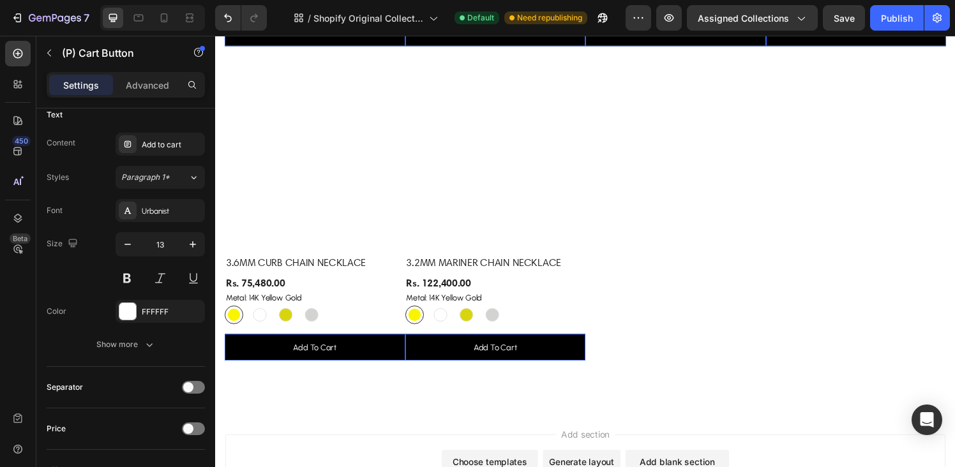
scroll to position [4233, 0]
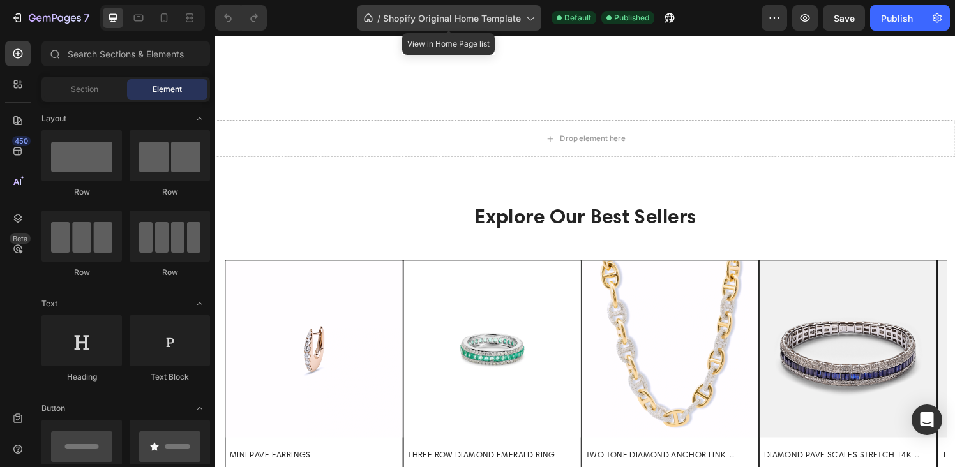
click at [411, 22] on span "Shopify Original Home Template" at bounding box center [452, 17] width 138 height 13
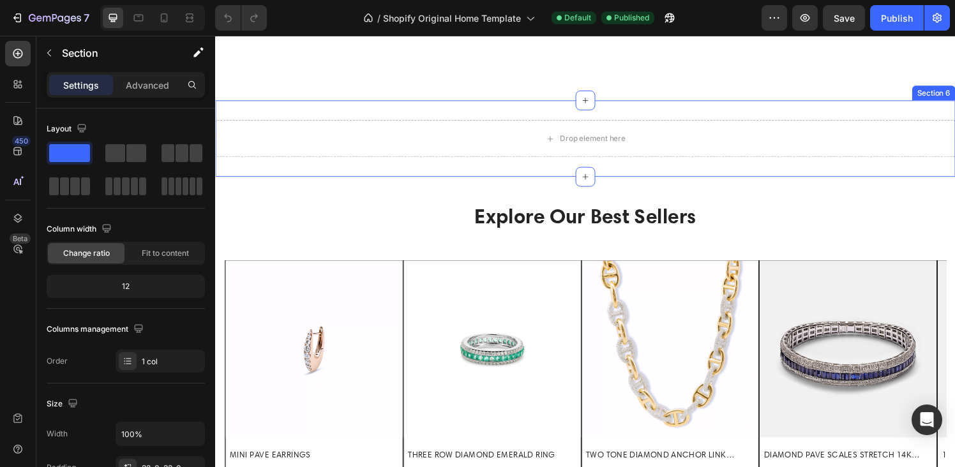
click at [729, 176] on div "Drop element here Section 6" at bounding box center [598, 142] width 766 height 79
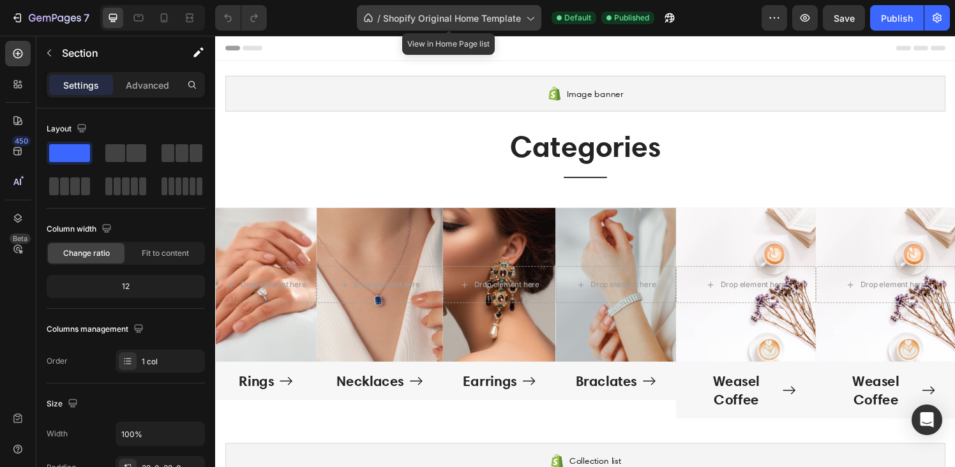
click at [411, 12] on span "Shopify Original Home Template" at bounding box center [452, 17] width 138 height 13
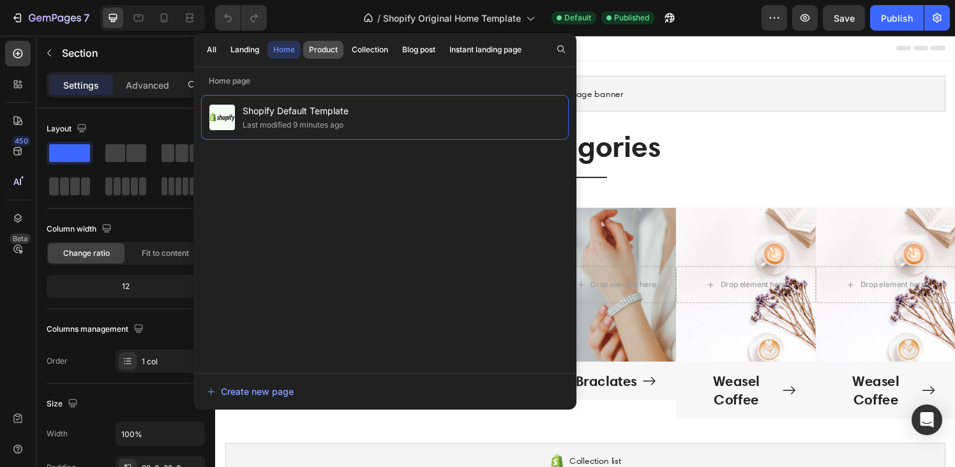
click at [326, 52] on div "Product" at bounding box center [323, 49] width 29 height 11
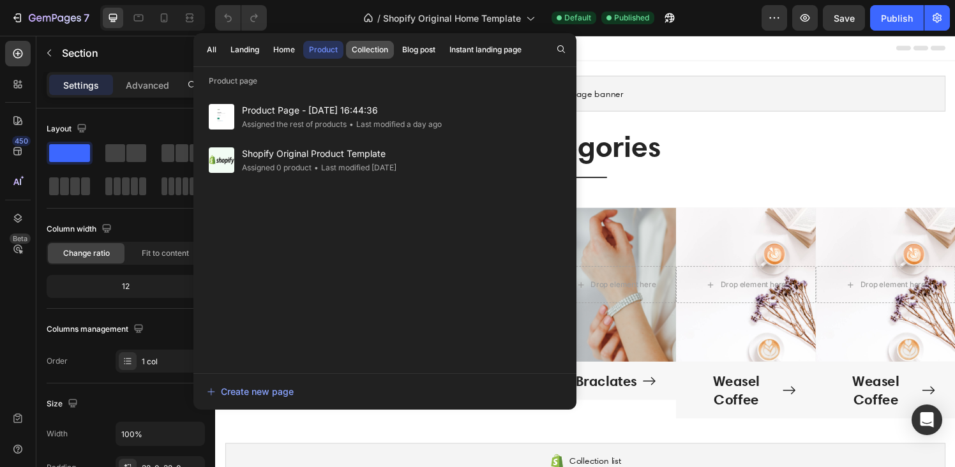
click at [365, 51] on div "Collection" at bounding box center [370, 49] width 36 height 11
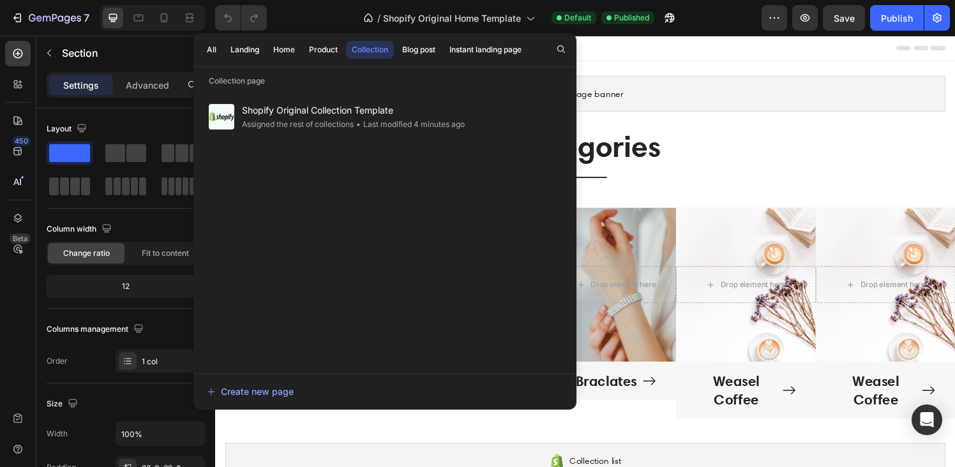
click at [354, 118] on div "Assigned the rest of collections" at bounding box center [409, 124] width 111 height 13
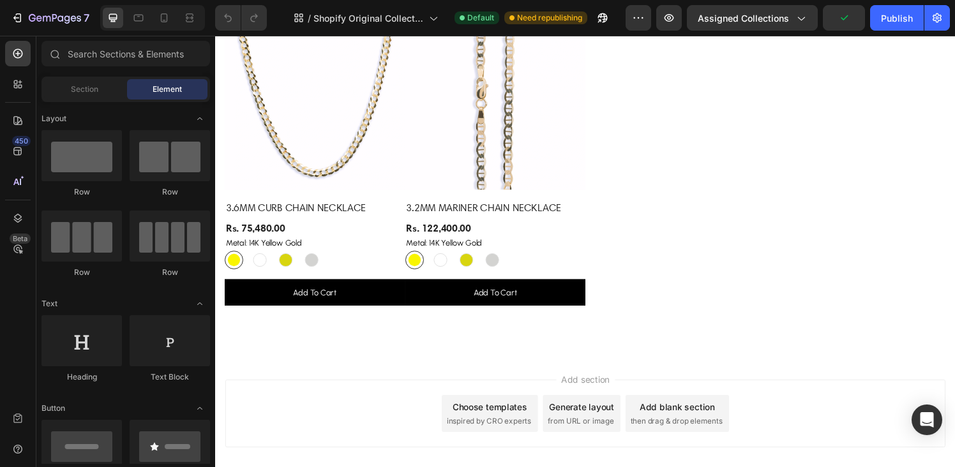
scroll to position [4233, 0]
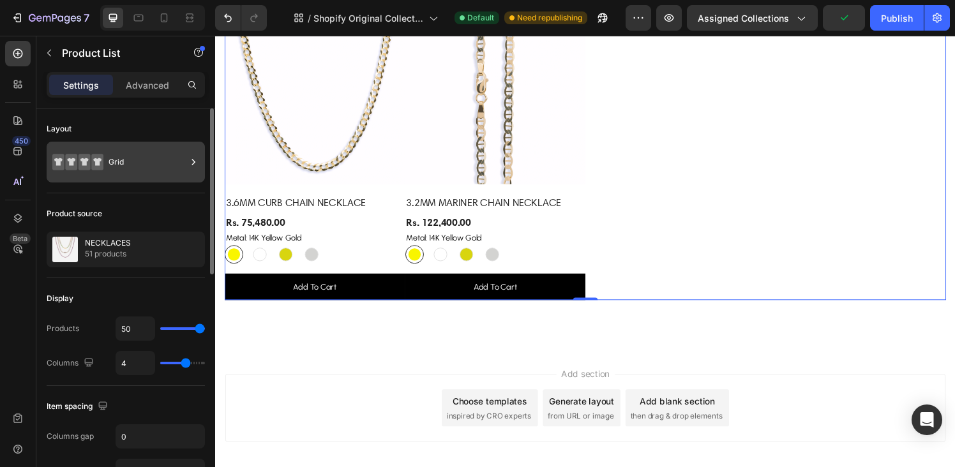
click at [161, 160] on div "Grid" at bounding box center [148, 162] width 78 height 29
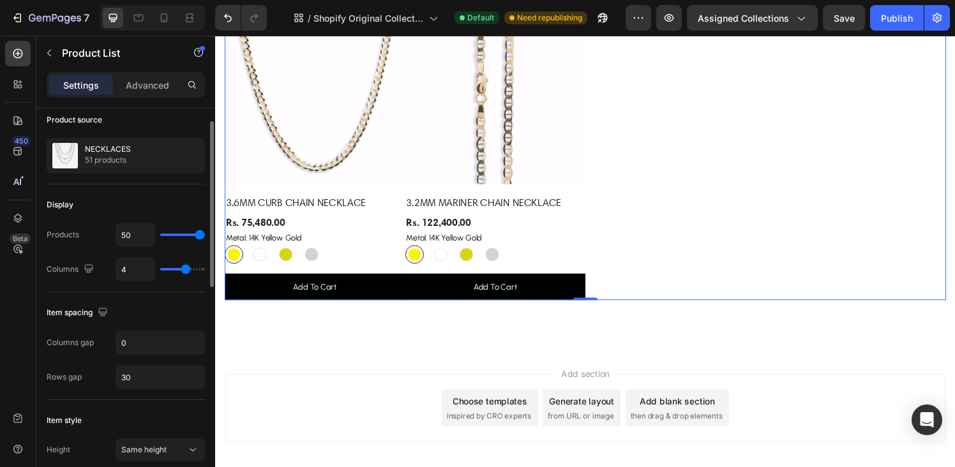
scroll to position [101, 0]
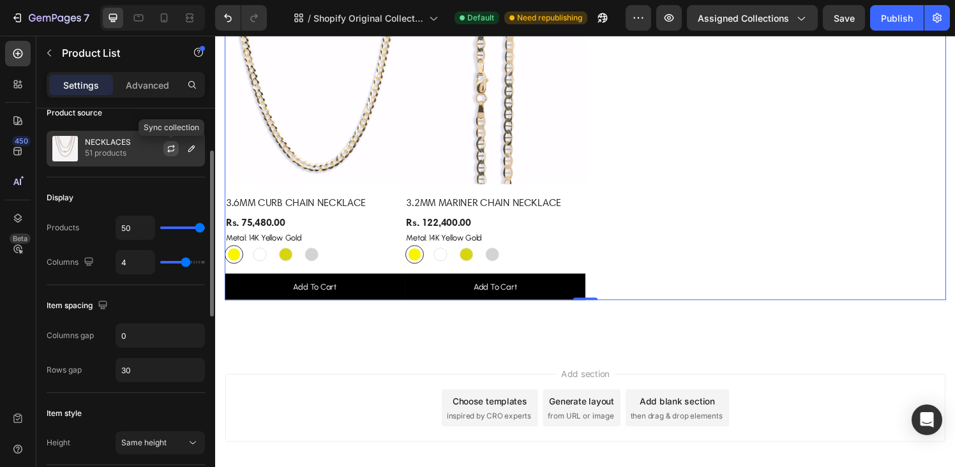
click at [176, 151] on icon "button" at bounding box center [171, 149] width 10 height 10
click at [137, 230] on input "50" at bounding box center [135, 227] width 38 height 23
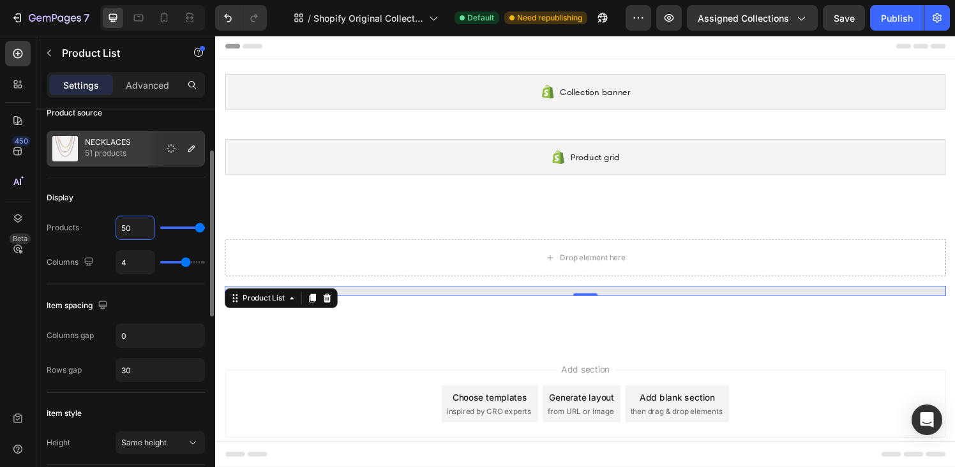
scroll to position [2, 0]
type input "2"
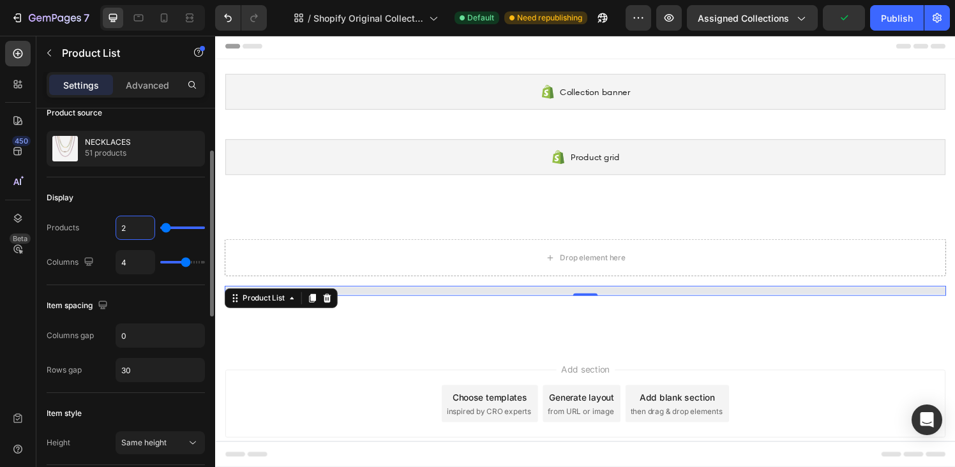
type input "20"
type input "200"
type input "50"
type input "2000"
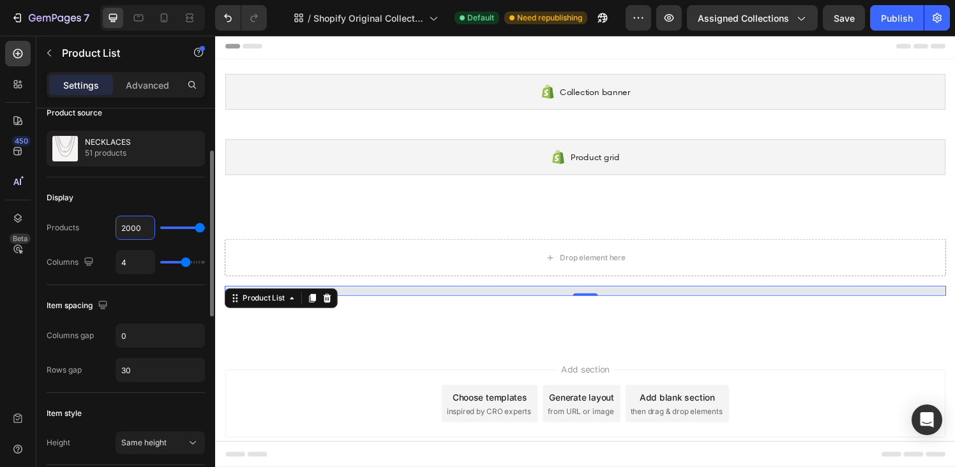
click at [149, 197] on div "Display" at bounding box center [126, 198] width 158 height 20
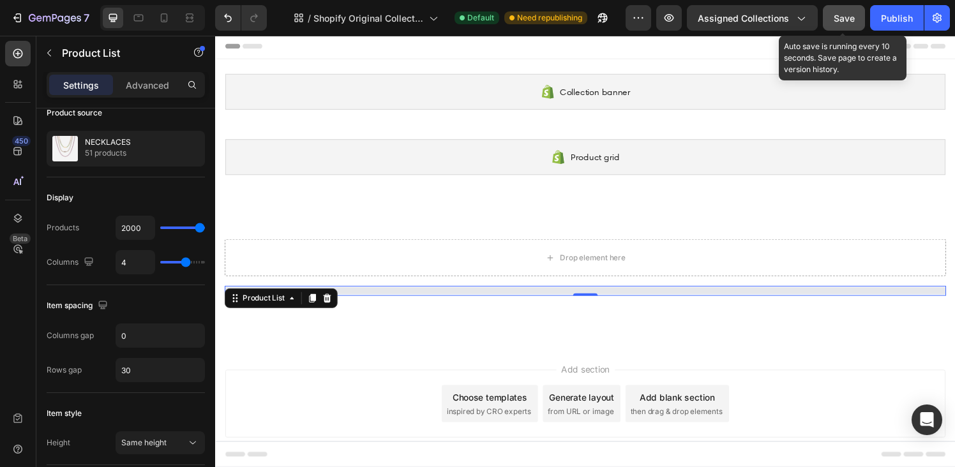
click at [849, 16] on span "Save" at bounding box center [844, 18] width 21 height 11
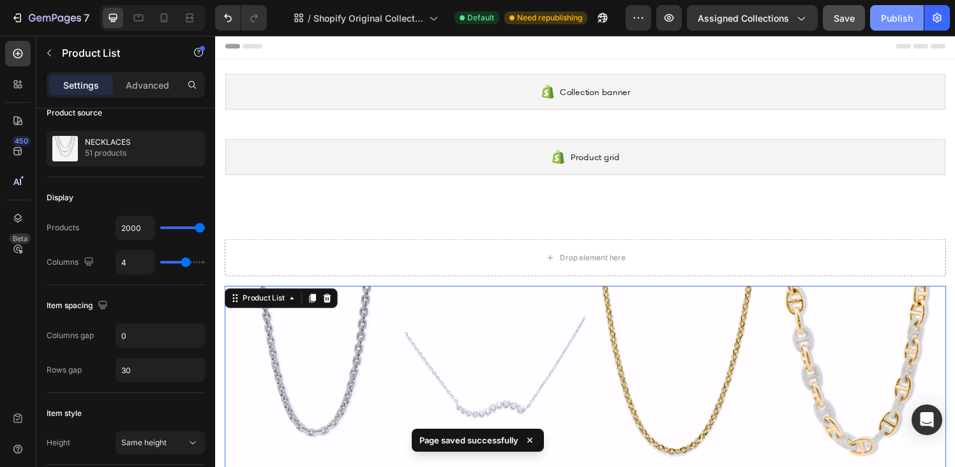
click at [888, 18] on div "Publish" at bounding box center [897, 17] width 32 height 13
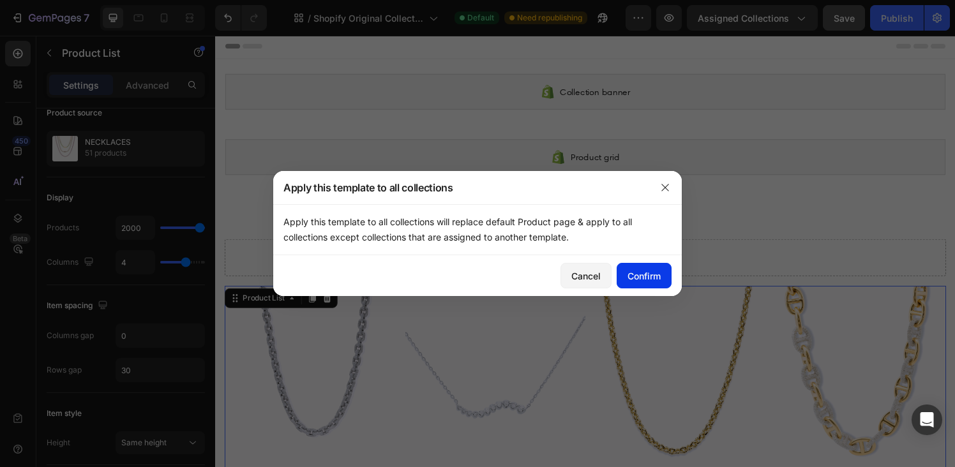
click at [649, 276] on div "Confirm" at bounding box center [644, 275] width 33 height 13
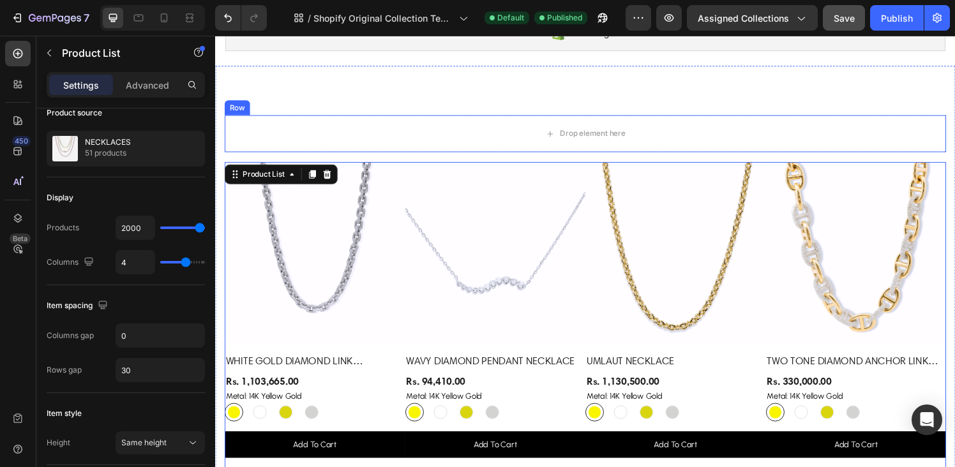
scroll to position [132, 0]
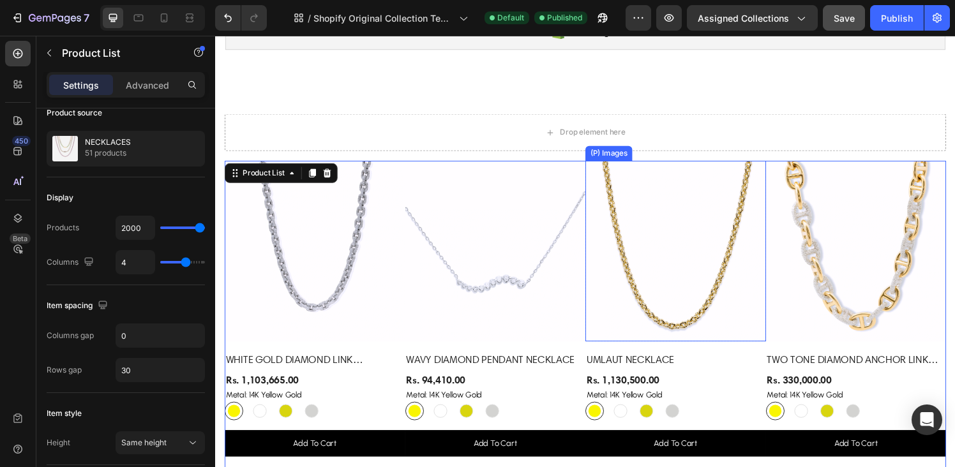
click at [598, 167] on img at bounding box center [691, 258] width 187 height 187
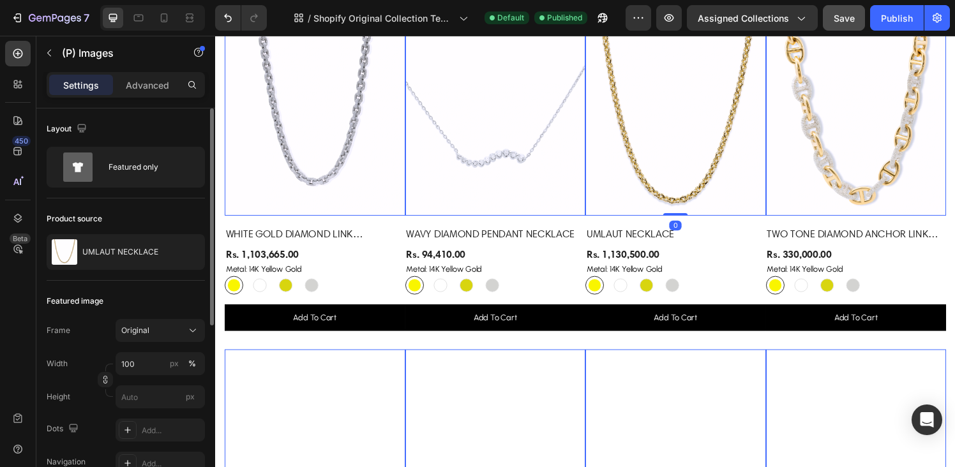
scroll to position [264, 0]
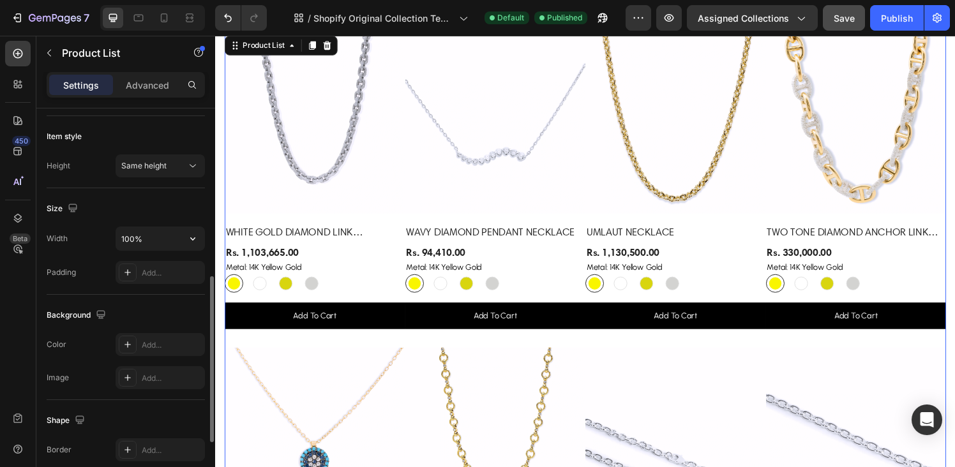
scroll to position [400, 0]
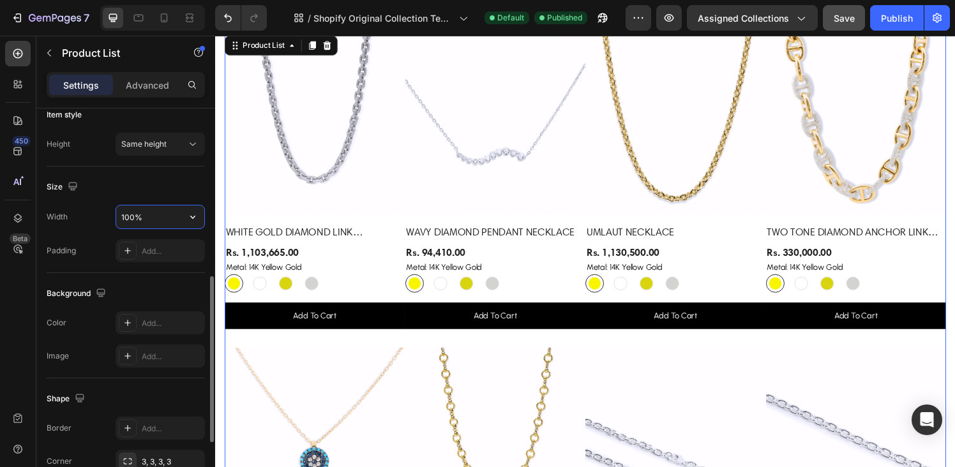
click at [150, 213] on input "100%" at bounding box center [160, 217] width 88 height 23
click at [190, 218] on icon "button" at bounding box center [192, 217] width 13 height 13
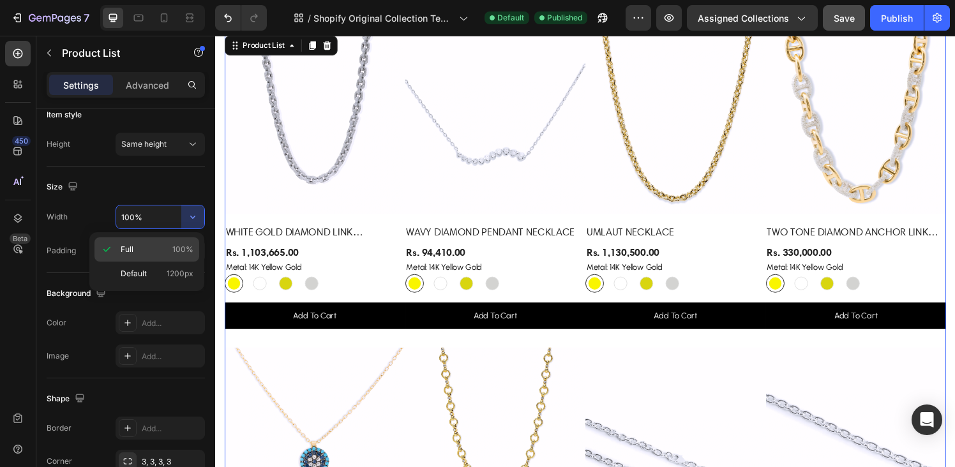
click at [139, 245] on p "Full 100%" at bounding box center [157, 249] width 73 height 11
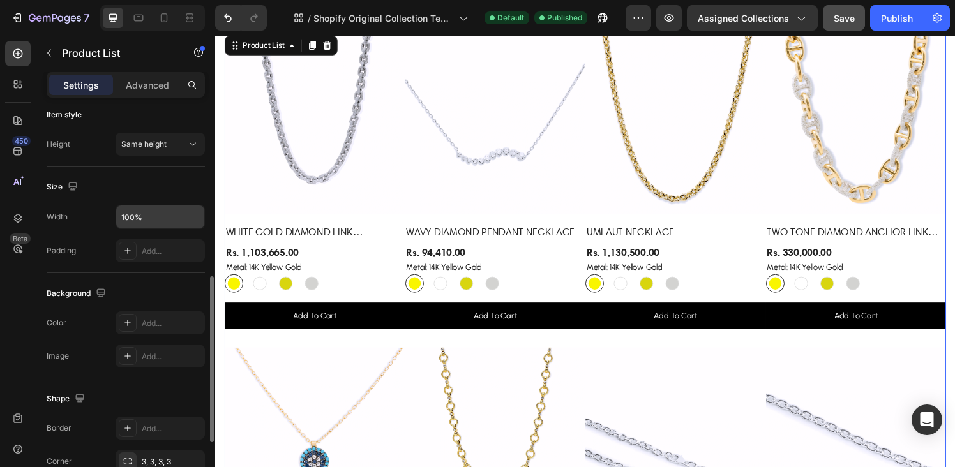
click at [151, 219] on input "100%" at bounding box center [160, 217] width 88 height 23
click at [191, 213] on icon "button" at bounding box center [192, 217] width 13 height 13
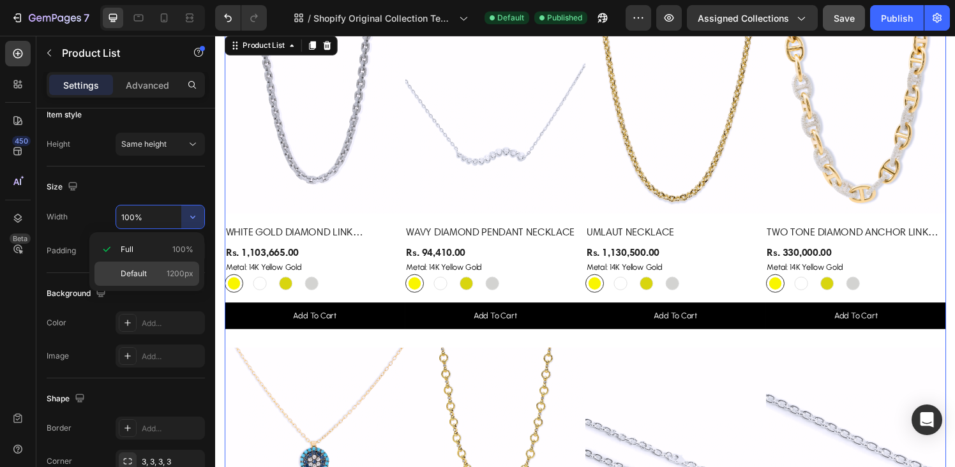
click at [136, 271] on span "Default" at bounding box center [134, 273] width 26 height 11
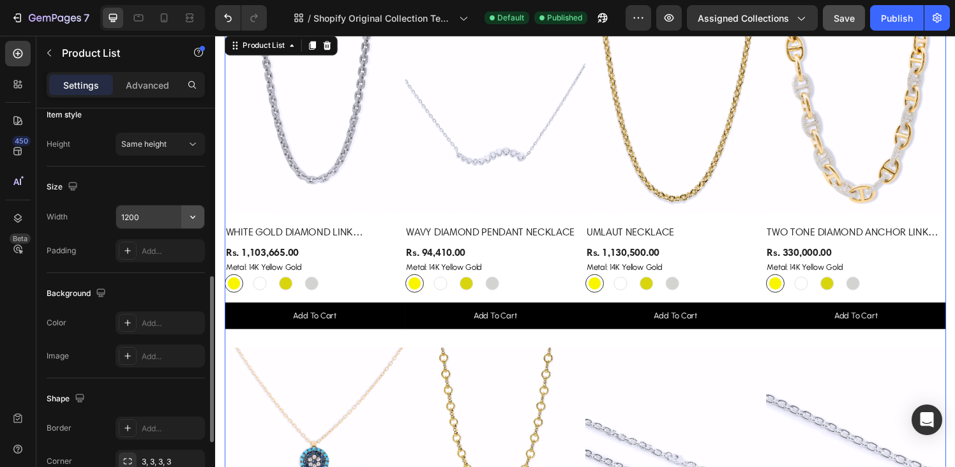
click at [190, 216] on icon "button" at bounding box center [192, 217] width 13 height 13
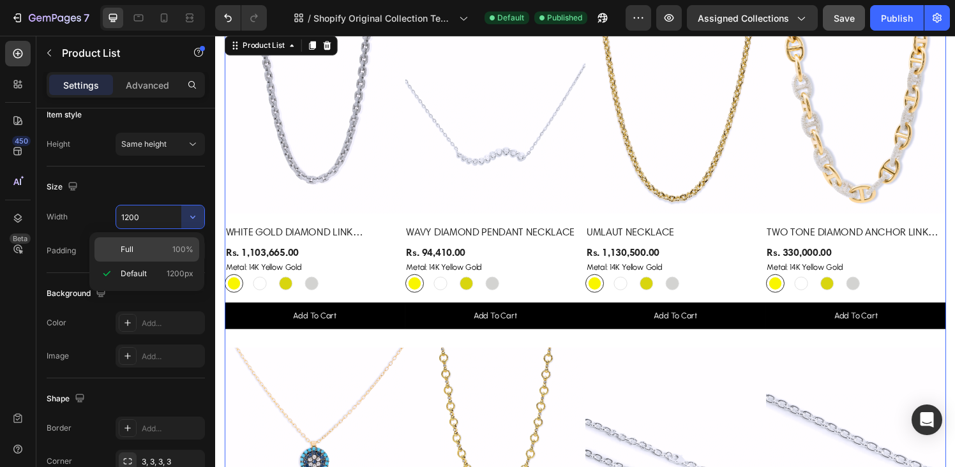
click at [130, 254] on span "Full" at bounding box center [127, 249] width 13 height 11
type input "100%"
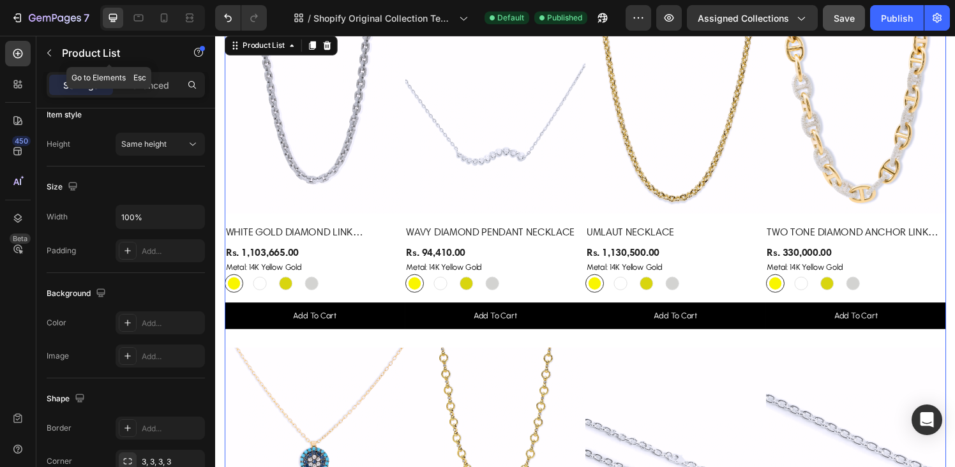
click at [51, 53] on icon "button" at bounding box center [49, 53] width 10 height 10
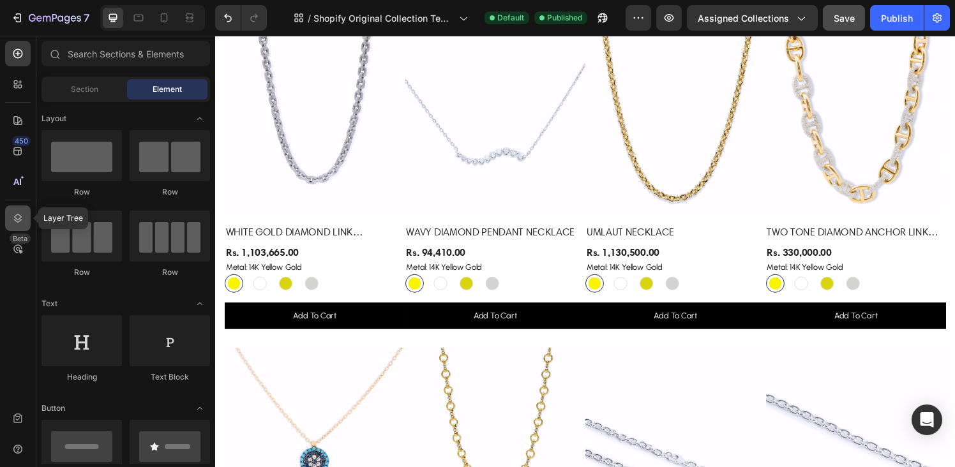
click at [17, 210] on div at bounding box center [18, 219] width 26 height 26
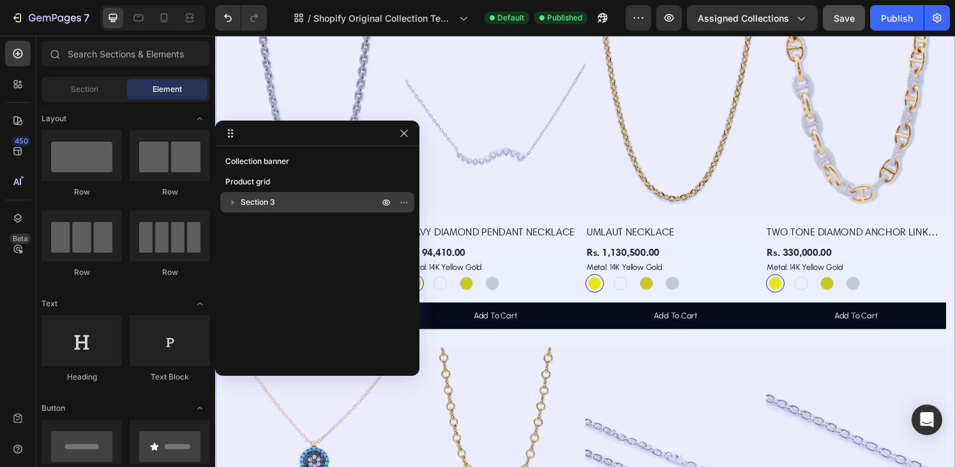
click at [260, 201] on span "Section 3" at bounding box center [258, 202] width 34 height 13
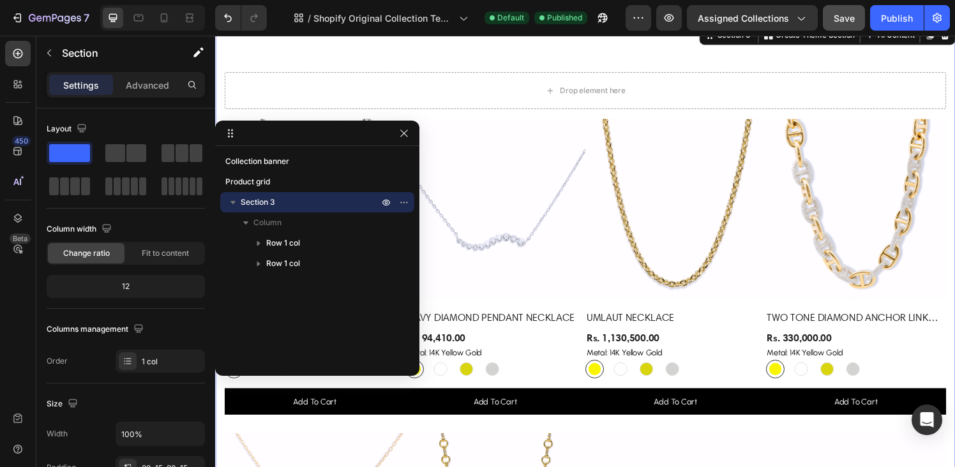
scroll to position [117, 0]
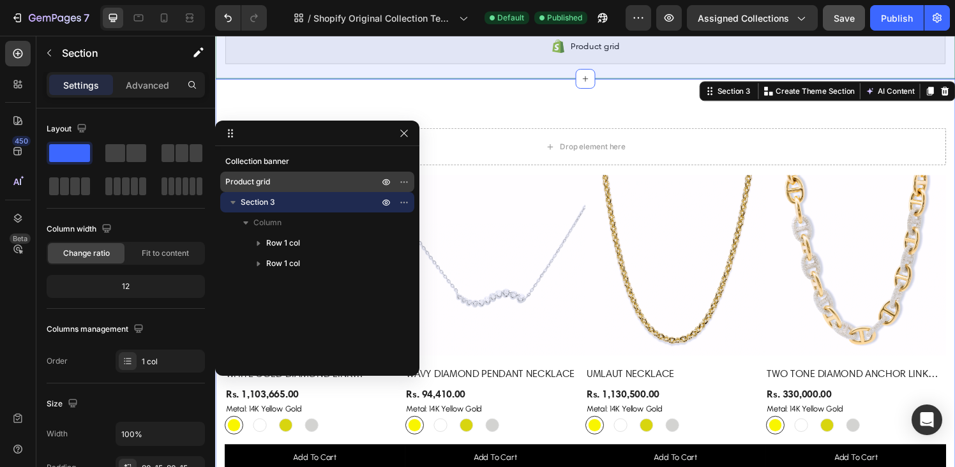
click at [269, 176] on span "Product grid" at bounding box center [247, 182] width 45 height 13
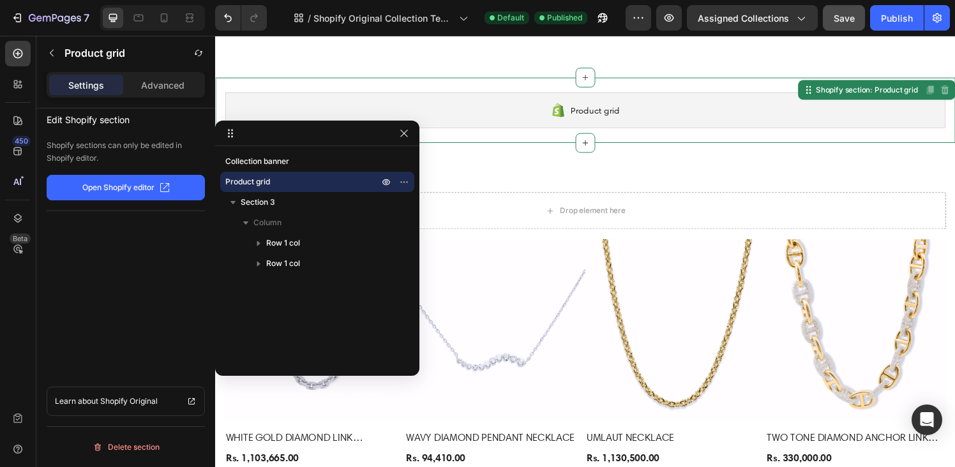
scroll to position [49, 0]
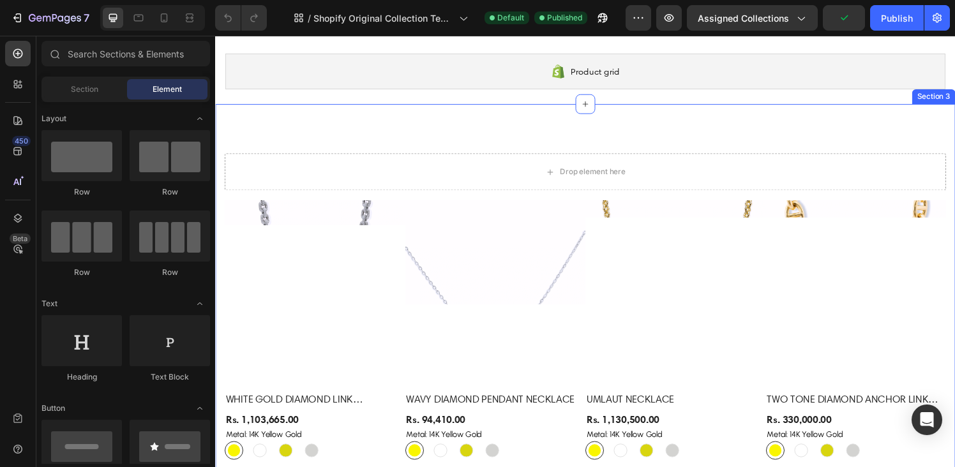
scroll to position [110, 0]
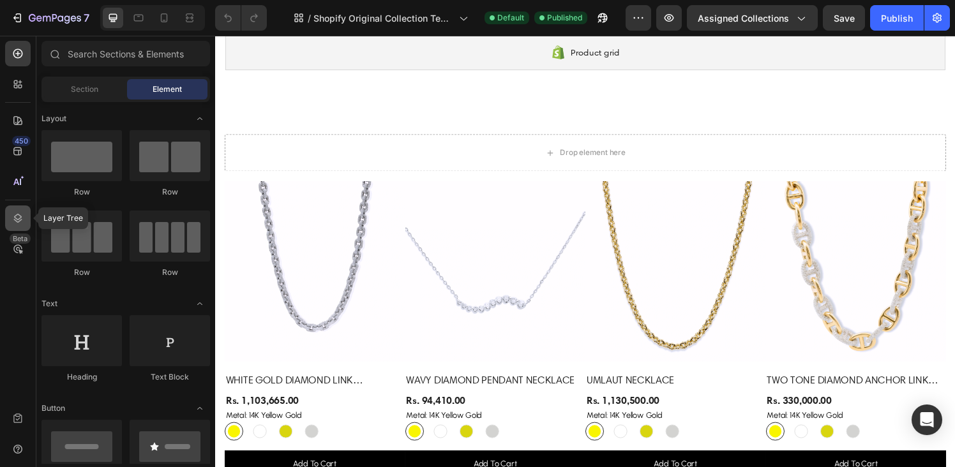
click at [18, 217] on icon at bounding box center [17, 218] width 13 height 13
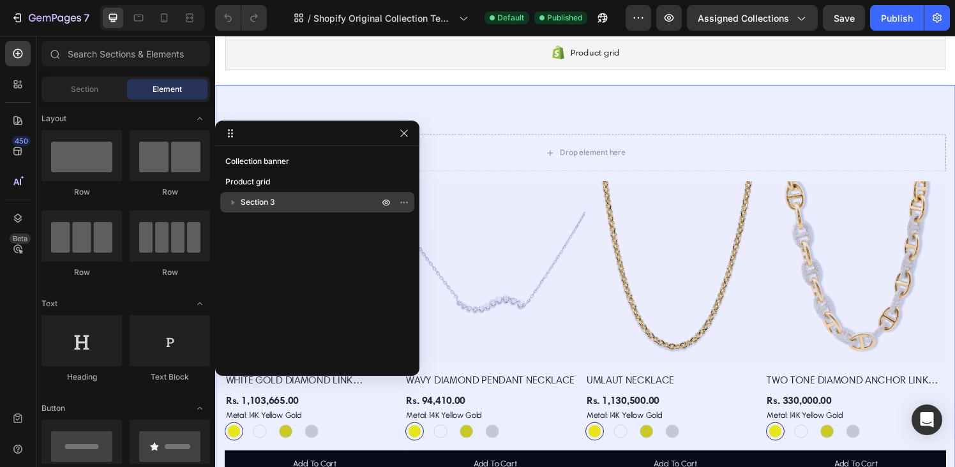
click at [250, 197] on span "Section 3" at bounding box center [258, 202] width 34 height 13
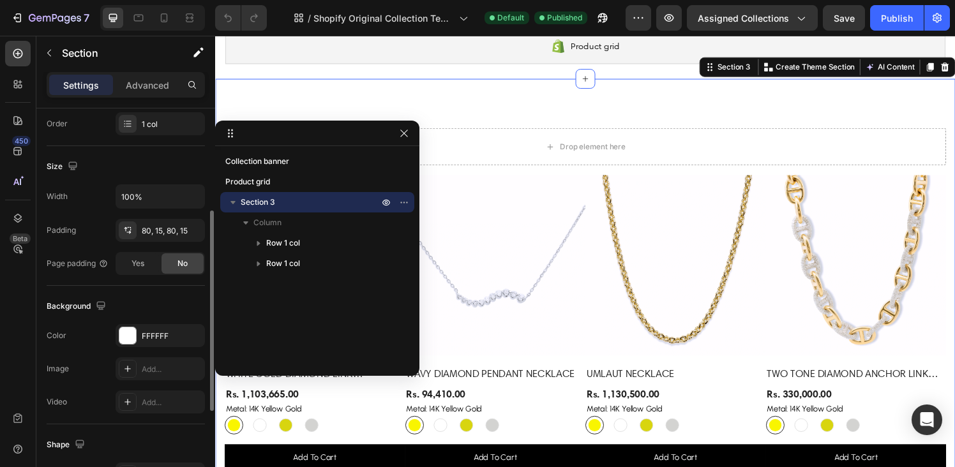
scroll to position [257, 0]
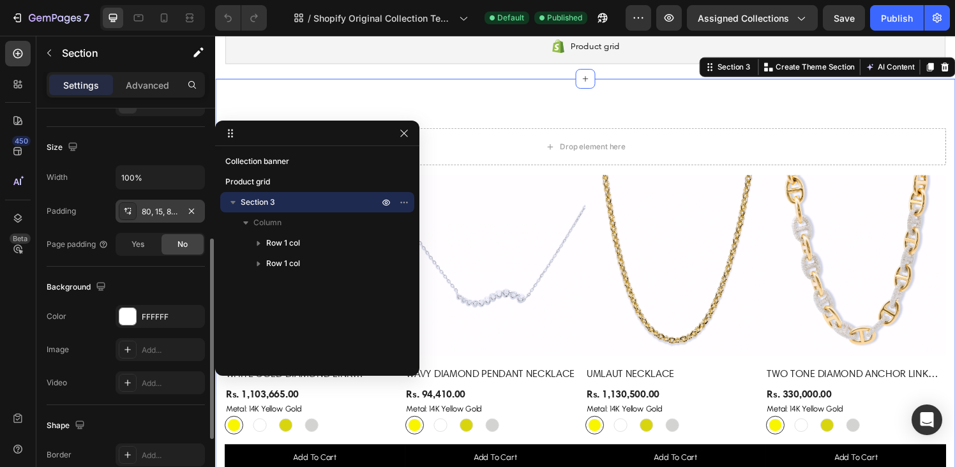
click at [128, 211] on icon at bounding box center [128, 211] width 10 height 10
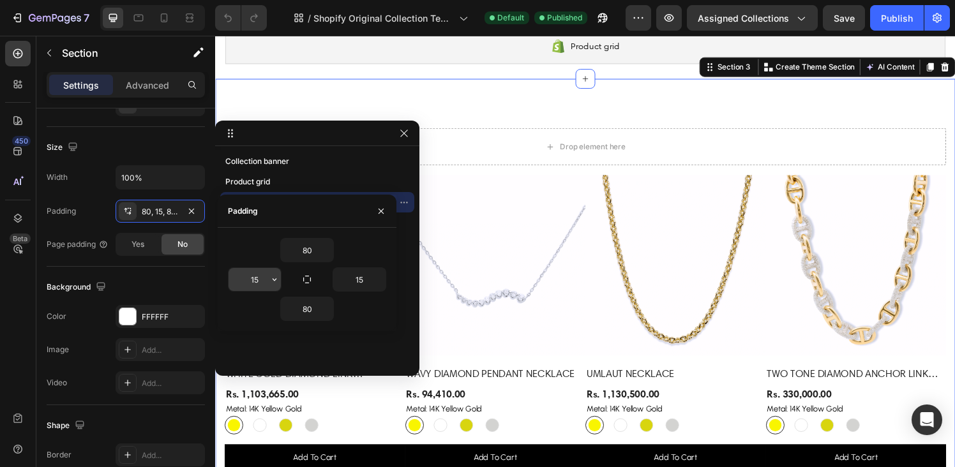
click at [250, 284] on input "15" at bounding box center [255, 279] width 52 height 23
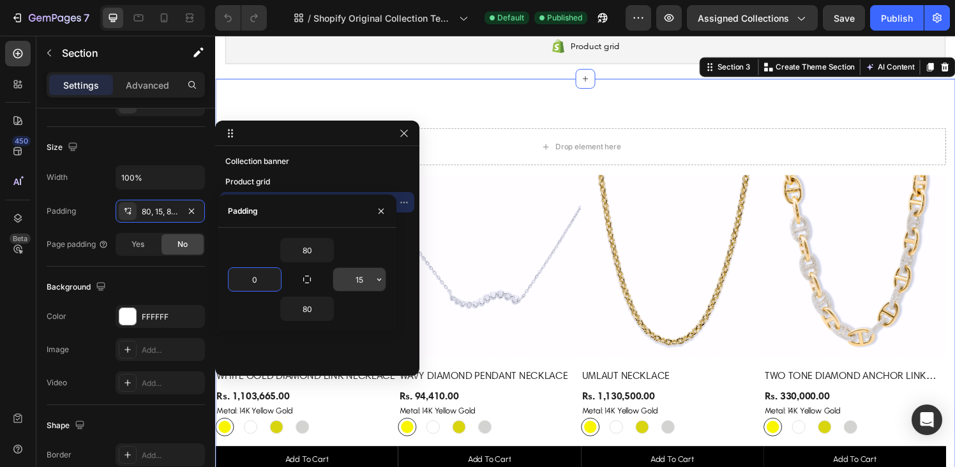
type input "0"
click at [357, 278] on input "15" at bounding box center [359, 279] width 52 height 23
type input "0"
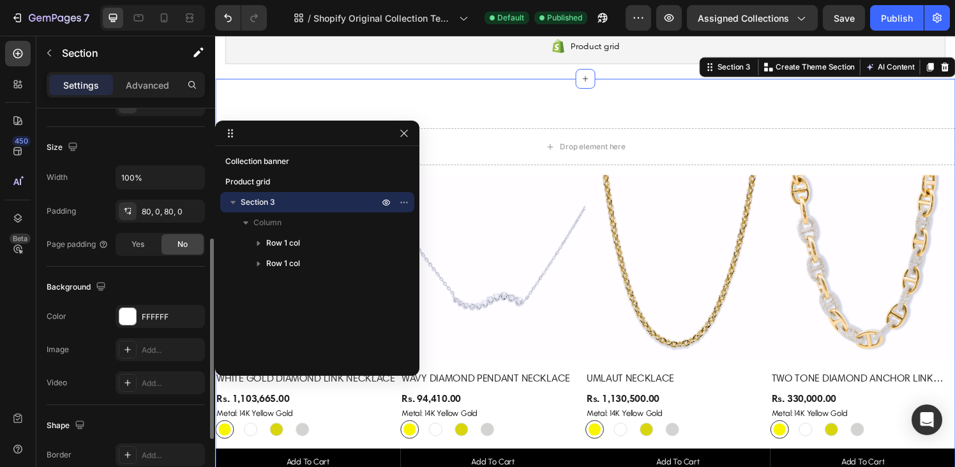
click at [171, 281] on div "Background" at bounding box center [126, 287] width 158 height 20
click at [138, 79] on p "Advanced" at bounding box center [147, 85] width 43 height 13
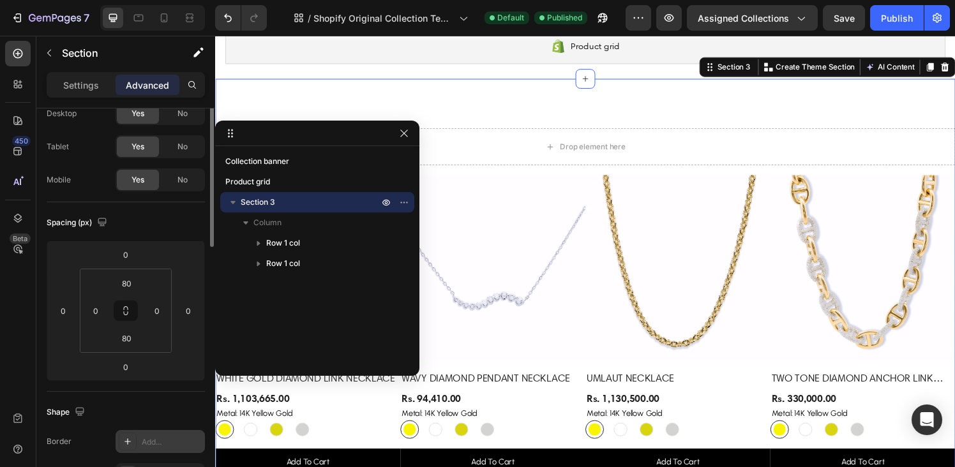
scroll to position [0, 0]
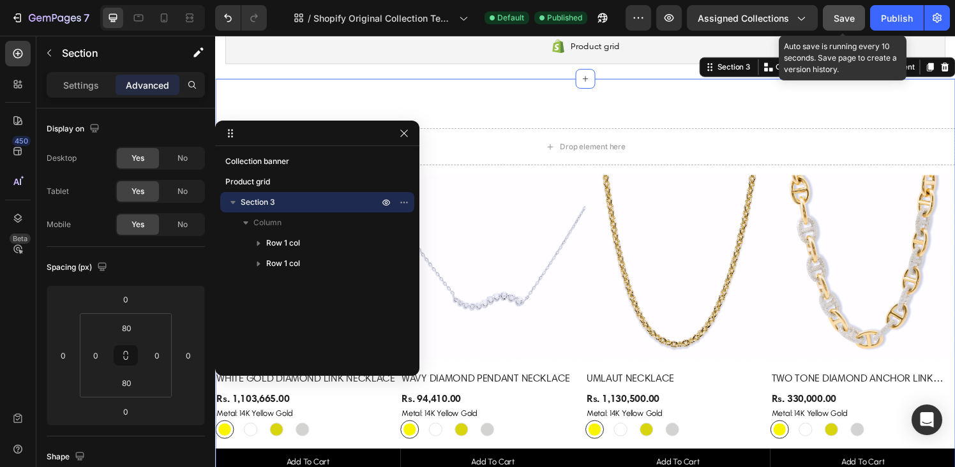
click at [856, 19] on button "Save" at bounding box center [844, 18] width 42 height 26
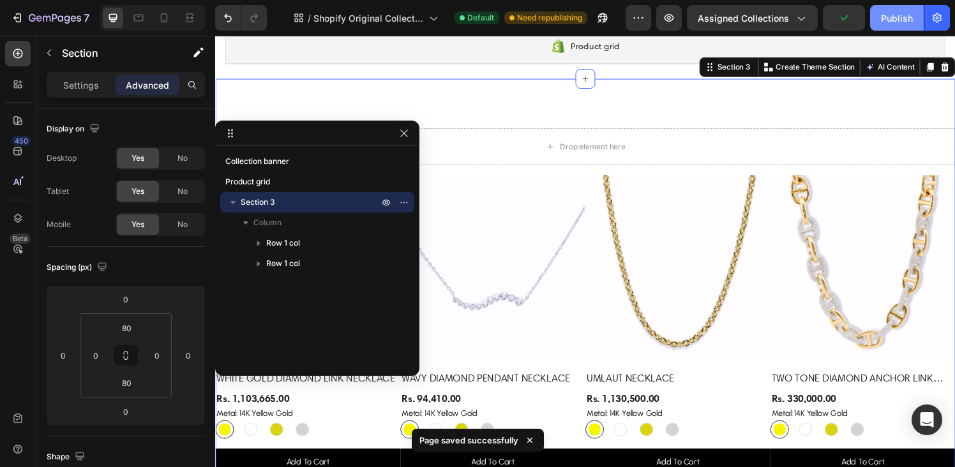
click at [888, 19] on div "Publish" at bounding box center [897, 17] width 32 height 13
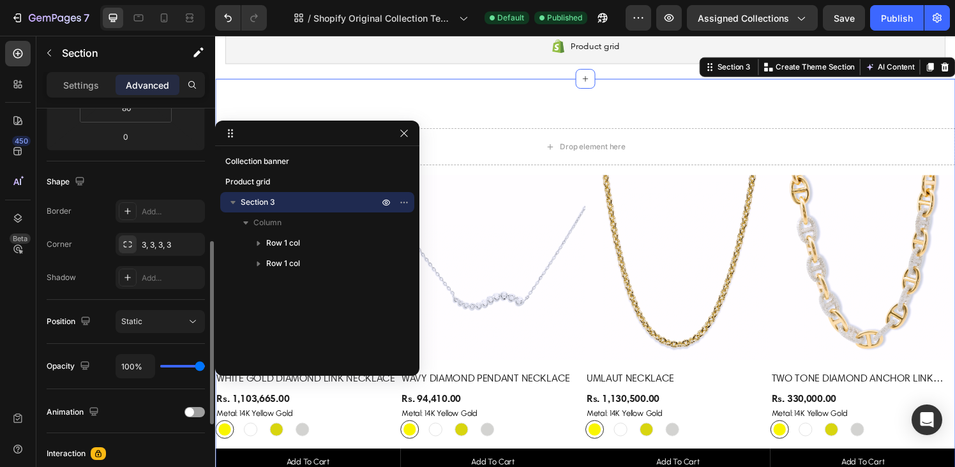
scroll to position [261, 0]
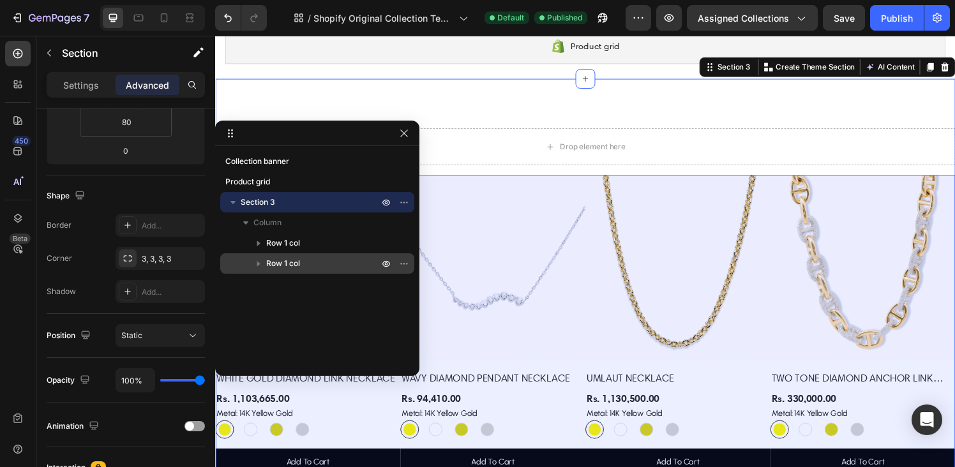
click at [289, 259] on span "Row 1 col" at bounding box center [283, 263] width 34 height 13
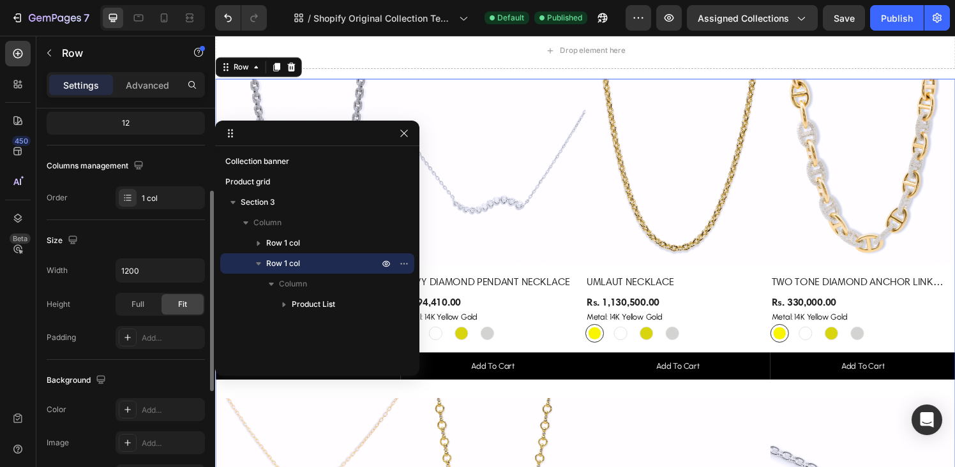
scroll to position [0, 0]
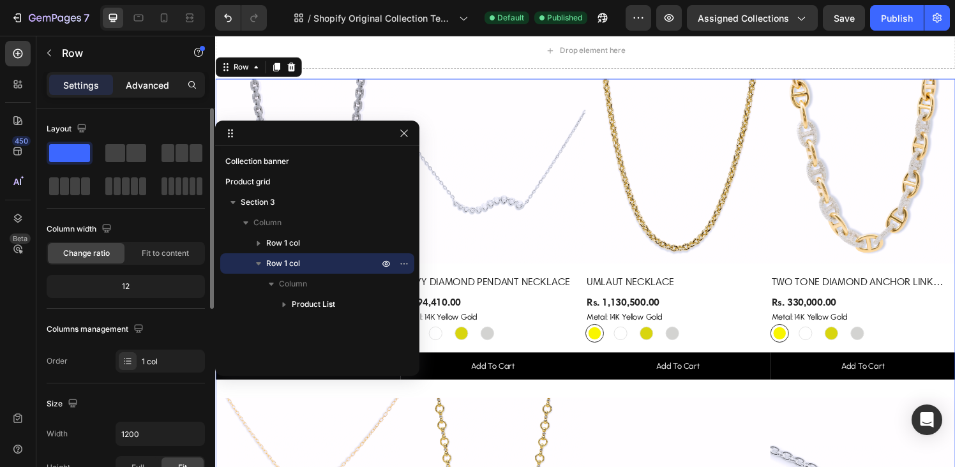
click at [144, 87] on p "Advanced" at bounding box center [147, 85] width 43 height 13
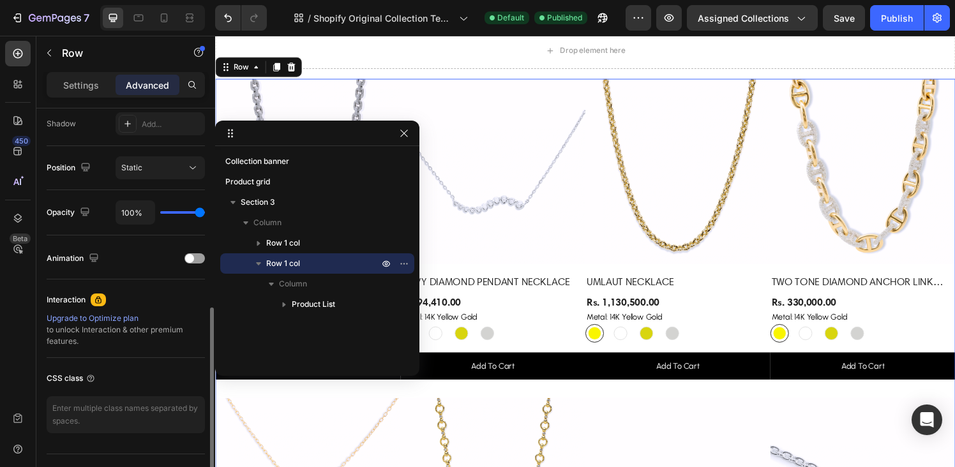
scroll to position [417, 0]
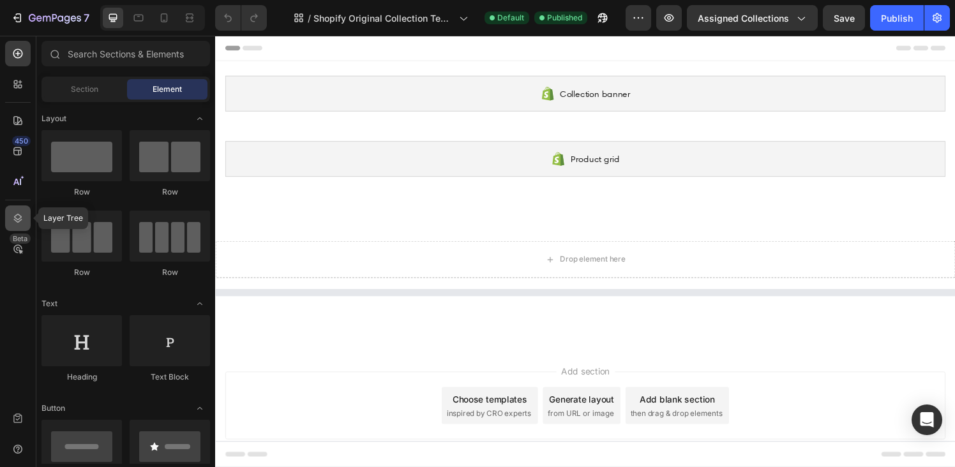
click at [22, 217] on icon at bounding box center [17, 218] width 13 height 13
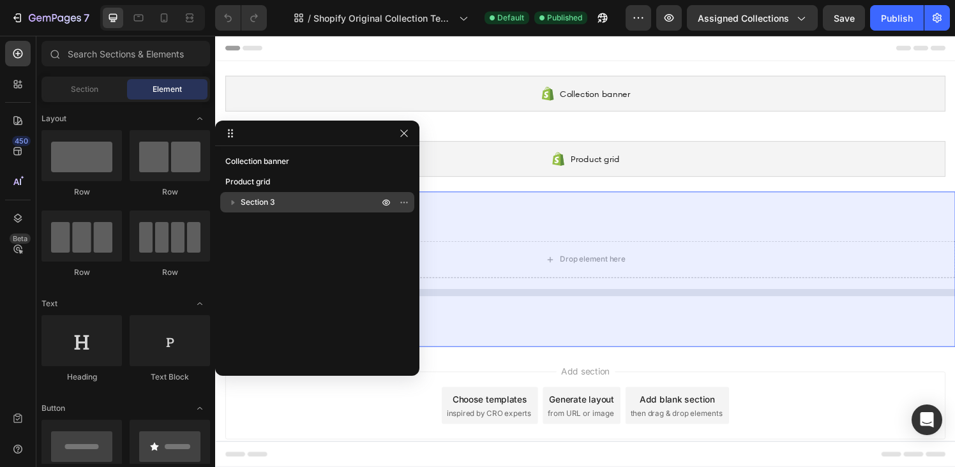
click at [234, 204] on icon "button" at bounding box center [233, 202] width 13 height 13
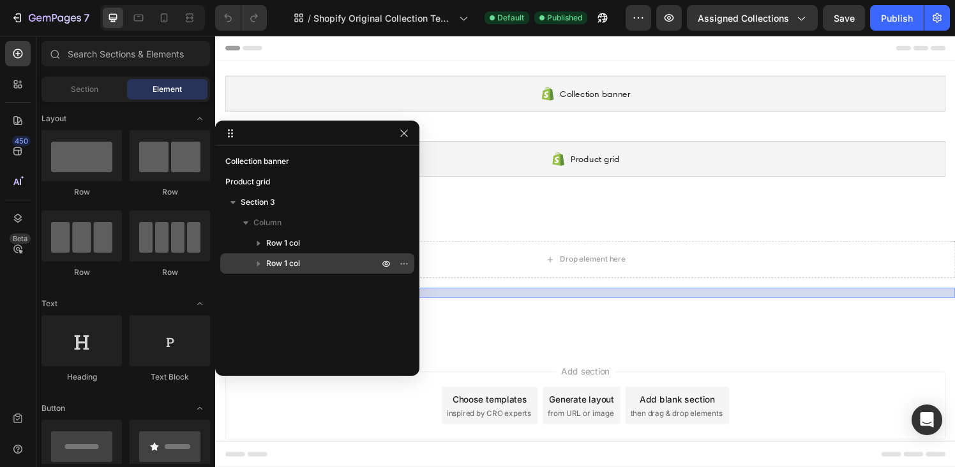
click at [274, 259] on span "Row 1 col" at bounding box center [283, 263] width 34 height 13
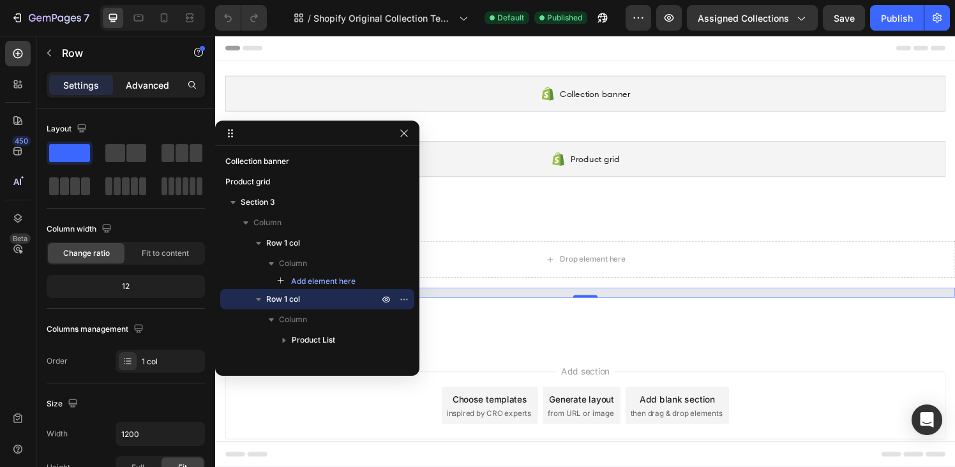
click at [145, 91] on p "Advanced" at bounding box center [147, 85] width 43 height 13
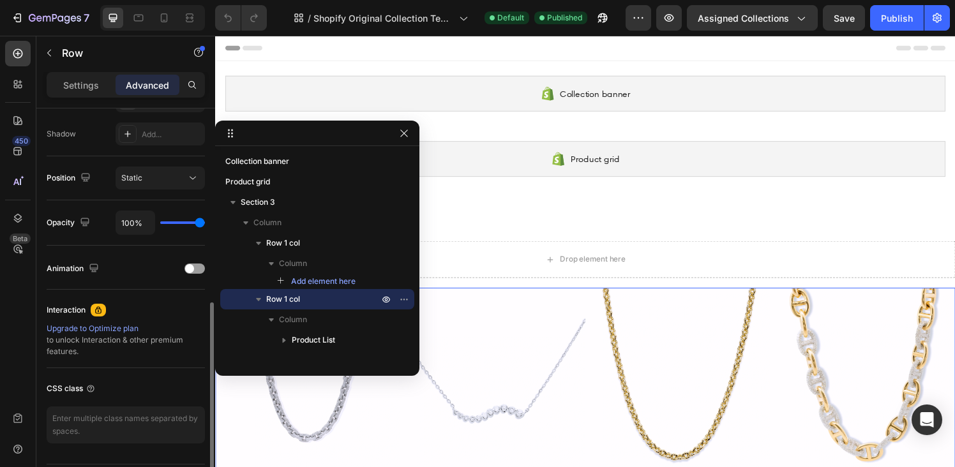
scroll to position [457, 0]
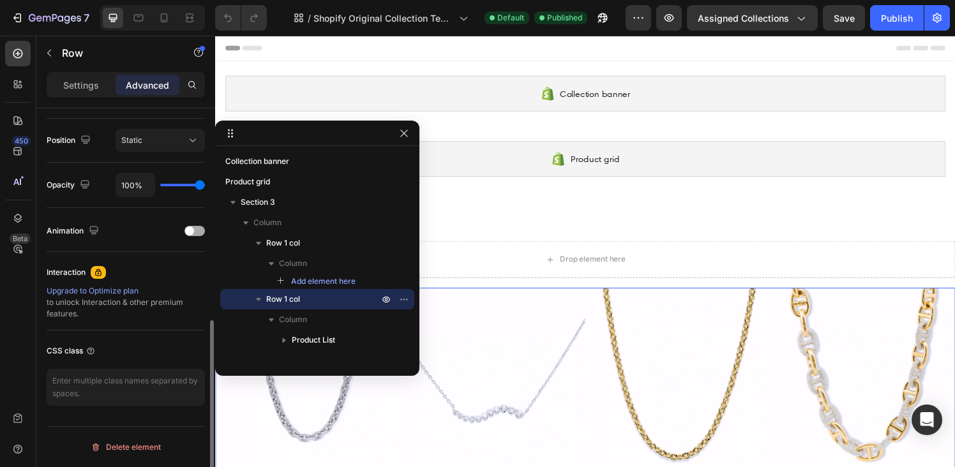
click at [194, 235] on div at bounding box center [195, 231] width 20 height 10
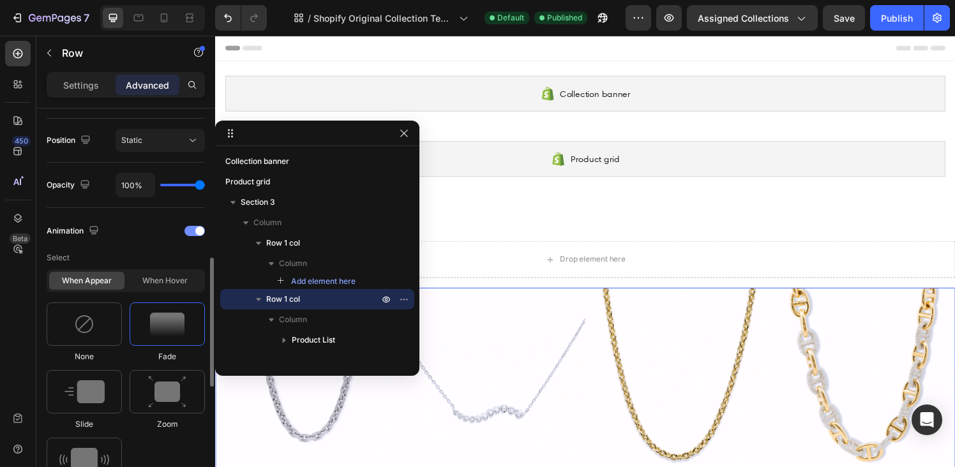
click at [195, 232] on span at bounding box center [199, 231] width 9 height 9
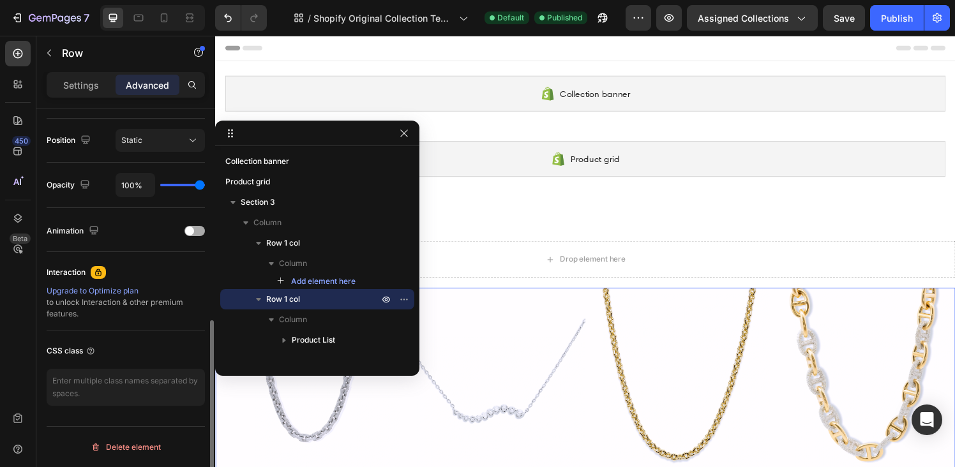
click at [192, 232] on span at bounding box center [189, 231] width 9 height 9
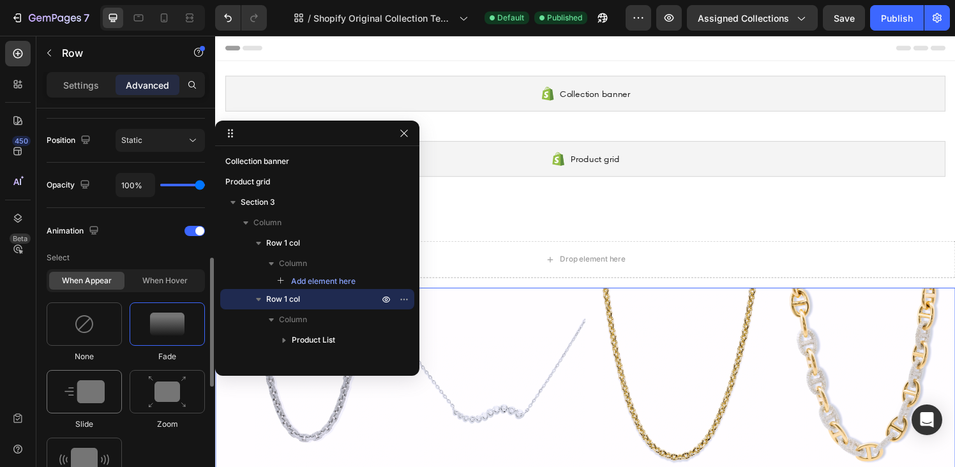
click at [91, 408] on div at bounding box center [84, 391] width 75 height 43
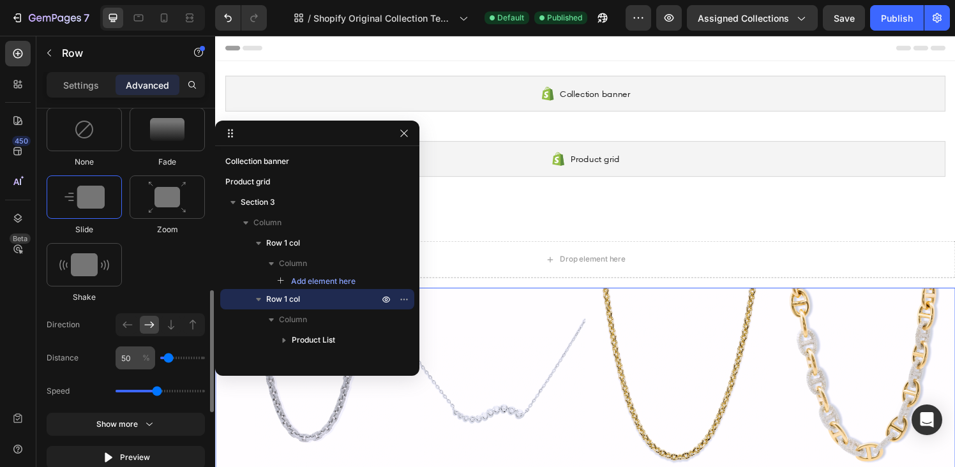
scroll to position [654, 0]
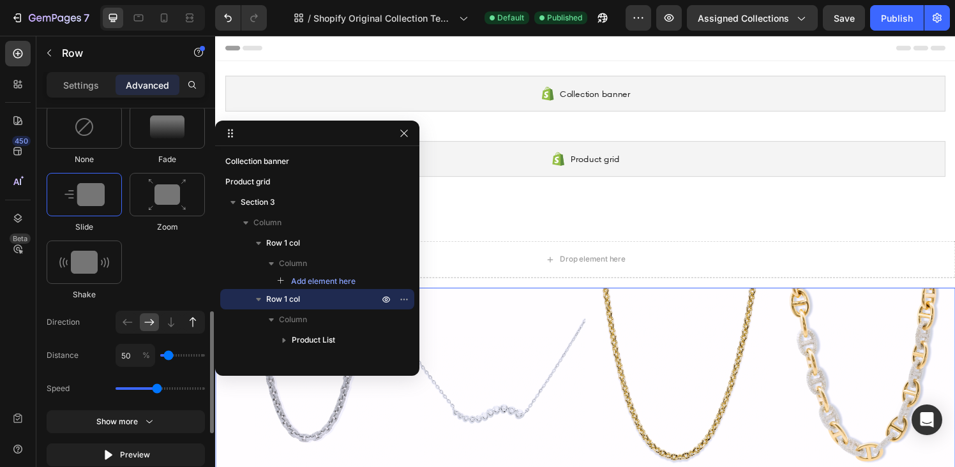
click at [192, 320] on icon at bounding box center [192, 322] width 13 height 13
type input "100"
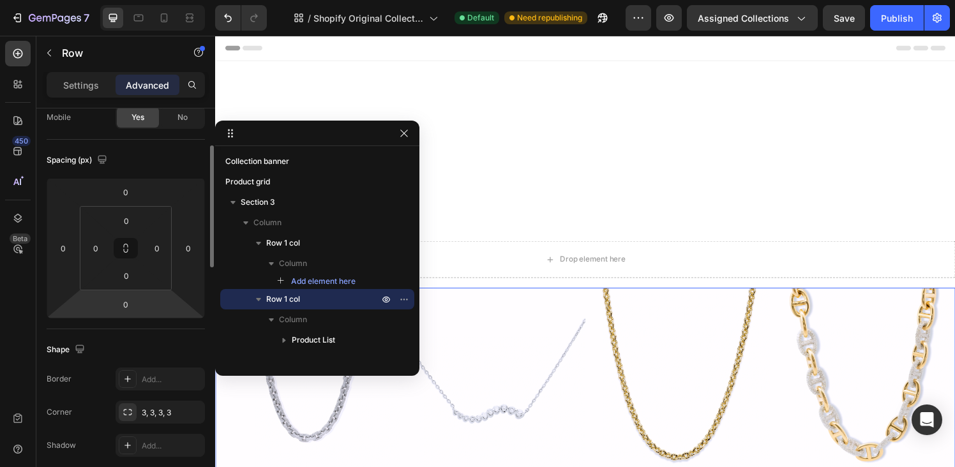
scroll to position [107, 0]
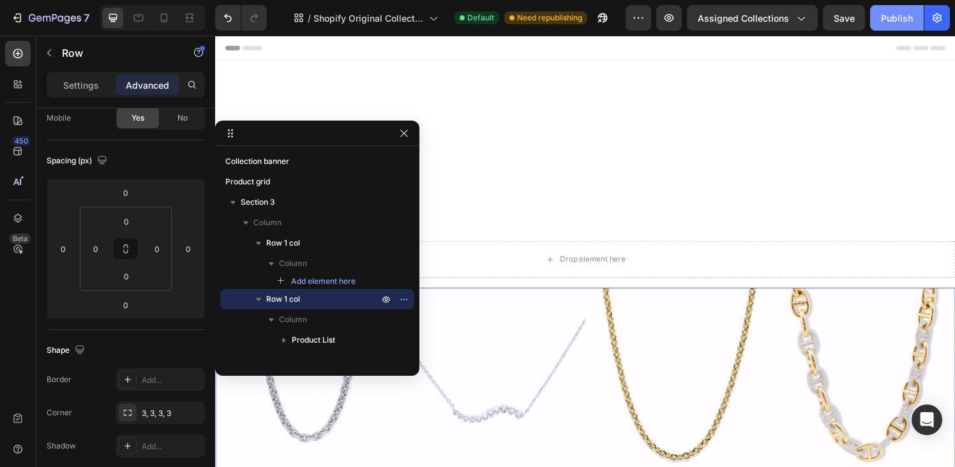
click at [884, 22] on div "Publish" at bounding box center [897, 17] width 32 height 13
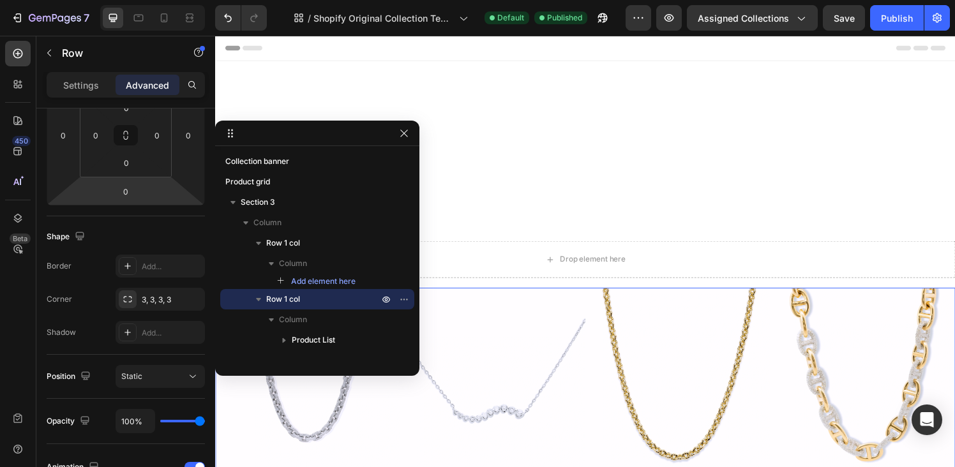
scroll to position [879, 0]
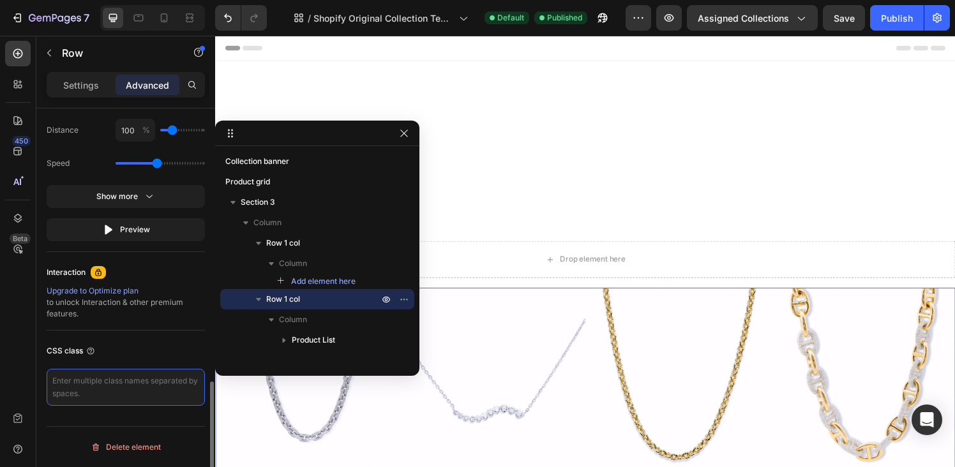
click at [123, 396] on textarea at bounding box center [126, 387] width 158 height 37
paste textarea "--w: var(--g-ct-w, 1200px);"
paste textarea ":root { --w: unset !important; }"
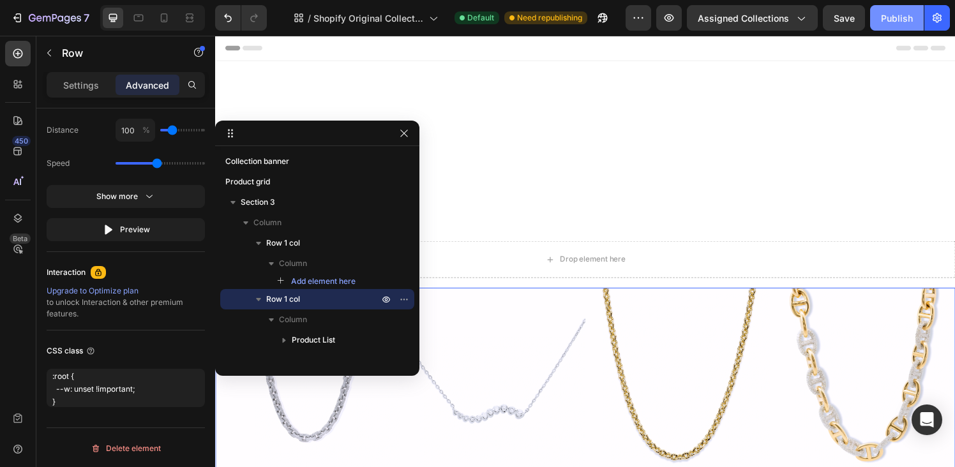
click at [899, 15] on div "Publish" at bounding box center [897, 17] width 32 height 13
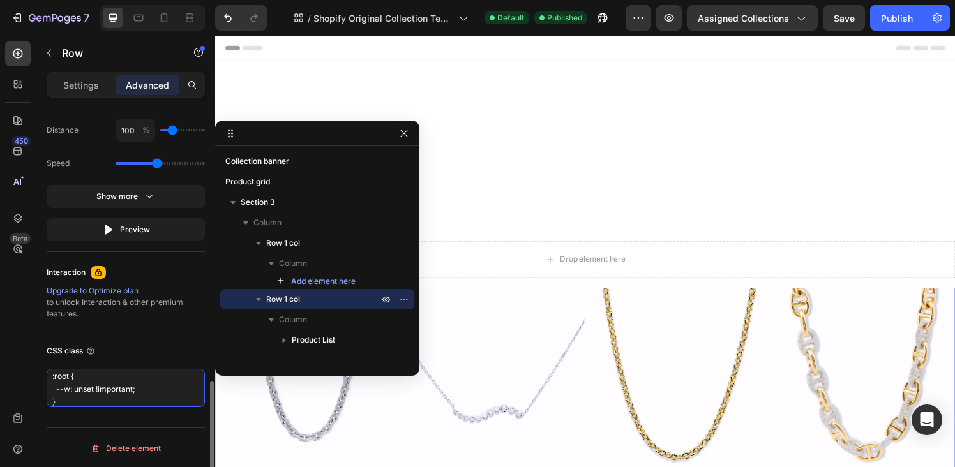
drag, startPoint x: 74, startPoint y: 390, endPoint x: 62, endPoint y: 390, distance: 12.1
click at [62, 390] on textarea ":root { --w: unset !important; }" at bounding box center [126, 388] width 158 height 38
drag, startPoint x: 73, startPoint y: 390, endPoint x: 44, endPoint y: 390, distance: 28.7
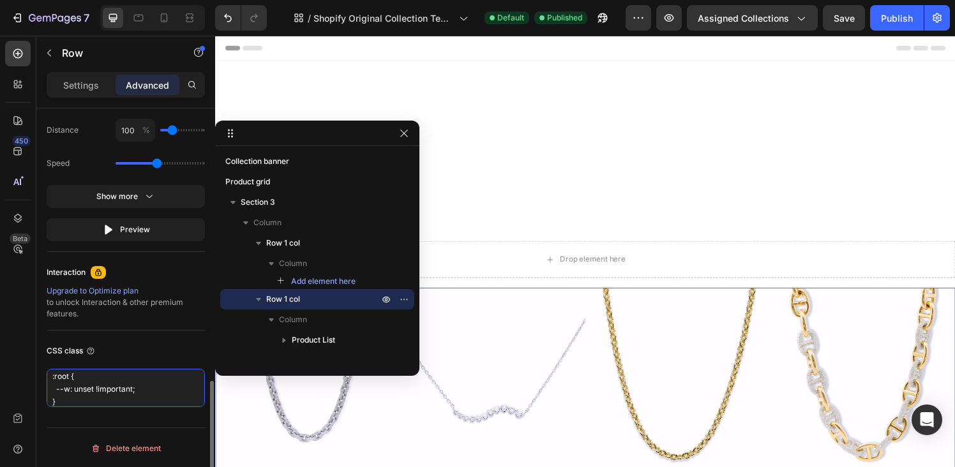
paste textarea "--w: var(--g-ct-w, 1200px);"
click at [63, 379] on textarea ":root { --w: var(--g-ct-w, 1200px); unset !important; }" at bounding box center [126, 394] width 158 height 51
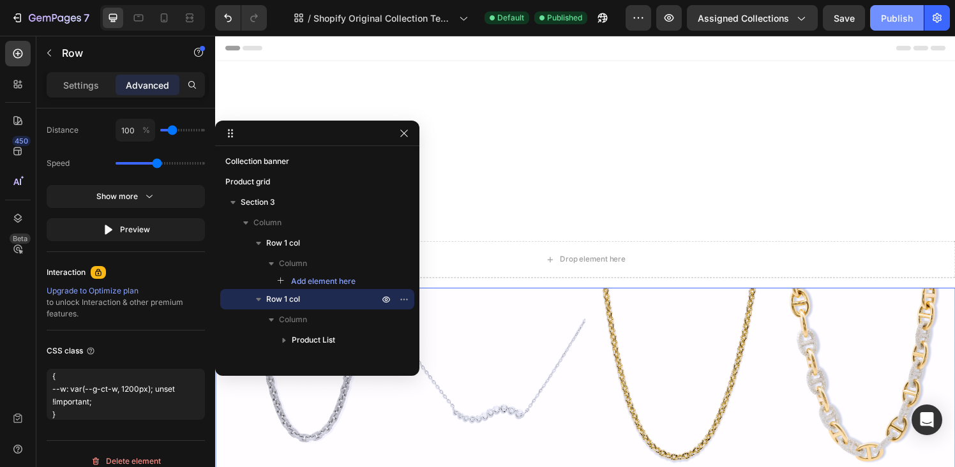
click at [881, 17] on button "Publish" at bounding box center [897, 18] width 54 height 26
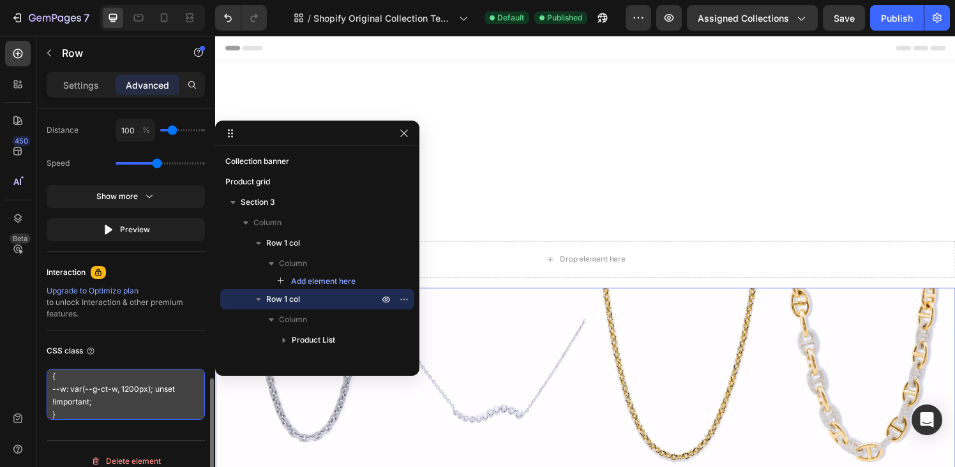
click at [130, 377] on textarea "{ --w: var(--g-ct-w, 1200px); unset !important; }" at bounding box center [126, 394] width 158 height 51
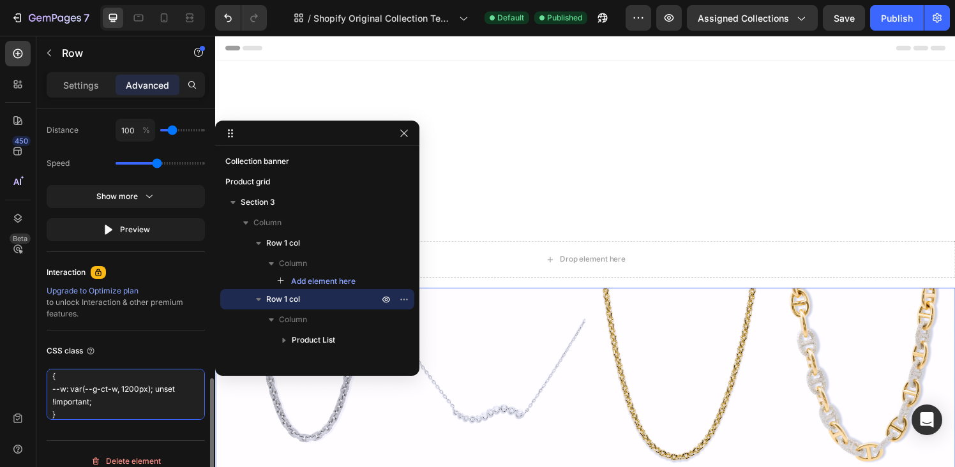
paste textarea ".gps-581624614753403636.gps.gpsil [style*="--w:"] { width: 100%"
click at [125, 400] on textarea ".gps-581624614753403636.gps.gpsil [style*="--w:"] { width: 100%; }" at bounding box center [126, 394] width 158 height 51
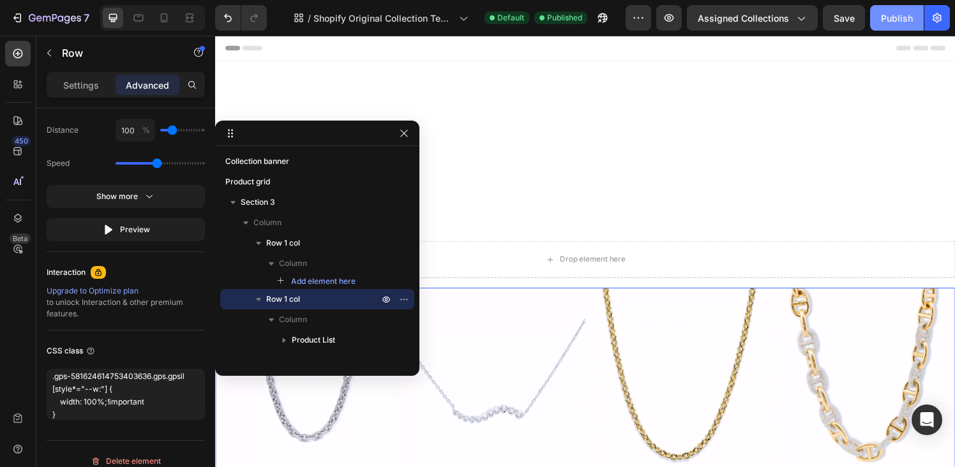
click at [894, 16] on div "Publish" at bounding box center [897, 17] width 32 height 13
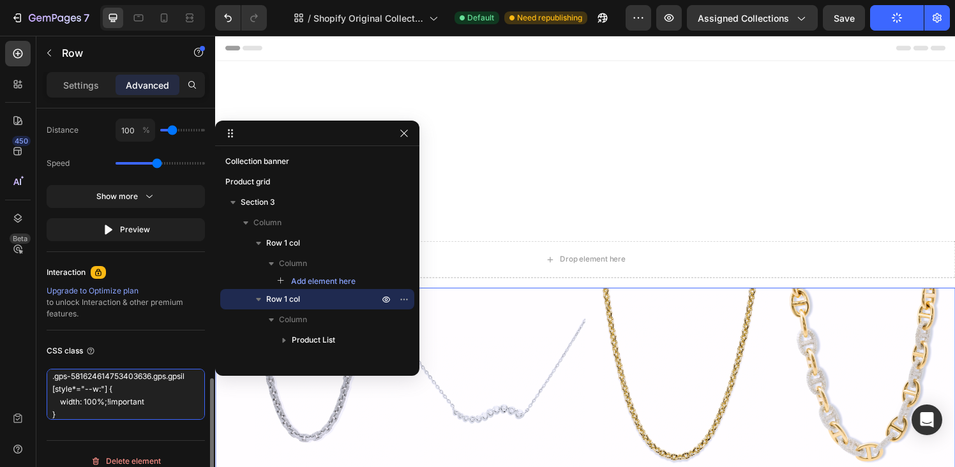
click at [108, 402] on textarea ".gps-581624614753403636.gps.gpsil [style*="--w:"] { width: 100%;!important }" at bounding box center [126, 394] width 158 height 51
click at [158, 400] on textarea ".gps-581624614753403636.gps.gpsil [style*="--w:"] { width: 100% !important }" at bounding box center [126, 394] width 158 height 51
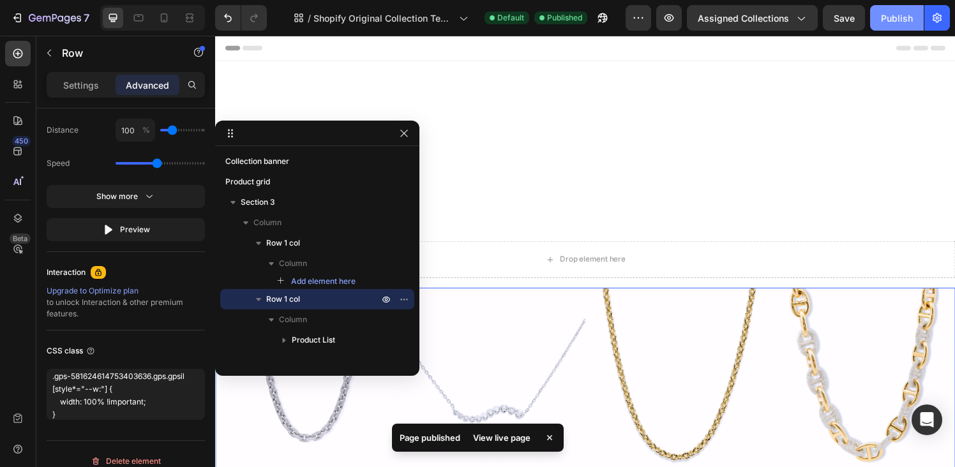
click at [893, 24] on div "Publish" at bounding box center [897, 17] width 32 height 13
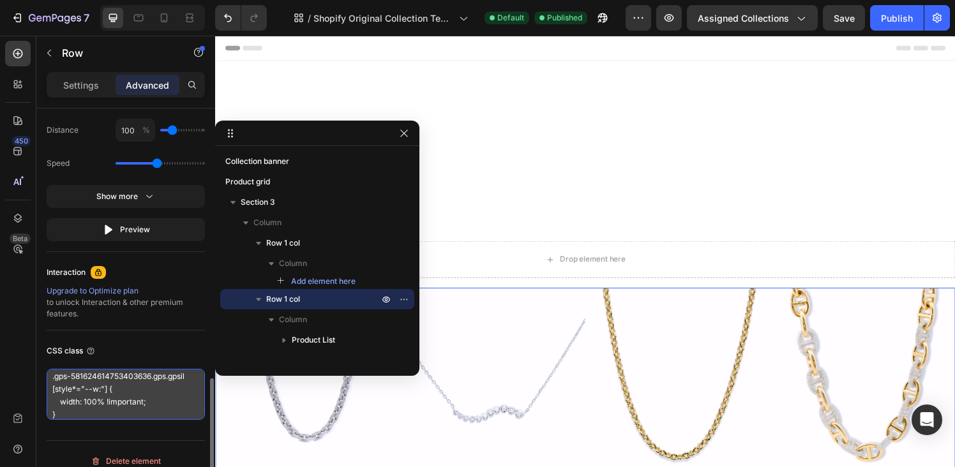
click at [107, 409] on textarea ".gps-581624614753403636.gps.gpsil [style*="--w:"] { width: 100% !important; }" at bounding box center [126, 394] width 158 height 51
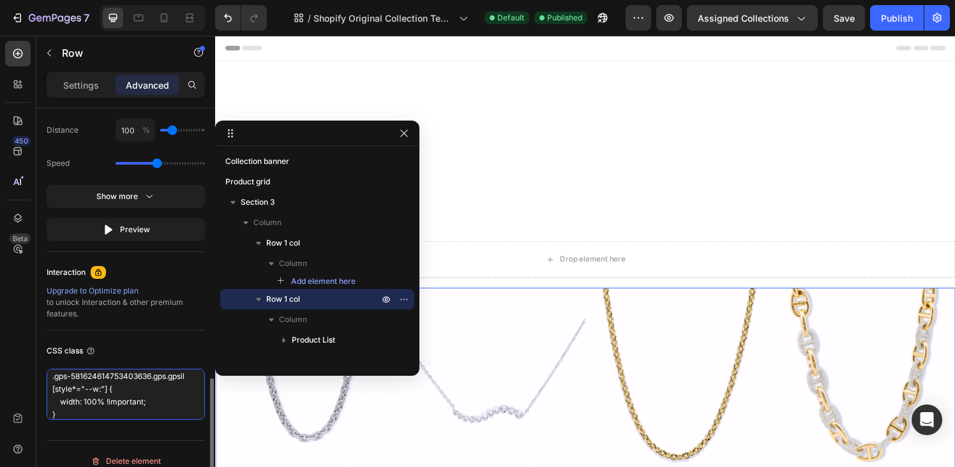
paste textarea "#gzBToU-Hti { --w: unset !important; }"
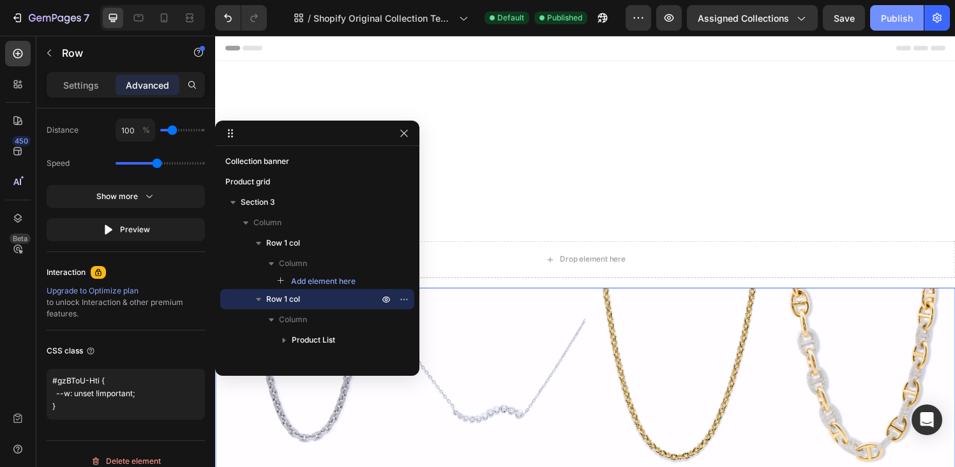
type textarea "#gzBToU-Hti { --w: unset !important; }"
click at [888, 19] on div "Publish" at bounding box center [897, 17] width 32 height 13
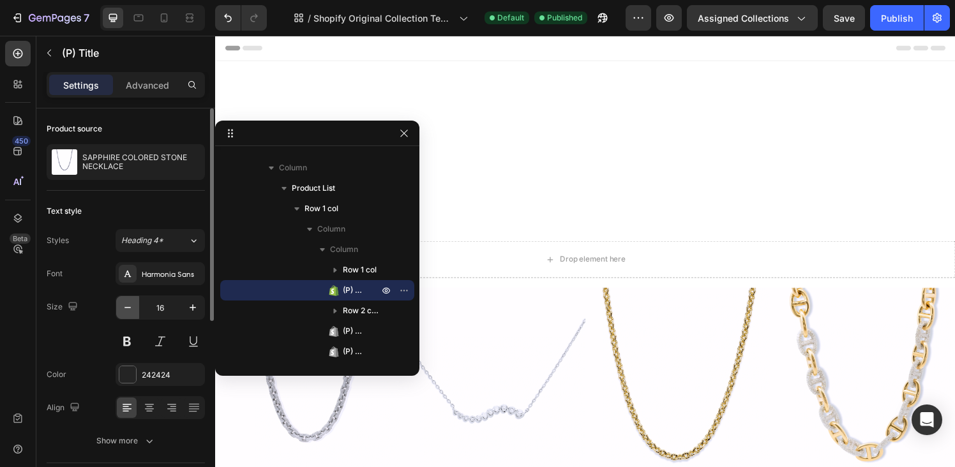
click at [126, 312] on icon "button" at bounding box center [127, 307] width 13 height 13
type input "14"
click at [155, 338] on button at bounding box center [160, 341] width 23 height 23
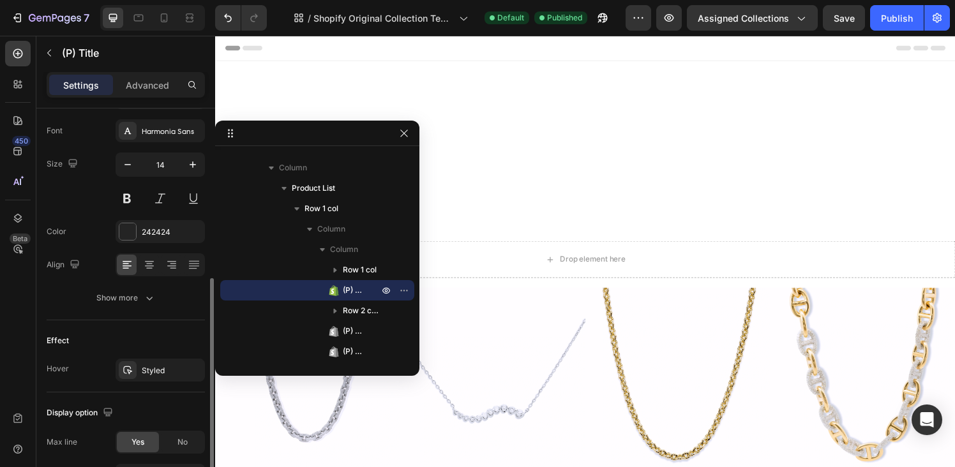
scroll to position [339, 0]
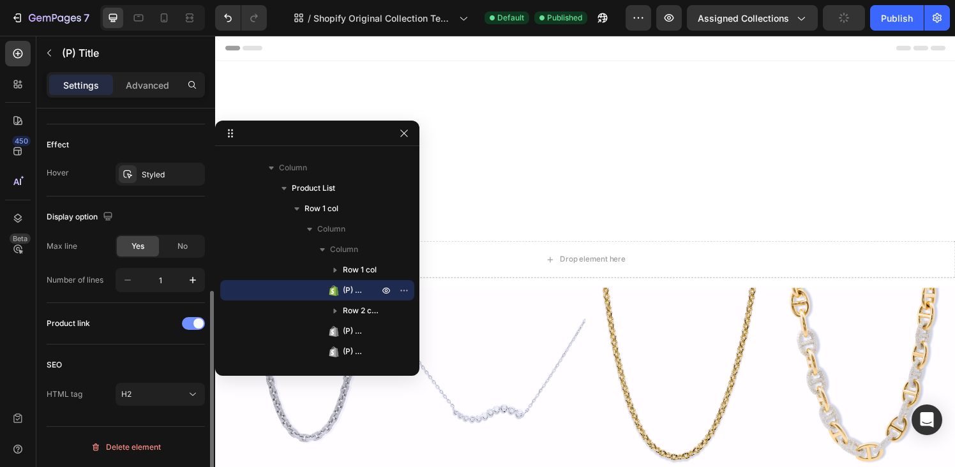
click at [198, 323] on span at bounding box center [199, 324] width 10 height 10
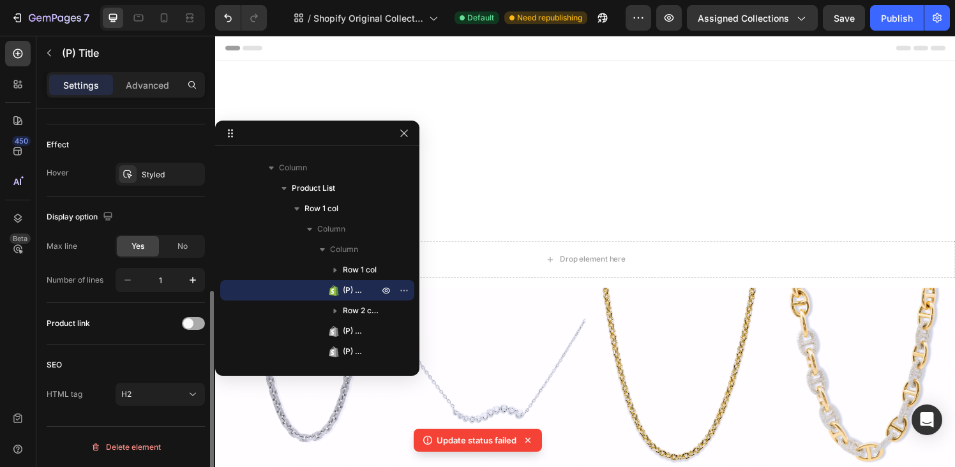
click at [198, 323] on div at bounding box center [193, 323] width 23 height 13
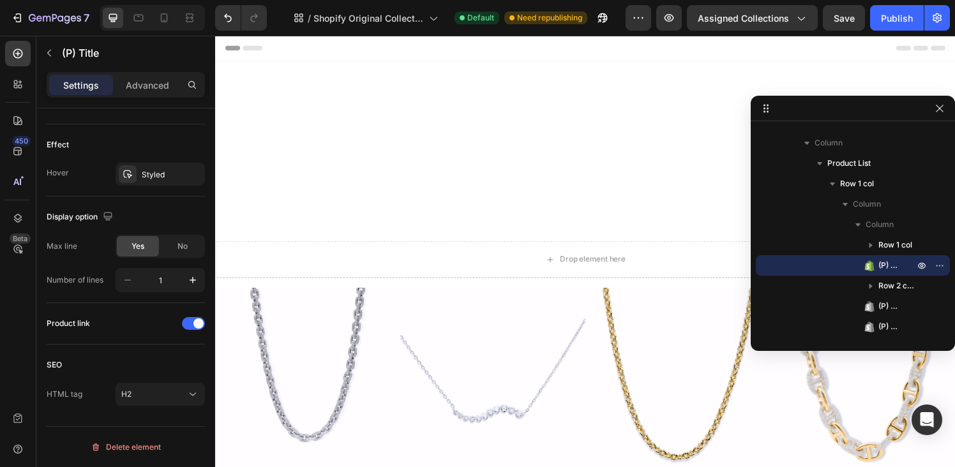
drag, startPoint x: 265, startPoint y: 143, endPoint x: 854, endPoint y: 121, distance: 589.2
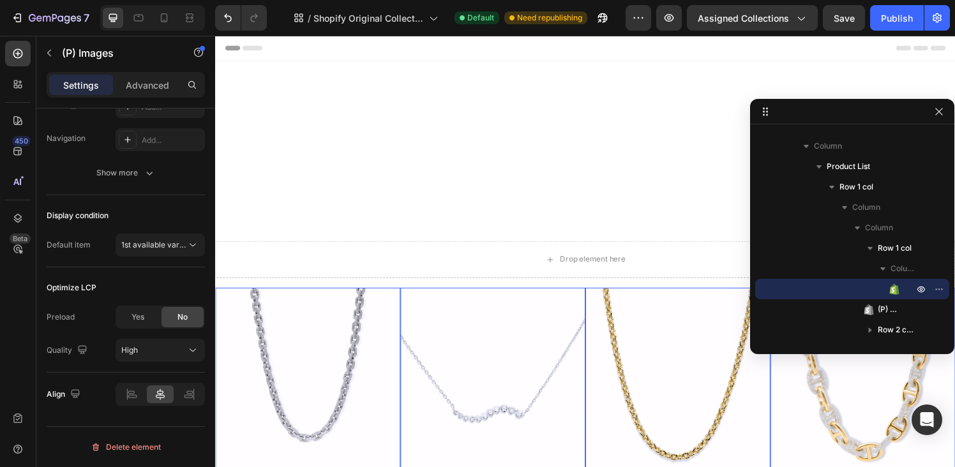
scroll to position [0, 0]
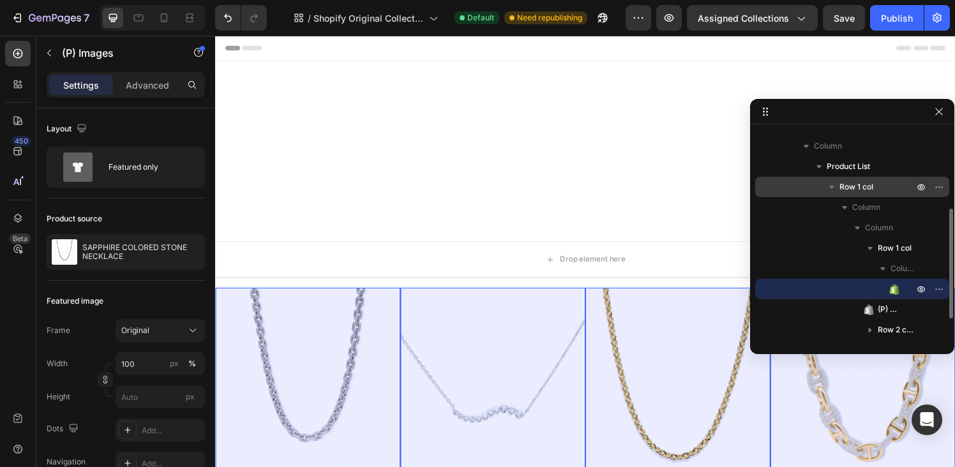
click at [869, 195] on div "Row 1 col" at bounding box center [853, 187] width 184 height 20
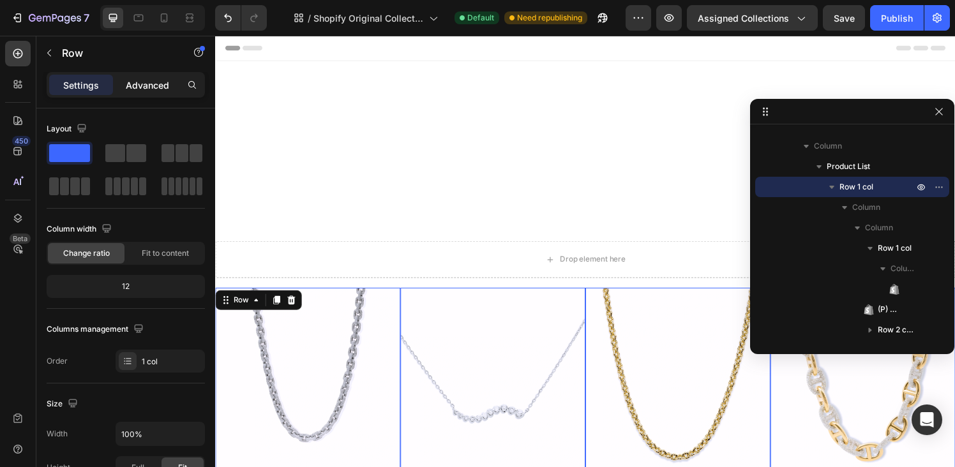
click at [142, 87] on p "Advanced" at bounding box center [147, 85] width 43 height 13
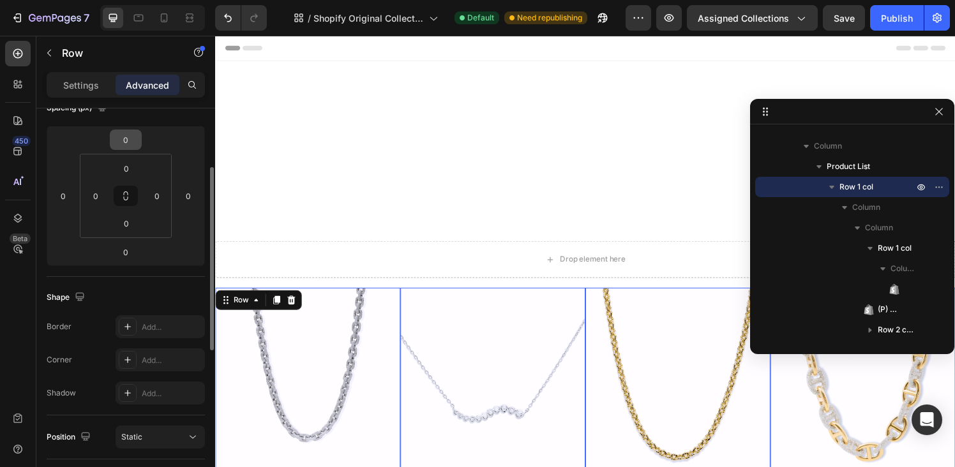
scroll to position [185, 0]
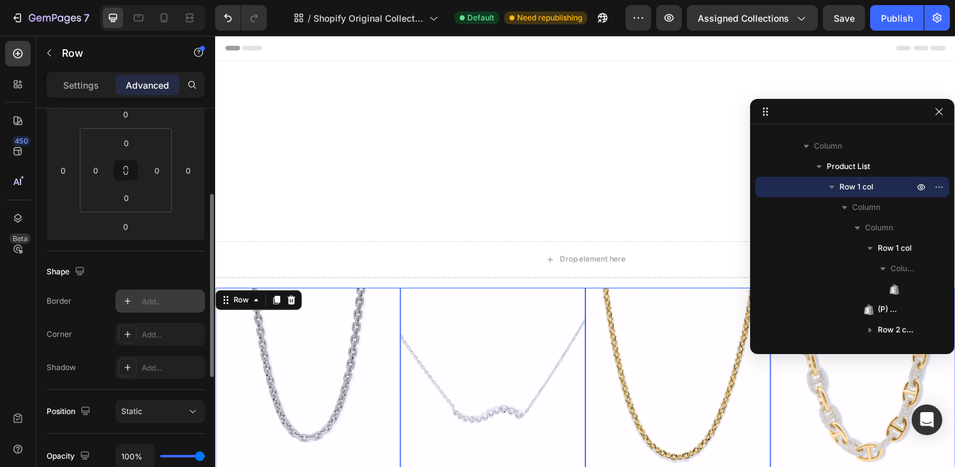
click at [128, 303] on icon at bounding box center [128, 301] width 10 height 10
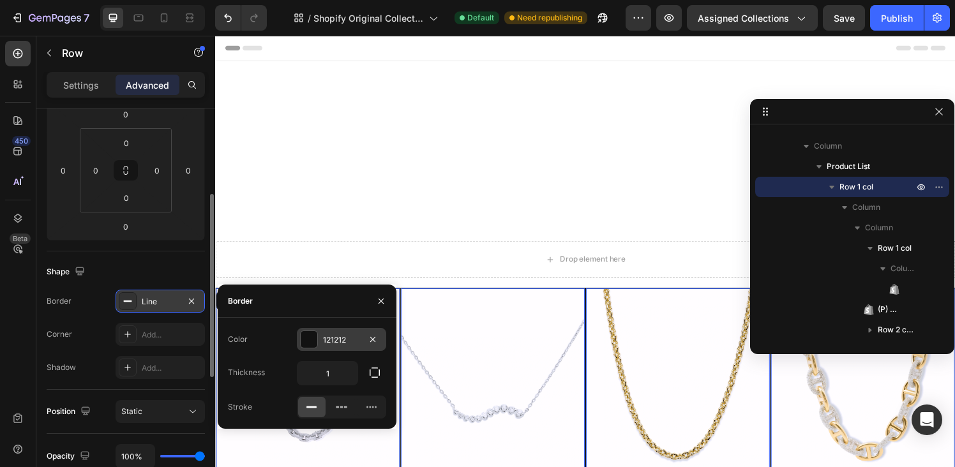
click at [308, 337] on div at bounding box center [309, 339] width 17 height 17
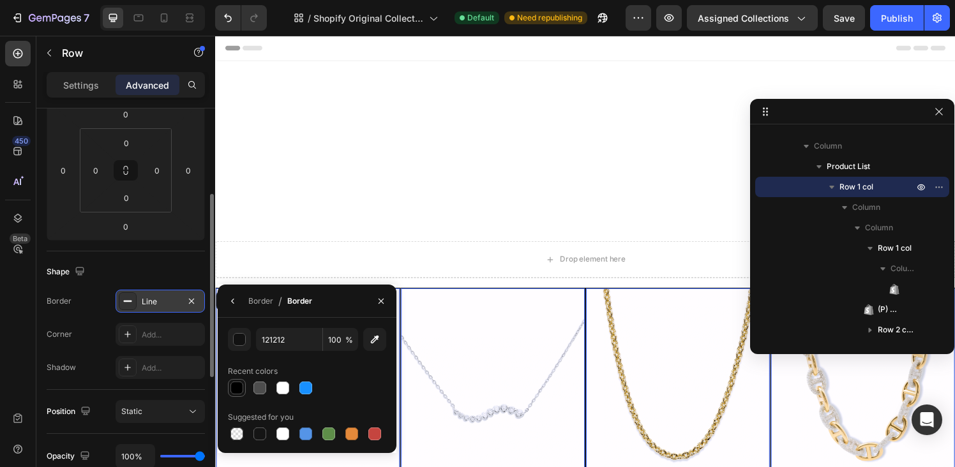
click at [239, 393] on div at bounding box center [237, 388] width 13 height 13
type input "000000"
click at [342, 310] on div "Border / Border" at bounding box center [307, 301] width 179 height 33
click at [231, 306] on button "button" at bounding box center [233, 301] width 20 height 20
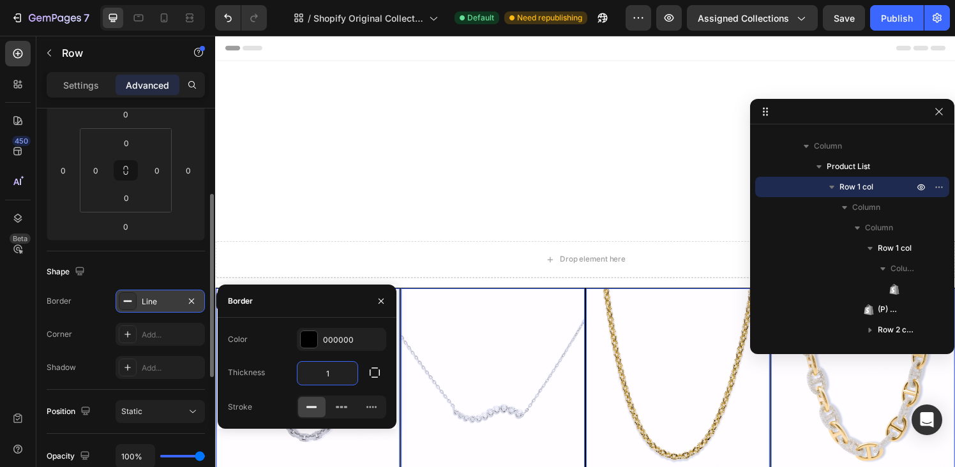
click at [333, 377] on input "1" at bounding box center [328, 373] width 60 height 23
click at [277, 386] on div "Color 000000 Thickness 1 Stroke" at bounding box center [307, 373] width 179 height 91
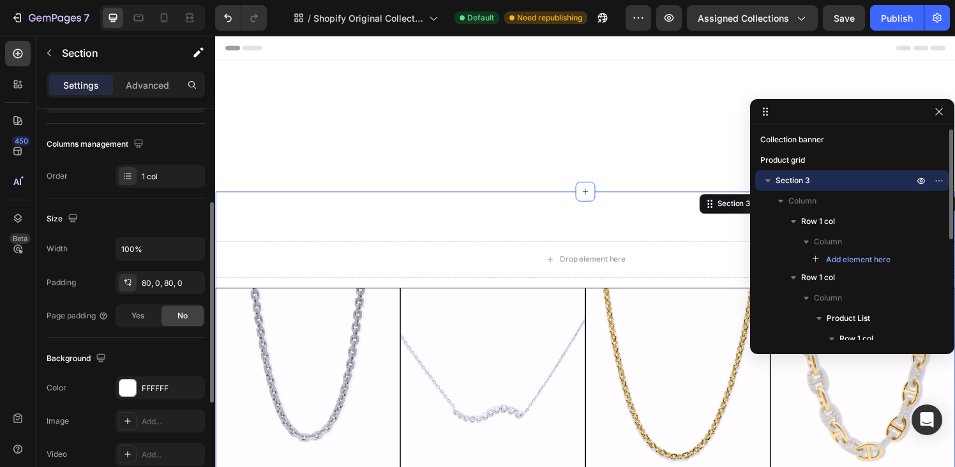
scroll to position [0, 0]
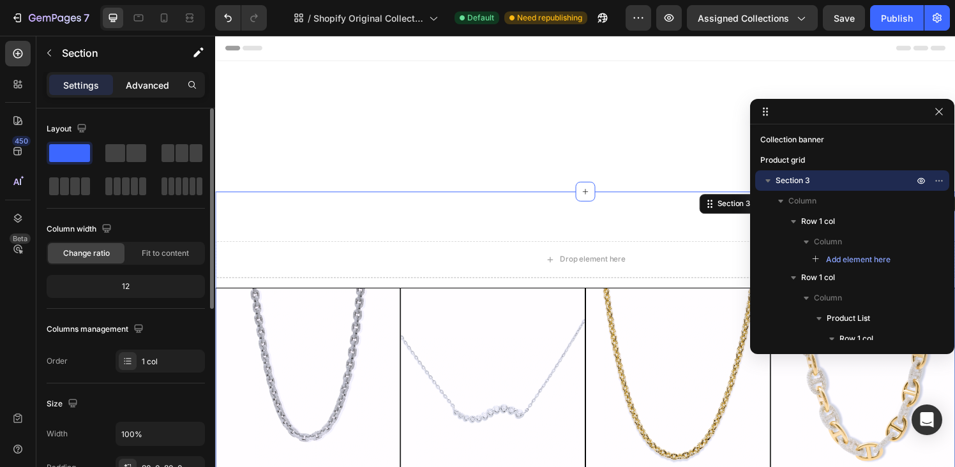
click at [159, 84] on p "Advanced" at bounding box center [147, 85] width 43 height 13
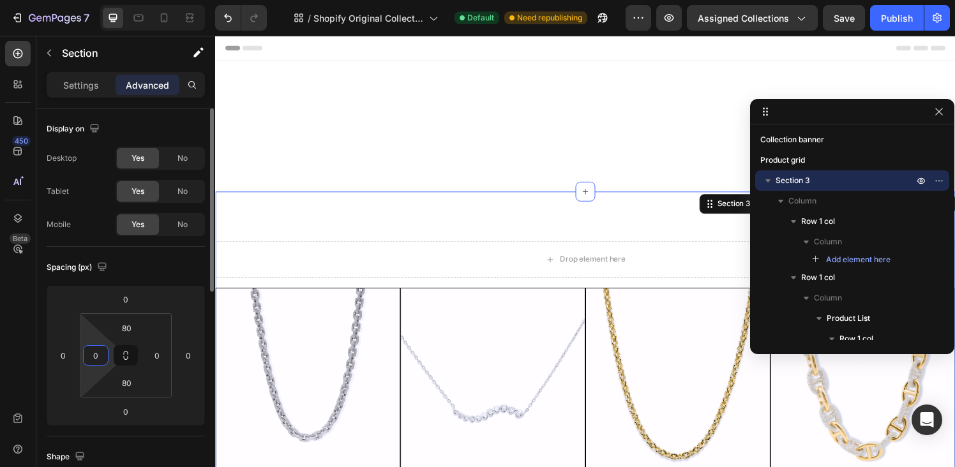
click at [94, 357] on input "0" at bounding box center [95, 355] width 19 height 19
type input "5"
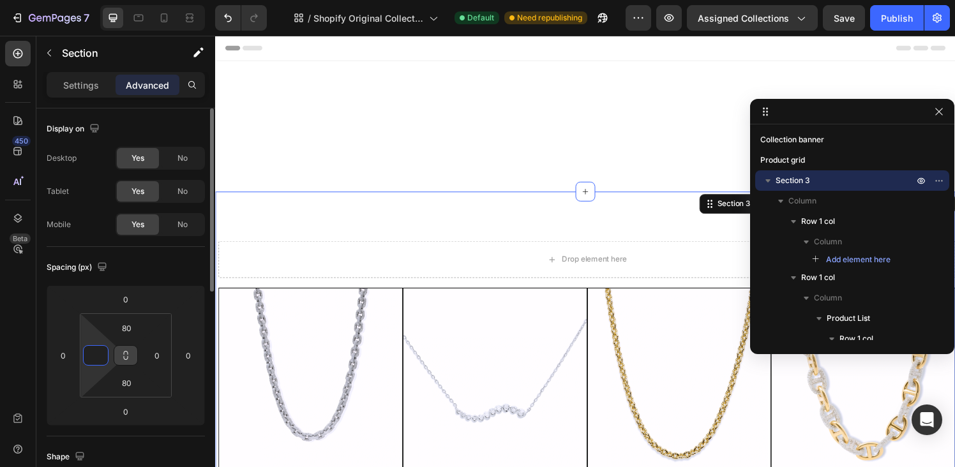
type input "0"
click at [154, 273] on div "Spacing (px)" at bounding box center [126, 267] width 158 height 20
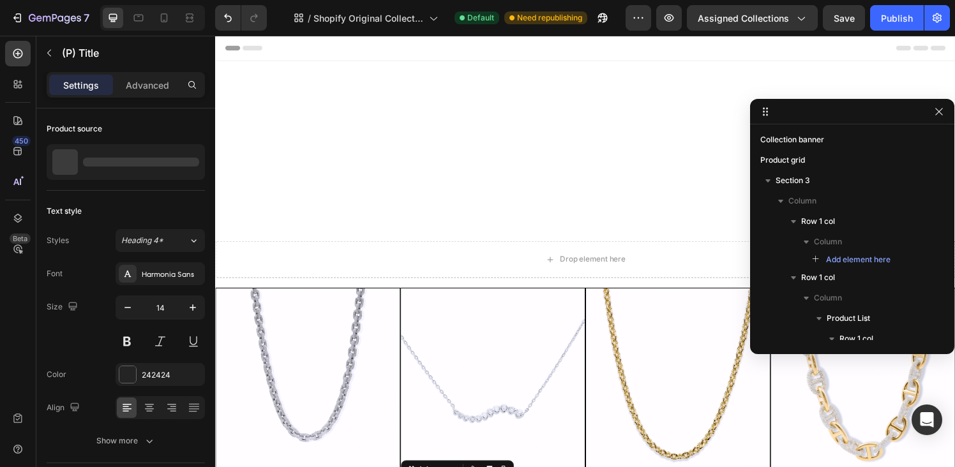
scroll to position [193, 0]
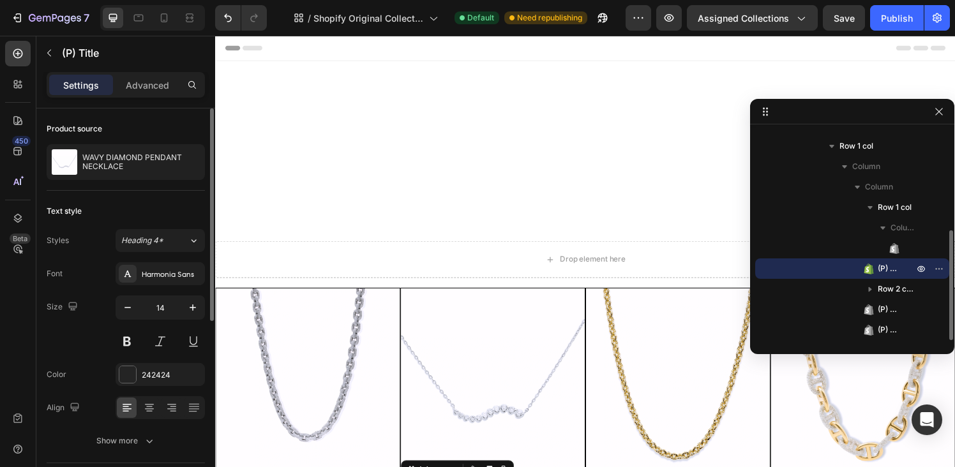
click at [144, 88] on p "Advanced" at bounding box center [147, 85] width 43 height 13
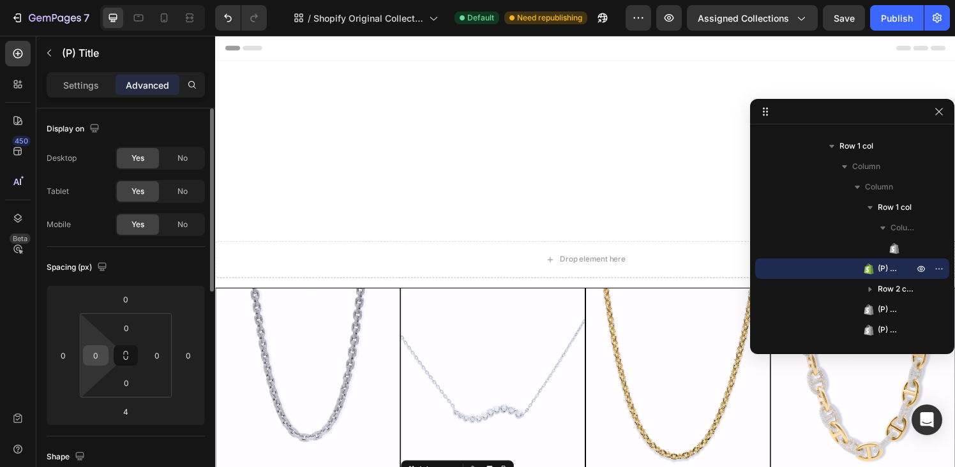
click at [102, 360] on input "0" at bounding box center [95, 355] width 19 height 19
type input "5"
click at [165, 354] on input "0" at bounding box center [157, 355] width 19 height 19
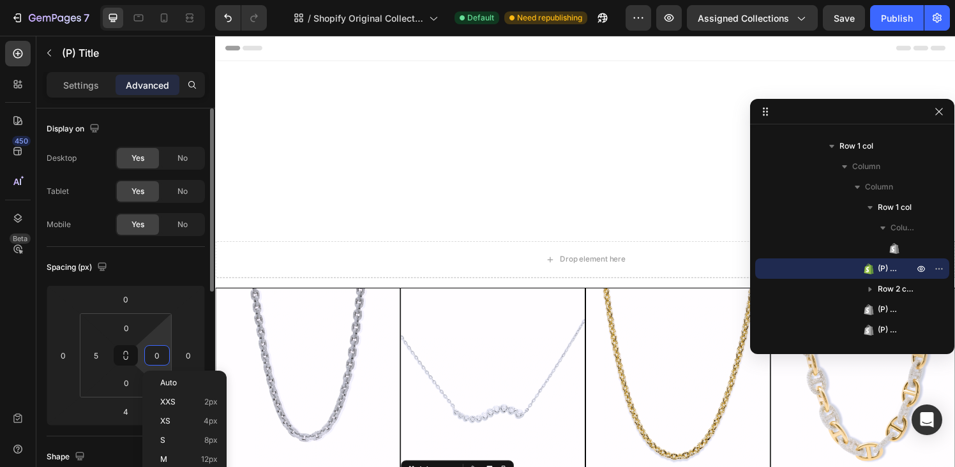
type input "5"
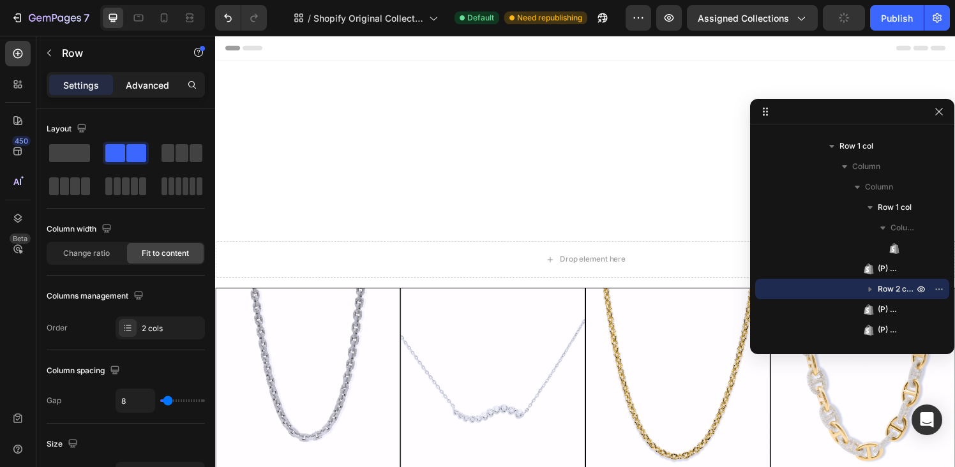
click at [144, 87] on p "Advanced" at bounding box center [147, 85] width 43 height 13
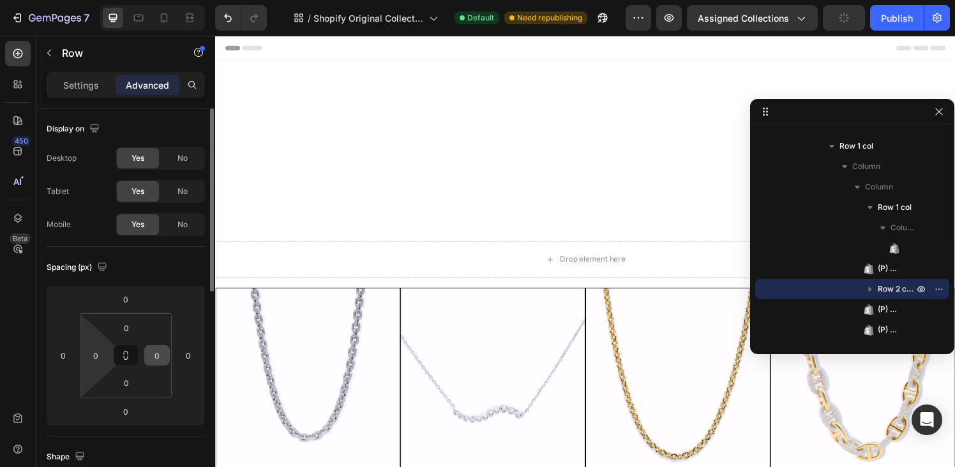
click at [97, 356] on input "0" at bounding box center [95, 355] width 19 height 19
type input "5"
click at [162, 353] on input "0" at bounding box center [157, 355] width 19 height 19
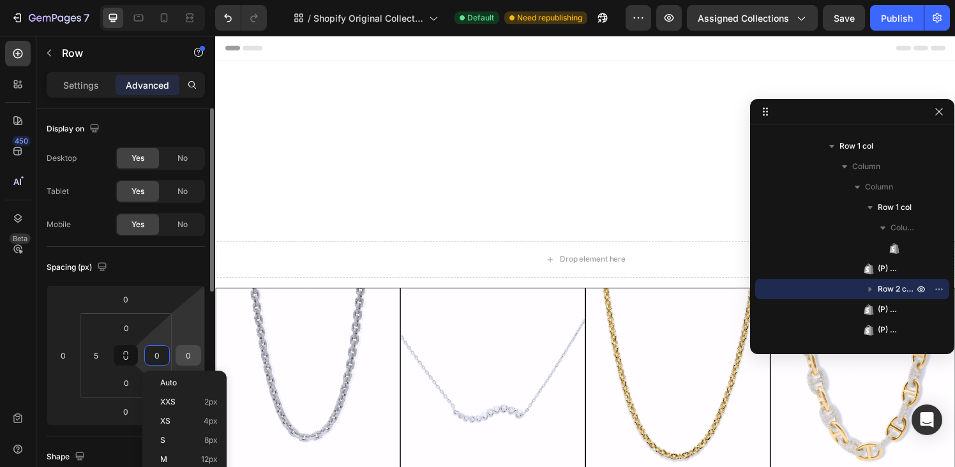
type input "5"
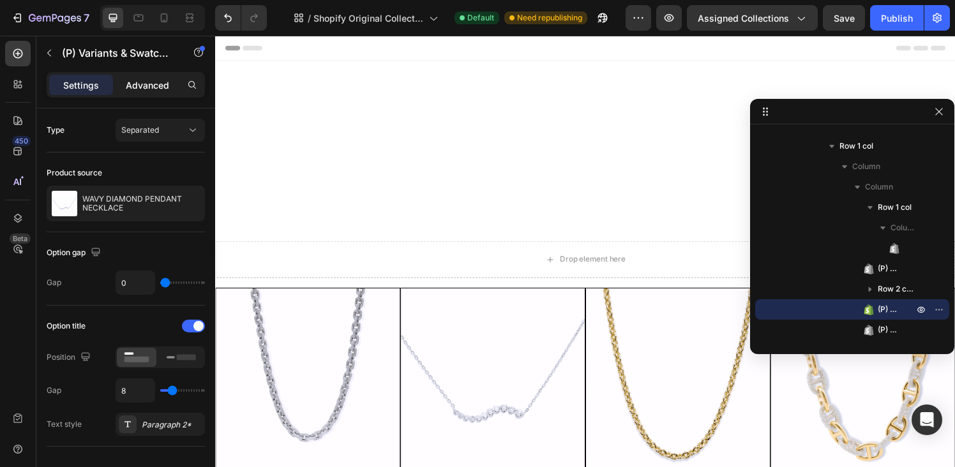
click at [154, 85] on p "Advanced" at bounding box center [147, 85] width 43 height 13
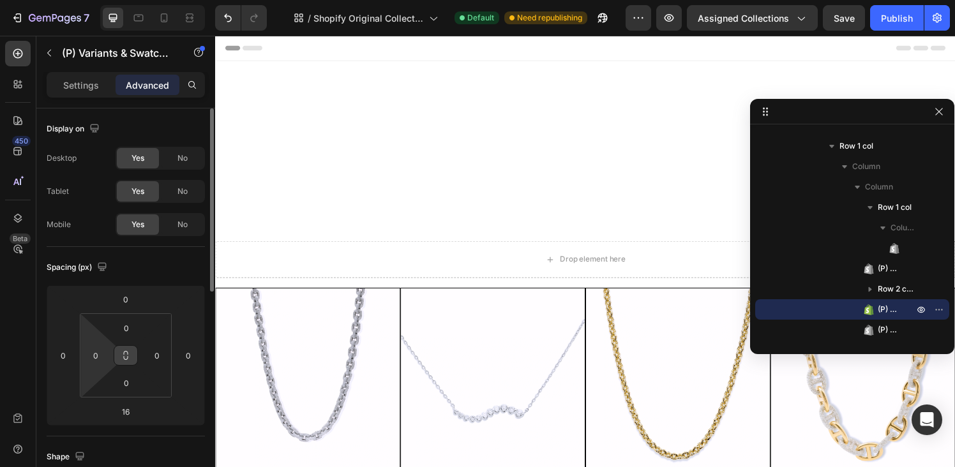
click at [94, 360] on input "0" at bounding box center [95, 355] width 19 height 19
type input "5"
click at [160, 355] on input "0" at bounding box center [157, 355] width 19 height 19
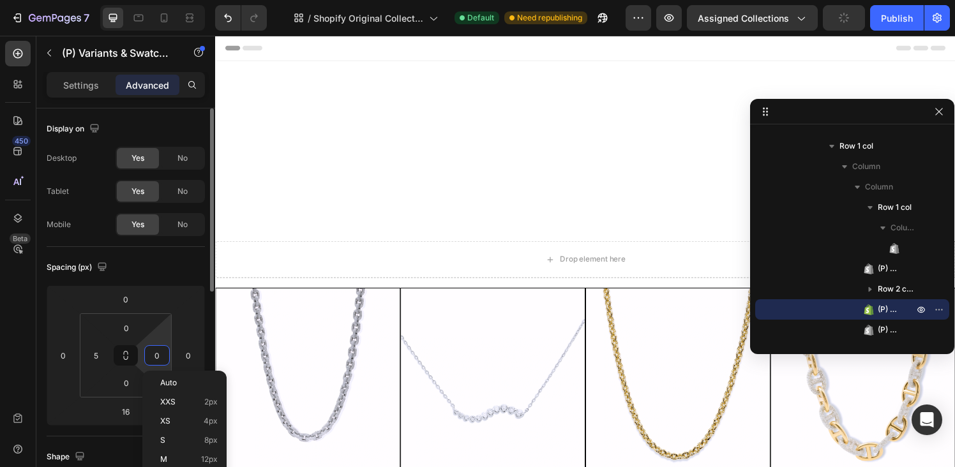
click at [160, 355] on input "0" at bounding box center [157, 355] width 19 height 19
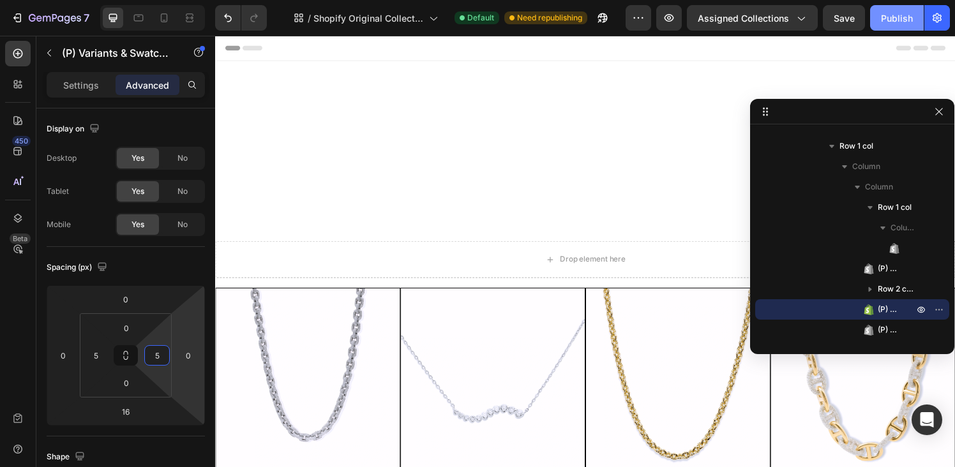
type input "5"
click at [893, 13] on div "Publish" at bounding box center [897, 17] width 32 height 13
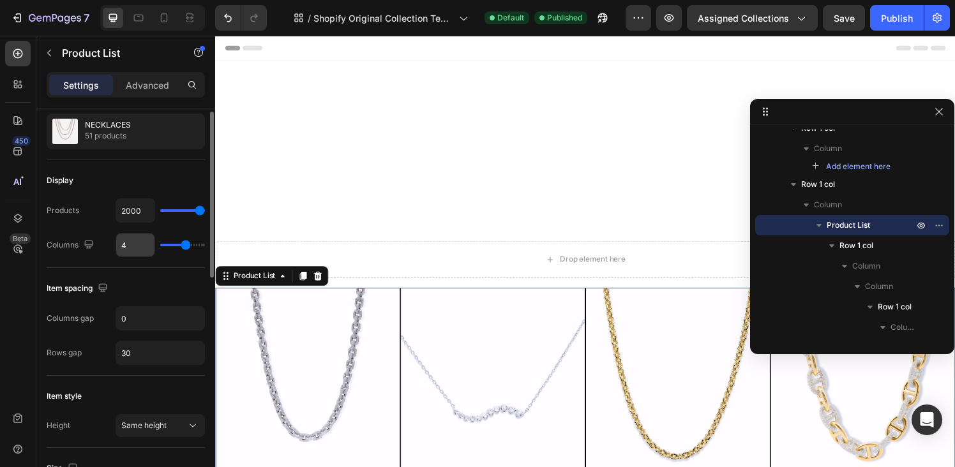
scroll to position [126, 0]
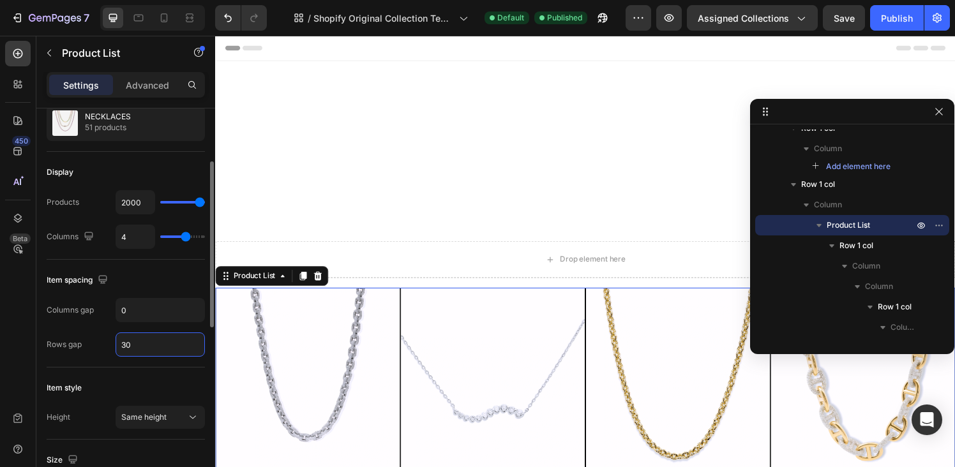
click at [144, 340] on input "30" at bounding box center [160, 344] width 88 height 23
type input "0"
click at [894, 20] on div "Publish" at bounding box center [897, 17] width 32 height 13
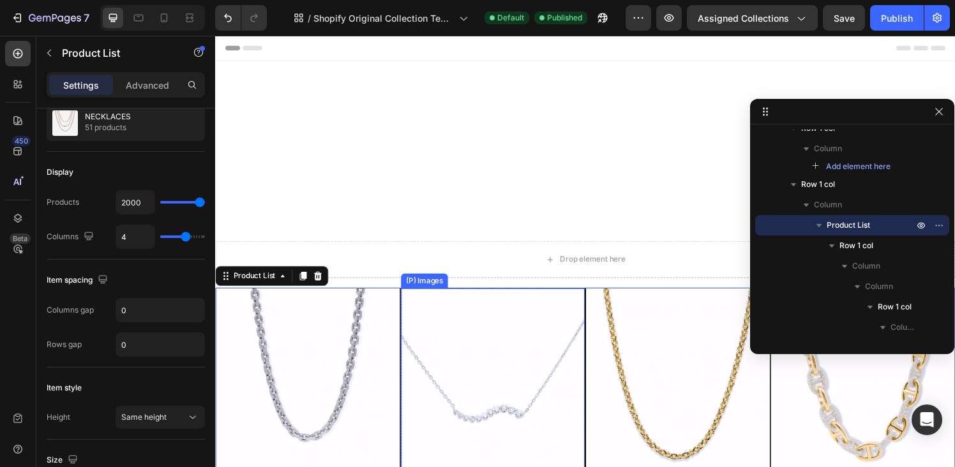
click at [506, 298] on img at bounding box center [502, 393] width 190 height 190
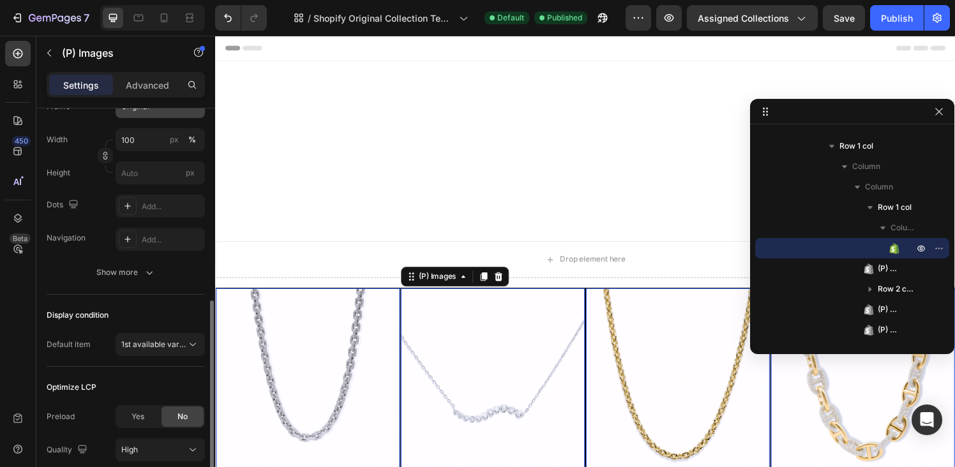
scroll to position [284, 0]
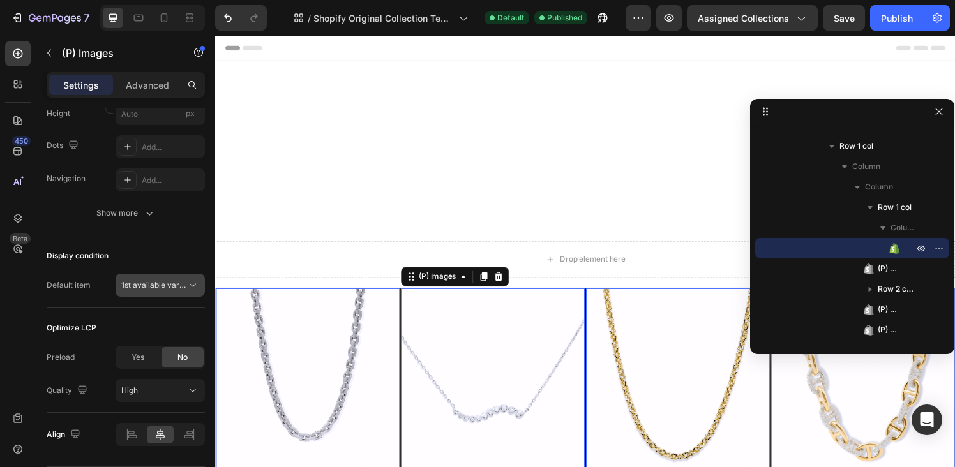
click at [172, 282] on span "1st available variant" at bounding box center [157, 285] width 72 height 10
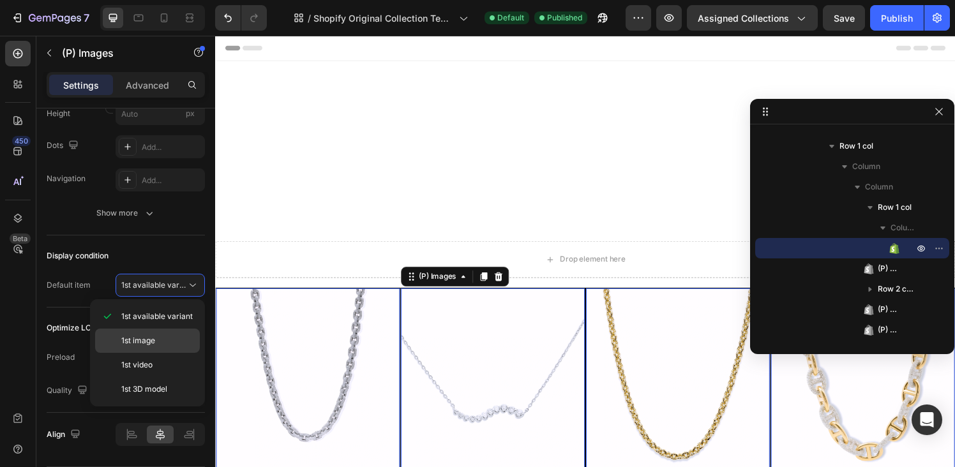
click at [151, 345] on span "1st image" at bounding box center [138, 340] width 34 height 11
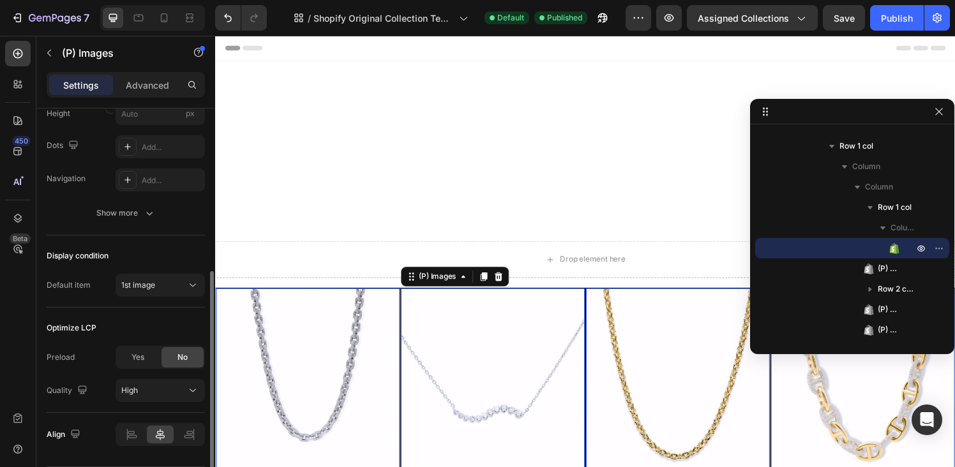
scroll to position [324, 0]
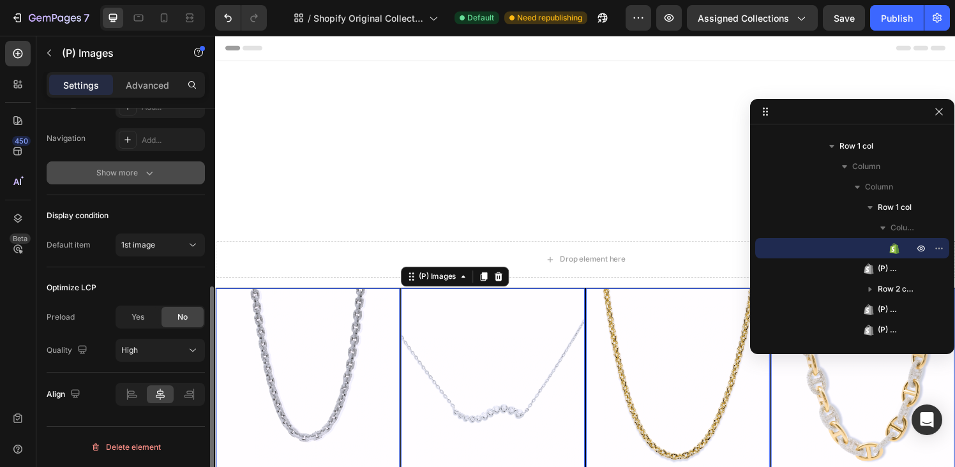
click at [116, 171] on div "Show more" at bounding box center [125, 173] width 59 height 13
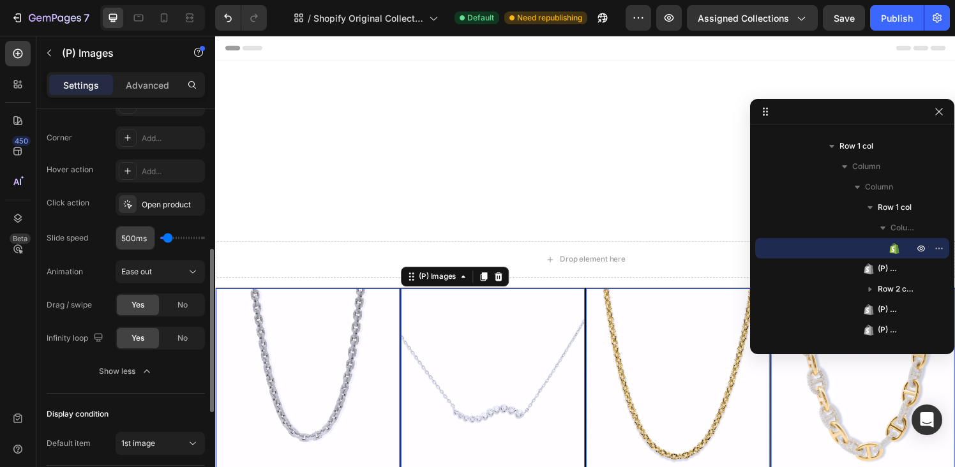
scroll to position [353, 0]
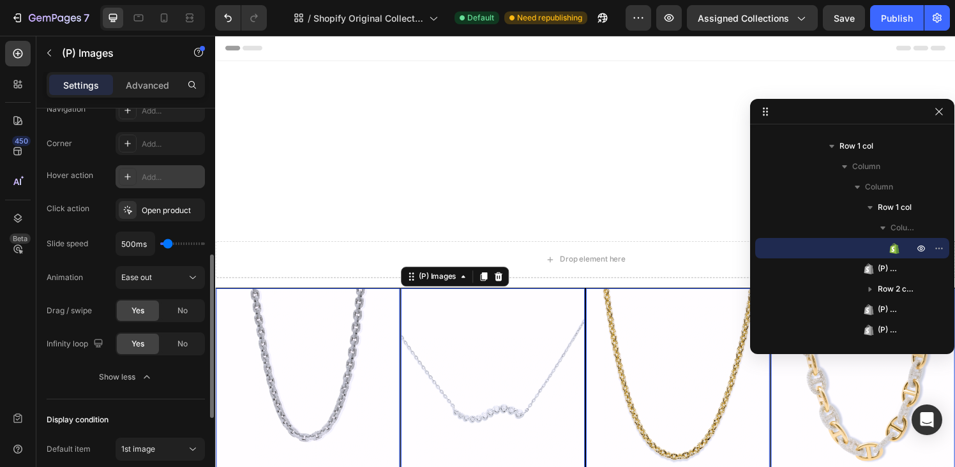
click at [124, 179] on icon at bounding box center [128, 177] width 10 height 10
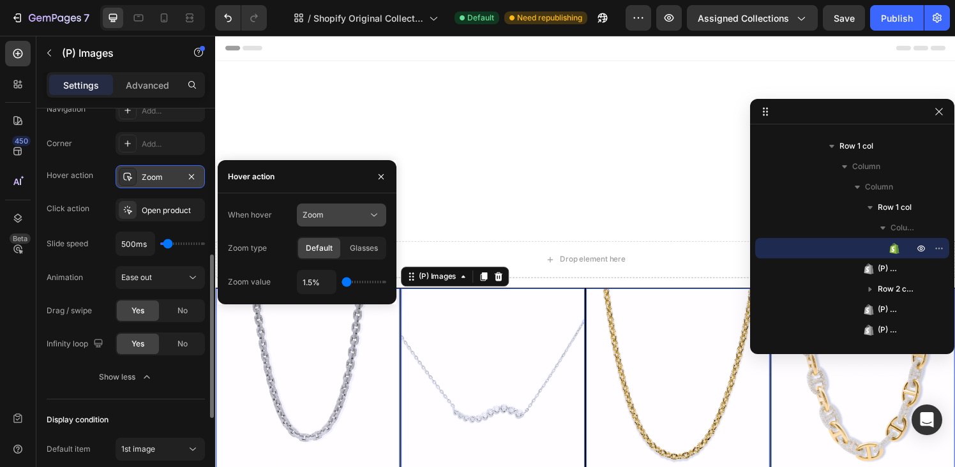
click at [322, 217] on span "Zoom" at bounding box center [313, 215] width 21 height 10
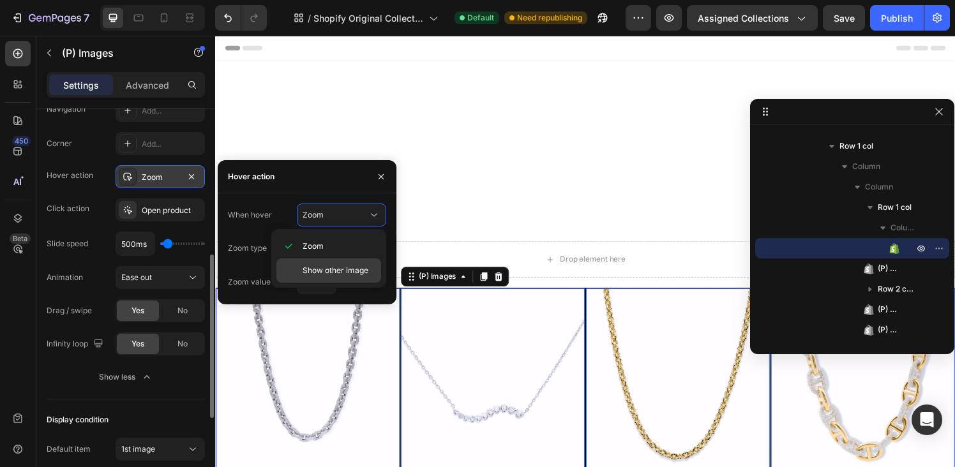
click at [317, 268] on span "Show other image" at bounding box center [336, 270] width 66 height 11
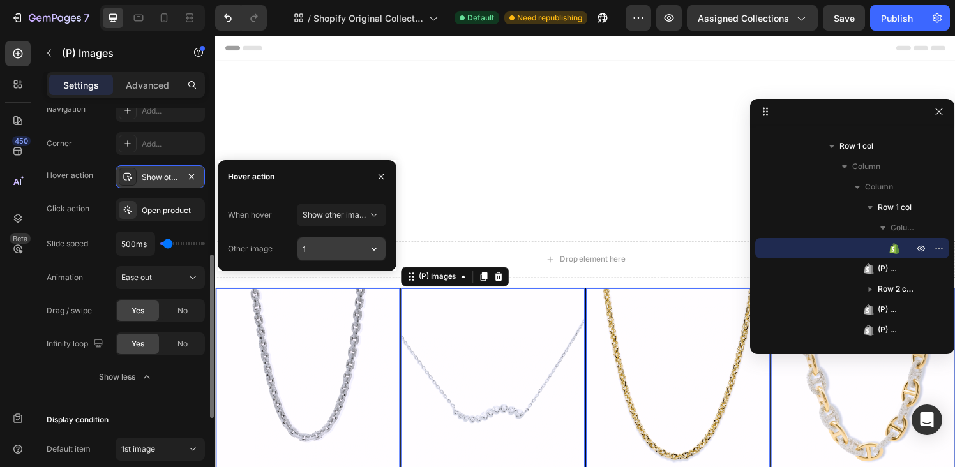
click at [326, 248] on input "1" at bounding box center [342, 249] width 88 height 23
type input "2"
click at [208, 158] on div at bounding box center [211, 306] width 10 height 395
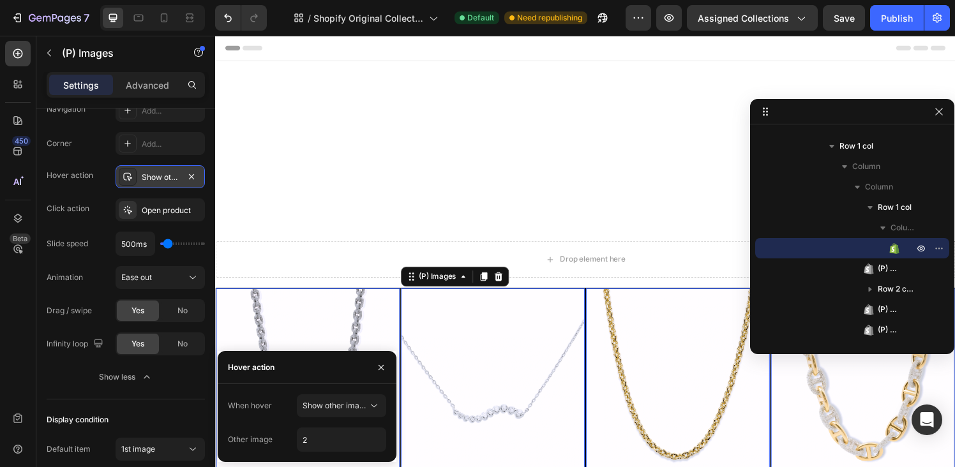
scroll to position [0, 0]
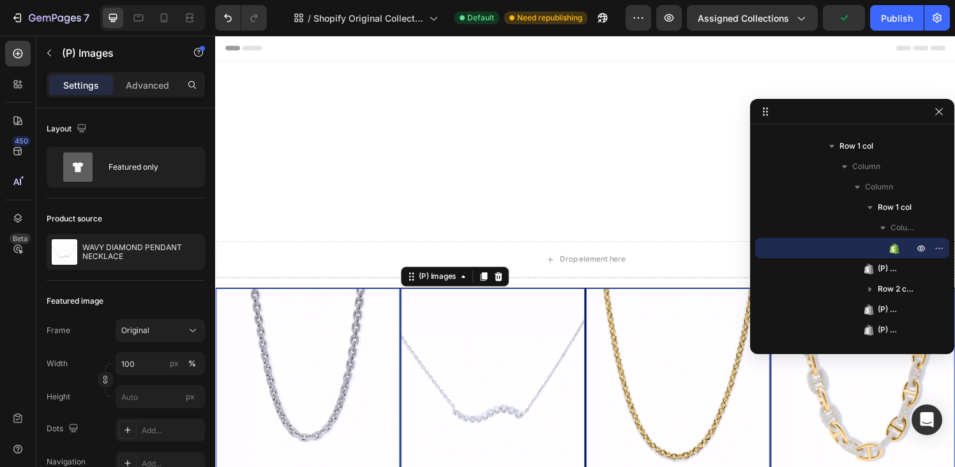
click at [897, 19] on div "Publish" at bounding box center [897, 17] width 32 height 13
